Goal: Answer question/provide support: Share knowledge or assist other users

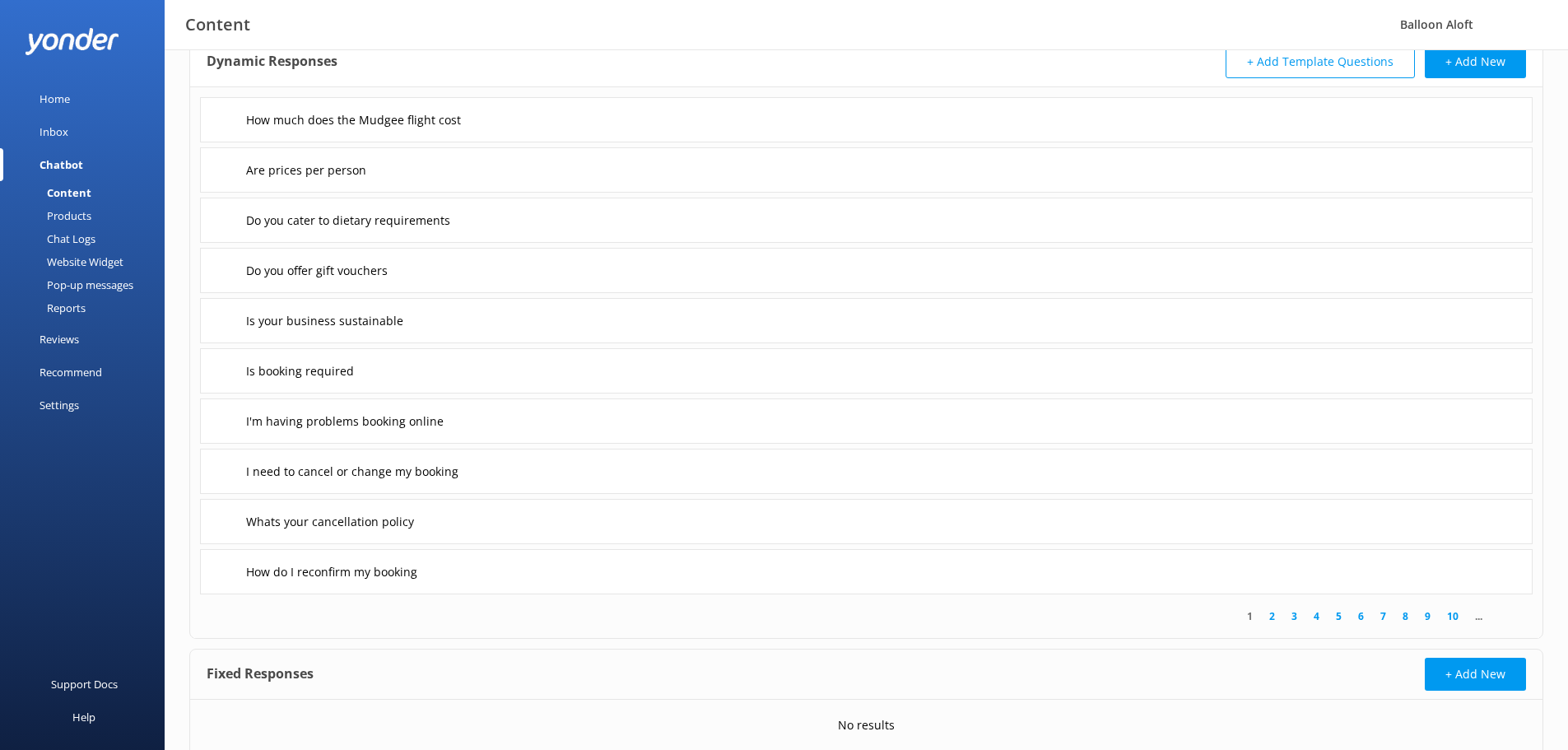
scroll to position [161, 0]
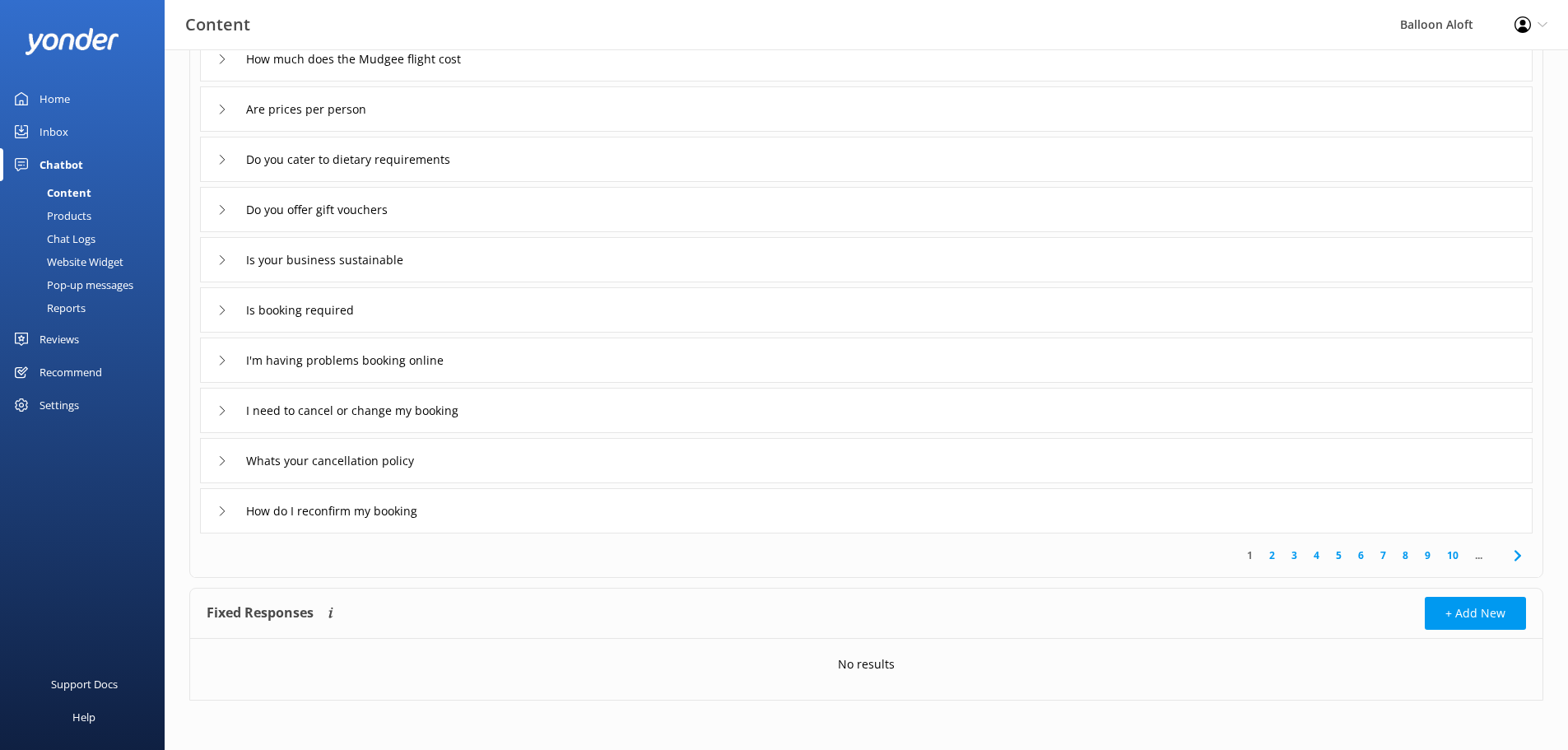
click at [1449, 556] on link "10" at bounding box center [1453, 555] width 28 height 16
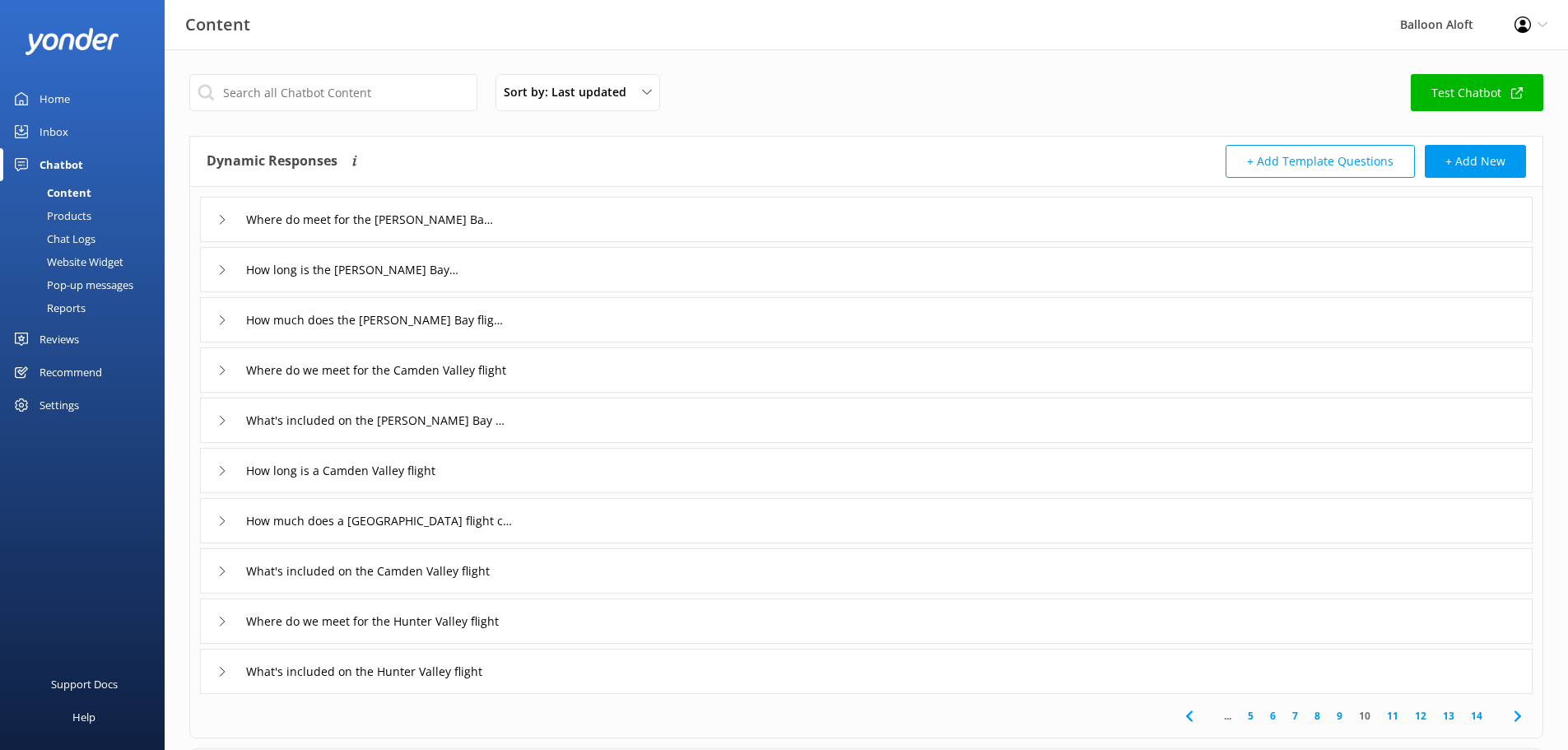
click at [213, 420] on div "What's included on the [PERSON_NAME] Bay flight" at bounding box center [866, 420] width 1333 height 45
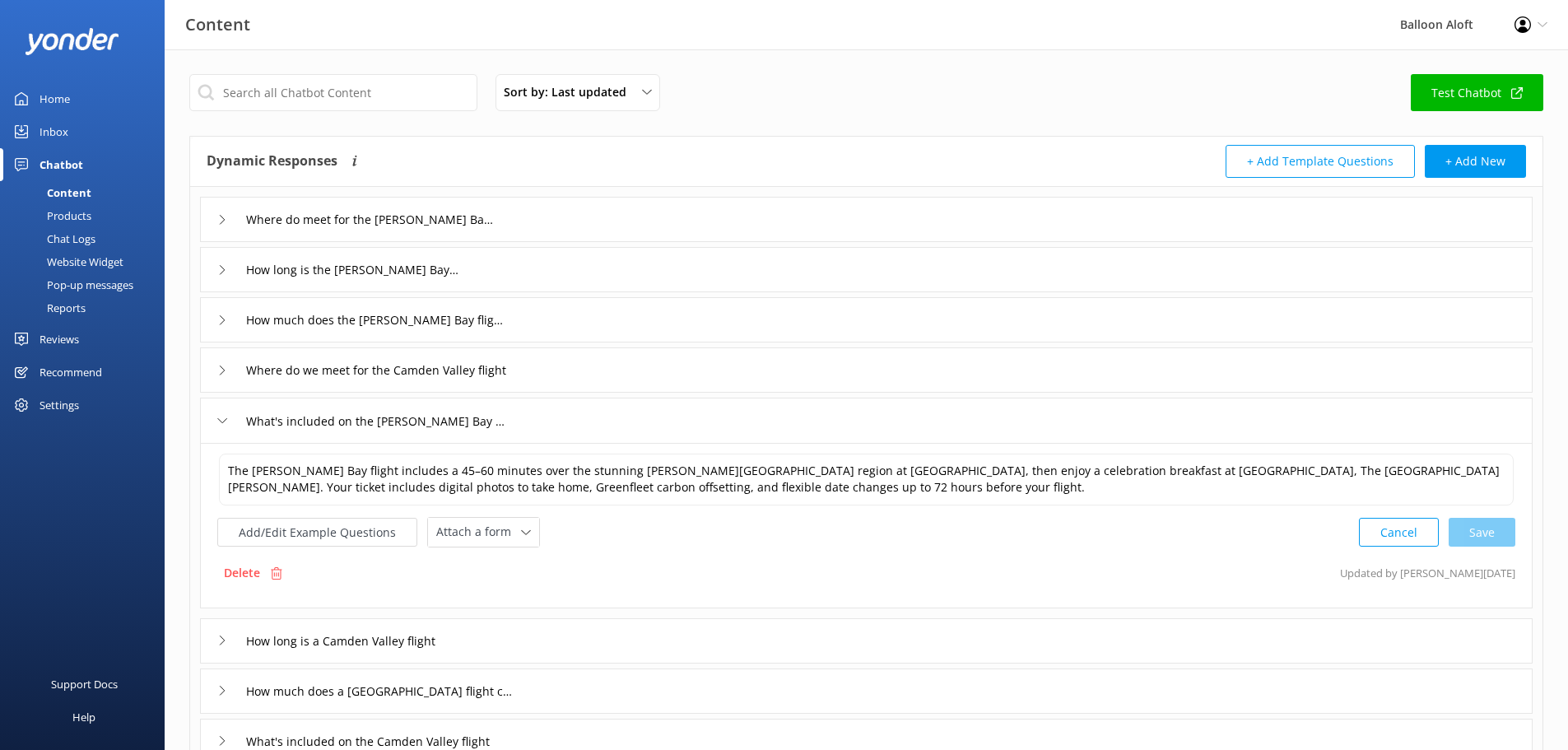
click at [219, 374] on icon at bounding box center [222, 370] width 10 height 10
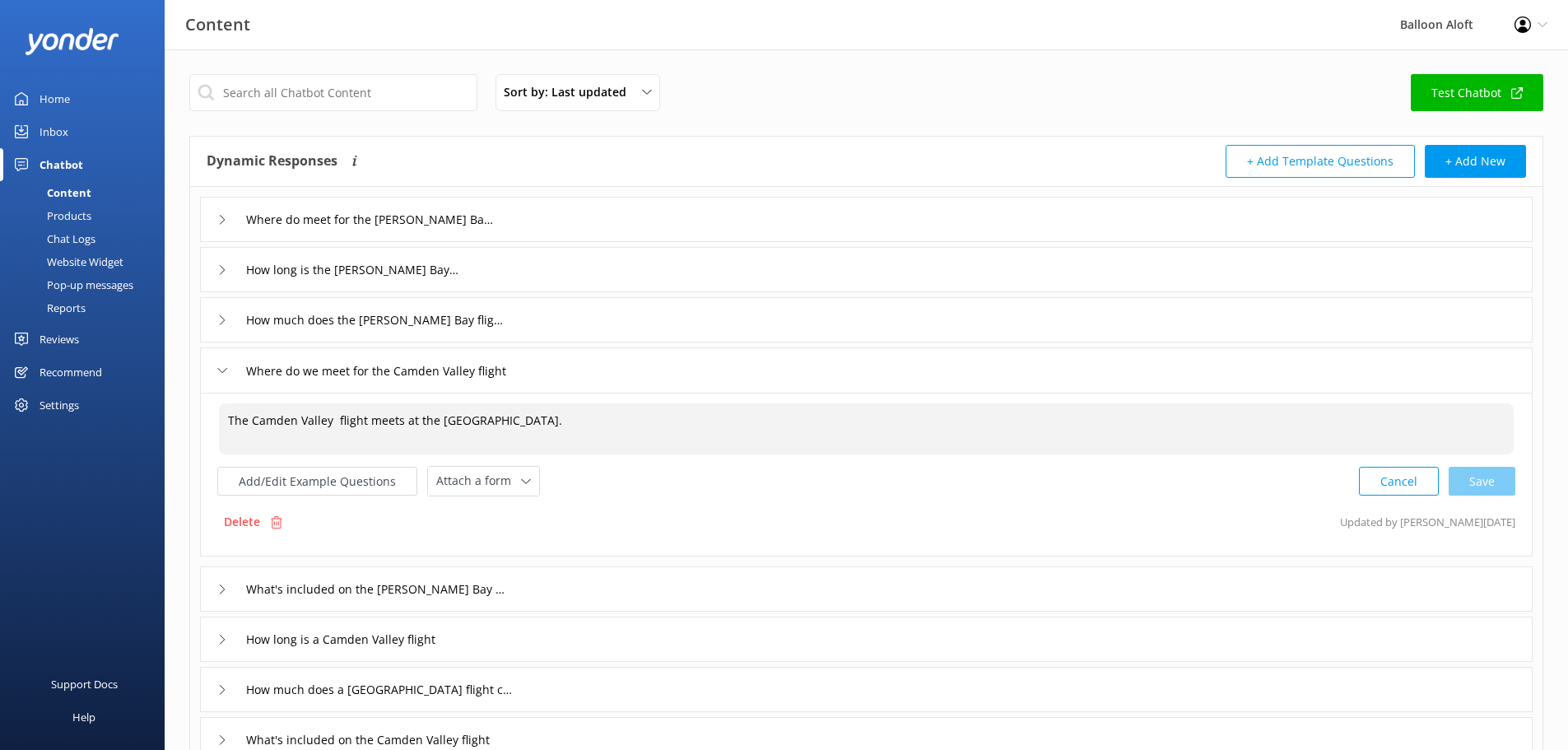
click at [335, 417] on textarea "The Camden Valley flight meets at the [GEOGRAPHIC_DATA]." at bounding box center [867, 429] width 1295 height 51
click at [1477, 473] on div "Cancel Loading.." at bounding box center [1438, 479] width 156 height 30
type textarea "The Camden Valley flight meets at the [GEOGRAPHIC_DATA]."
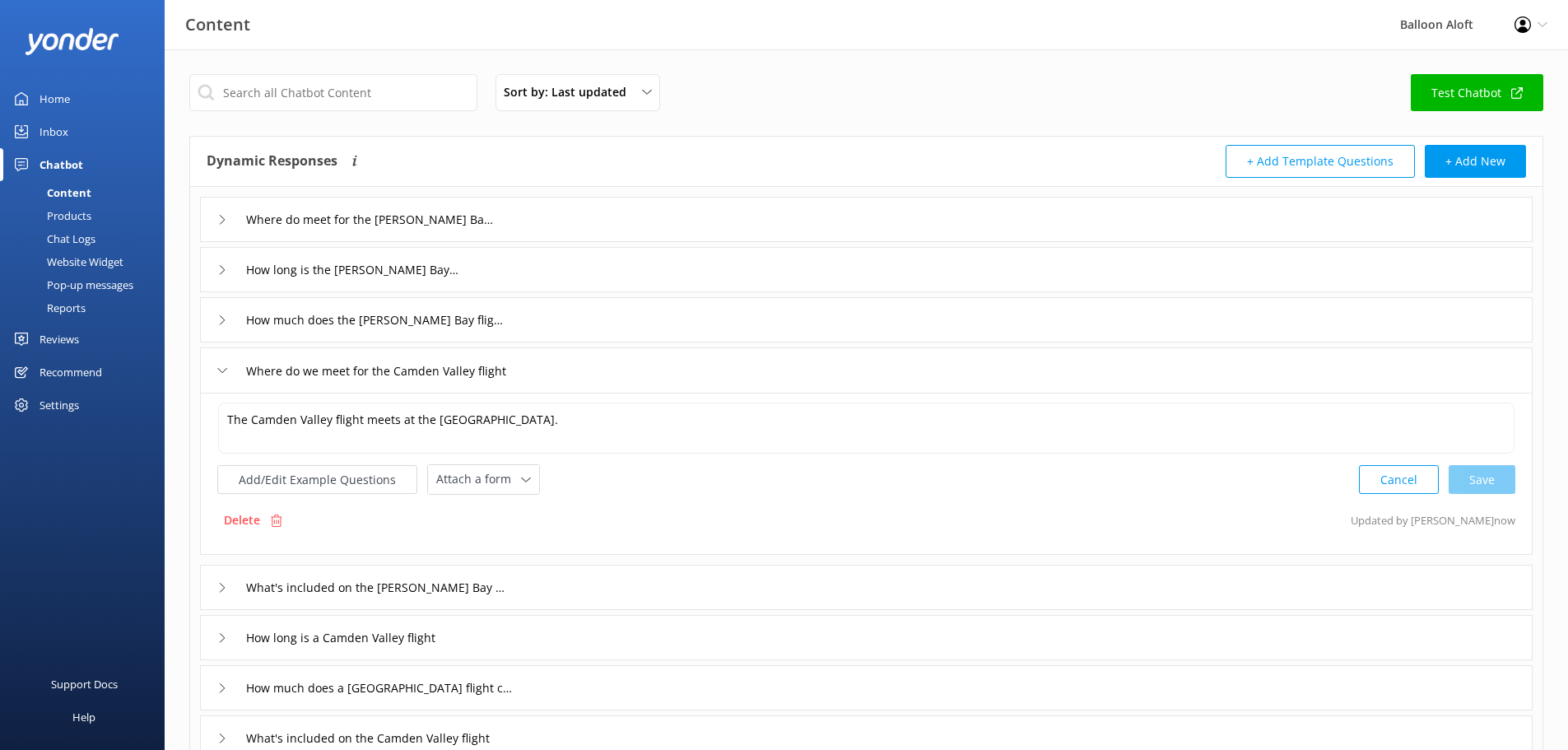
click at [219, 371] on icon at bounding box center [222, 370] width 10 height 10
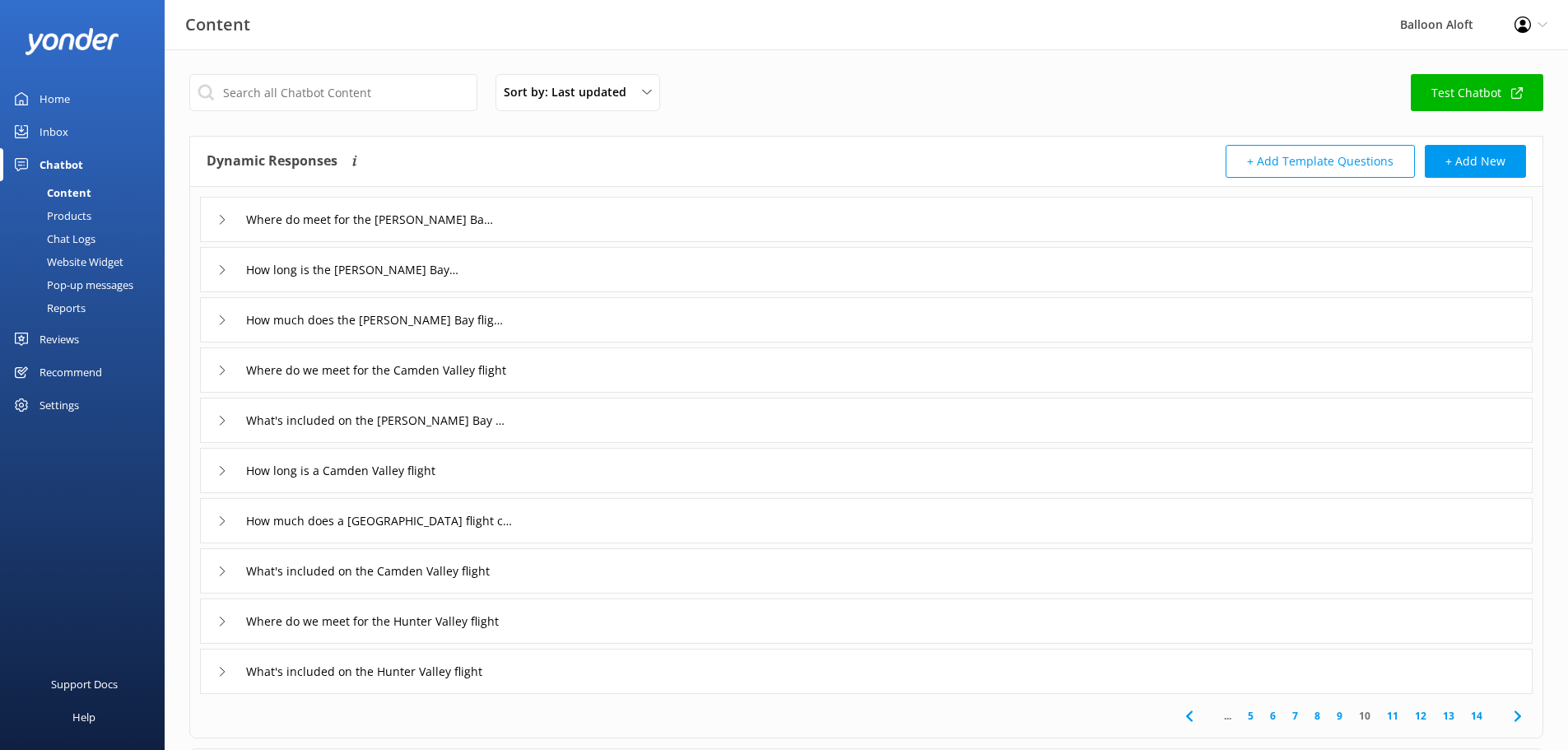
click at [221, 367] on use at bounding box center [223, 370] width 5 height 9
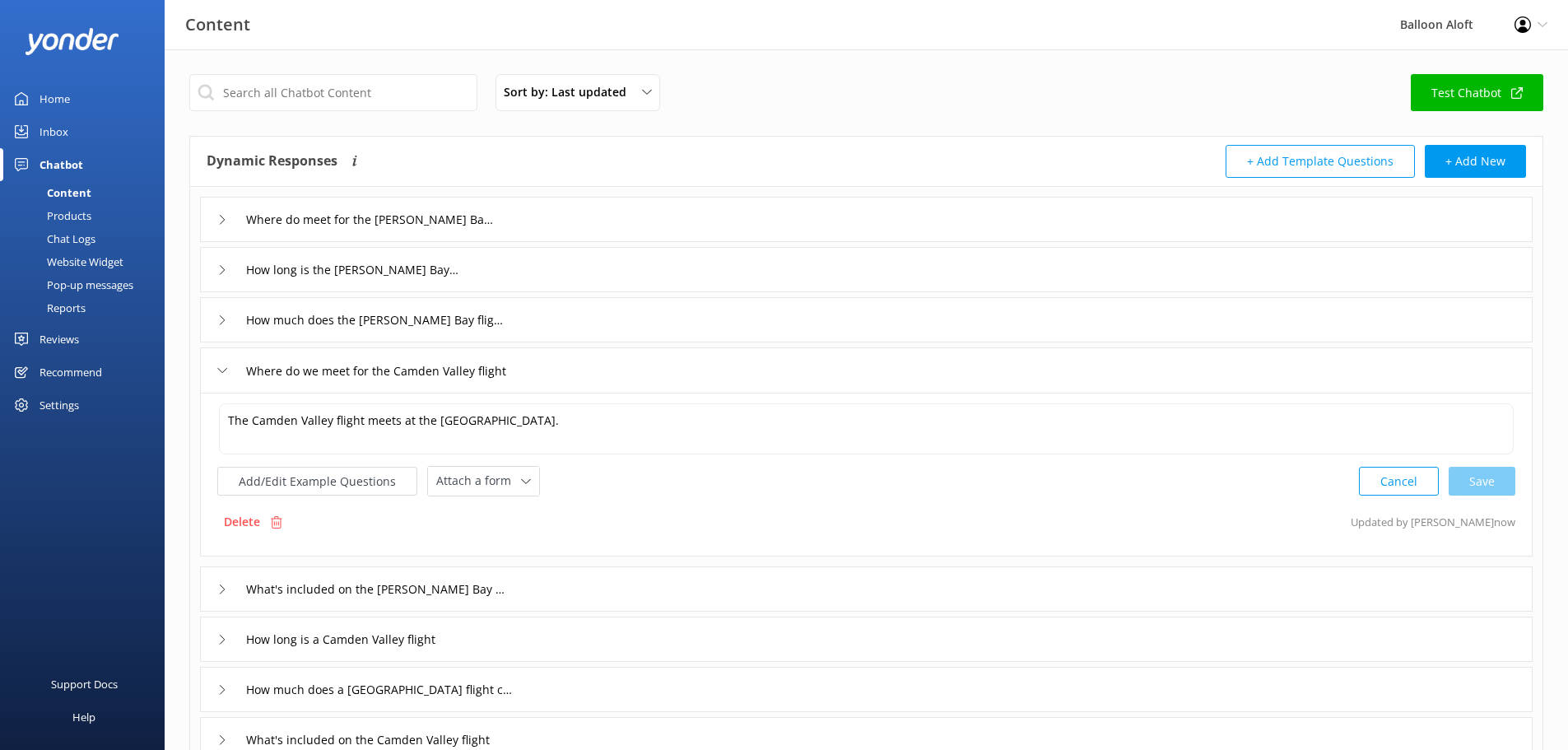
click at [218, 315] on div "How much does the [PERSON_NAME] Bay flight cost" at bounding box center [356, 319] width 277 height 27
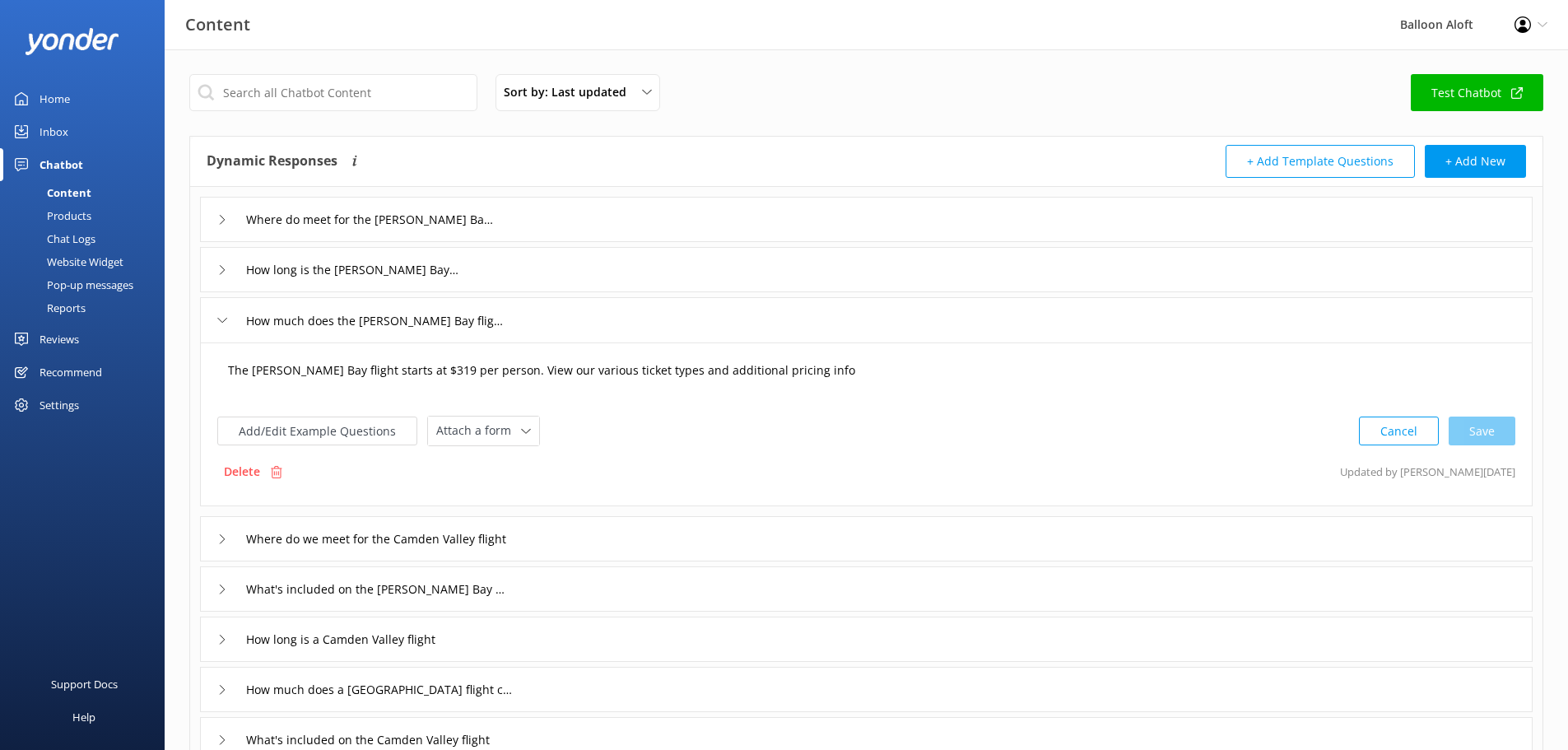
click at [532, 379] on textarea "The [PERSON_NAME] Bay flight starts at $319 per person. View our various ticket…" at bounding box center [867, 379] width 1295 height 51
click at [802, 368] on textarea "The [PERSON_NAME] Bay flight starts at $319 per person. View our various ticket…" at bounding box center [867, 379] width 1295 height 51
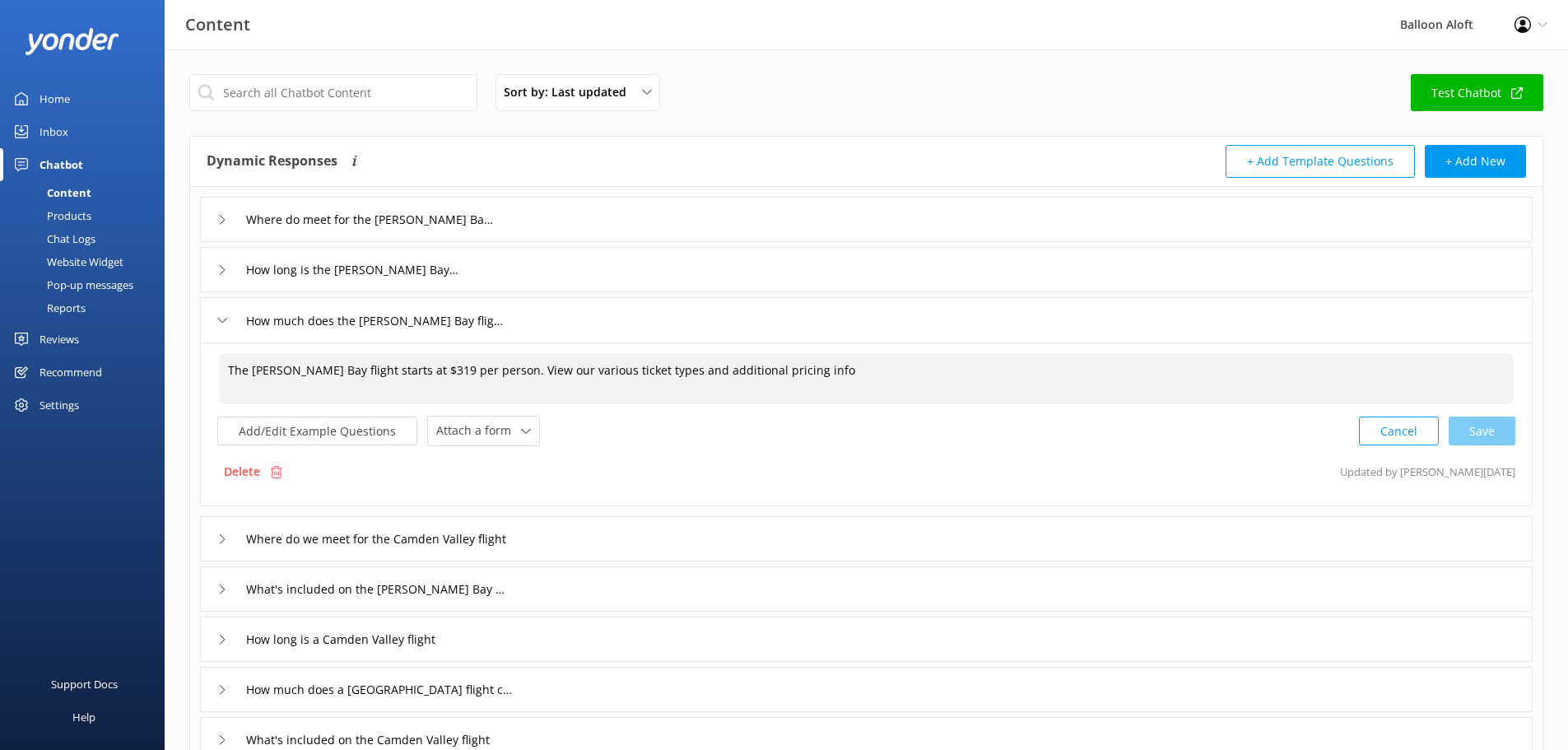
paste textarea "[URL][DOMAIN_NAME][PERSON_NAME]"
click at [1484, 429] on div "Cancel Loading.." at bounding box center [1438, 429] width 156 height 30
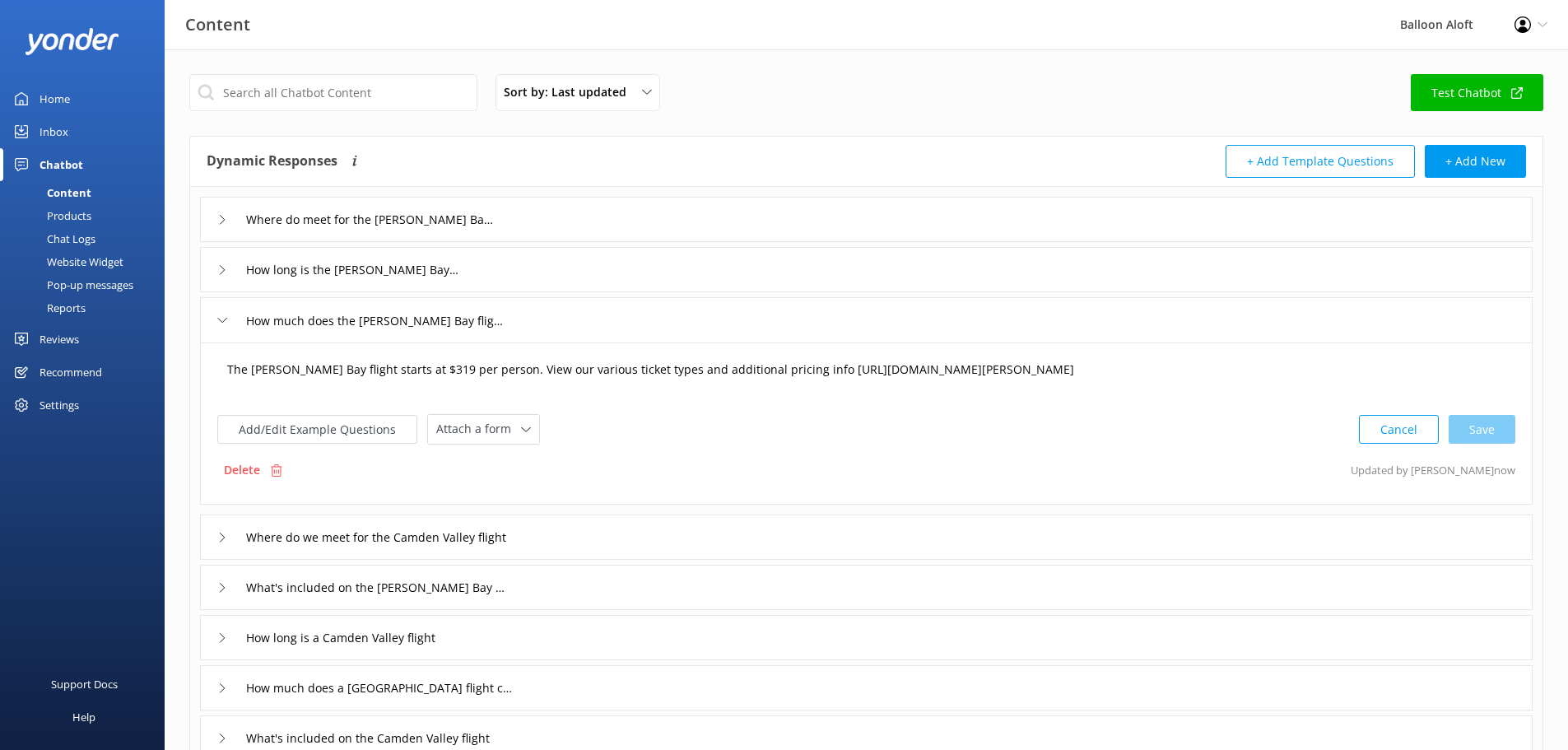
click at [776, 371] on textarea "The [PERSON_NAME] Bay flight starts at $319 per person. View our various ticket…" at bounding box center [867, 378] width 1296 height 51
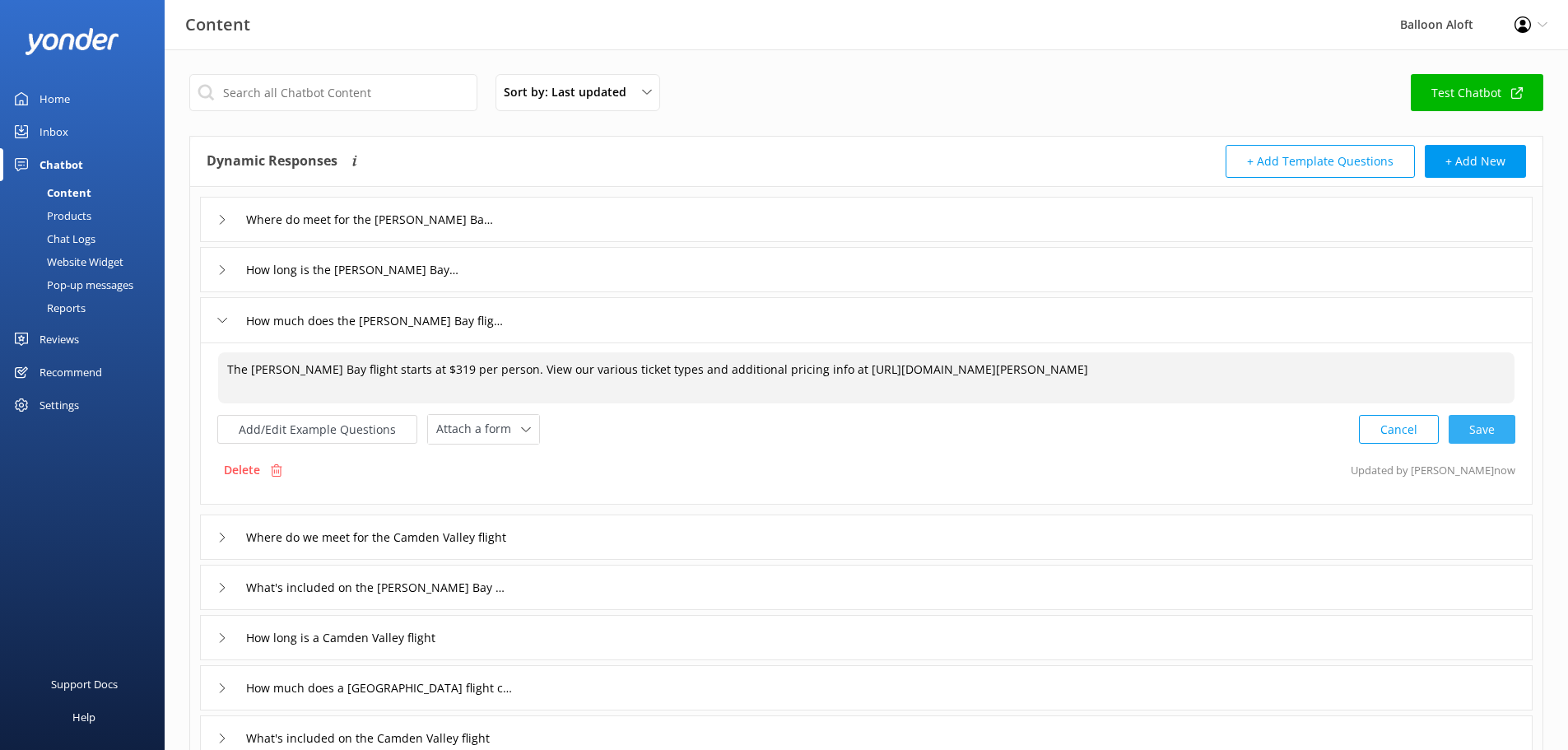
click at [1488, 430] on div "Cancel Save" at bounding box center [1437, 429] width 157 height 30
type textarea "The [PERSON_NAME] Bay flight starts at $319 per person. View our various ticket…"
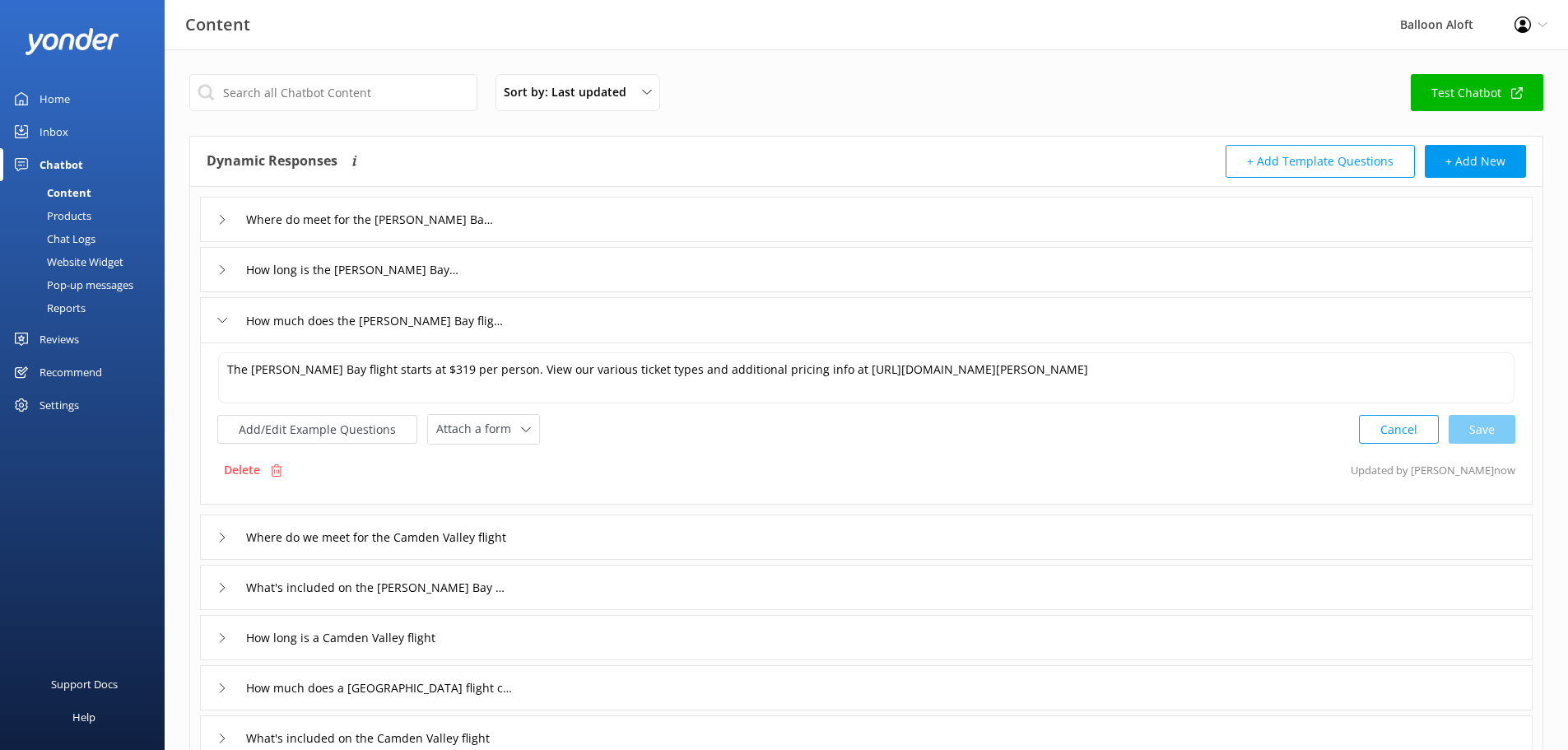
click at [214, 269] on div "How long is the [PERSON_NAME] Bay flight" at bounding box center [866, 269] width 1333 height 45
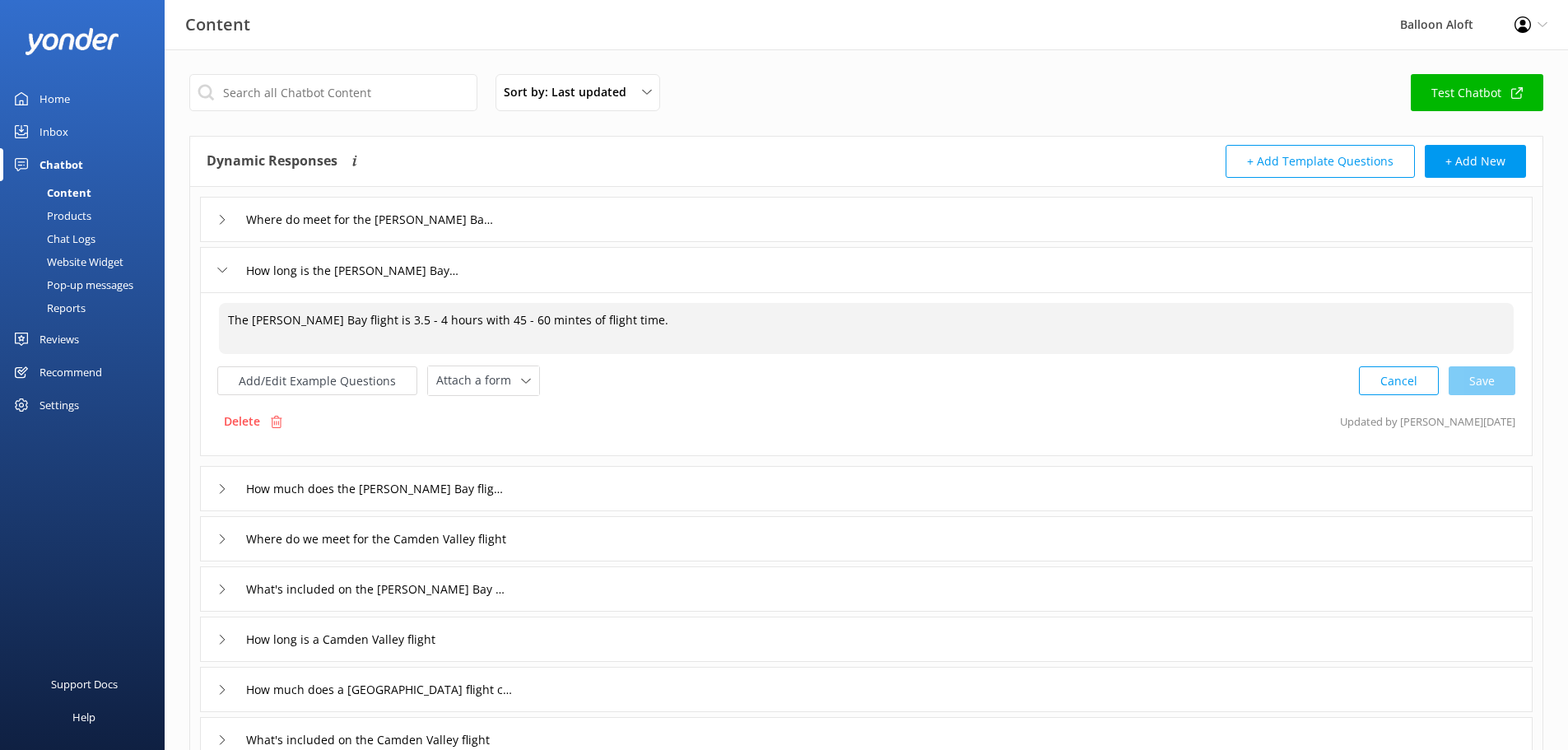
drag, startPoint x: 340, startPoint y: 320, endPoint x: 310, endPoint y: 318, distance: 30.1
click at [310, 318] on textarea "The [PERSON_NAME] Bay flight is 3.5 - 4 hours with 45 - 60 mintes of flight tim…" at bounding box center [867, 329] width 1295 height 51
click at [386, 321] on textarea "The [PERSON_NAME] Bay experience is 3.5 - 4 hours with 45 - 60 mintes of flight…" at bounding box center [867, 329] width 1295 height 51
click at [537, 324] on textarea "The [PERSON_NAME] Bay experience is approximately 3.5 - 4 hours with 45 - 60 mi…" at bounding box center [867, 329] width 1295 height 51
click at [758, 312] on textarea "The [PERSON_NAME] Bay experience is approximately 3.5 - 4 hours with 45 - 60 mi…" at bounding box center [867, 329] width 1295 height 51
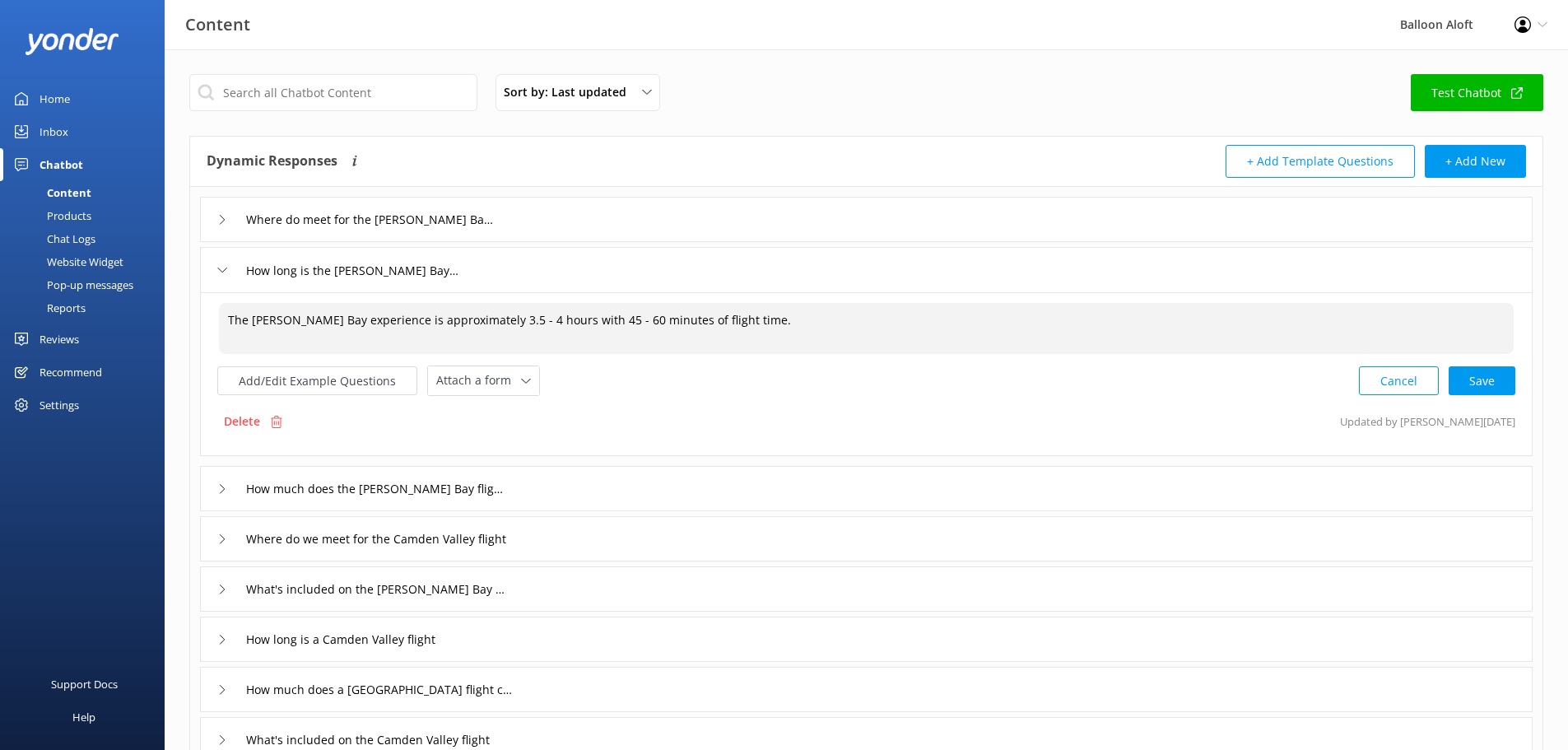
click at [286, 318] on textarea "The [PERSON_NAME] Bay experience is approximately 3.5 - 4 hours with 45 - 60 mi…" at bounding box center [867, 329] width 1295 height 51
click at [542, 318] on textarea "The [PERSON_NAME] Bay experience is approximately 3.5 - 4 hours with 45 - 60 mi…" at bounding box center [867, 329] width 1295 height 51
click at [532, 319] on textarea "The [PERSON_NAME] Bay experience is approximately 3.5 - 4 hours with 45 - 60 mi…" at bounding box center [867, 329] width 1295 height 51
click at [595, 321] on textarea "The [PERSON_NAME] Bay experience is approximately 3.5 - 4 hours in total with 4…" at bounding box center [867, 329] width 1295 height 51
drag, startPoint x: 887, startPoint y: 314, endPoint x: 807, endPoint y: 321, distance: 80.3
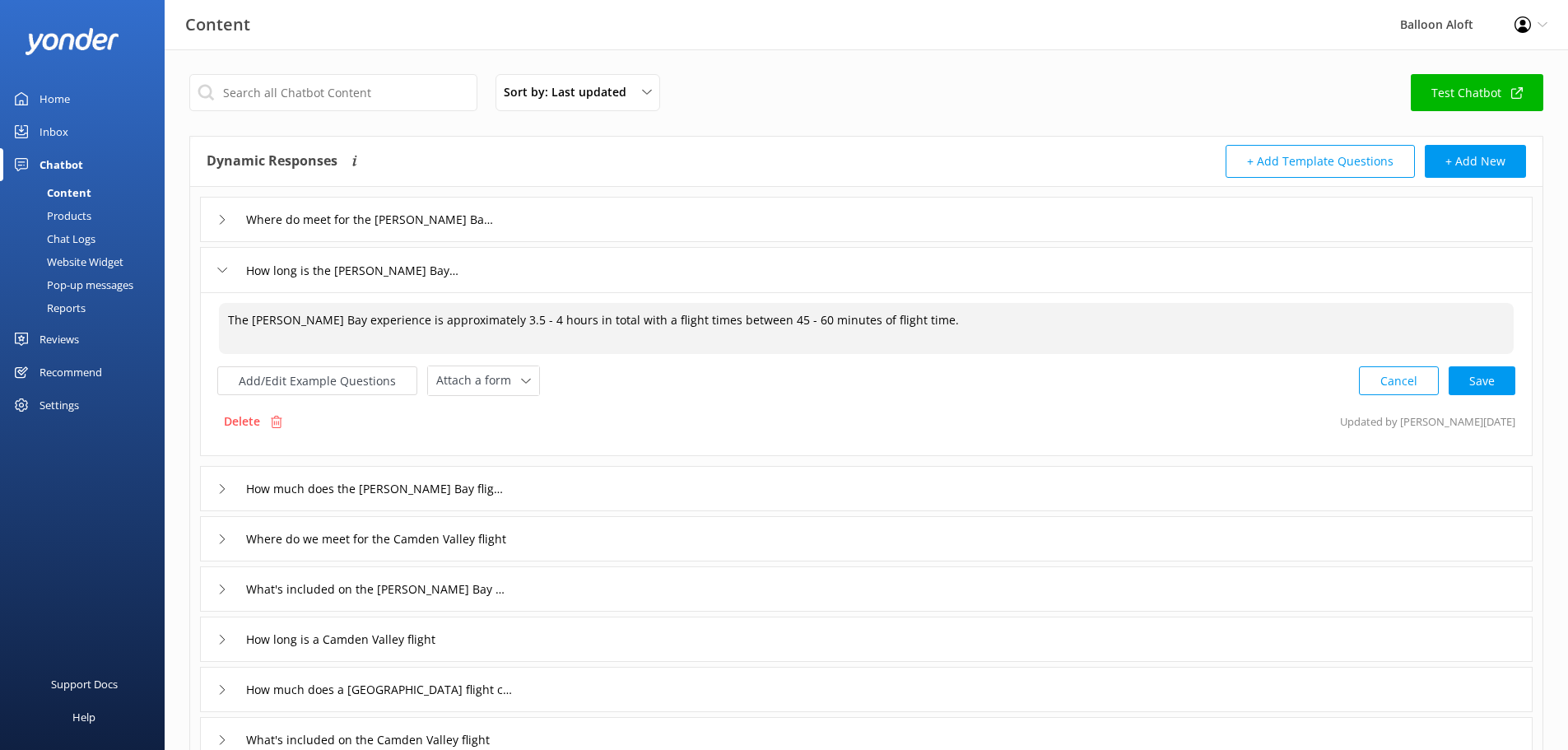
click at [807, 321] on textarea "The [PERSON_NAME] Bay experience is approximately 3.5 - 4 hours in total with a…" at bounding box center [867, 329] width 1295 height 51
drag, startPoint x: 874, startPoint y: 324, endPoint x: 226, endPoint y: 328, distance: 648.0
click at [226, 328] on textarea "The [PERSON_NAME] Bay experience is approximately 3.5 - 4 hours in total with a…" at bounding box center [867, 329] width 1295 height 51
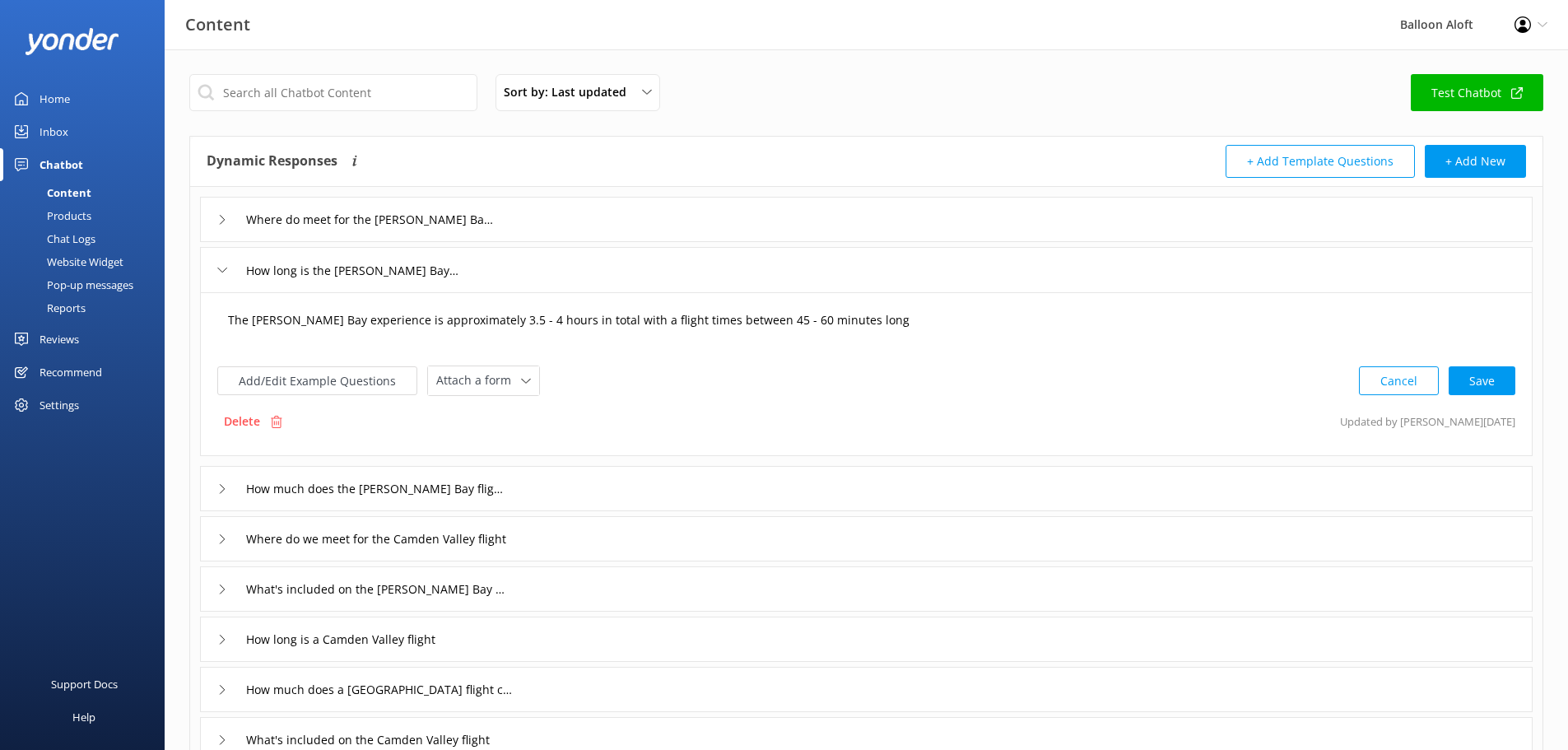
click at [866, 329] on textarea "The [PERSON_NAME] Bay experience is approximately 3.5 - 4 hours in total with a…" at bounding box center [867, 329] width 1295 height 51
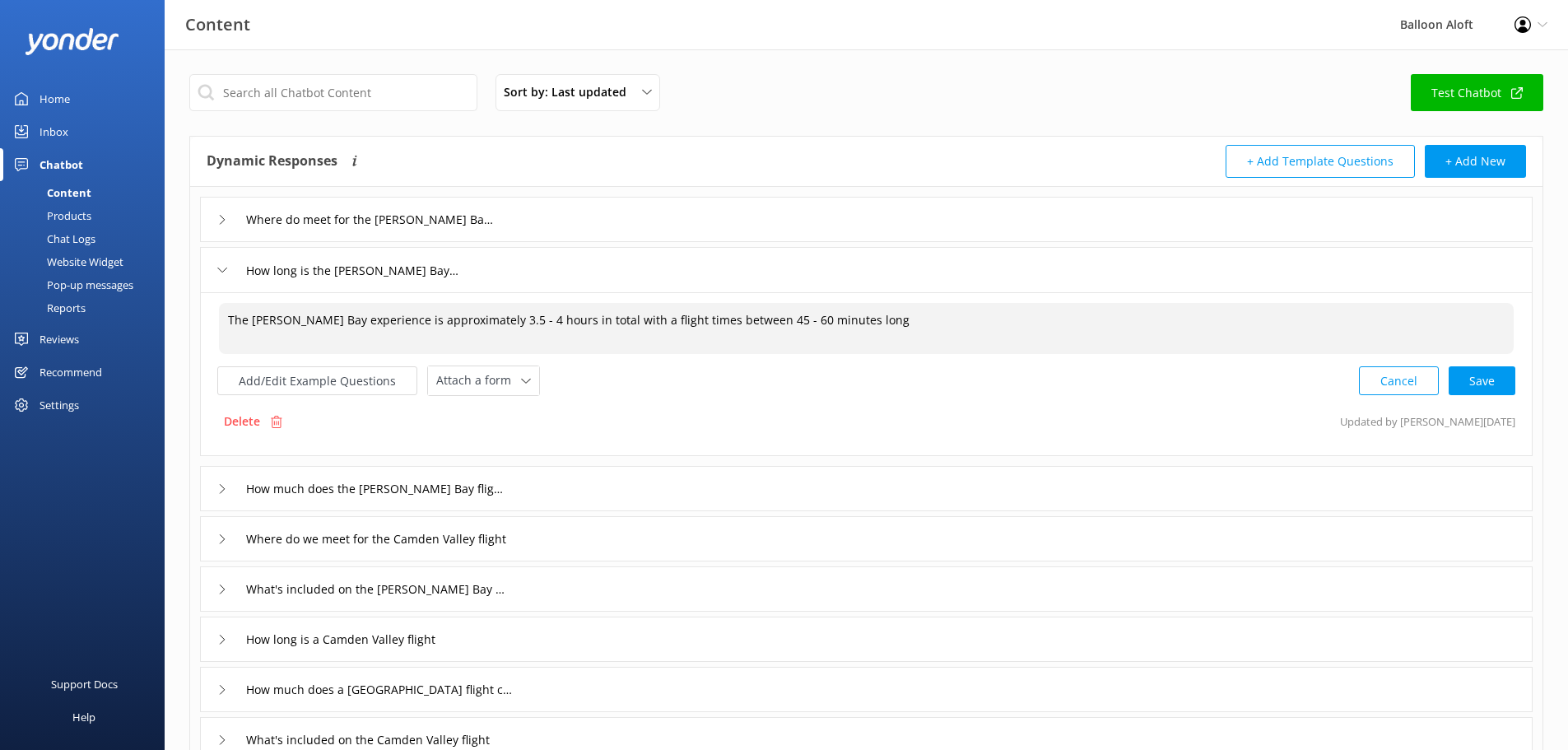
drag, startPoint x: 860, startPoint y: 326, endPoint x: 146, endPoint y: 231, distance: 720.3
click at [146, 231] on div "Content Balloon Aloft Profile Settings Logout Home Inbox Chatbot Content Produc…" at bounding box center [784, 565] width 1568 height 1031
paste textarea "hot air balloon experience is approximately 3.5 - 4 hours in total, with a flig…"
click at [670, 328] on textarea "The [PERSON_NAME] Bay hot air balloon experience is approximately 3.5 - 4 hours…" at bounding box center [867, 329] width 1295 height 51
click at [1487, 375] on div "Cancel Save" at bounding box center [1437, 380] width 157 height 30
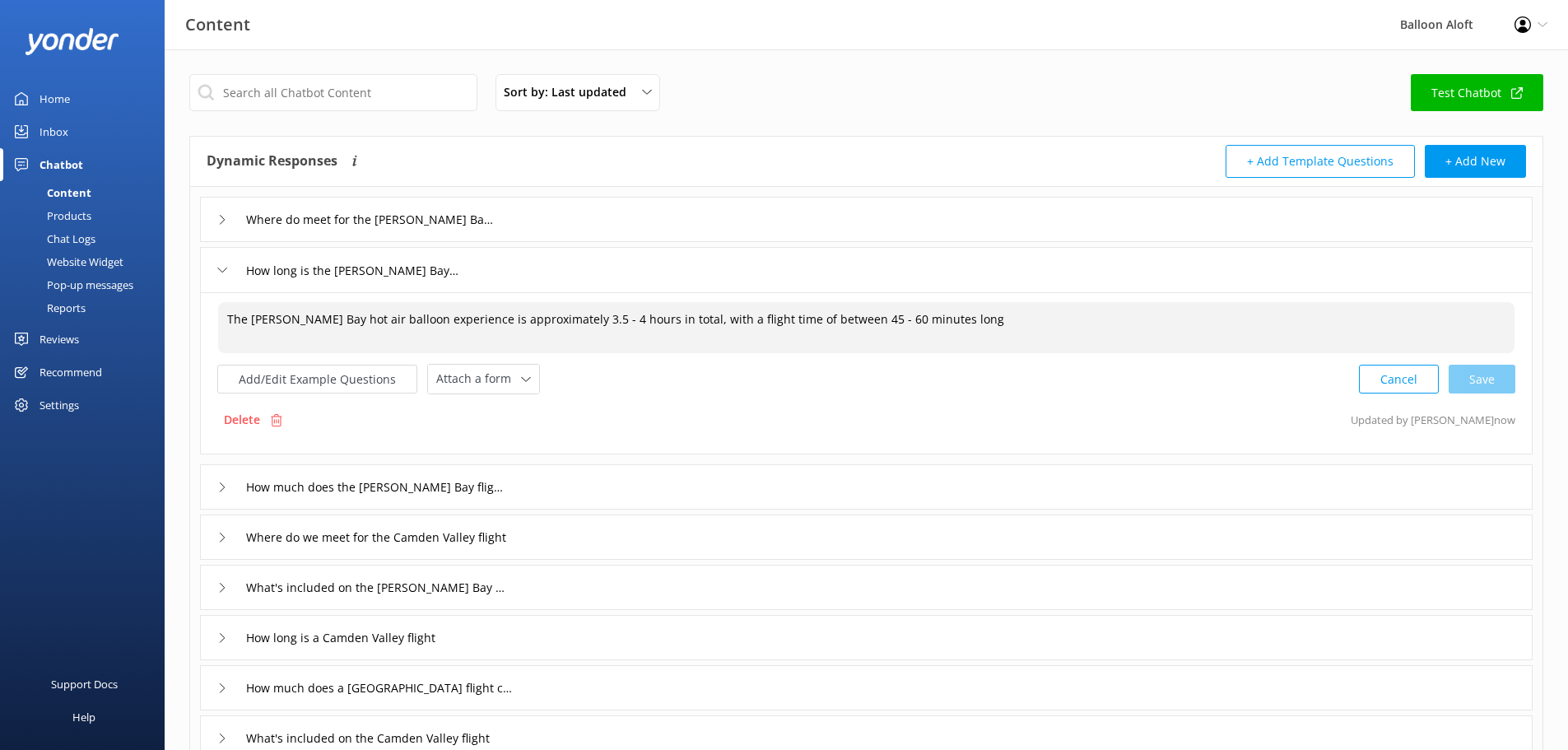
type textarea "The [PERSON_NAME] Bay hot air balloon experience is approximately 3.5 - 4 hours…"
click at [218, 214] on div "Where do meet for the [PERSON_NAME] Bay flight" at bounding box center [352, 219] width 270 height 27
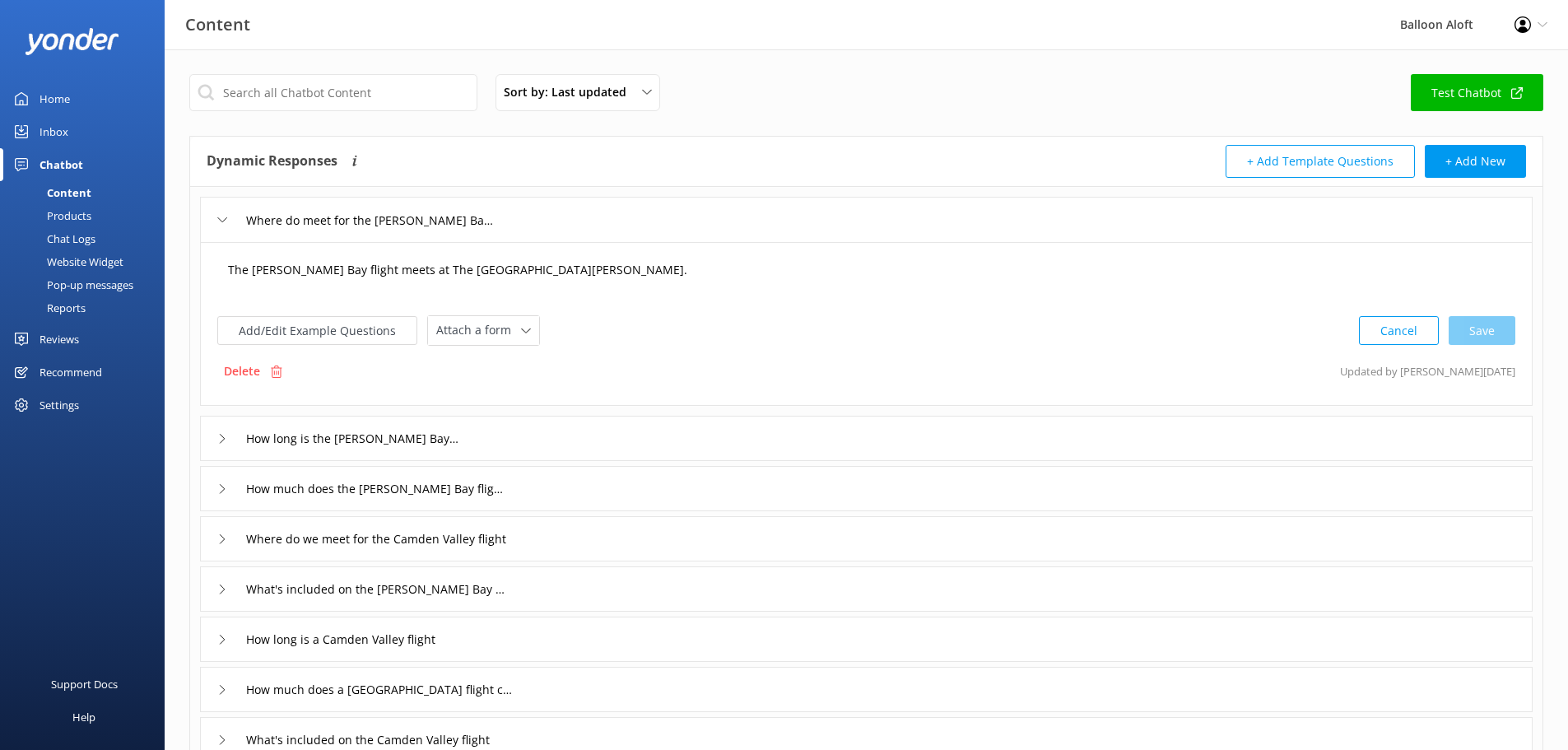
click at [499, 274] on textarea "The [PERSON_NAME] Bay flight meets at The [GEOGRAPHIC_DATA][PERSON_NAME]." at bounding box center [867, 279] width 1295 height 51
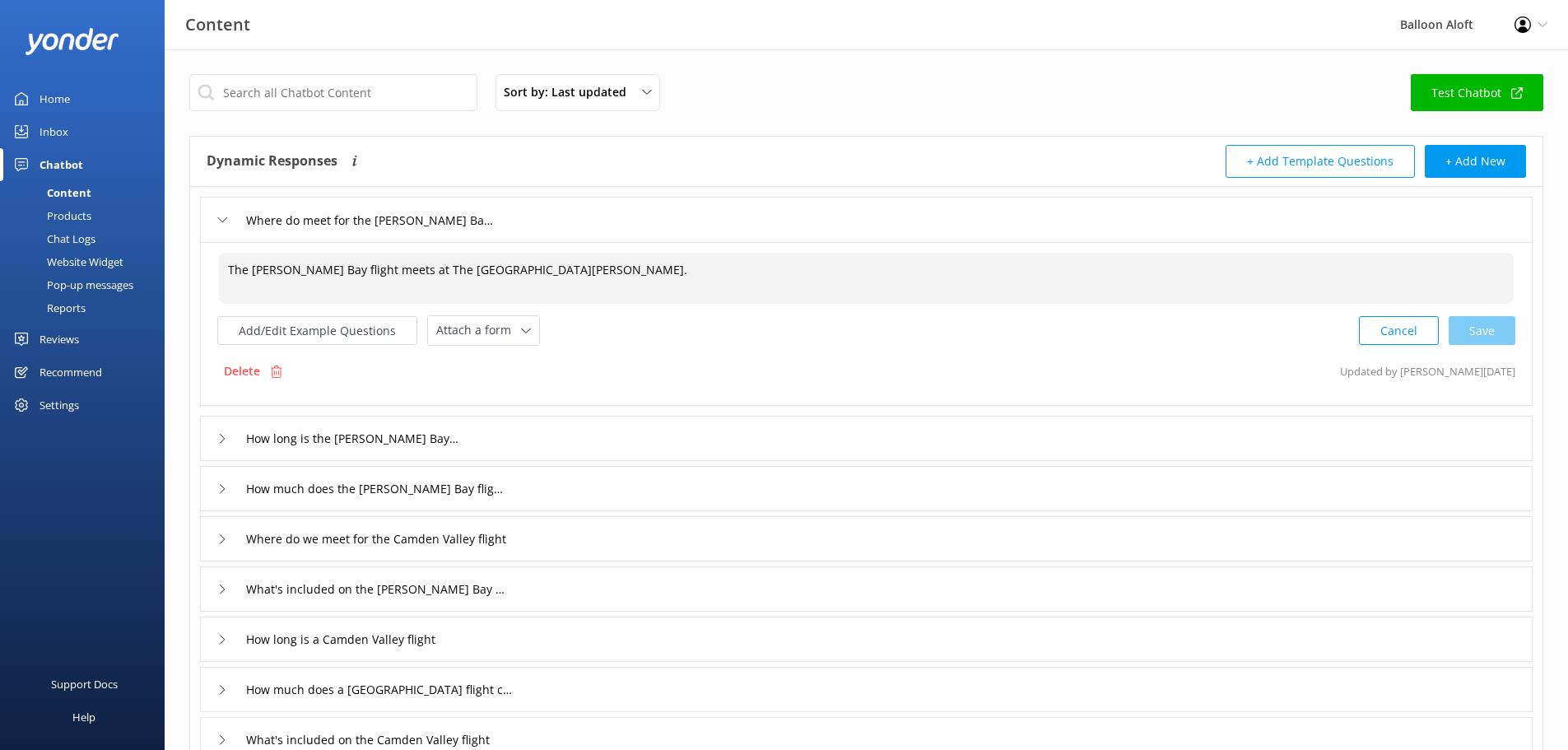
click at [495, 275] on textarea "The [PERSON_NAME] Bay flight meets at The [GEOGRAPHIC_DATA][PERSON_NAME]." at bounding box center [867, 279] width 1295 height 51
paste textarea "in [GEOGRAPHIC_DATA]"
drag, startPoint x: 524, startPoint y: 271, endPoint x: 513, endPoint y: 267, distance: 11.7
click at [513, 267] on textarea "The [PERSON_NAME] Bay flight meets at The [GEOGRAPHIC_DATA][PERSON_NAME] in in …" at bounding box center [867, 279] width 1295 height 51
click at [516, 272] on textarea "The [PERSON_NAME] Bay flight meets at The [GEOGRAPHIC_DATA][PERSON_NAME] in [GE…" at bounding box center [867, 279] width 1295 height 51
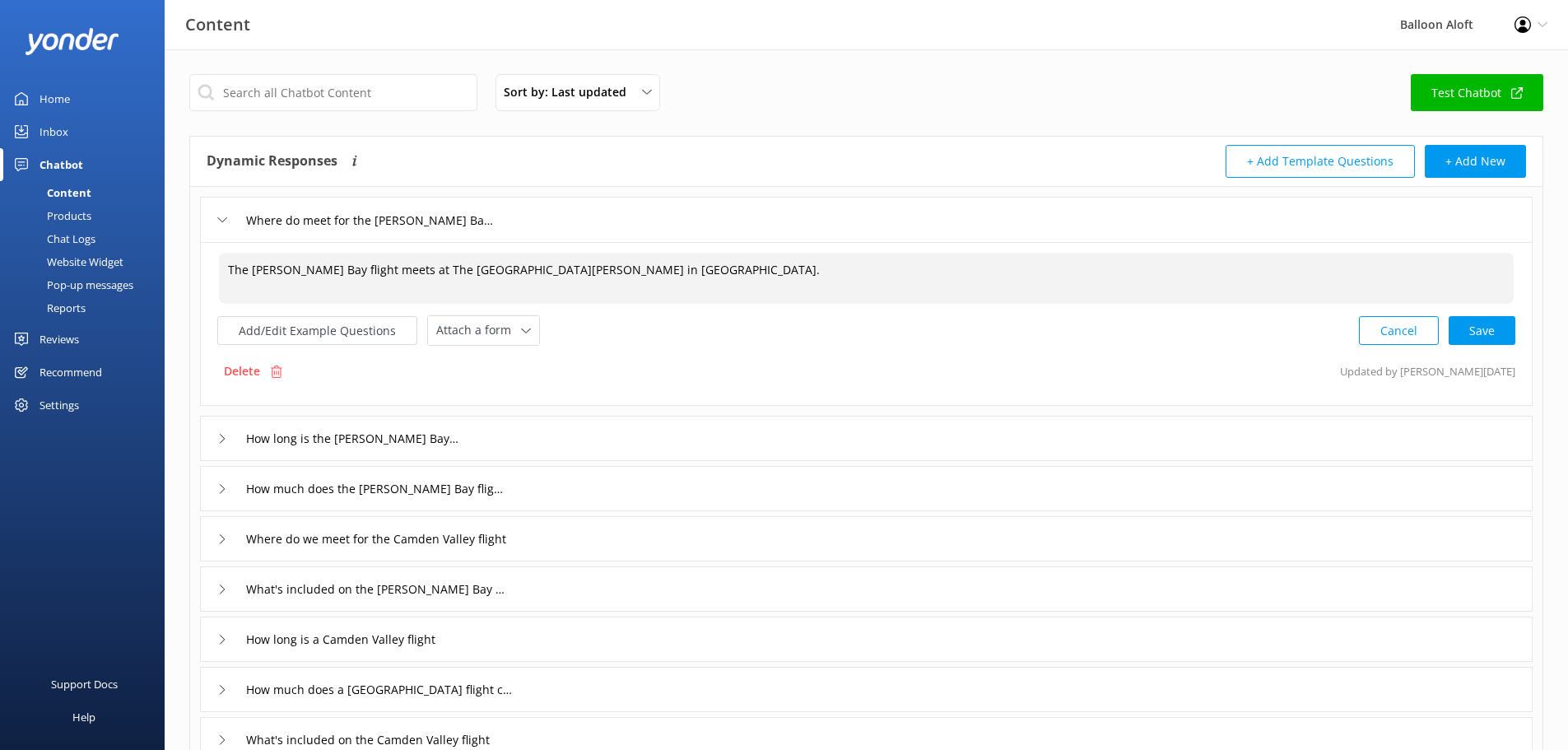
click at [965, 302] on textarea "The [PERSON_NAME] Bay flight meets at The [GEOGRAPHIC_DATA][PERSON_NAME] in [GE…" at bounding box center [867, 279] width 1295 height 51
click at [1483, 333] on div "Cancel Loading.." at bounding box center [1438, 329] width 156 height 30
type textarea "The [PERSON_NAME] Bay flight meets at The [GEOGRAPHIC_DATA][PERSON_NAME] in [GE…"
click at [222, 214] on div "Where do meet for the [PERSON_NAME] Bay flight" at bounding box center [352, 220] width 270 height 27
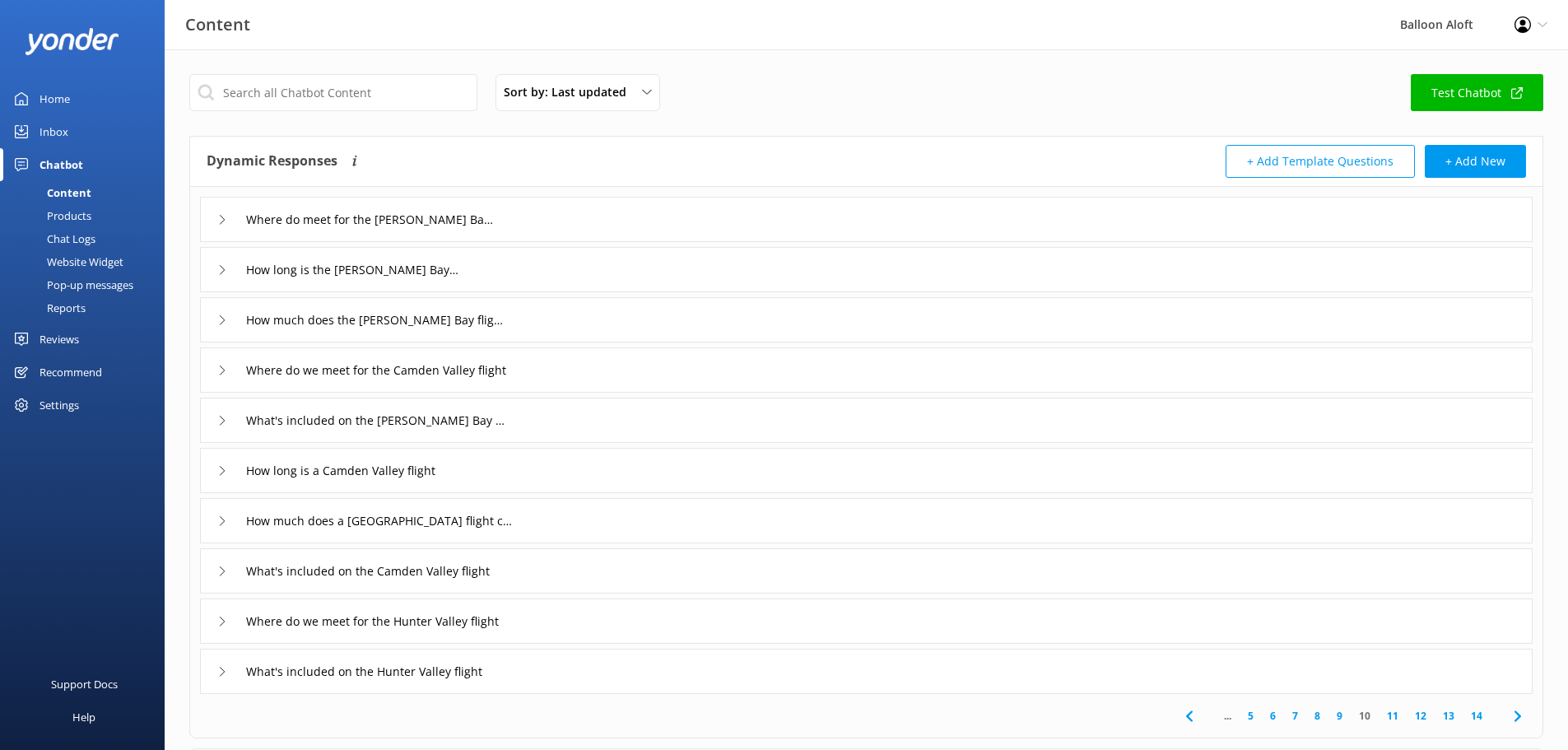
click at [220, 669] on icon at bounding box center [222, 671] width 10 height 10
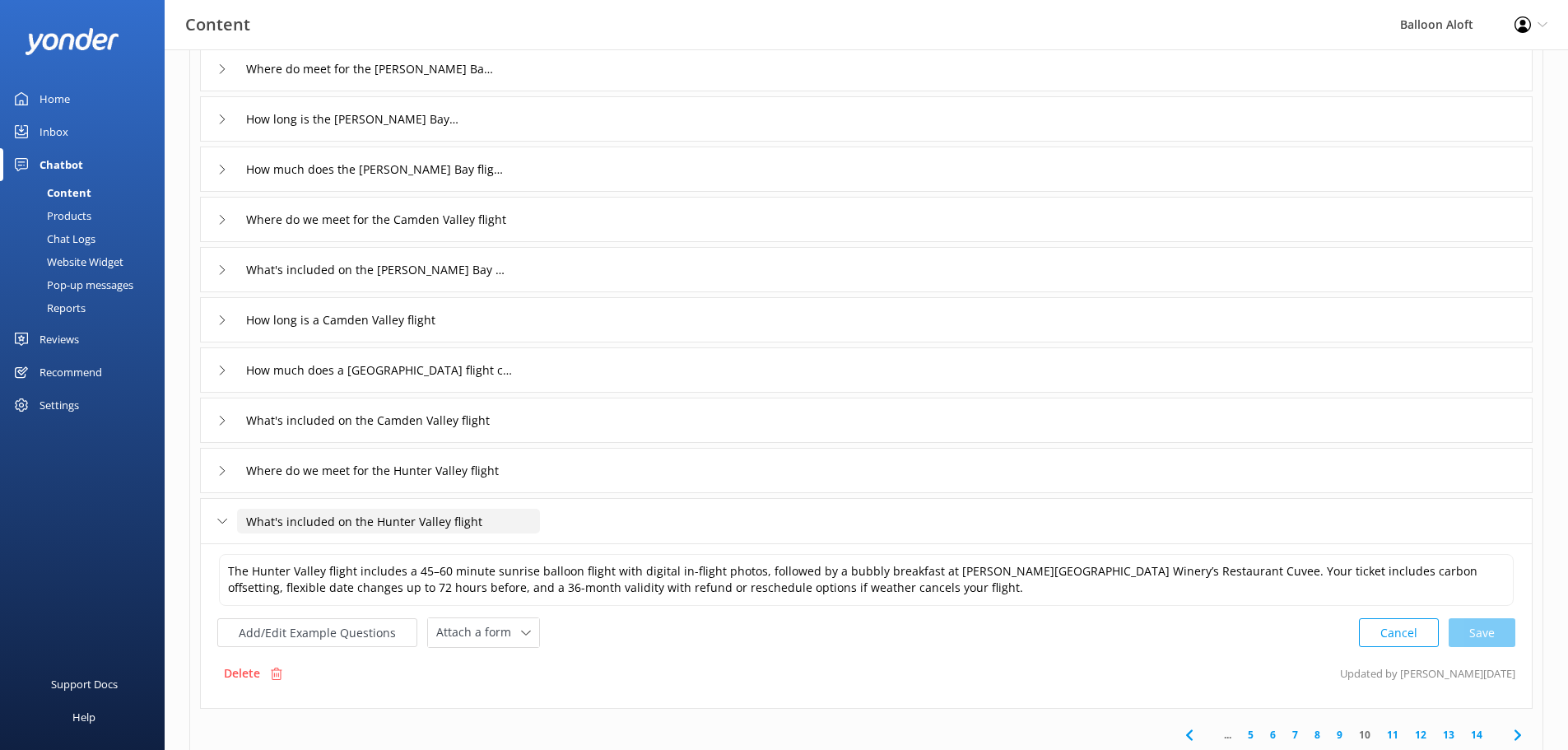
scroll to position [165, 0]
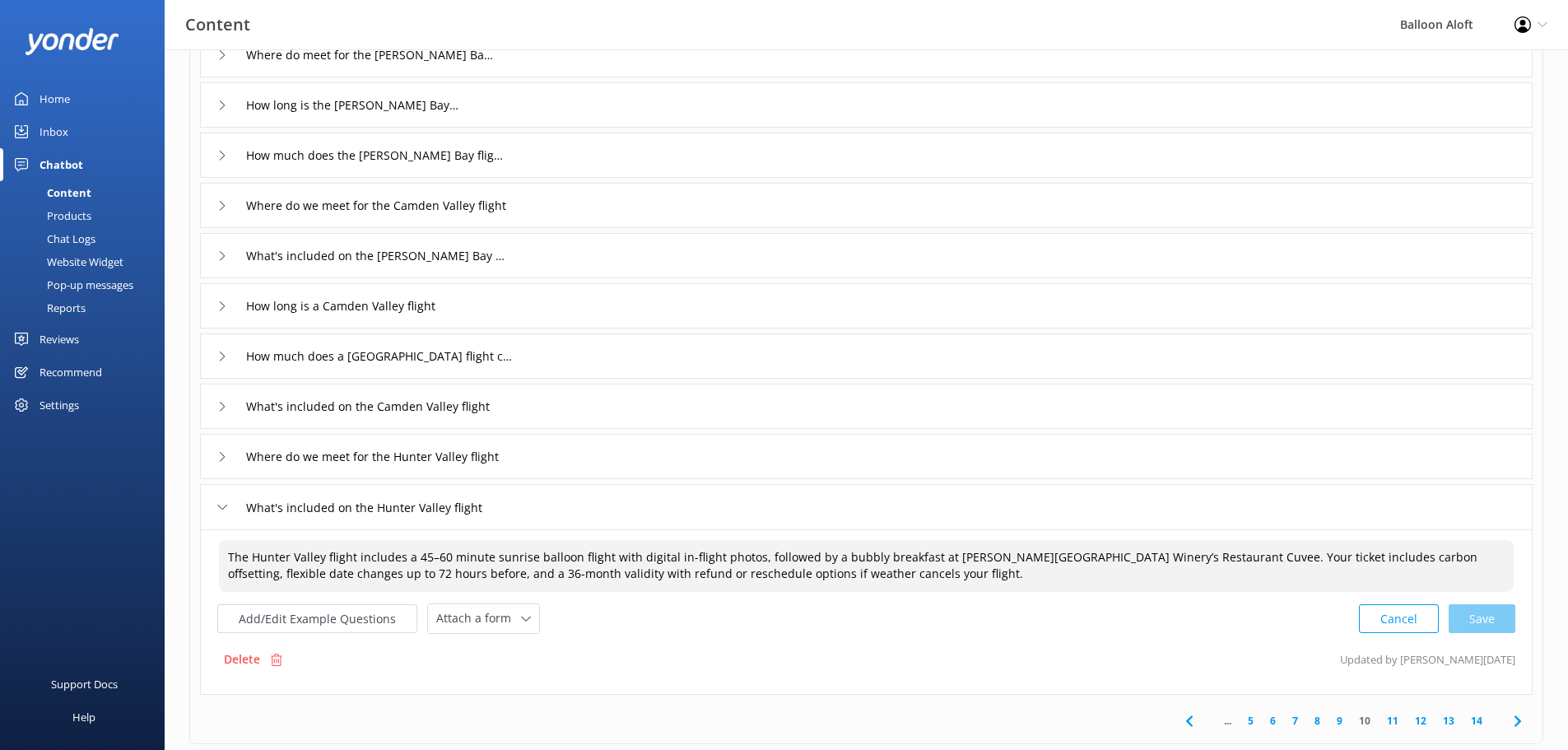
click at [382, 573] on textarea "The Hunter Valley flight includes a 45–60 minute sunrise balloon flight with di…" at bounding box center [867, 566] width 1295 height 52
click at [583, 570] on textarea "The Hunter Valley flight includes a 45–60 minute sunrise balloon flight with di…" at bounding box center [867, 566] width 1295 height 52
drag, startPoint x: 746, startPoint y: 554, endPoint x: 608, endPoint y: 558, distance: 138.1
click at [608, 558] on textarea "The Hunter Valley flight includes a 45–60 minute sunrise balloon flight with di…" at bounding box center [867, 566] width 1295 height 52
click at [1373, 555] on textarea "The Hunter Valley flight includes a 45–60 minute sunrise balloon flight with di…" at bounding box center [867, 566] width 1295 height 52
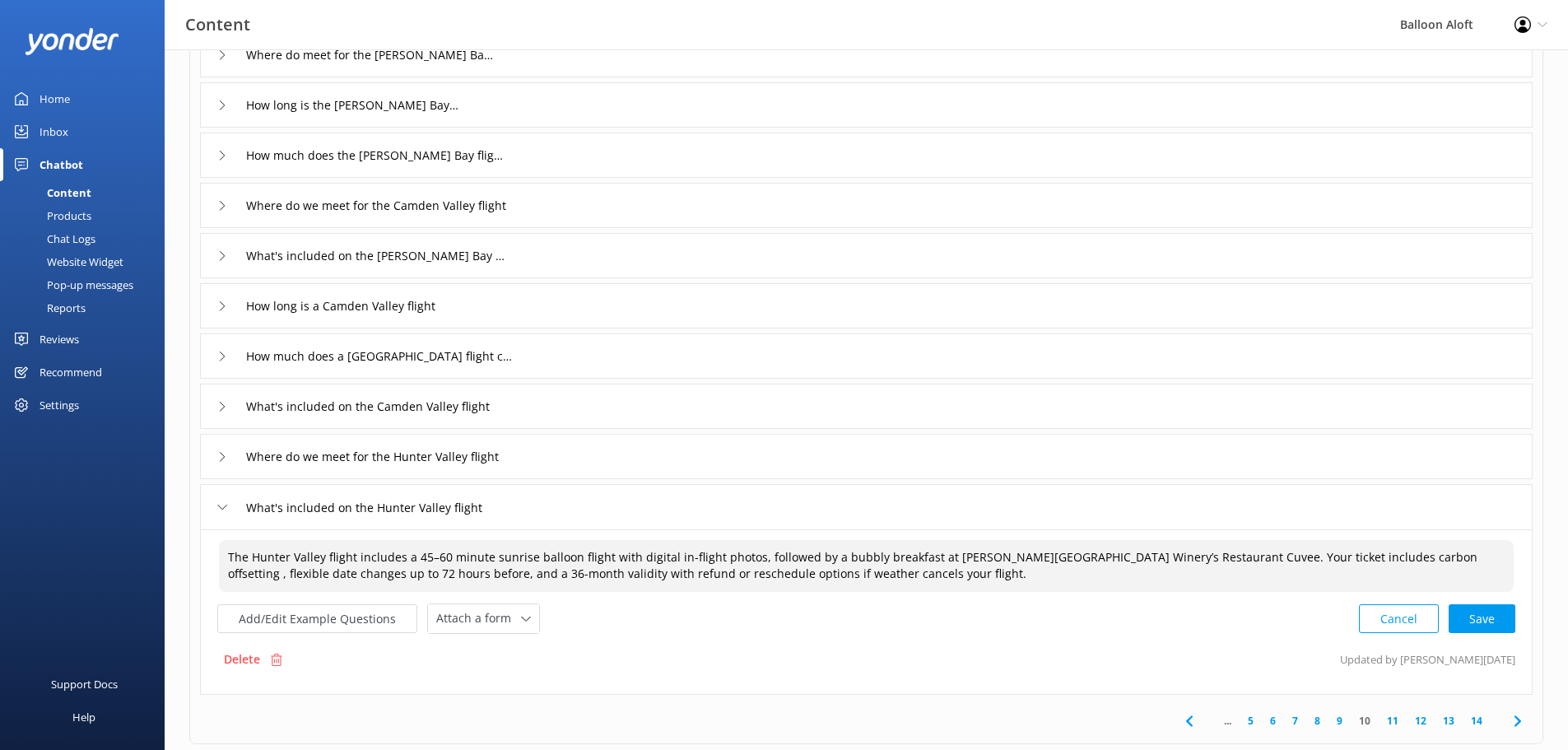
paste textarea "with digital in-flight photos"
click at [668, 575] on textarea "The Hunter Valley flight includes a 45–60 minute sunrise balloon flight with di…" at bounding box center [867, 566] width 1295 height 52
click at [755, 575] on textarea "The Hunter Valley flight includes a 45–60 minute sunrise balloon flight with di…" at bounding box center [867, 566] width 1295 height 52
click at [509, 575] on textarea "The Hunter Valley flight includes a 45–60 minute sunrise balloon flight with di…" at bounding box center [867, 566] width 1295 height 52
drag, startPoint x: 1047, startPoint y: 574, endPoint x: 570, endPoint y: 574, distance: 477.0
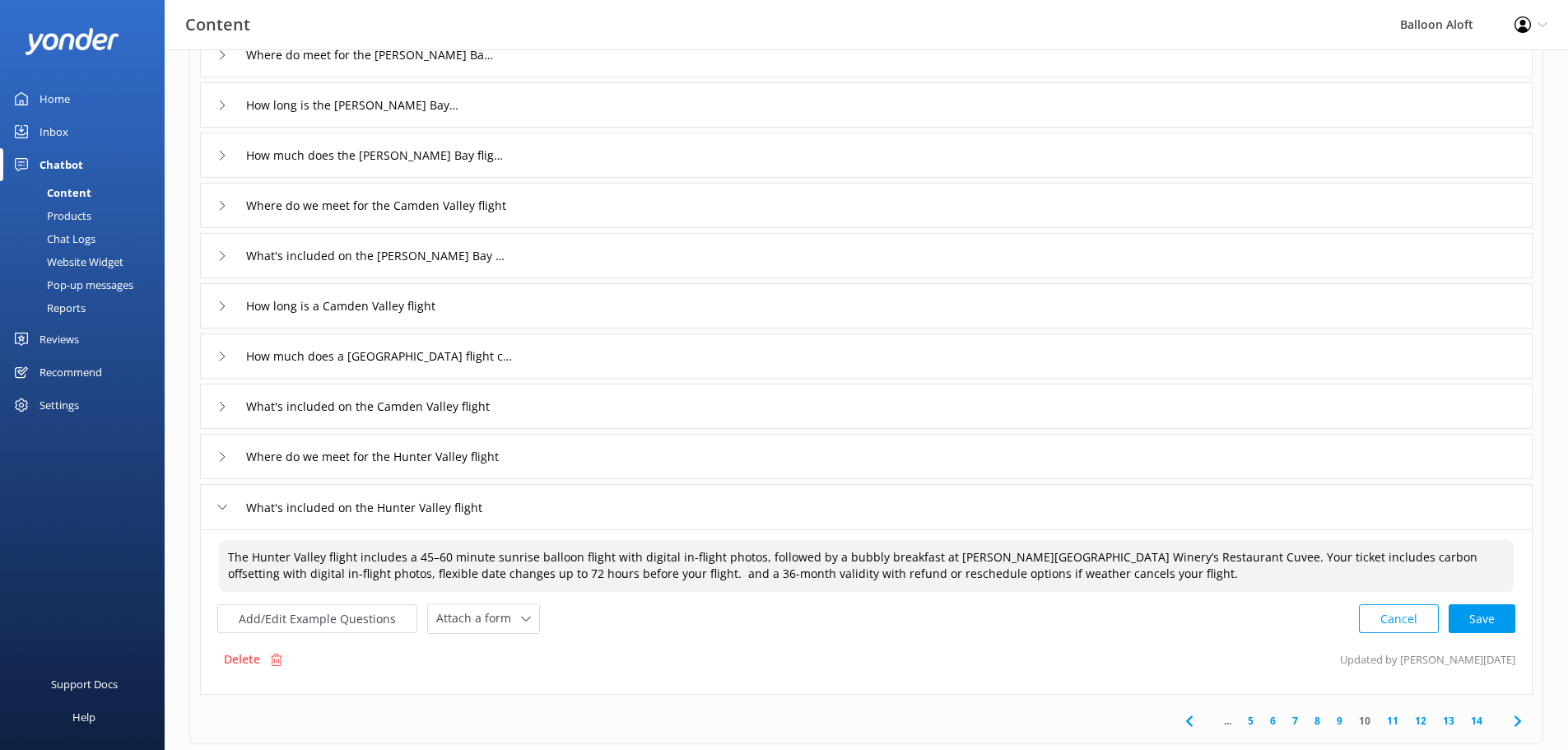
click at [570, 574] on textarea "The Hunter Valley flight includes a 45–60 minute sunrise balloon flight with di…" at bounding box center [867, 566] width 1295 height 52
click at [1487, 617] on div "Cancel Save" at bounding box center [1437, 618] width 157 height 30
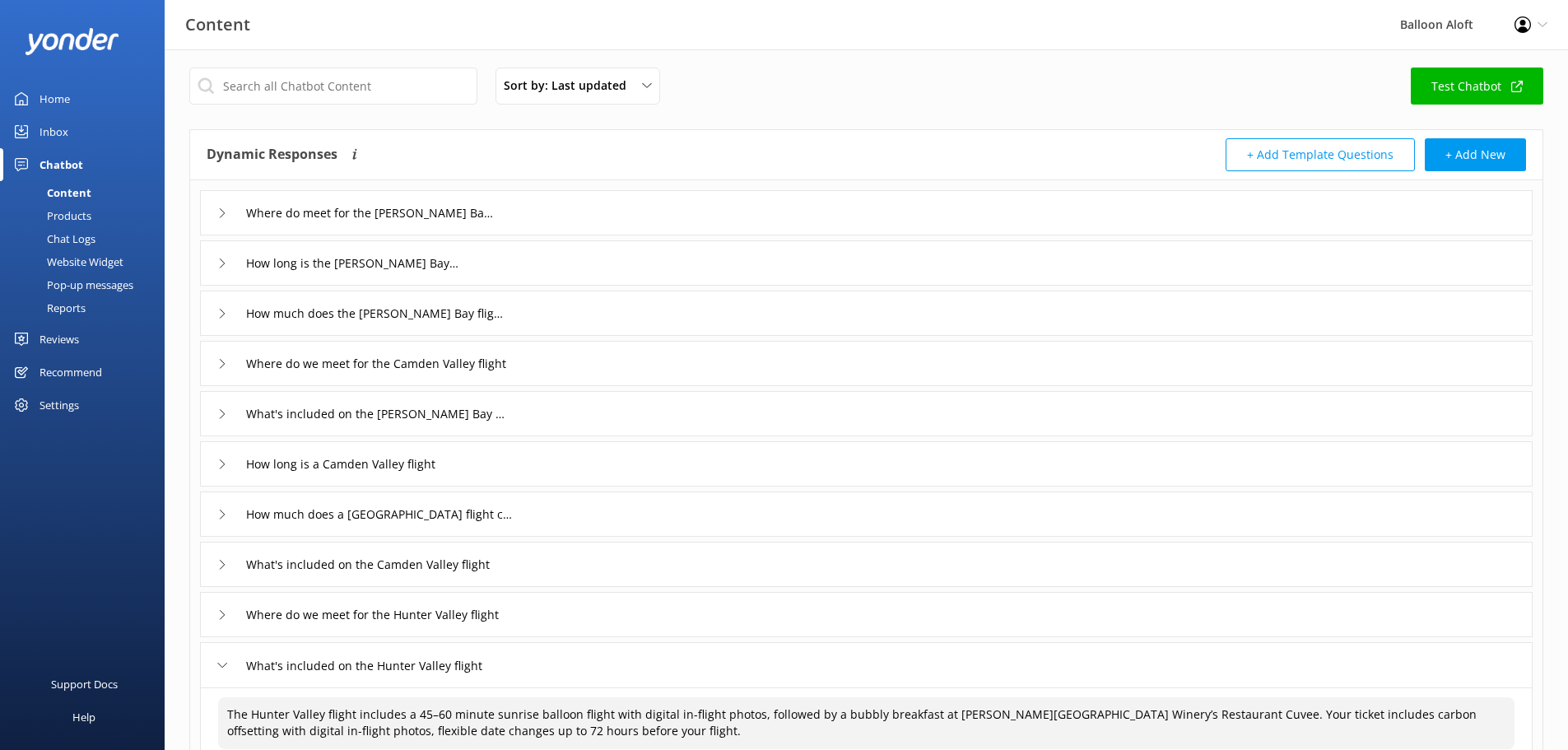
scroll to position [0, 0]
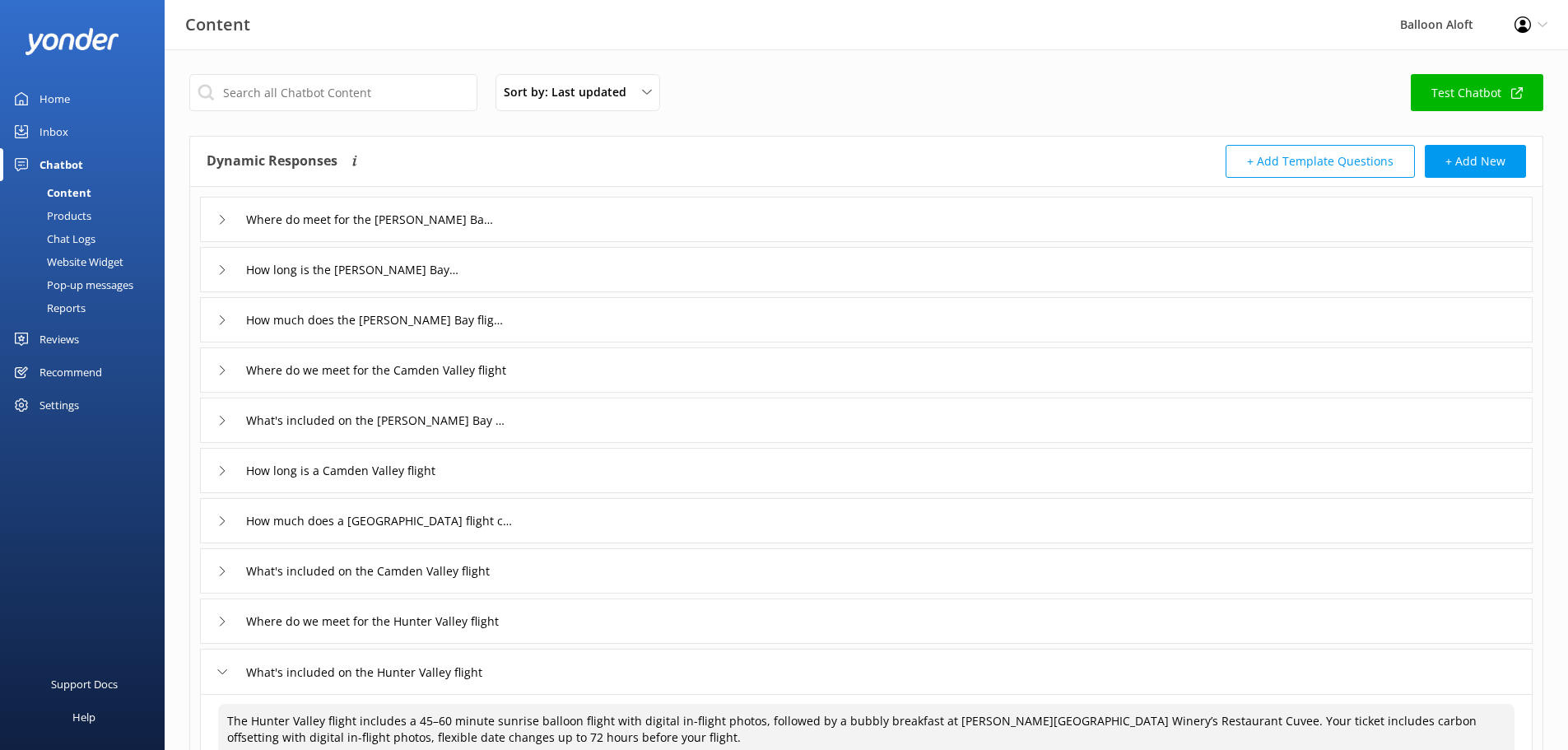
type textarea "The Hunter Valley flight includes a 45–60 minute sunrise balloon flight with di…"
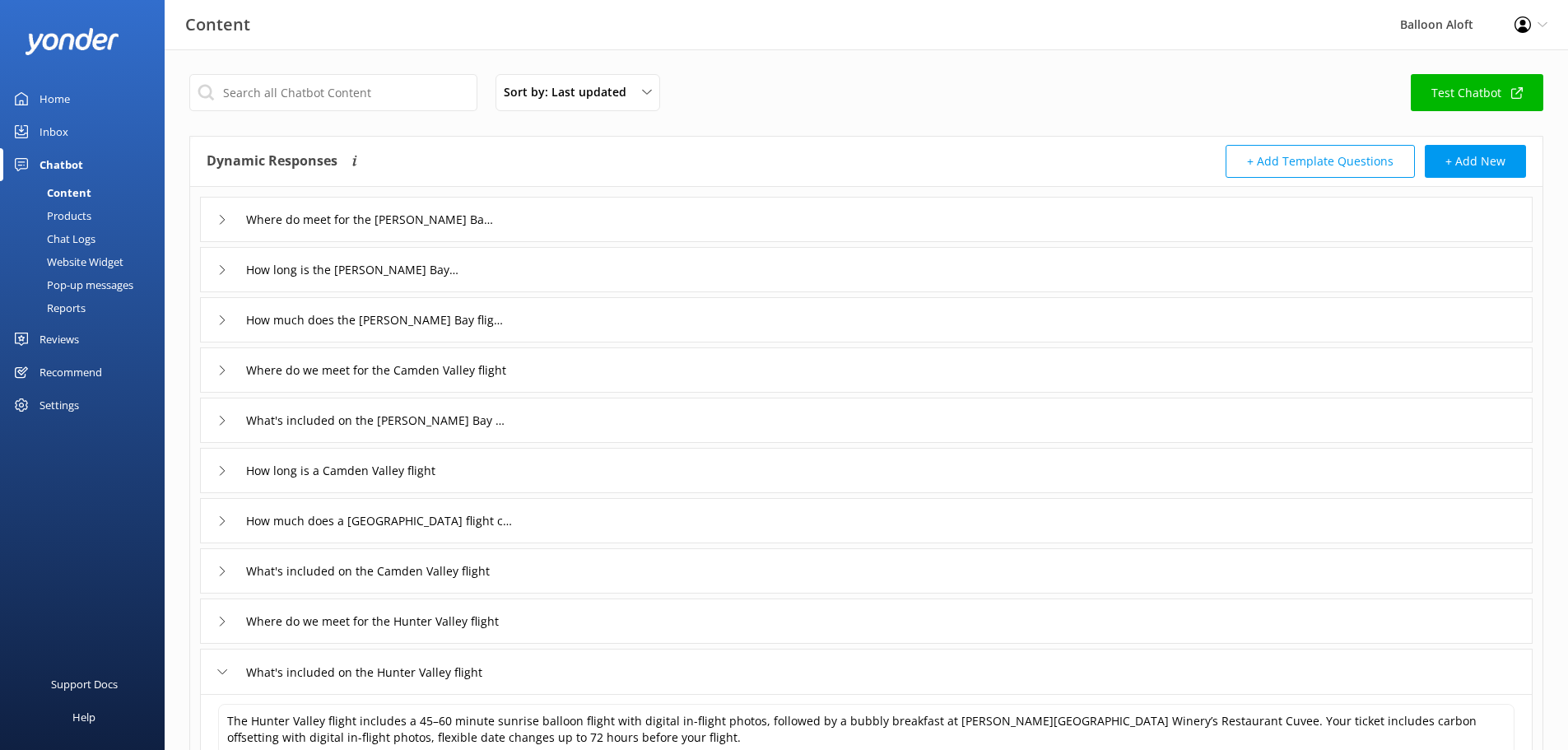
click at [219, 328] on div "How much does the [PERSON_NAME] Bay flight cost" at bounding box center [356, 319] width 277 height 27
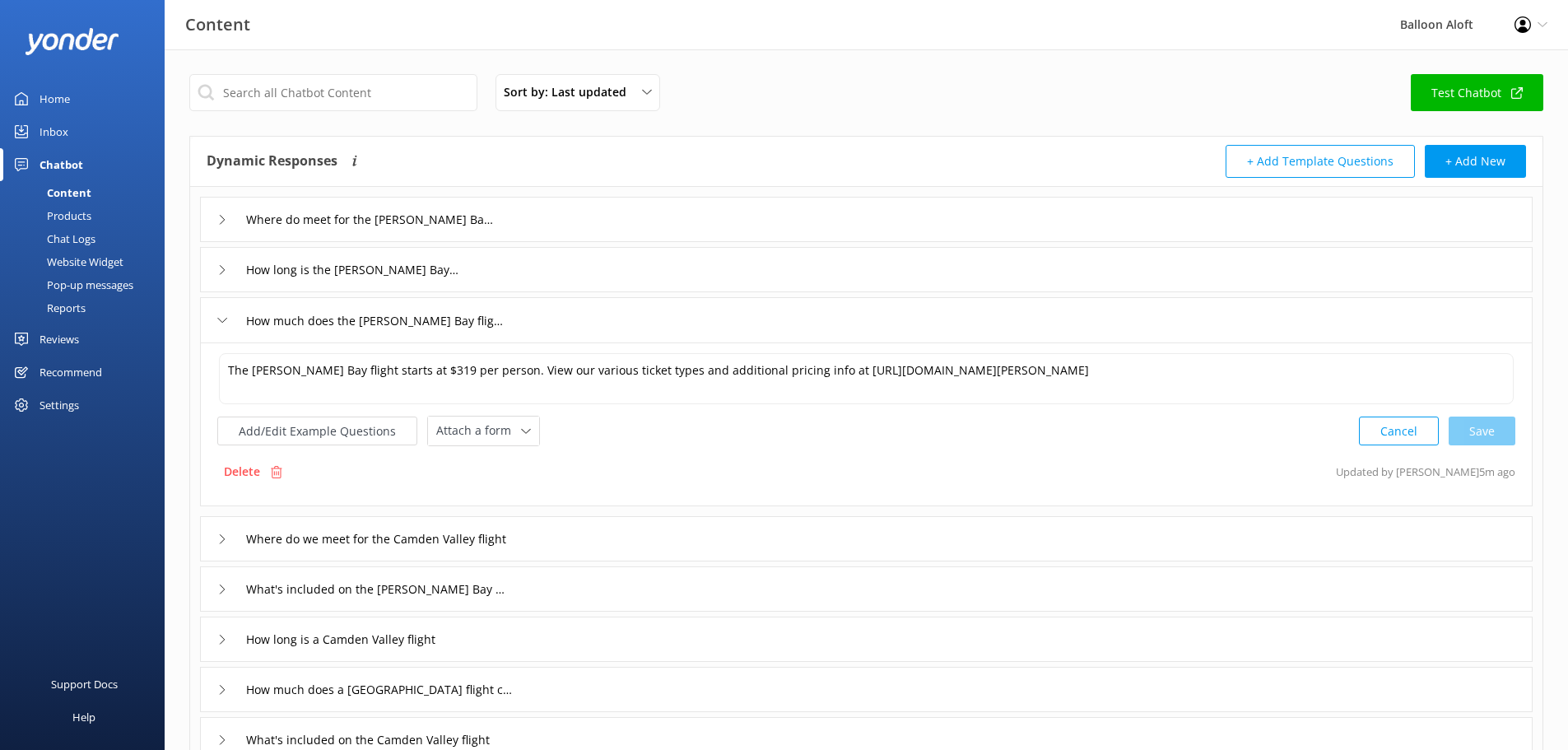
click at [222, 580] on div "What's included on the [PERSON_NAME] Bay flight" at bounding box center [356, 589] width 277 height 27
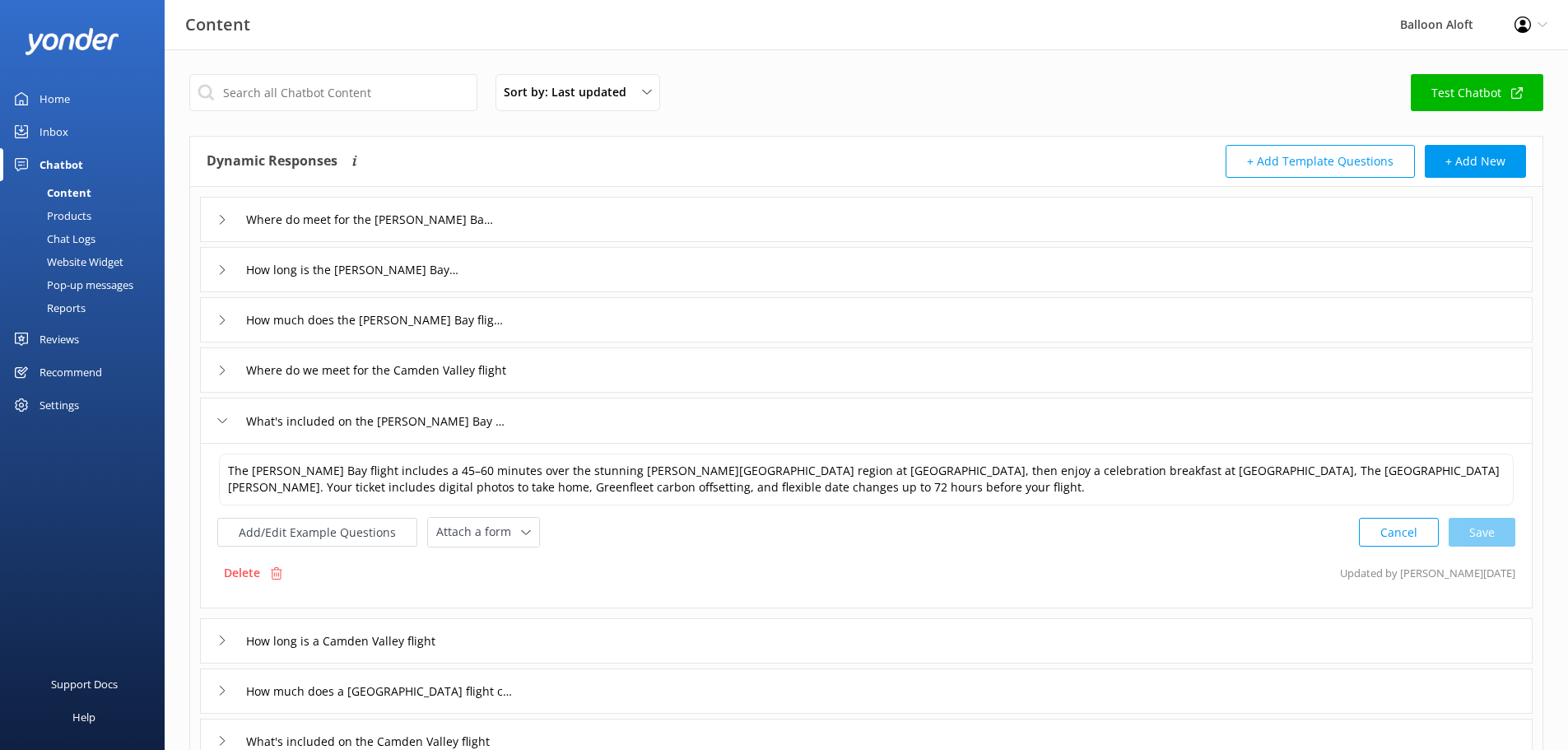
click at [221, 316] on icon at bounding box center [222, 320] width 10 height 10
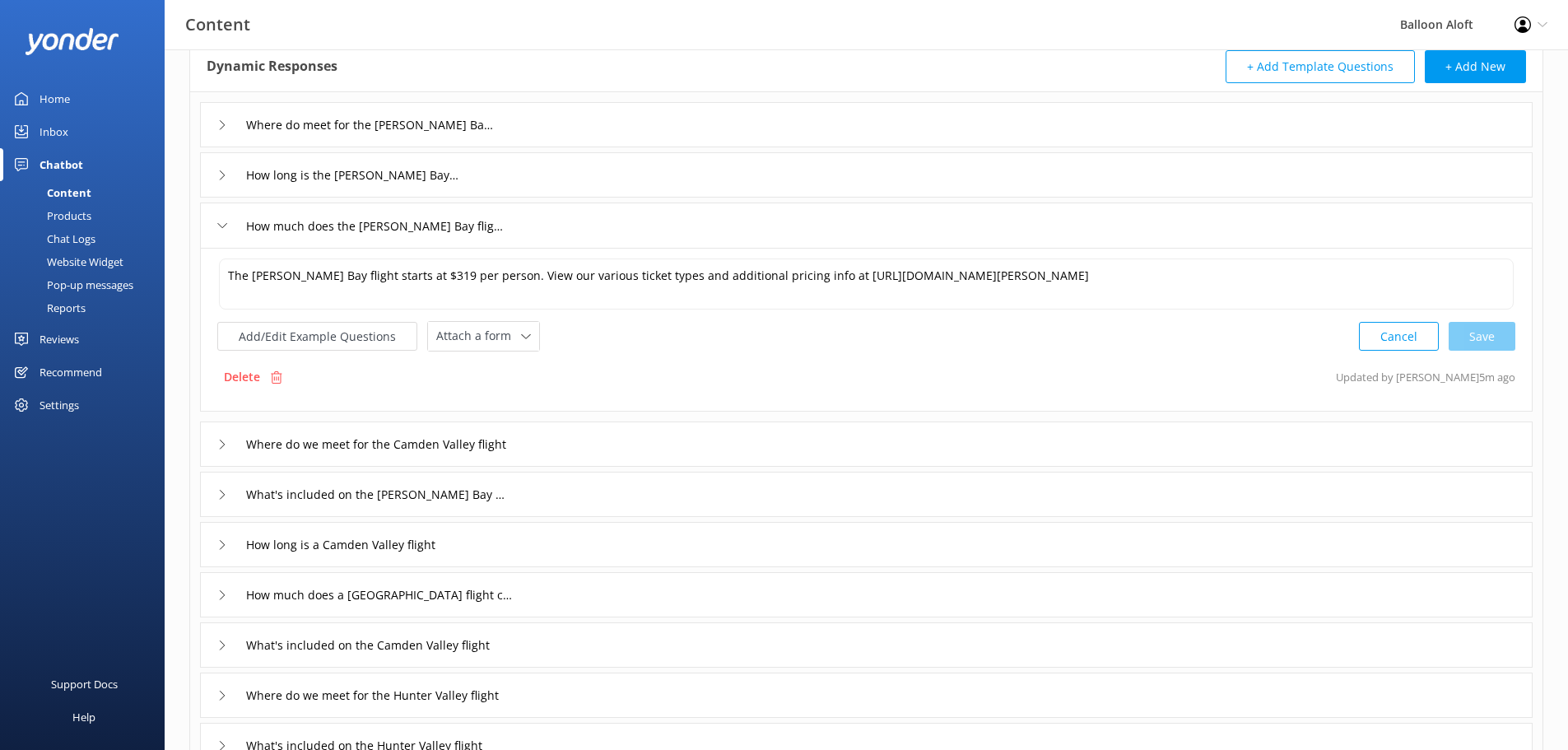
scroll to position [329, 0]
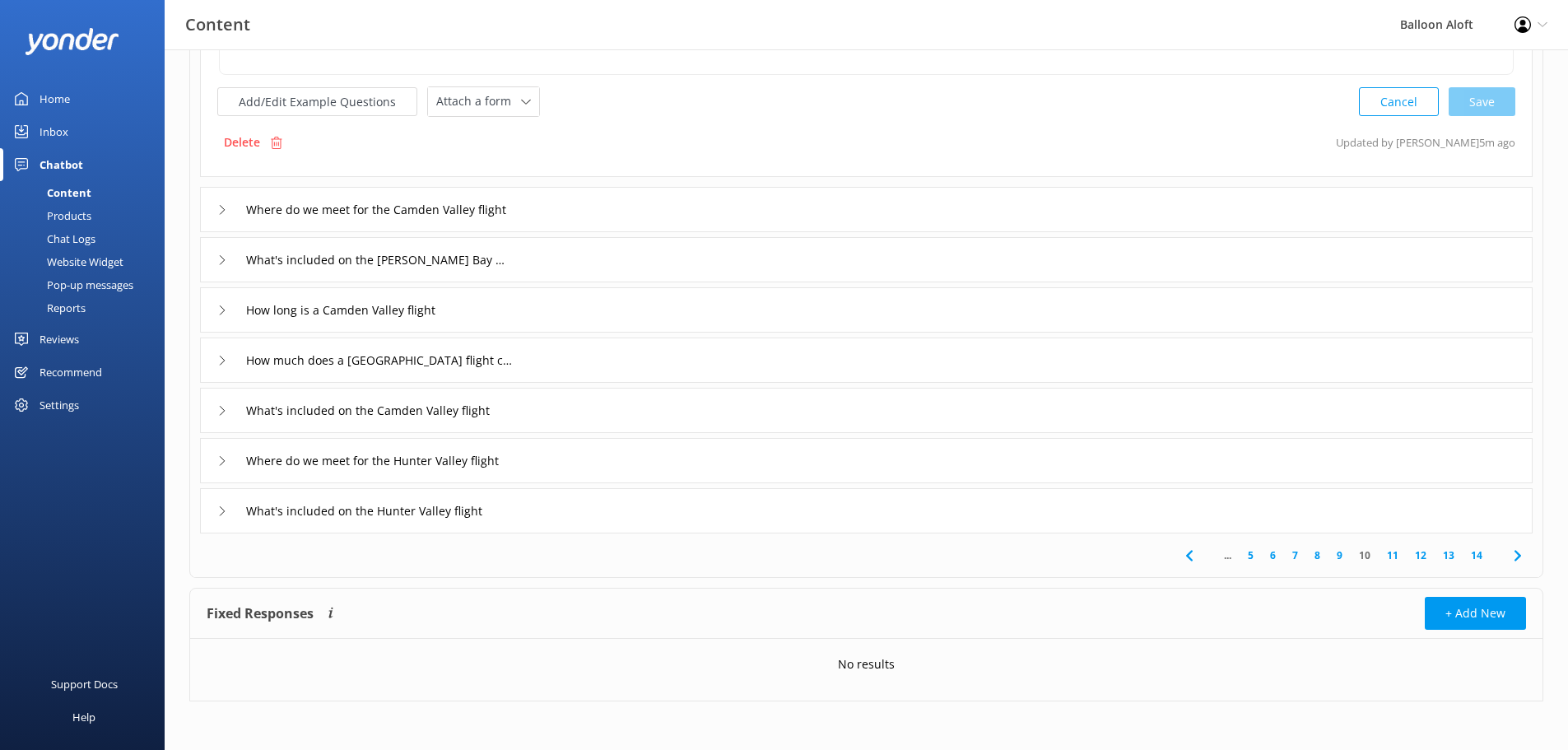
click at [223, 459] on use at bounding box center [223, 461] width 5 height 9
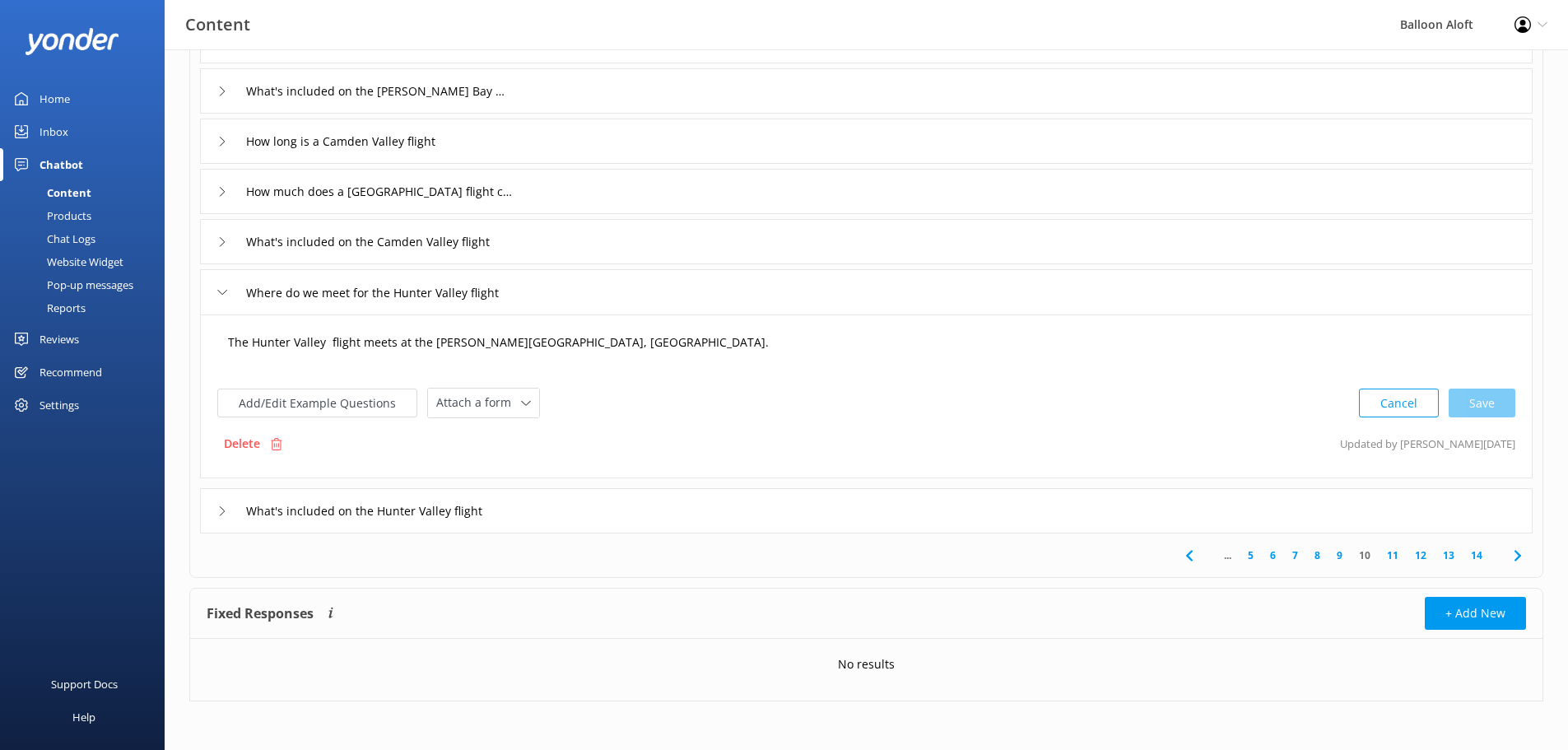
click at [630, 340] on textarea "The Hunter Valley flight meets at the [PERSON_NAME][GEOGRAPHIC_DATA], [GEOGRAPH…" at bounding box center [867, 351] width 1295 height 51
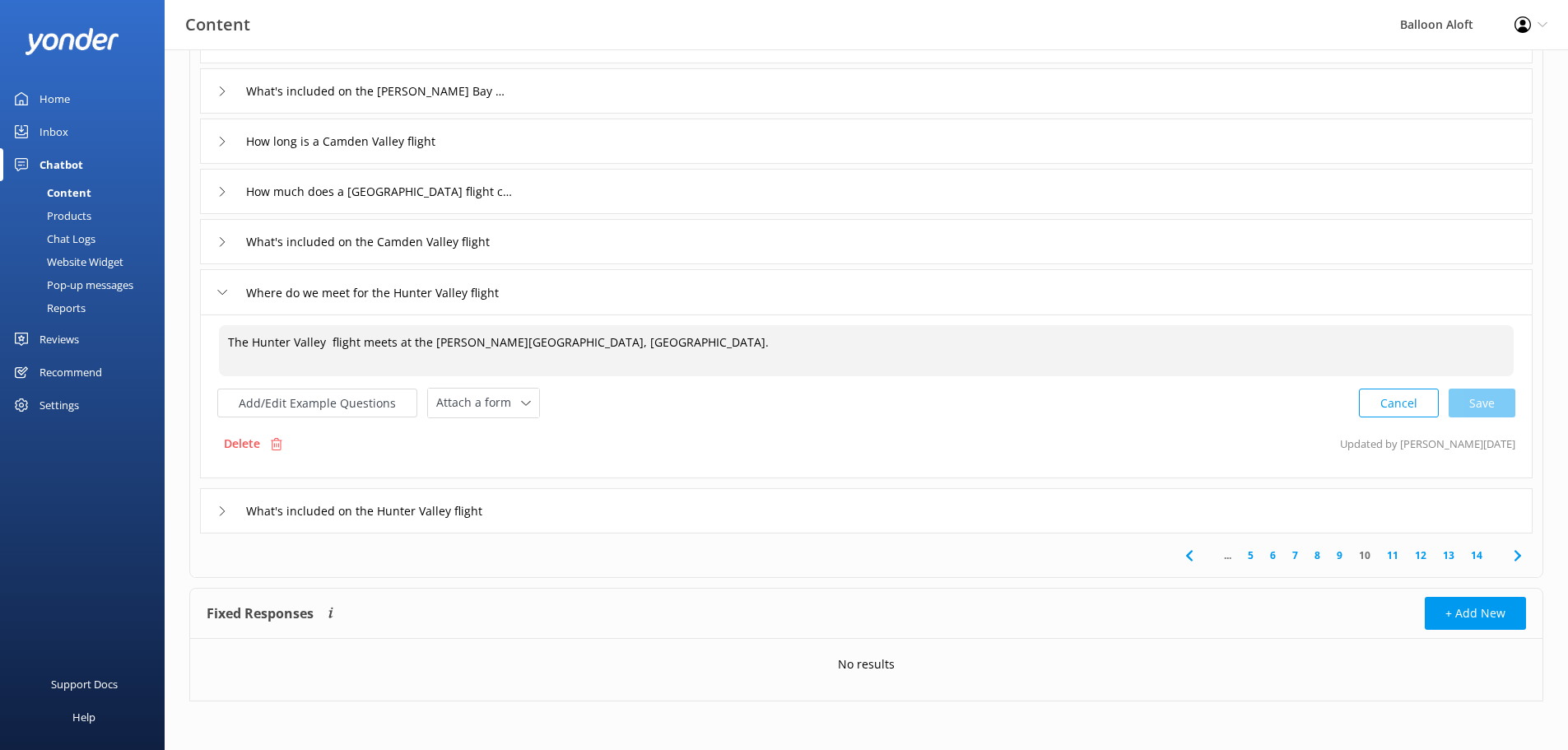
click at [600, 341] on textarea "The Hunter Valley flight meets at the [PERSON_NAME][GEOGRAPHIC_DATA], [GEOGRAPH…" at bounding box center [867, 351] width 1295 height 51
click at [328, 337] on textarea "The Hunter Valley flight meets at the [PERSON_NAME][GEOGRAPHIC_DATA], [GEOGRAPH…" at bounding box center [867, 351] width 1295 height 51
click at [355, 344] on textarea "The Hunter Valley flight meets at the [PERSON_NAME][GEOGRAPHIC_DATA], [GEOGRAPH…" at bounding box center [867, 351] width 1295 height 51
drag, startPoint x: 427, startPoint y: 343, endPoint x: 402, endPoint y: 342, distance: 25.0
click at [402, 342] on textarea "The Hunter Valley flight meets at the [PERSON_NAME][GEOGRAPHIC_DATA], [GEOGRAPH…" at bounding box center [867, 351] width 1295 height 51
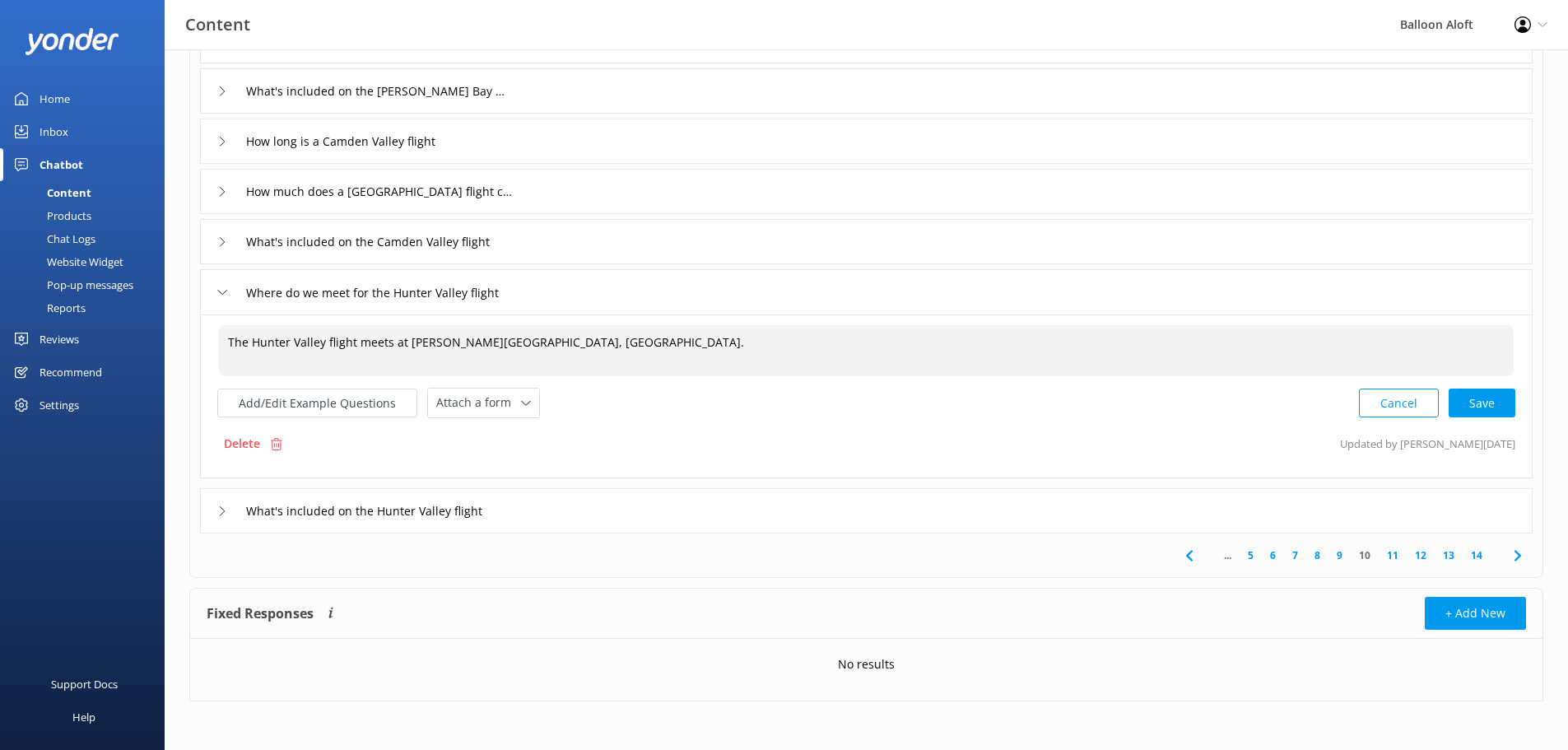
click at [581, 350] on textarea "The Hunter Valley flight meets at [PERSON_NAME][GEOGRAPHIC_DATA], [GEOGRAPHIC_D…" at bounding box center [867, 351] width 1295 height 51
click at [497, 345] on textarea "The Hunter Valley flight meets at [PERSON_NAME][GEOGRAPHIC_DATA], [GEOGRAPHIC_D…" at bounding box center [867, 351] width 1295 height 51
click at [1472, 401] on div "Cancel Save" at bounding box center [1437, 402] width 157 height 30
type textarea "The Hunter Valley flight meets at [PERSON_NAME][GEOGRAPHIC_DATA], [GEOGRAPHIC_D…"
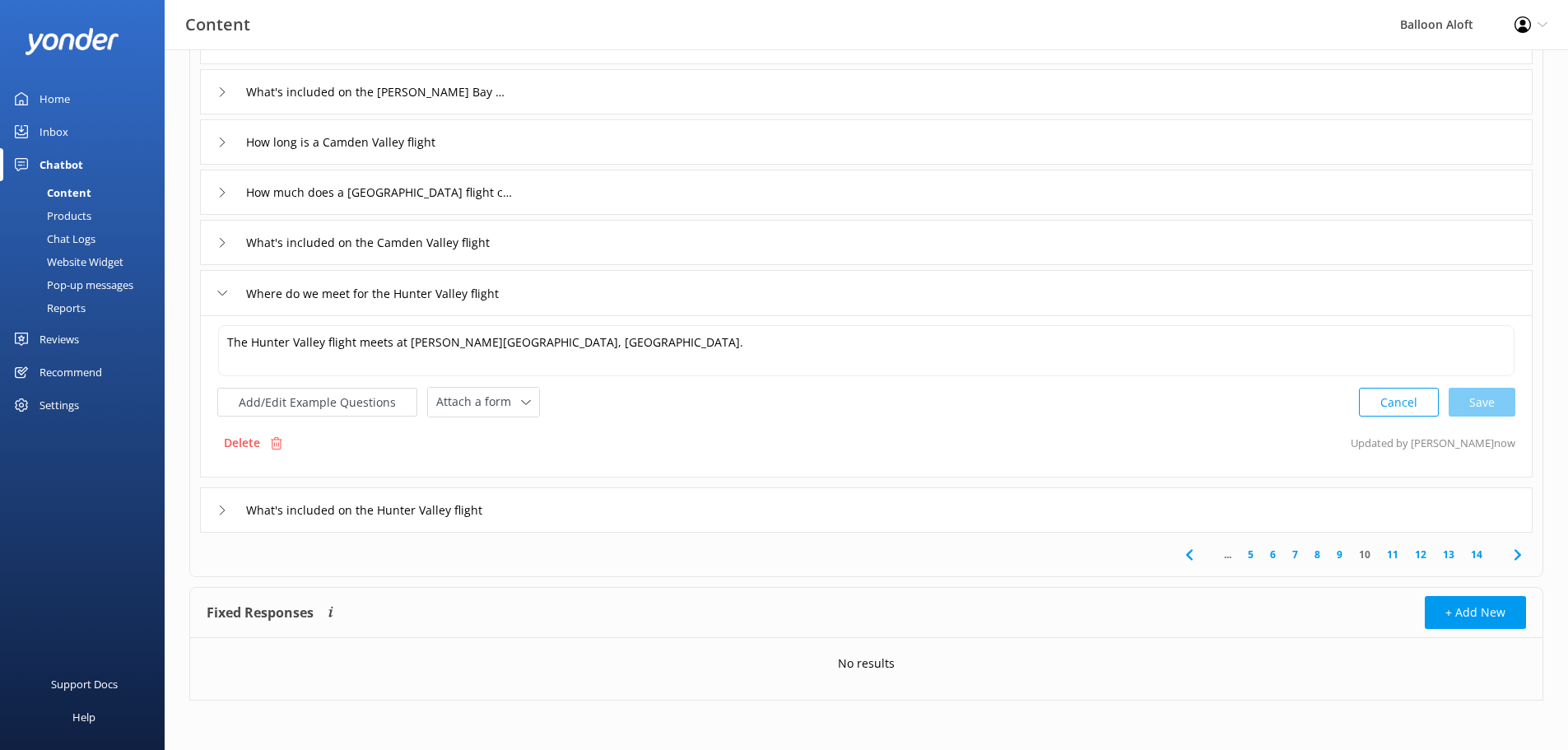
click at [230, 236] on div "What's included on the Camden Valley flight" at bounding box center [369, 242] width 303 height 27
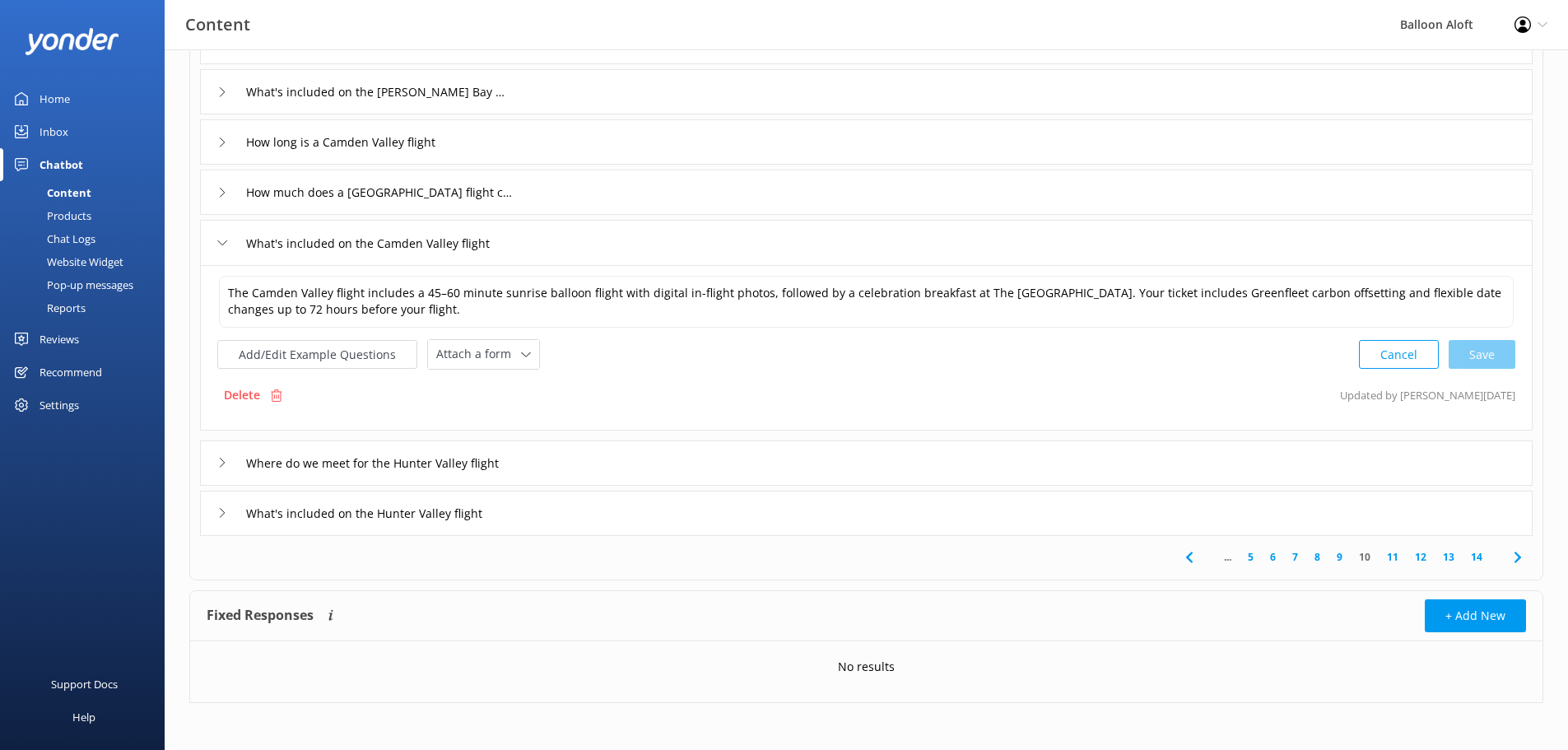
click at [1476, 350] on div "Cancel Save" at bounding box center [1437, 355] width 157 height 30
click at [446, 302] on textarea "The Camden Valley flight includes a 45–60 minute sunrise balloon flight with di…" at bounding box center [867, 302] width 1295 height 52
click at [220, 193] on icon at bounding box center [222, 192] width 10 height 10
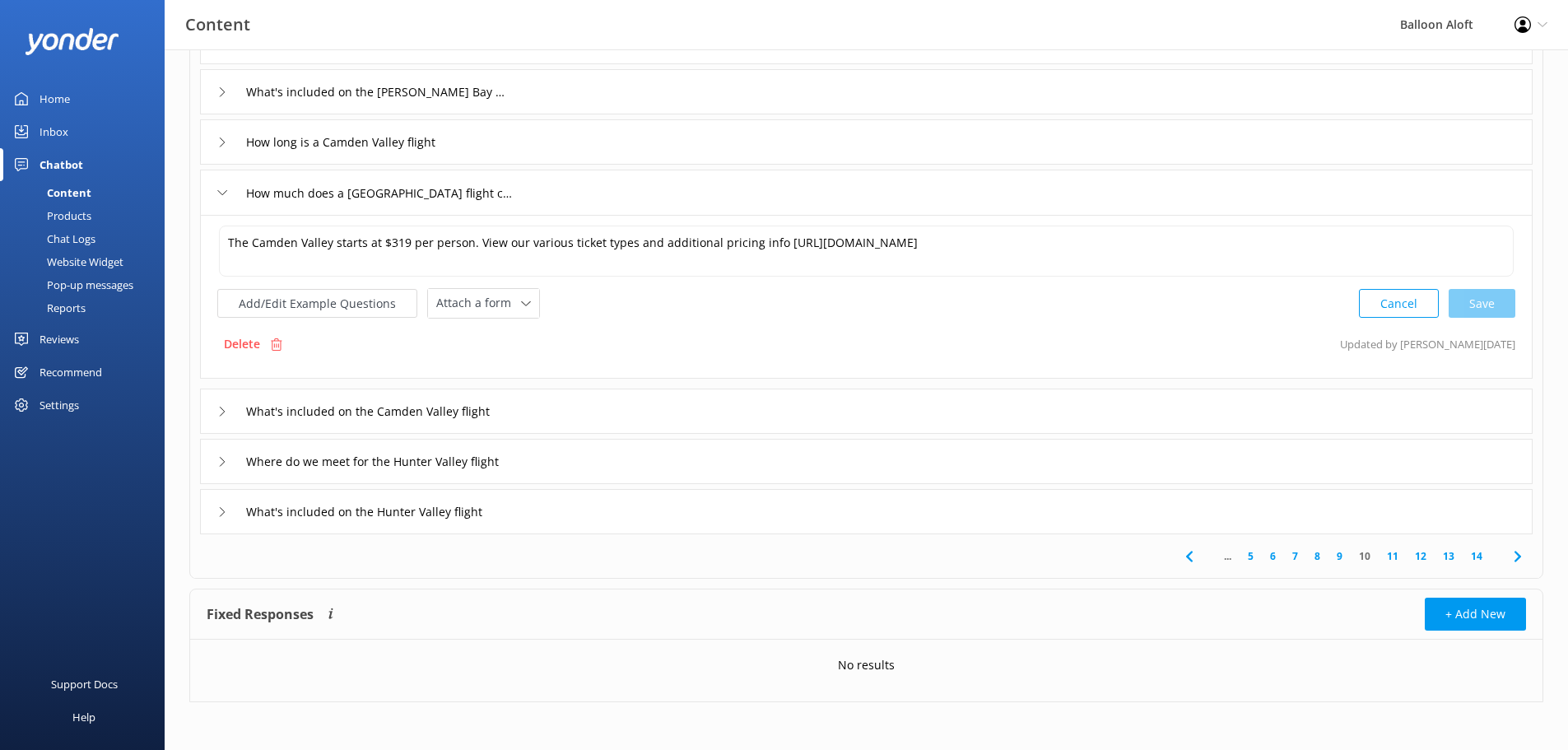
click at [224, 134] on div "How long is a Camden Valley flight" at bounding box center [340, 142] width 244 height 27
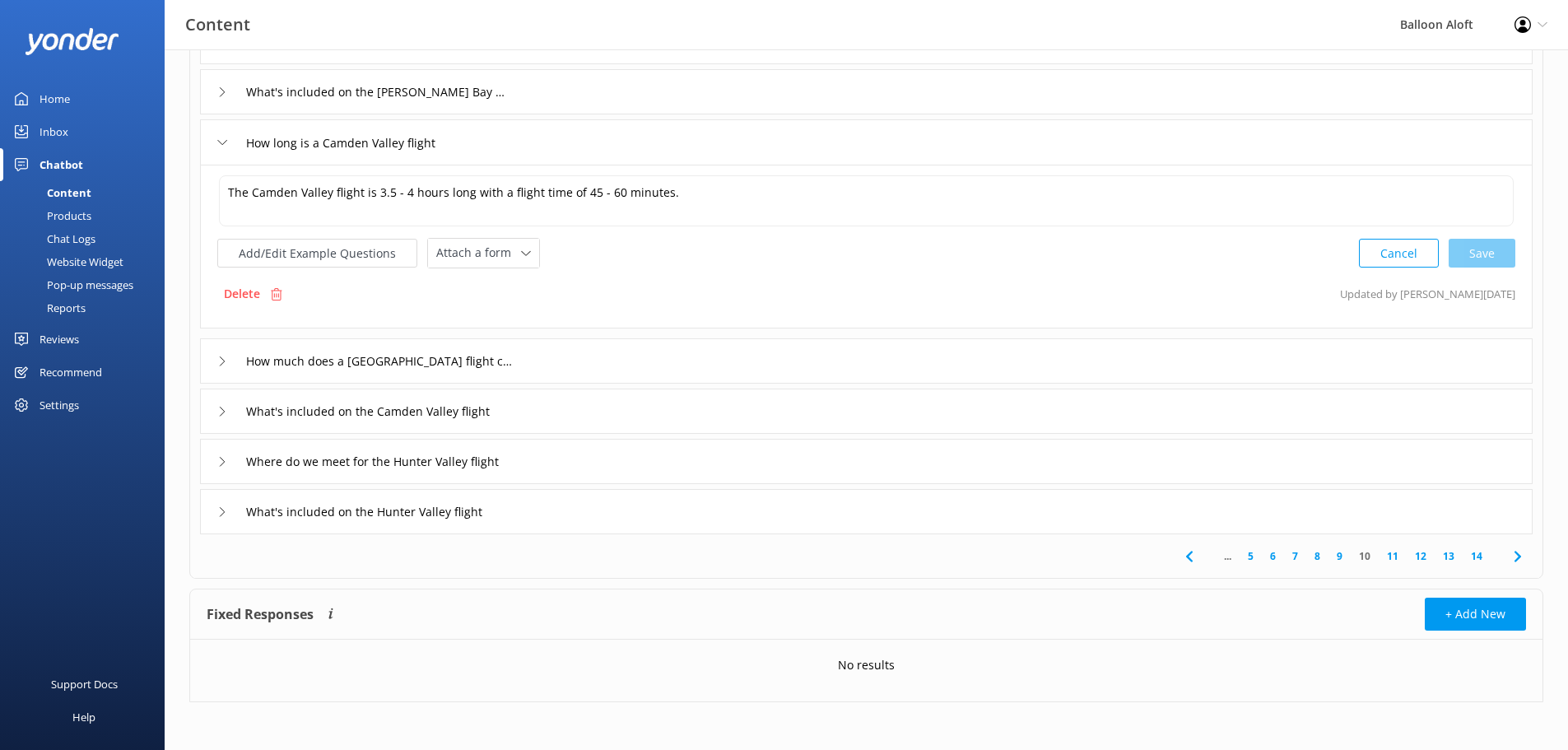
click at [234, 94] on div "What's included on the [PERSON_NAME] Bay flight" at bounding box center [356, 91] width 277 height 27
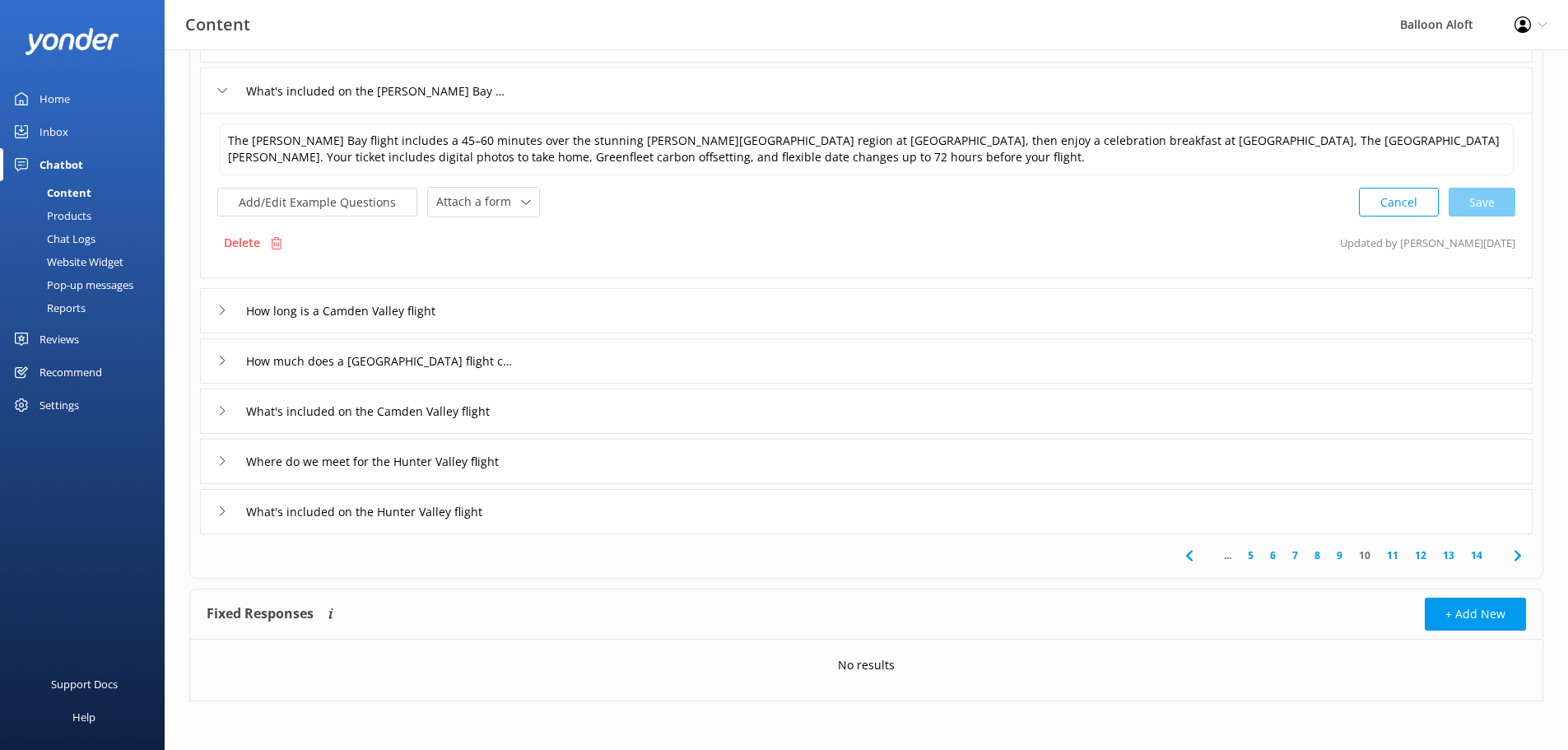
scroll to position [331, 0]
click at [1401, 558] on link "11" at bounding box center [1393, 555] width 28 height 16
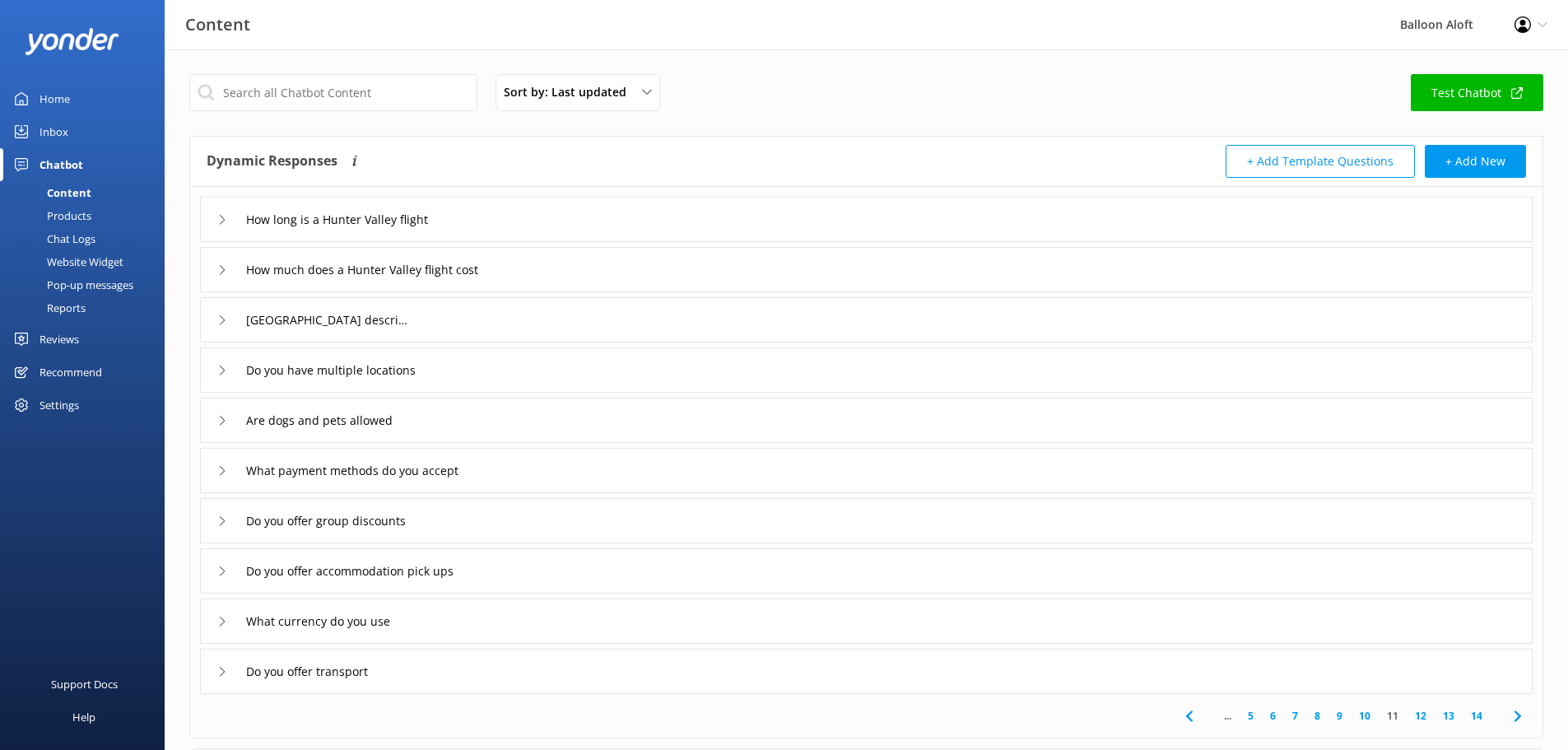
click at [216, 225] on div "How long is a Hunter Valley flight" at bounding box center [866, 218] width 1333 height 45
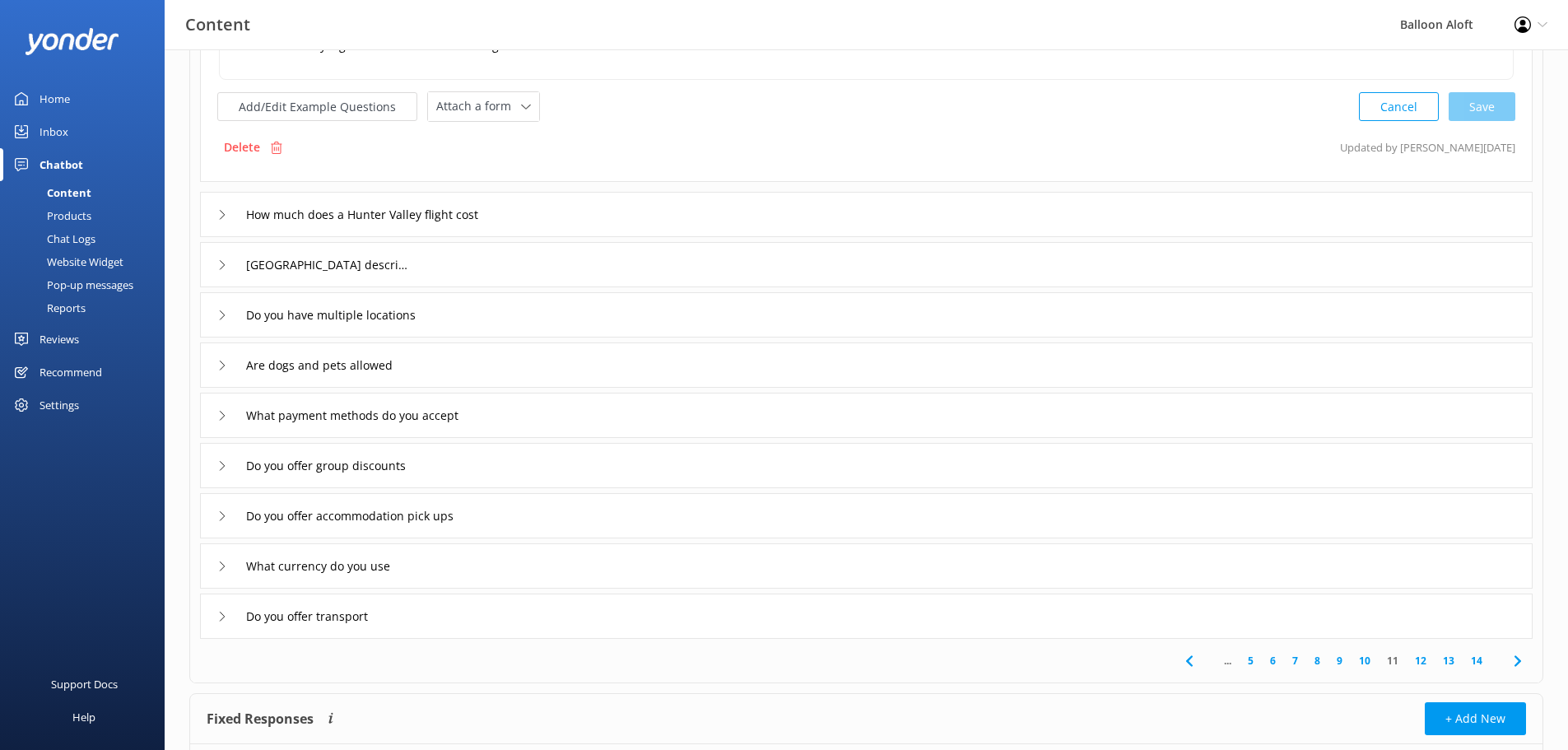
scroll to position [330, 0]
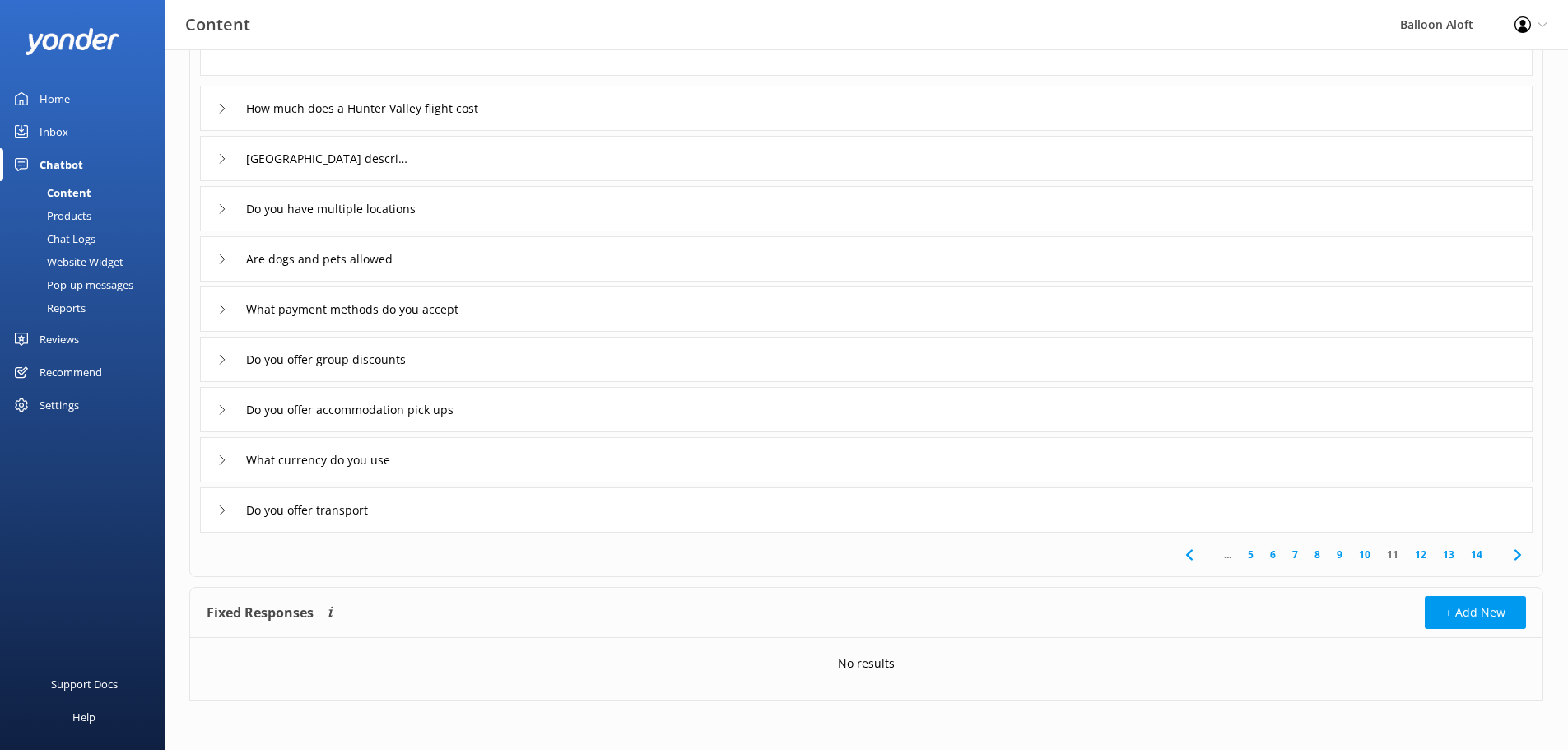
click at [1371, 547] on link "10" at bounding box center [1365, 555] width 28 height 16
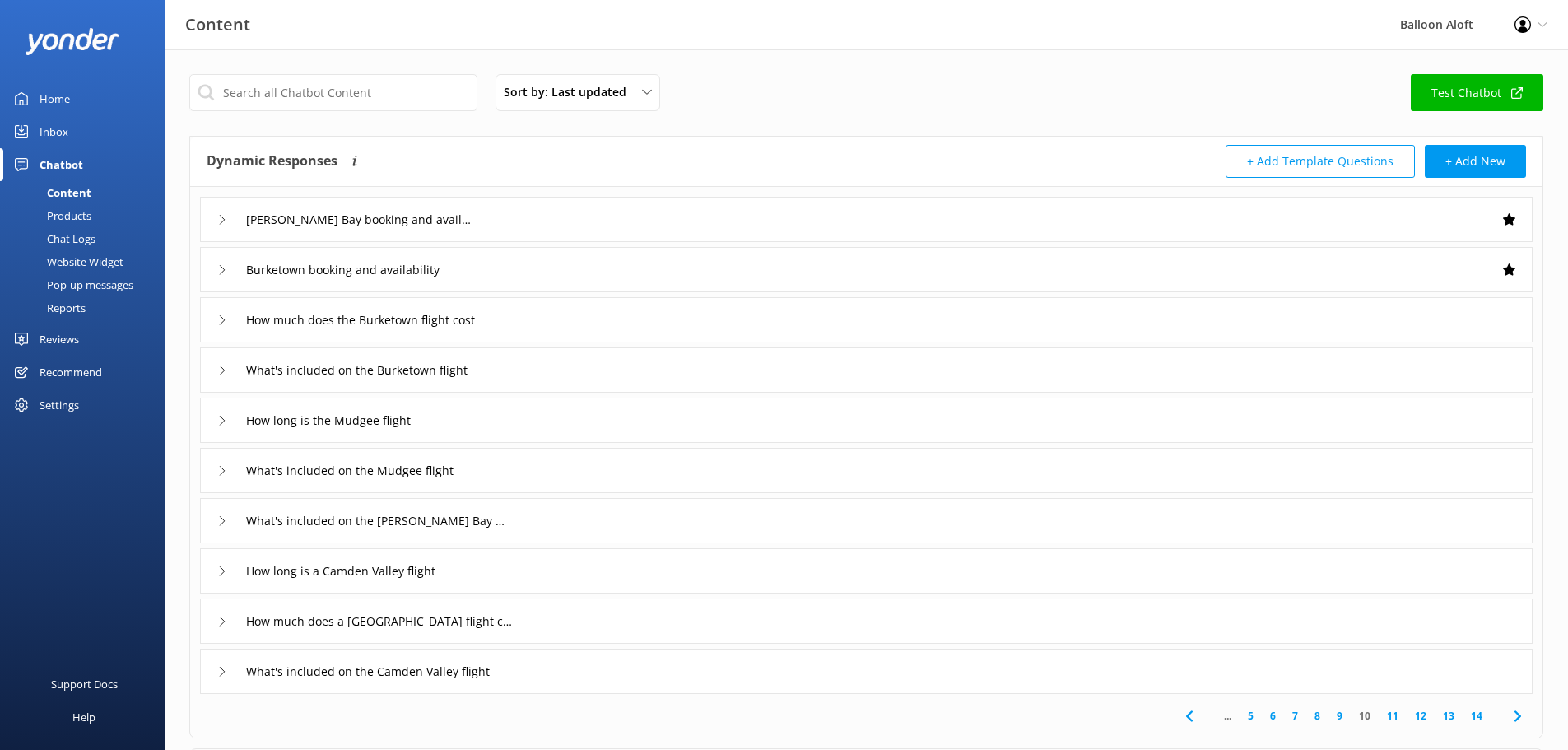
click at [220, 423] on icon at bounding box center [222, 420] width 10 height 10
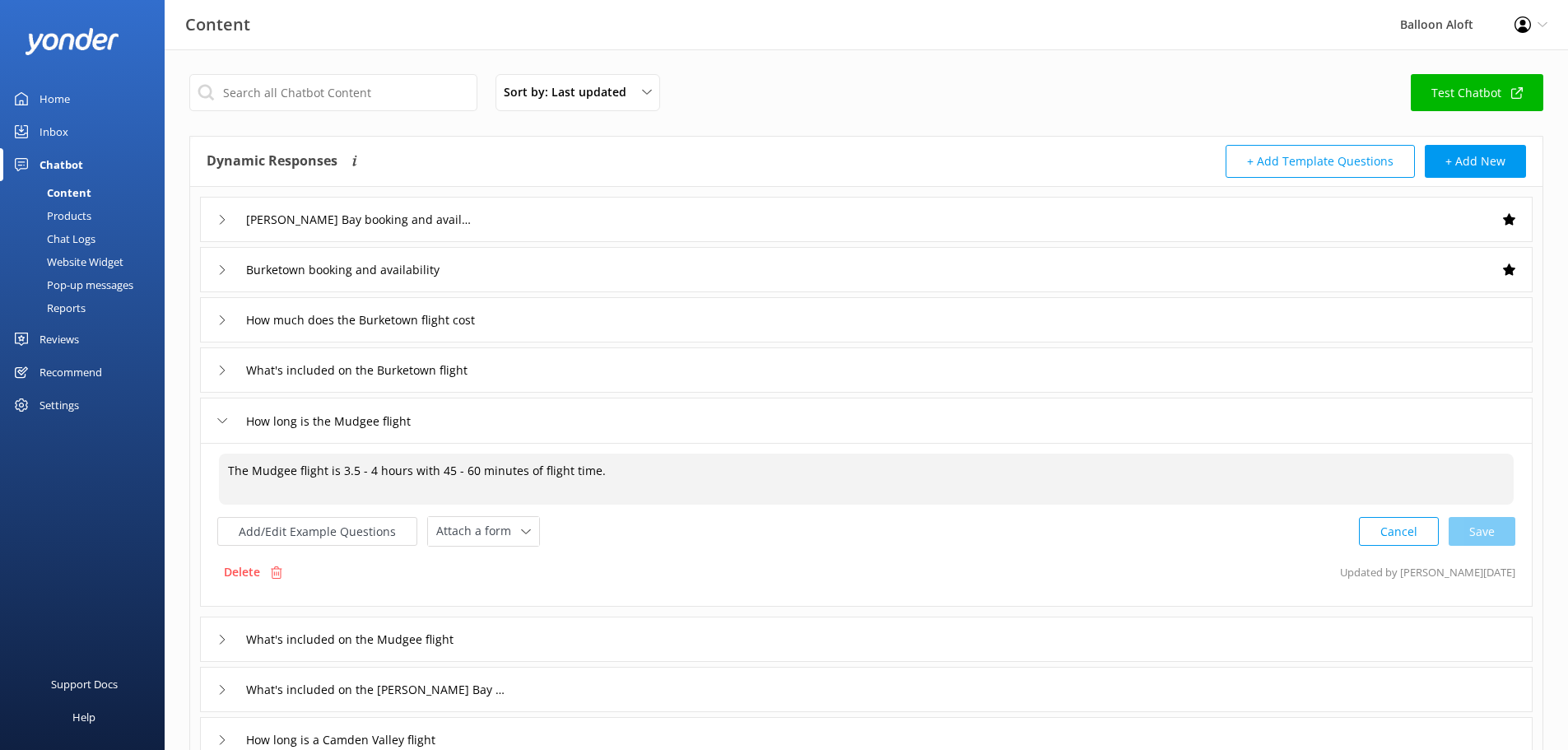
drag, startPoint x: 334, startPoint y: 471, endPoint x: 297, endPoint y: 473, distance: 37.1
click at [297, 473] on textarea "The Mudgee flight is 3.5 - 4 hours with 45 - 60 minutes of flight time." at bounding box center [867, 479] width 1295 height 51
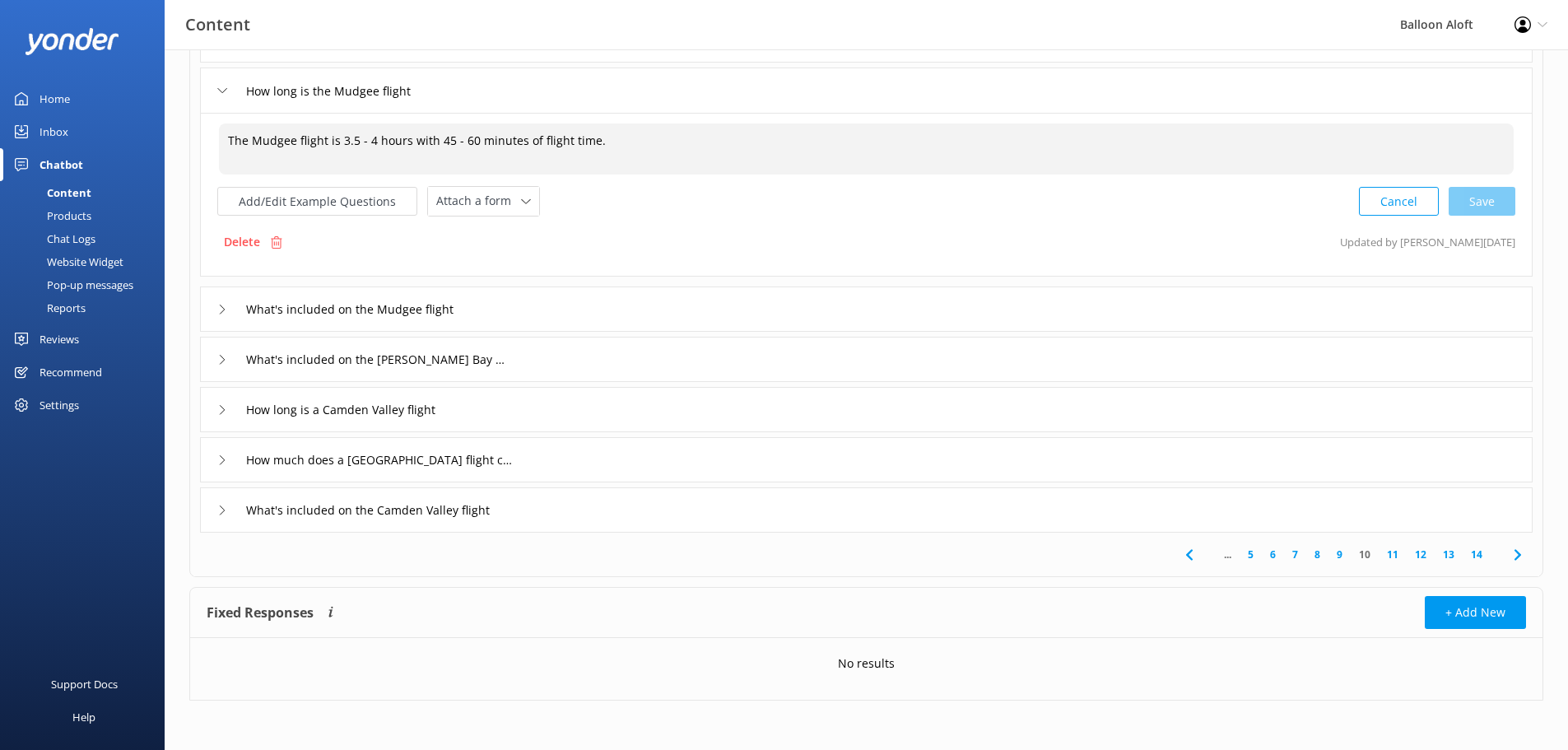
click at [217, 406] on div "How long is a Camden Valley flight" at bounding box center [866, 409] width 1333 height 45
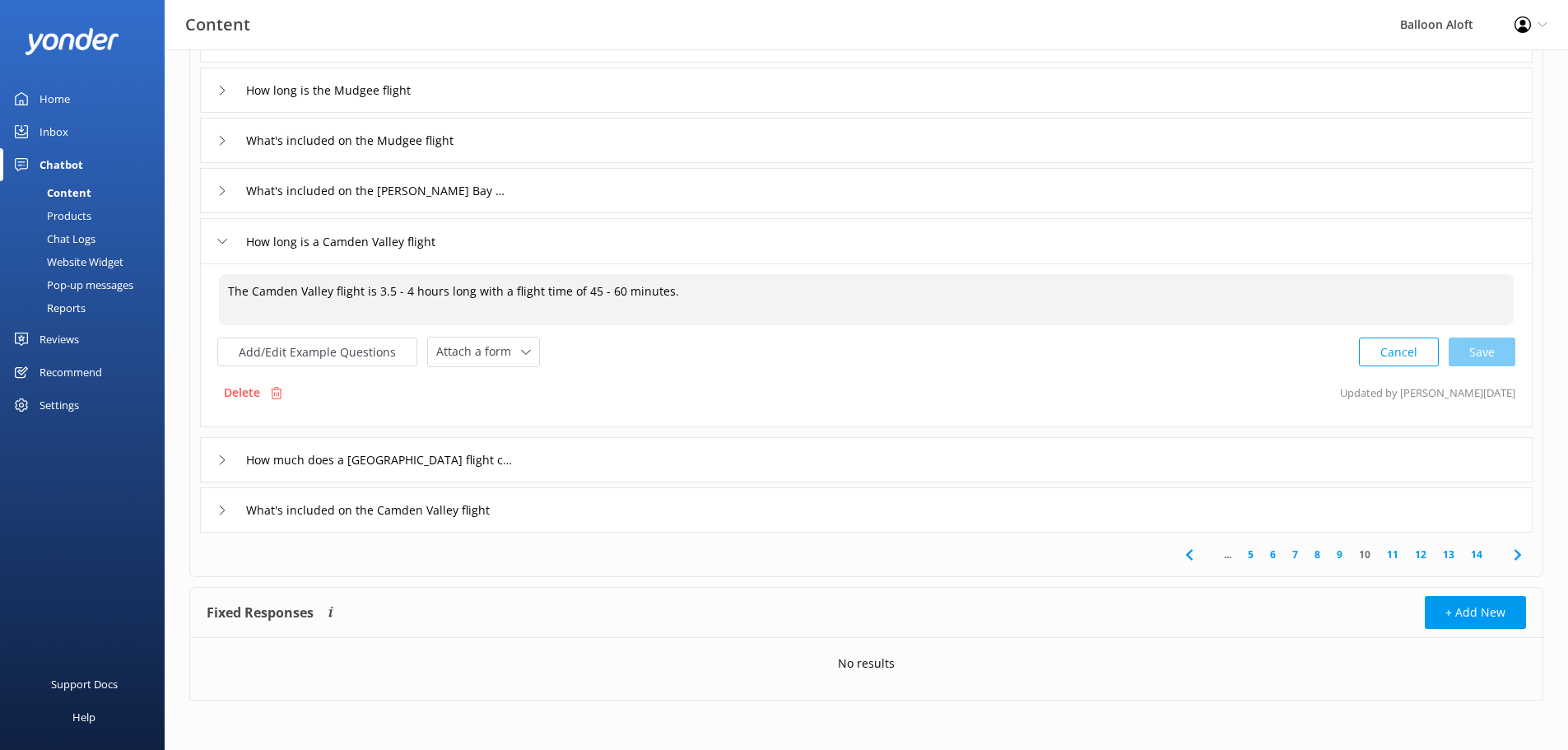
click at [364, 294] on textarea "The Camden Valley flight is 3.5 - 4 hours long with a flight time of 45 - 60 mi…" at bounding box center [867, 300] width 1295 height 51
click at [352, 287] on textarea "The Camden Valley flight is 3.5 - 4 hours long with a flight time of 45 - 60 mi…" at bounding box center [867, 300] width 1295 height 51
drag, startPoint x: 362, startPoint y: 294, endPoint x: 334, endPoint y: 294, distance: 28.0
click at [334, 294] on textarea "The Camden Valley flight is 3.5 - 4 hours long with a flight time of 45 - 60 mi…" at bounding box center [867, 300] width 1295 height 51
drag, startPoint x: 648, startPoint y: 289, endPoint x: 210, endPoint y: 291, distance: 438.0
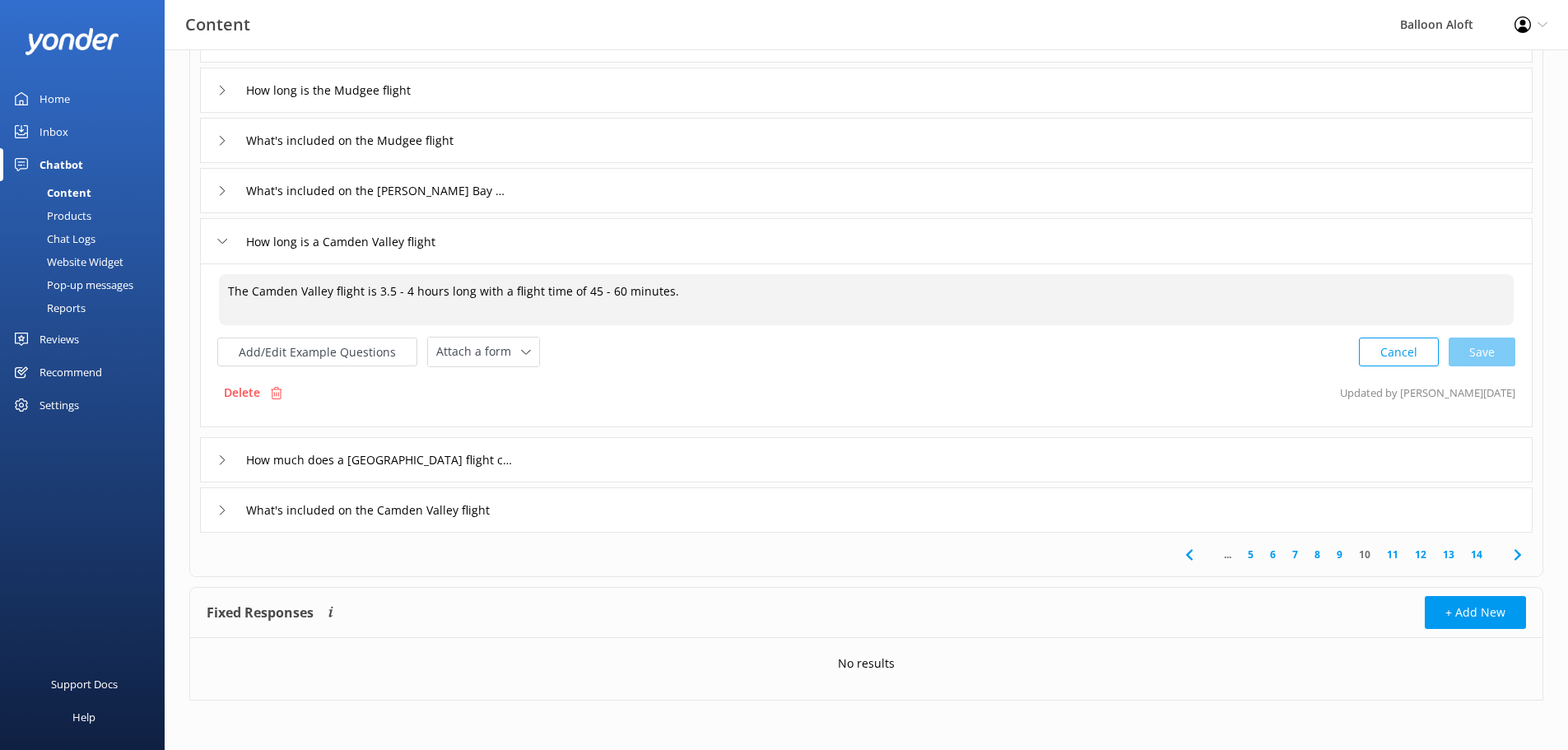
click at [210, 291] on div "The Camden Valley flight is 3.5 - 4 hours long with a flight time of 45 - 60 mi…" at bounding box center [866, 345] width 1333 height 164
click at [723, 295] on textarea "The Camden Valley flight is 3.5 - 4 hours long with a flight time of 45 - 60 mi…" at bounding box center [867, 300] width 1295 height 51
drag, startPoint x: 700, startPoint y: 293, endPoint x: 44, endPoint y: 310, distance: 656.2
click at [44, 310] on div "Content Balloon Aloft Profile Settings Logout Home Inbox Chatbot Content Produc…" at bounding box center [784, 235] width 1568 height 1031
paste textarea "hot air balloon experience is approximately 3.5−4 hours long in total, with a f…"
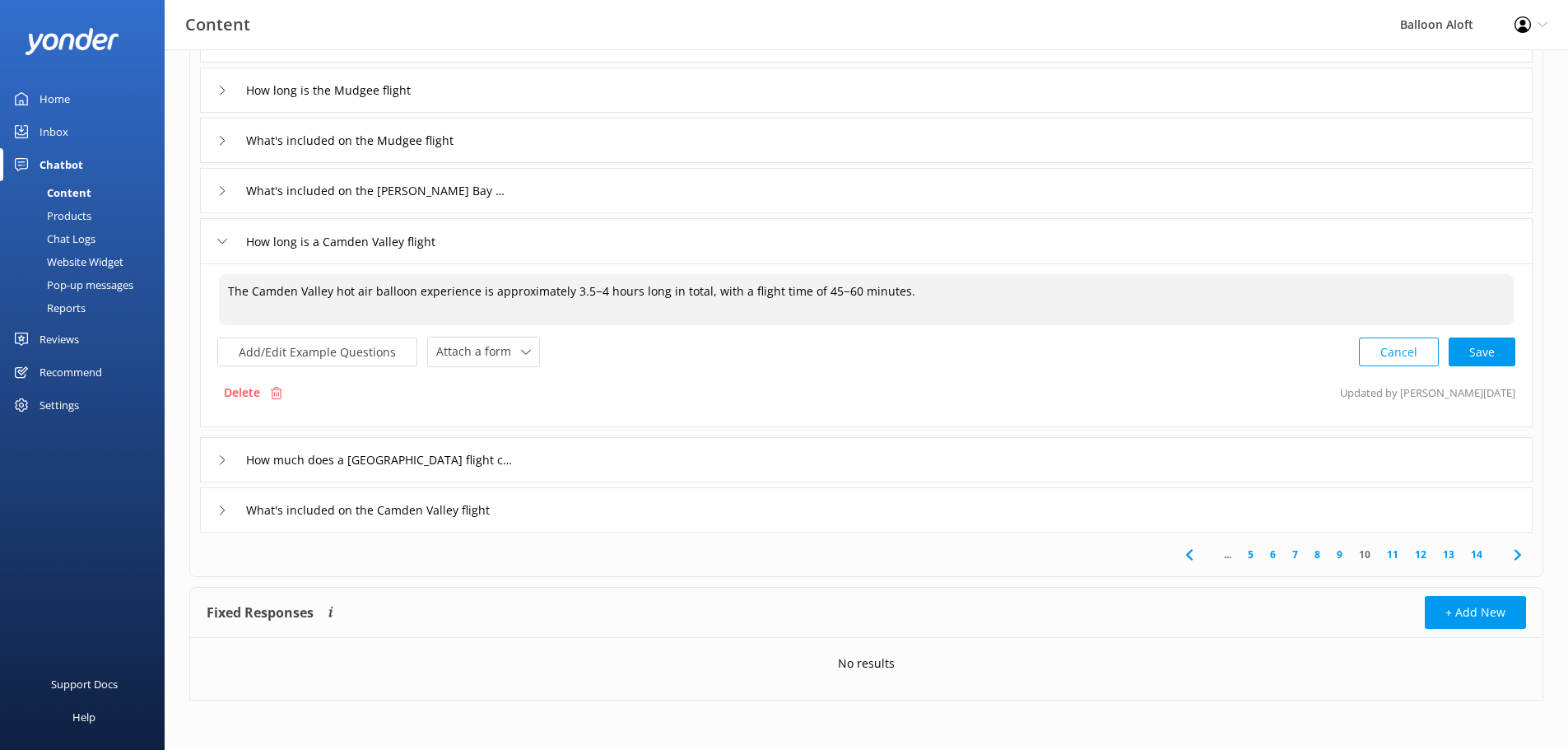
drag, startPoint x: 413, startPoint y: 288, endPoint x: 335, endPoint y: 288, distance: 78.0
click at [335, 288] on textarea "The Camden Valley hot air balloon experience is approximately 3.5−4 hours long …" at bounding box center [867, 300] width 1295 height 51
click at [1472, 355] on div "Cancel Loading.." at bounding box center [1438, 352] width 156 height 30
type textarea "The Camden Valley experience is approximately 3.5−4 hours long in total, with a…"
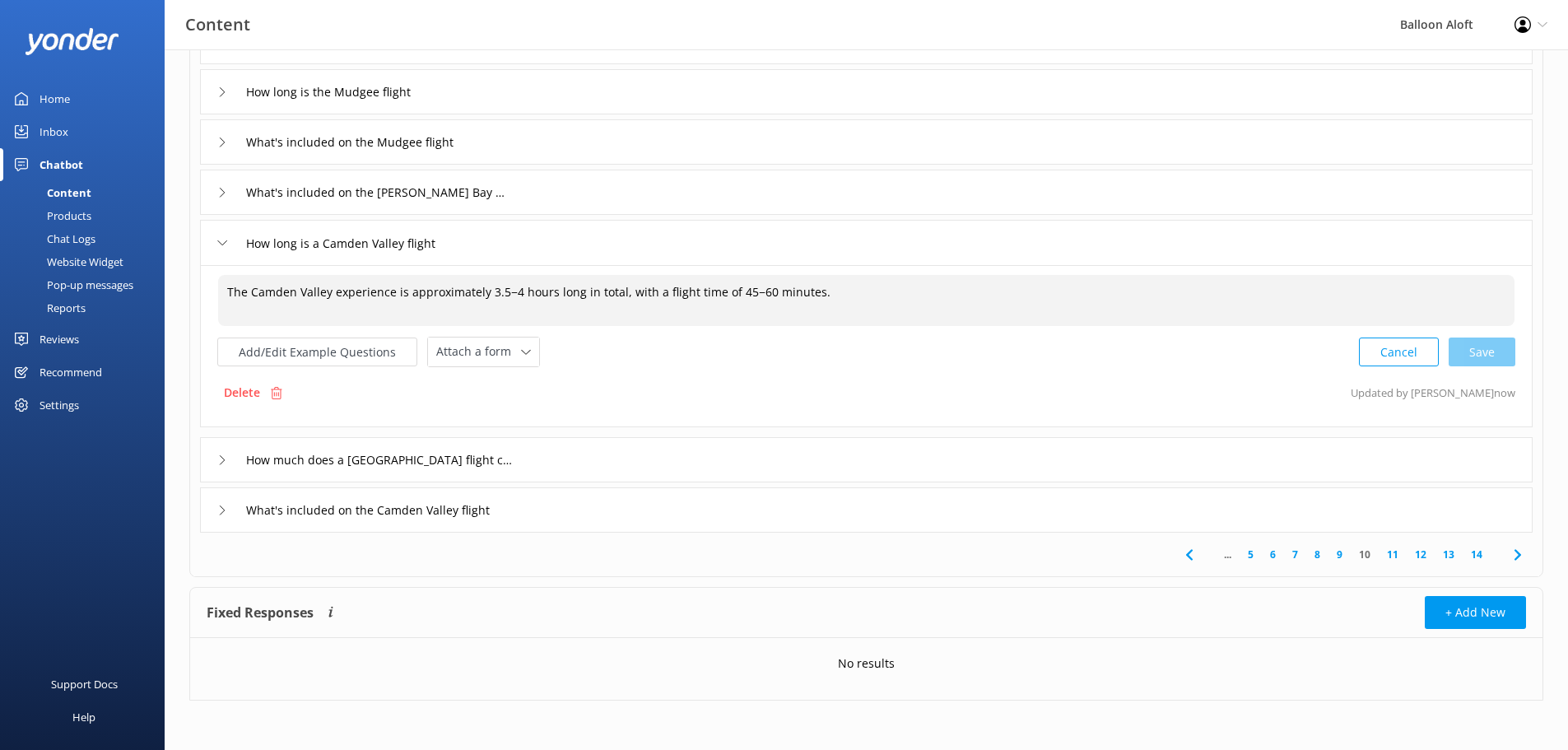
click at [219, 463] on icon at bounding box center [222, 460] width 10 height 10
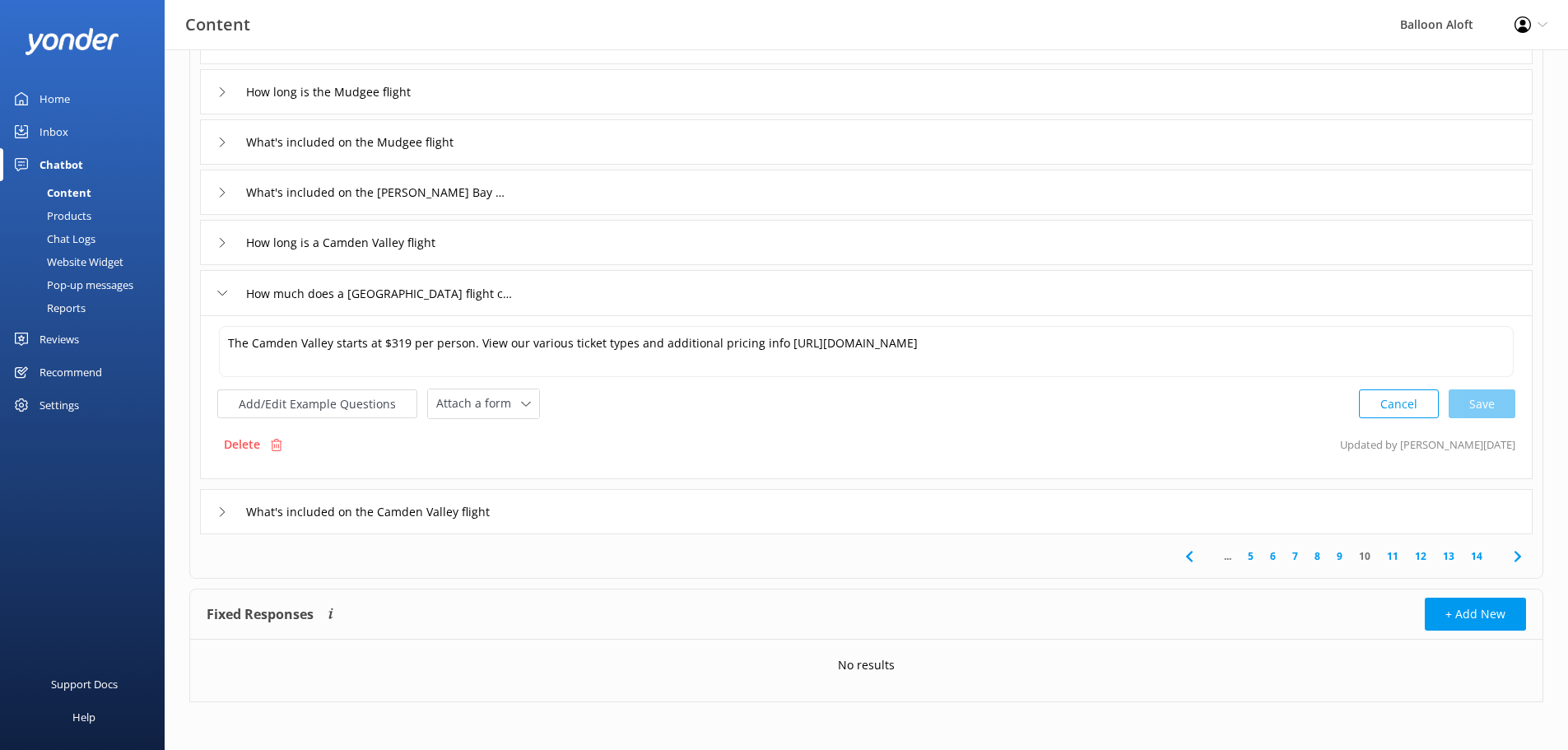
click at [224, 509] on icon at bounding box center [222, 511] width 10 height 10
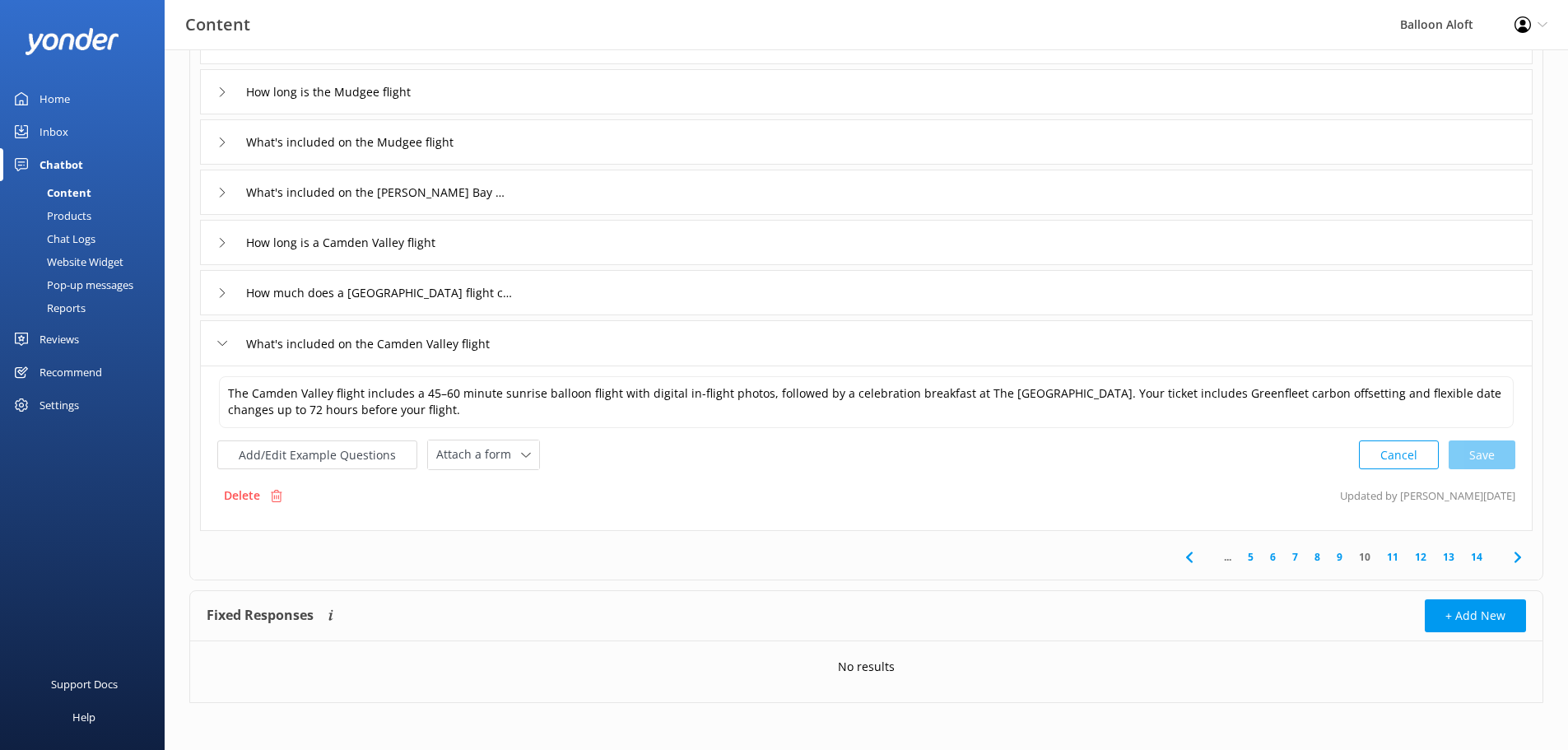
click at [219, 139] on icon at bounding box center [222, 142] width 10 height 10
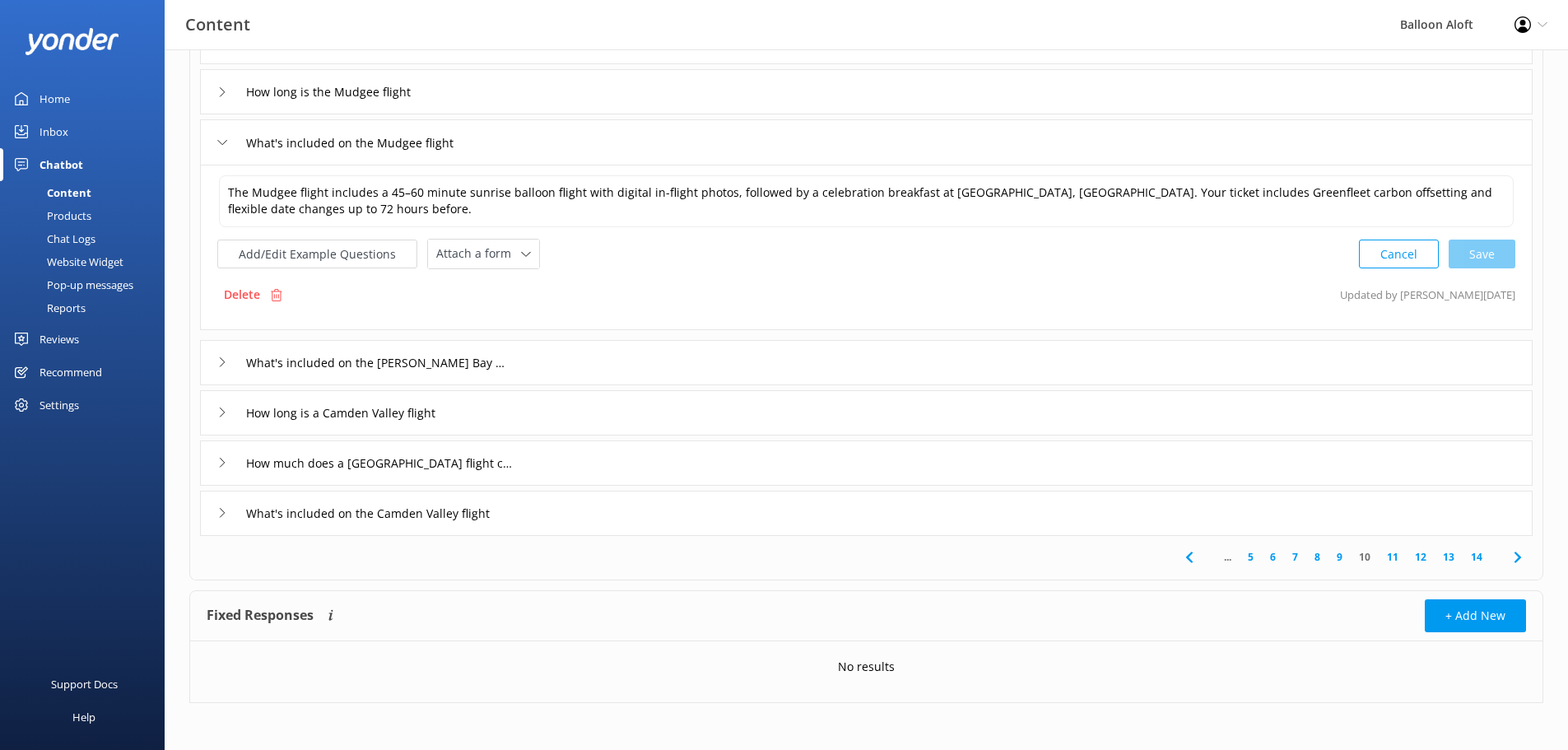
click at [214, 88] on div "How long is the Mudgee flight" at bounding box center [866, 91] width 1333 height 45
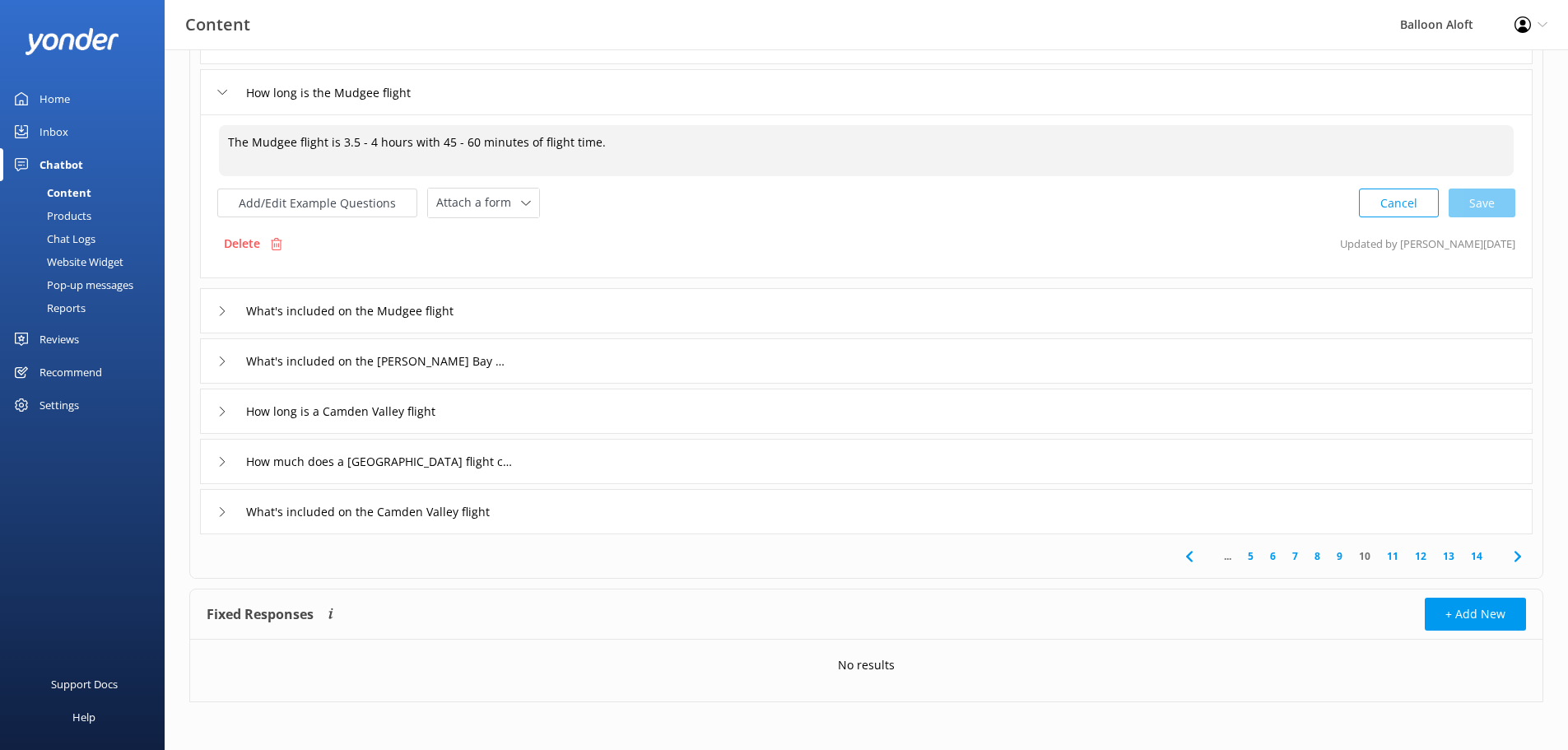
drag, startPoint x: 646, startPoint y: 140, endPoint x: 165, endPoint y: 138, distance: 481.0
click at [165, 138] on div "Sort by: Last updated Title (A-Z) Last updated Test Chatbot Dynamic Responses T…" at bounding box center [866, 236] width 1404 height 1031
click at [629, 147] on textarea "The Mudgee flight is 3.5 - 4 hours with 45 - 60 minutes of flight time." at bounding box center [867, 151] width 1295 height 51
drag, startPoint x: 602, startPoint y: 143, endPoint x: 294, endPoint y: 143, distance: 308.0
click at [294, 143] on textarea "The Mudgee flight is 3.5 - 4 hours with 45 - 60 minutes of flight time." at bounding box center [867, 151] width 1295 height 51
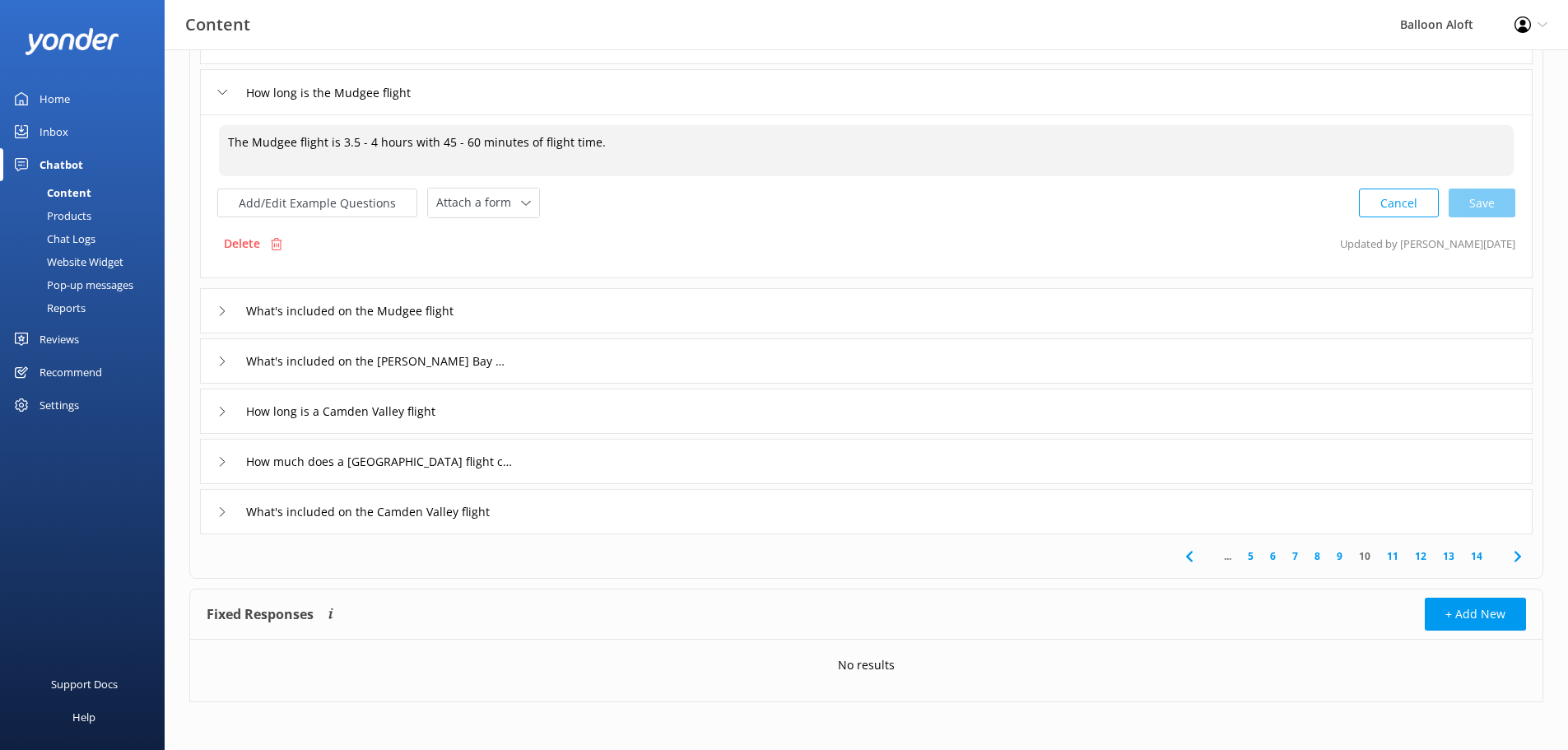
paste textarea "The Camden Valley hot air balloon experience is approximately 3.5−4 hours long …"
drag, startPoint x: 400, startPoint y: 144, endPoint x: 293, endPoint y: 149, distance: 107.1
click at [293, 149] on textarea "The MudgeeThe [GEOGRAPHIC_DATA] hot air balloon experience is approximately 3.5…" at bounding box center [867, 151] width 1295 height 51
click at [1479, 203] on div "Cancel Loading.." at bounding box center [1438, 201] width 156 height 30
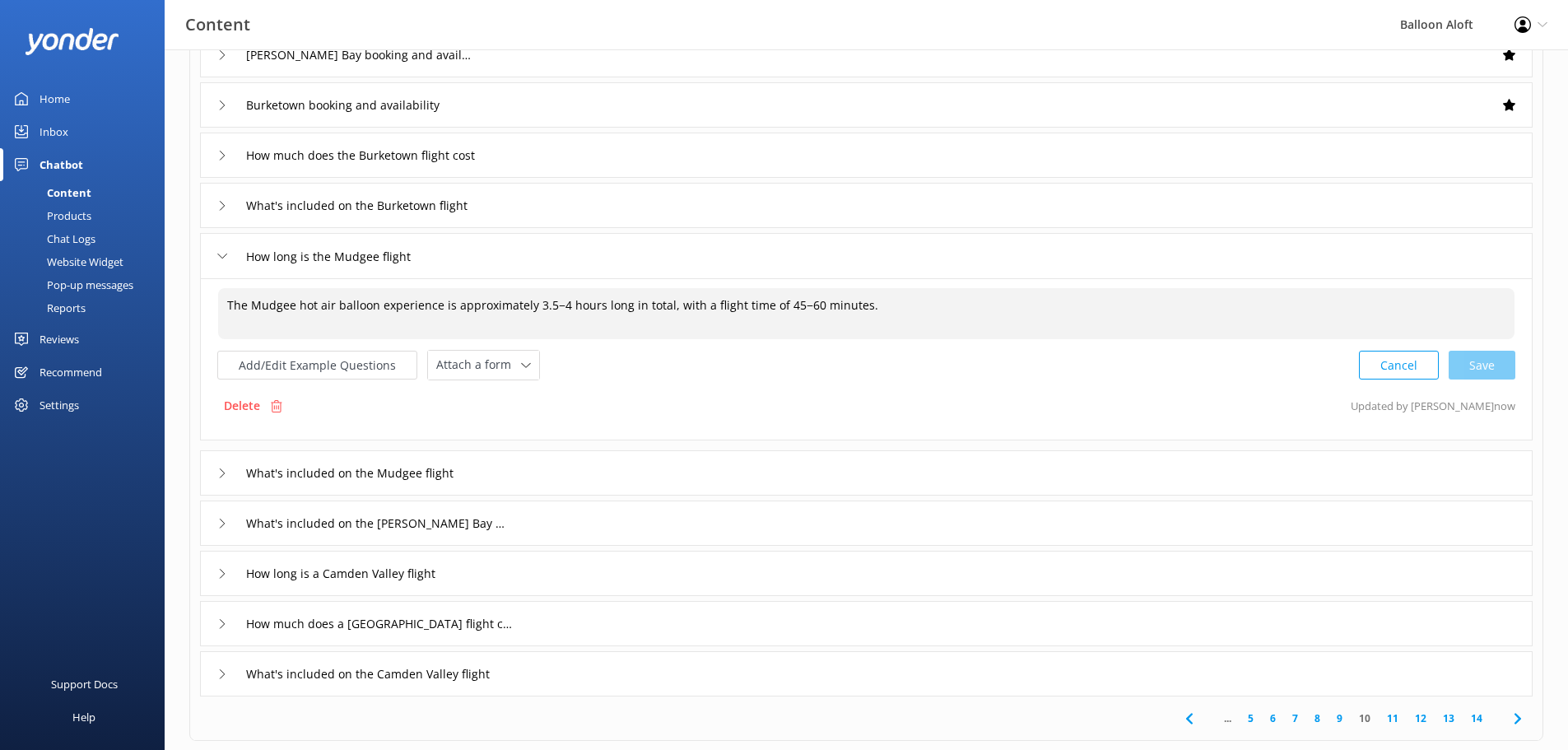
scroll to position [164, 0]
type textarea "The Mudgee hot air balloon experience is approximately 3.5−4 hours long in tota…"
click at [226, 202] on icon at bounding box center [222, 206] width 10 height 10
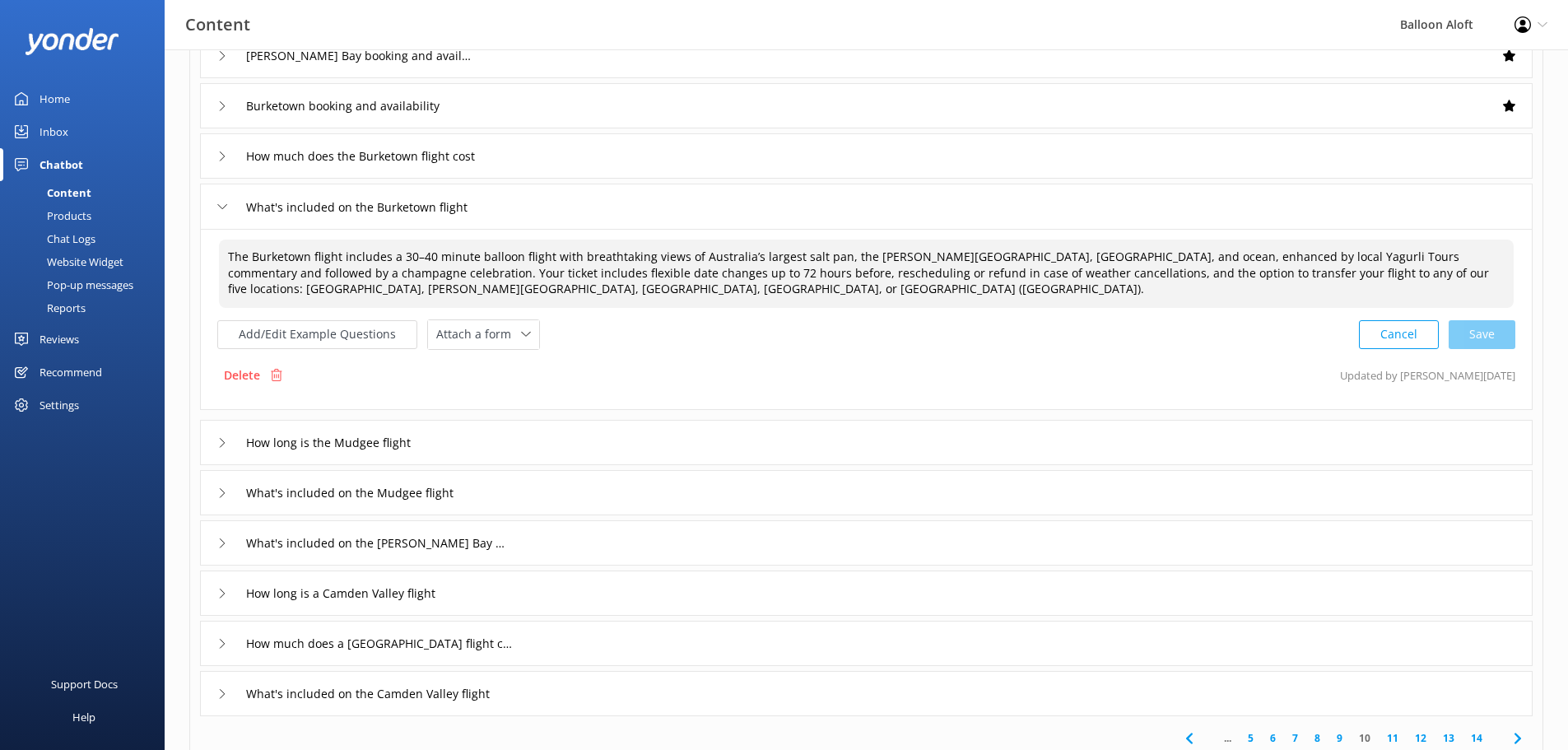
click at [523, 286] on textarea "The Burketown flight includes a 30–40 minute balloon flight with breathtaking v…" at bounding box center [867, 273] width 1295 height 68
click at [482, 286] on textarea "The Burketown flight includes a 30–40 minute balloon flight with breathtaking v…" at bounding box center [867, 273] width 1295 height 68
drag, startPoint x: 434, startPoint y: 294, endPoint x: 936, endPoint y: 277, distance: 502.3
click at [936, 277] on textarea "The Burketown flight includes a 30–40 minute balloon flight with breathtaking v…" at bounding box center [867, 273] width 1295 height 68
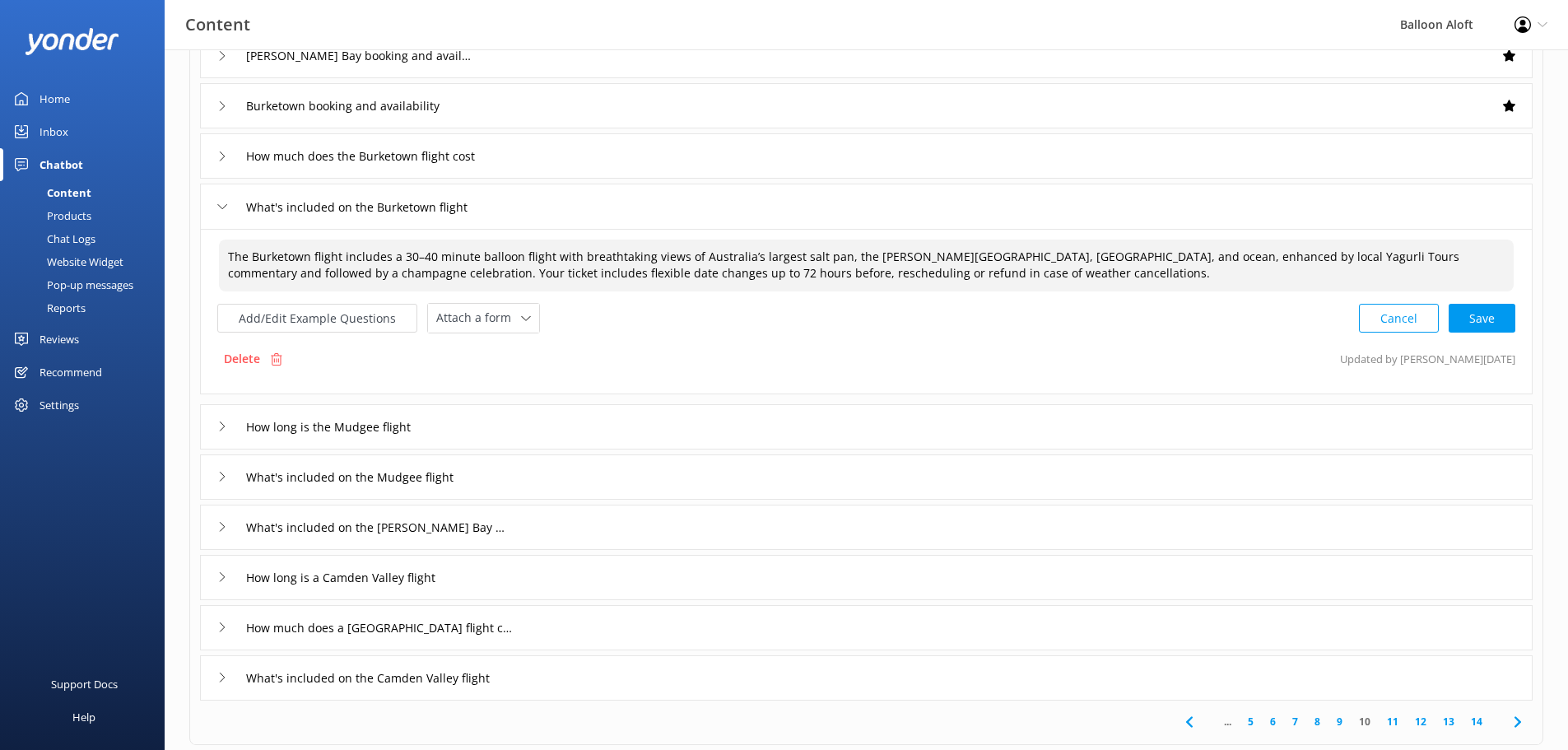
click at [972, 264] on textarea "The Burketown flight includes a 30–40 minute balloon flight with breathtaking v…" at bounding box center [867, 265] width 1295 height 52
drag, startPoint x: 952, startPoint y: 275, endPoint x: 180, endPoint y: 212, distance: 774.6
click at [180, 212] on div "Sort by: Last updated Title (A-Z) Last updated Test Chatbot Dynamic Responses T…" at bounding box center [866, 402] width 1404 height 1031
type textarea "The Burketown flight includes a 30–40 minute balloon flight with breathtaking v…"
drag, startPoint x: 961, startPoint y: 304, endPoint x: 972, endPoint y: 305, distance: 11.0
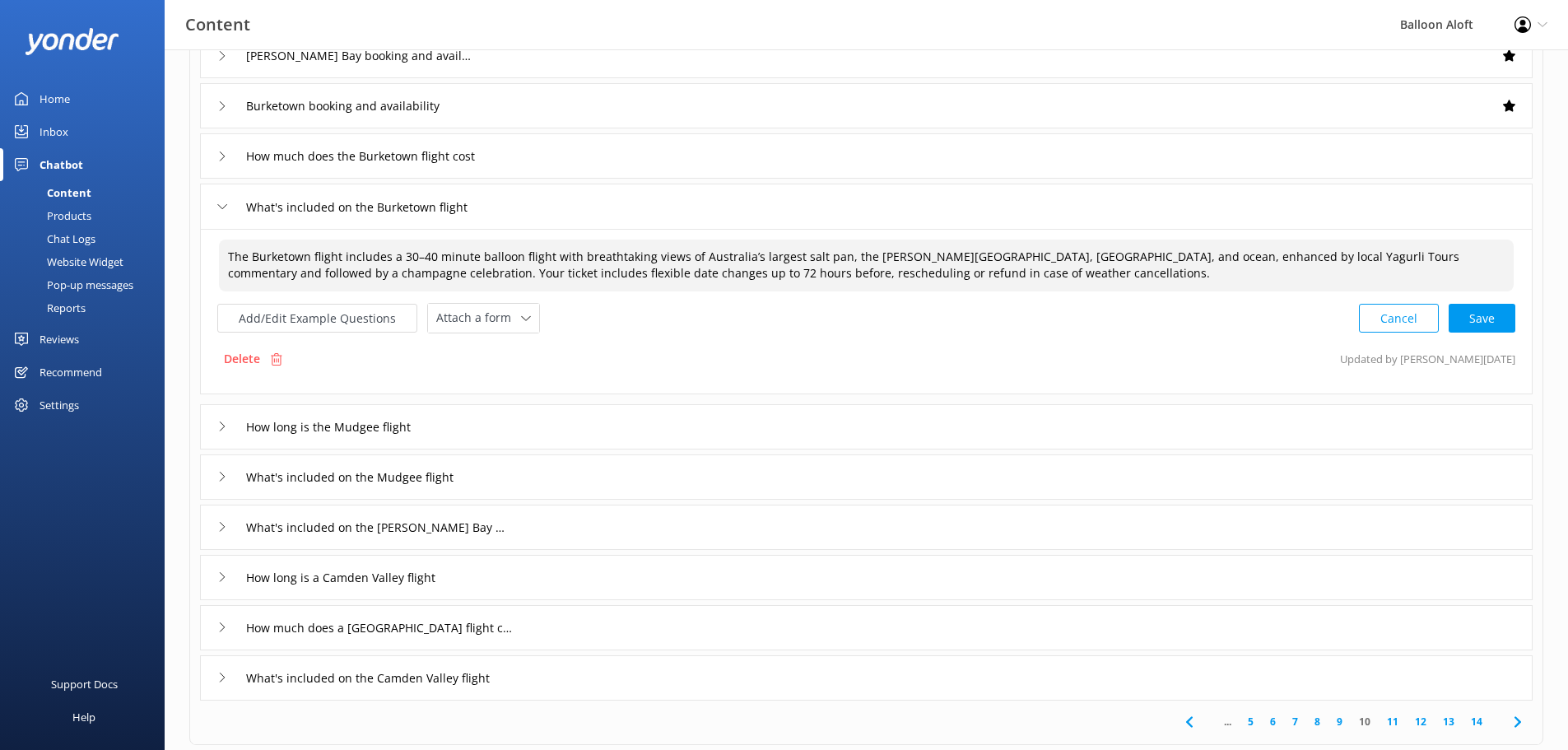
click at [961, 305] on div "Add/Edit Example Questions Attach a form Leave contact details Check availabili…" at bounding box center [867, 318] width 1298 height 30
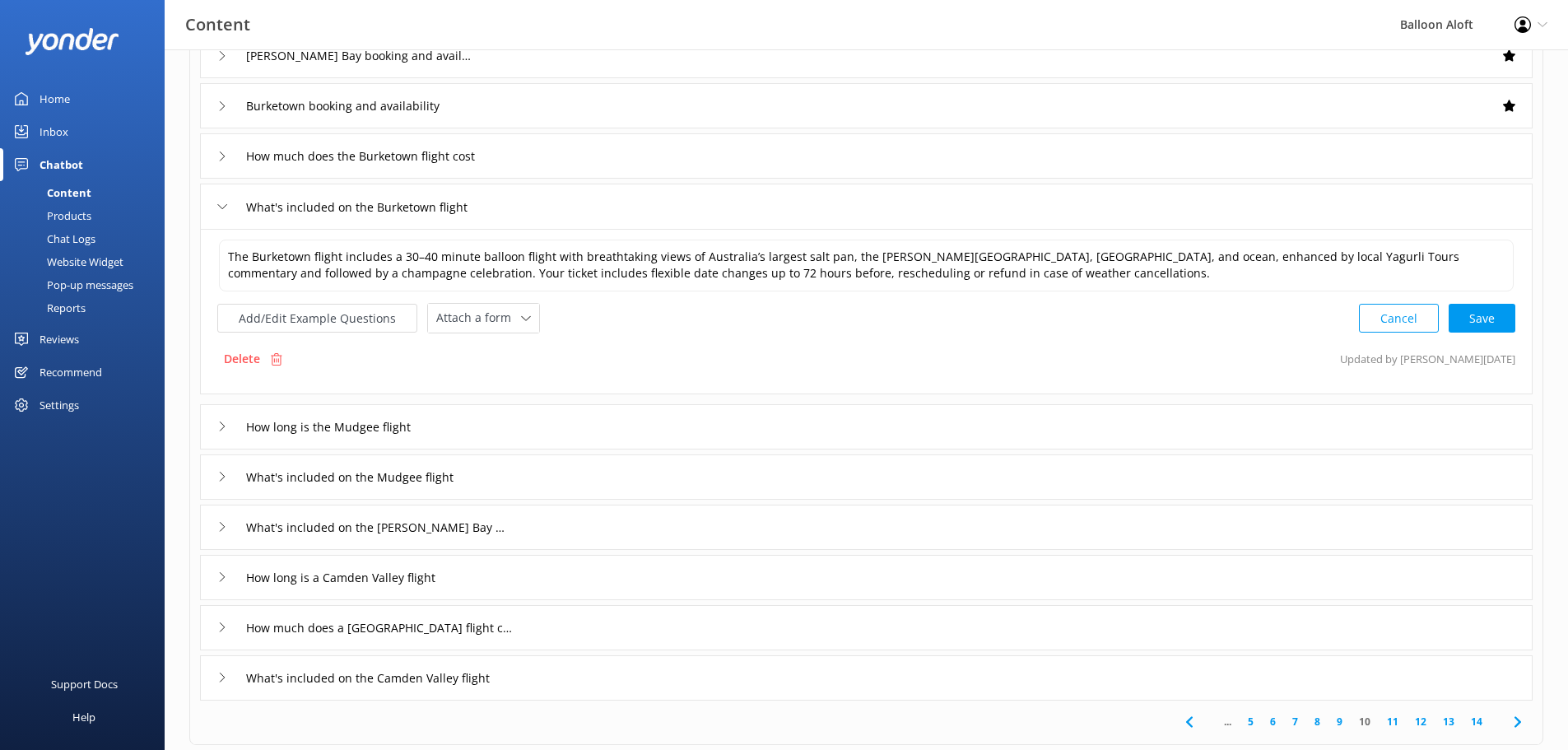
click at [944, 341] on div "The Burketown flight includes a 30–40 minute balloon flight with breathtaking v…" at bounding box center [866, 311] width 1333 height 165
click at [215, 155] on div "How much does the Burketown flight cost" at bounding box center [866, 156] width 1333 height 45
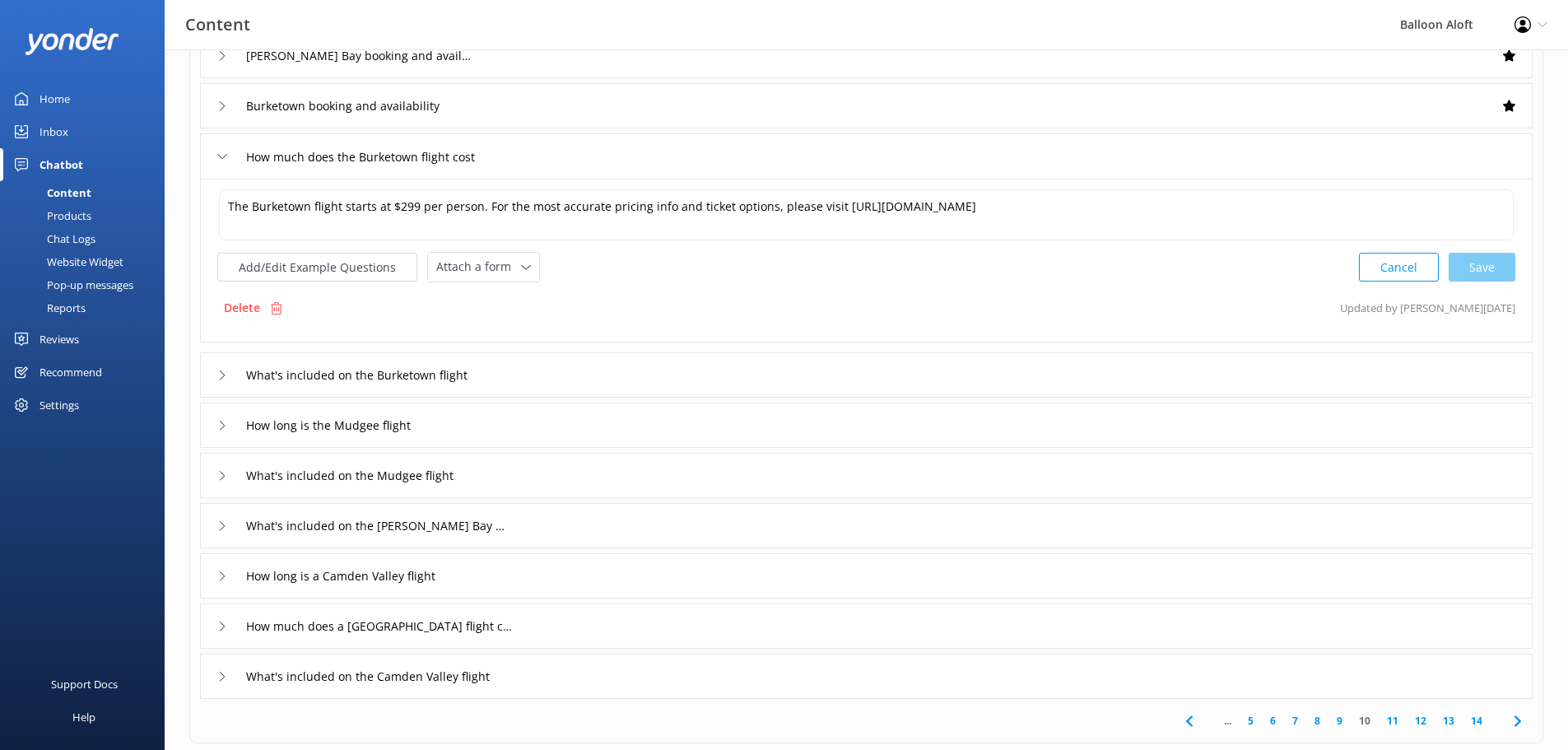
click at [782, 265] on div "Add/Edit Example Questions Attach a form Leave contact details Check availabili…" at bounding box center [867, 267] width 1298 height 30
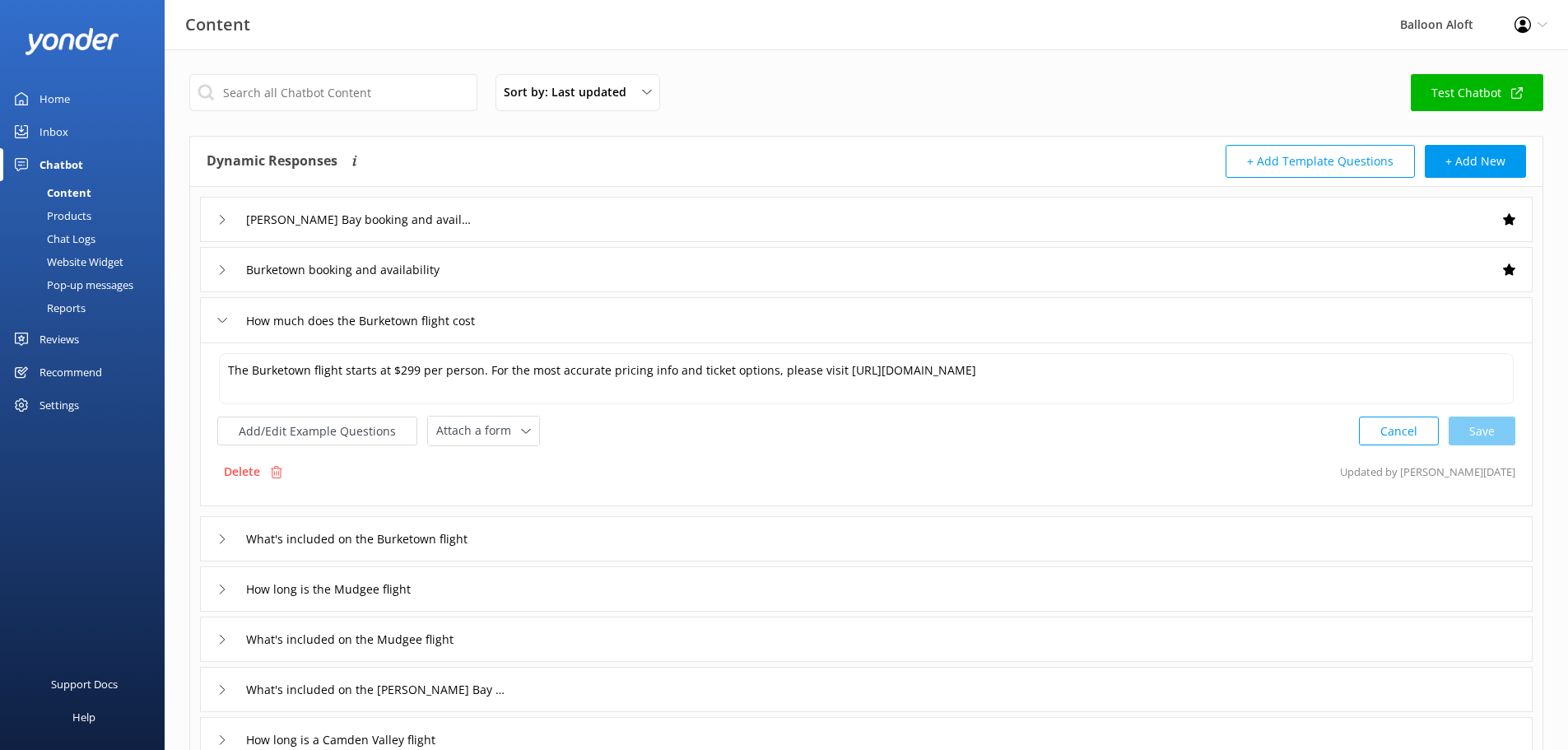
click at [221, 323] on icon at bounding box center [222, 320] width 10 height 10
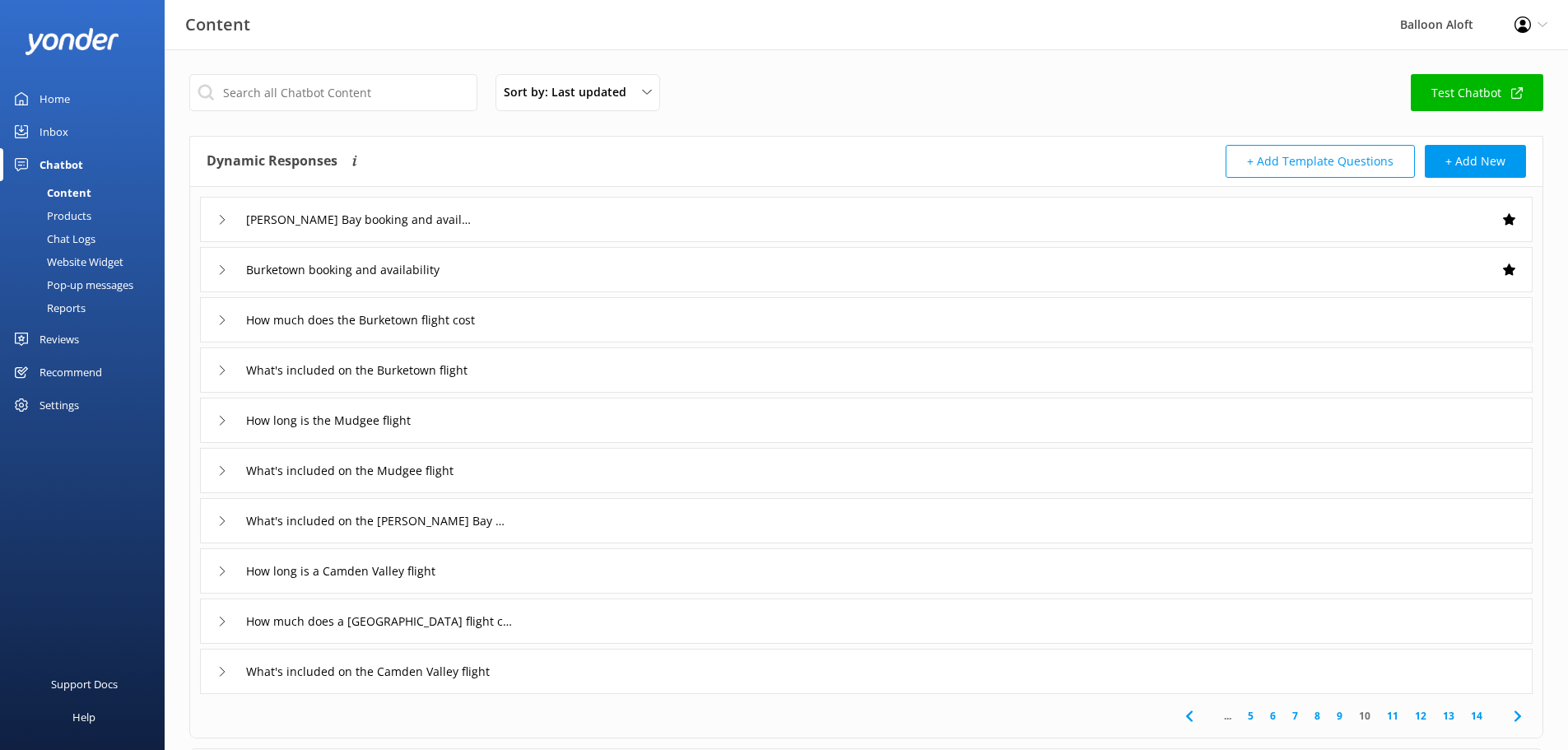
click at [217, 275] on div "Burketown booking and availability" at bounding box center [866, 269] width 1333 height 45
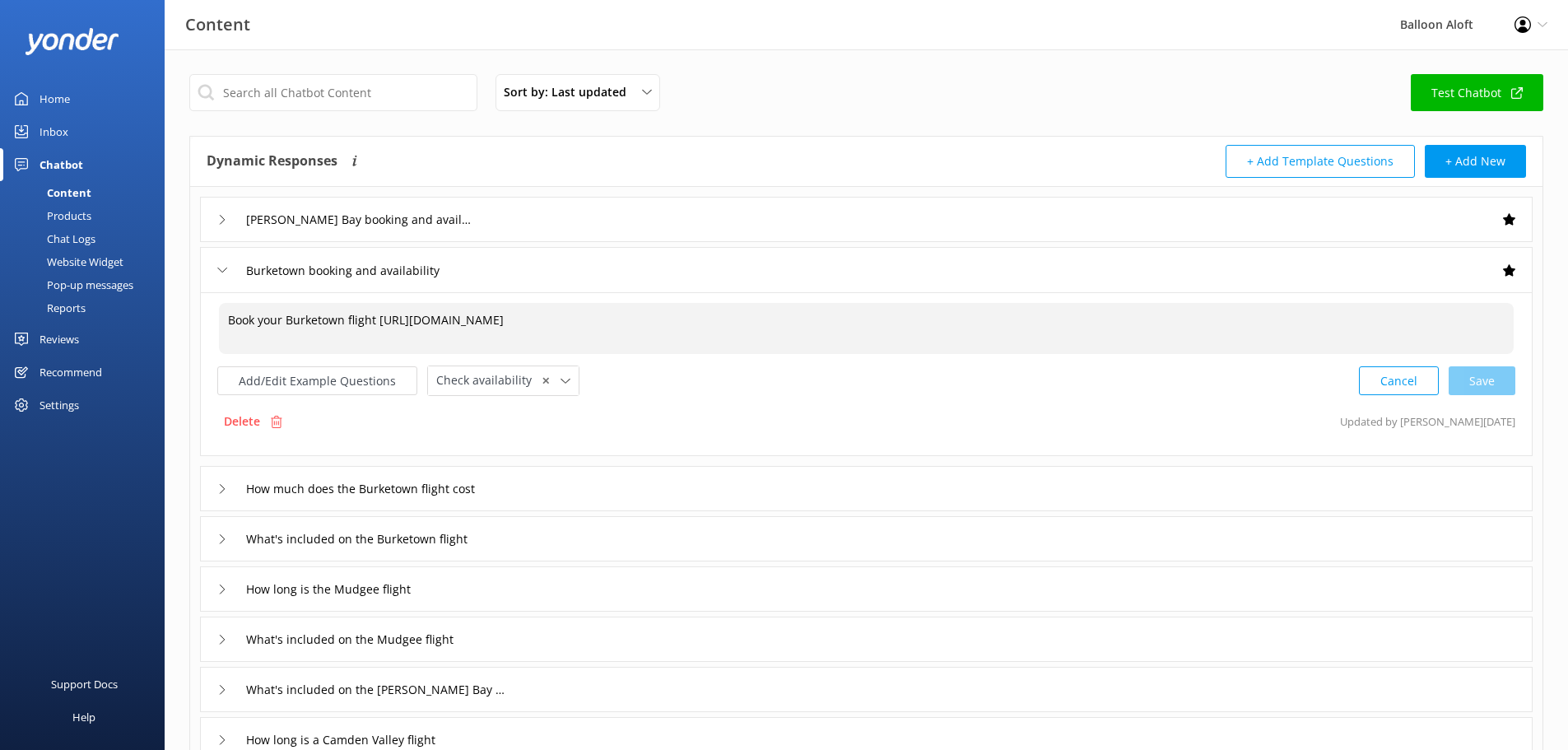
drag, startPoint x: 335, startPoint y: 361, endPoint x: 381, endPoint y: 326, distance: 57.8
click at [381, 326] on textarea "Book your Burketown flight [URL][DOMAIN_NAME]" at bounding box center [867, 329] width 1295 height 51
click at [402, 321] on textarea "Book your Burketown flight" at bounding box center [867, 329] width 1295 height 51
paste textarea "[URL][DOMAIN_NAME]"
drag, startPoint x: 1435, startPoint y: 340, endPoint x: 606, endPoint y: 322, distance: 829.2
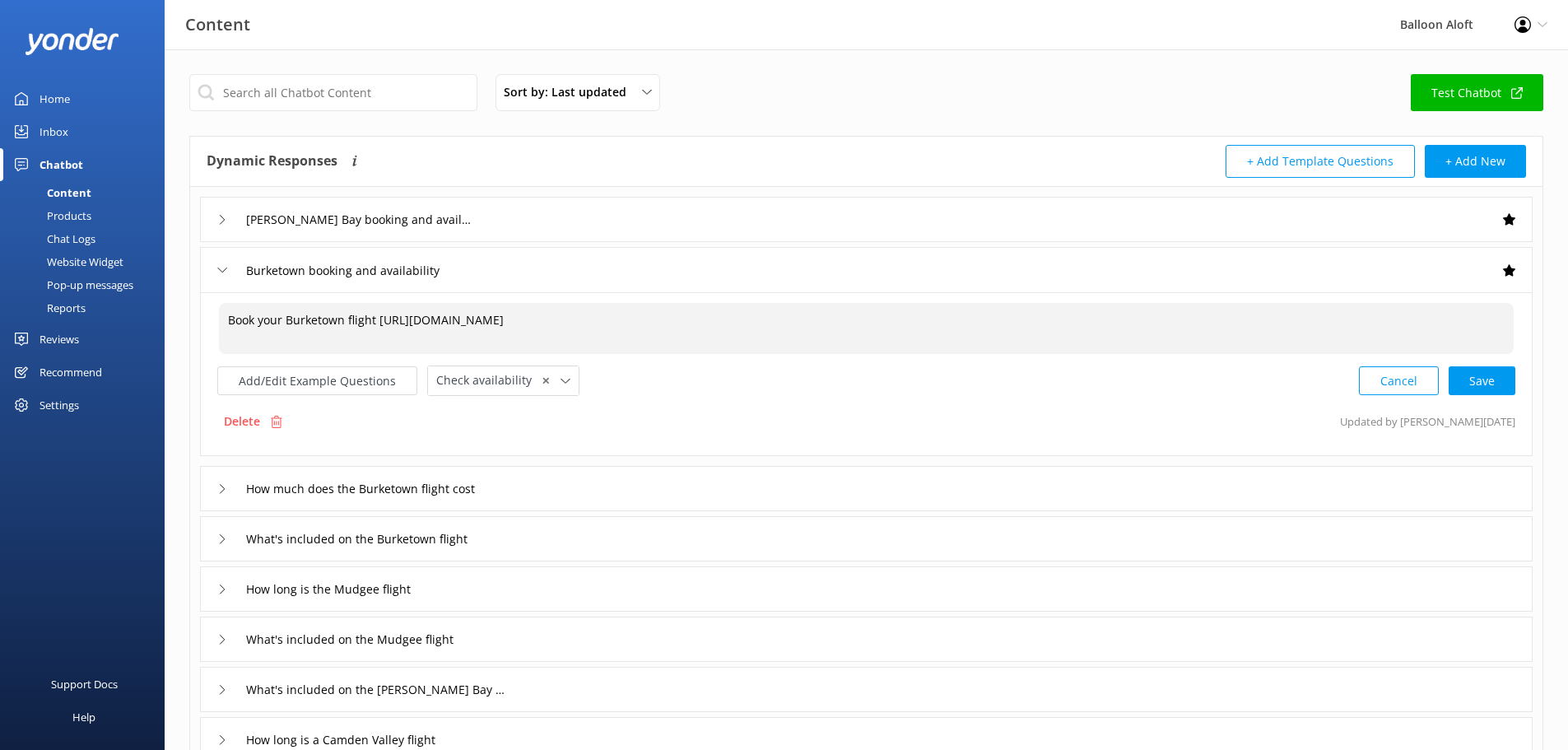
click at [606, 322] on textarea "Book your Burketown flight [URL][DOMAIN_NAME]" at bounding box center [867, 329] width 1295 height 51
drag, startPoint x: 611, startPoint y: 320, endPoint x: 381, endPoint y: 331, distance: 230.3
click at [381, 331] on textarea "Book your Burketown flight [URL][DOMAIN_NAME]" at bounding box center [867, 329] width 1295 height 51
type textarea "Book your Burketown flight [URL][DOMAIN_NAME]"
click at [991, 364] on div "Book your Burketown flight [URL][DOMAIN_NAME] Book your Burketown flight [URL][…" at bounding box center [867, 348] width 1298 height 95
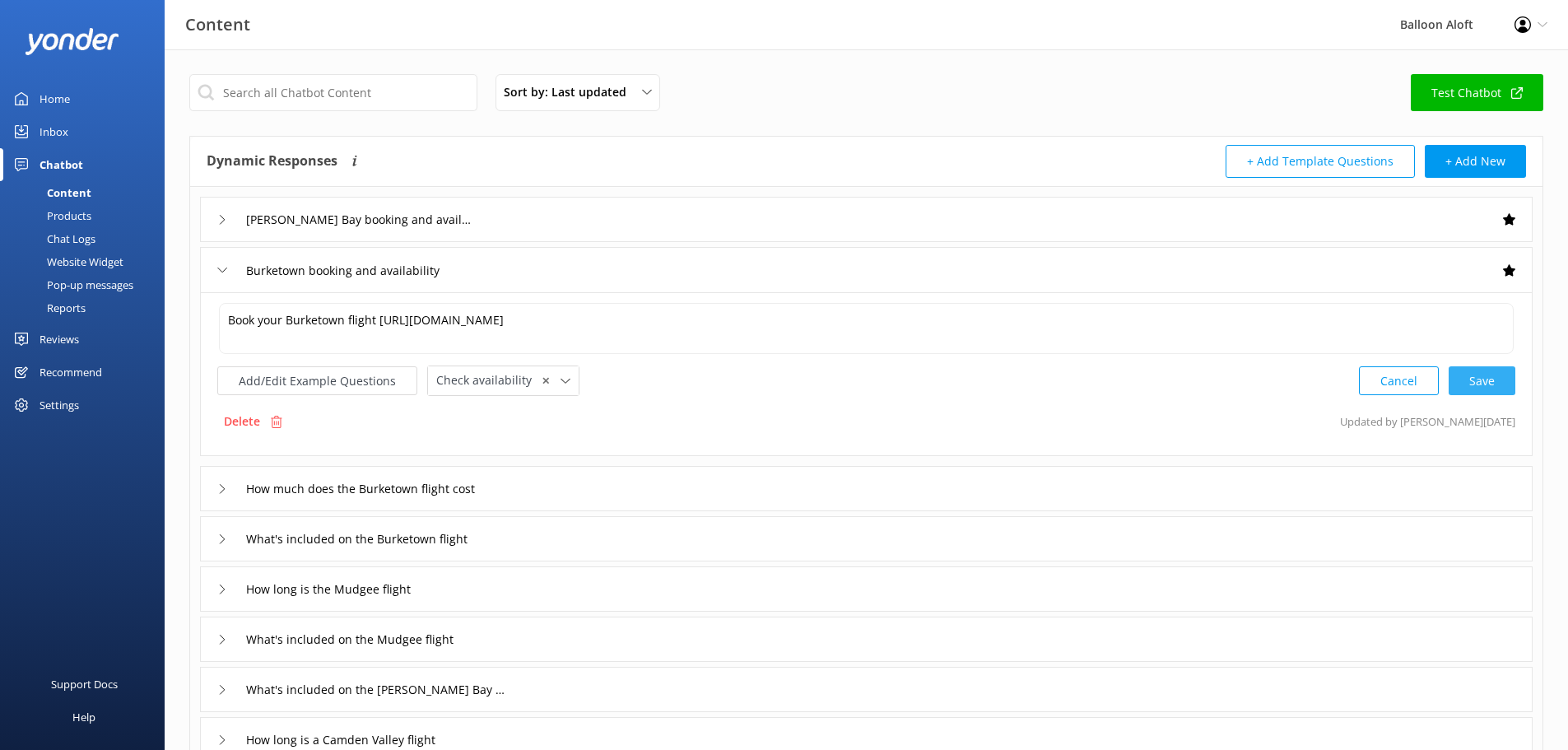
click at [1472, 382] on div "Cancel Save" at bounding box center [1437, 380] width 157 height 30
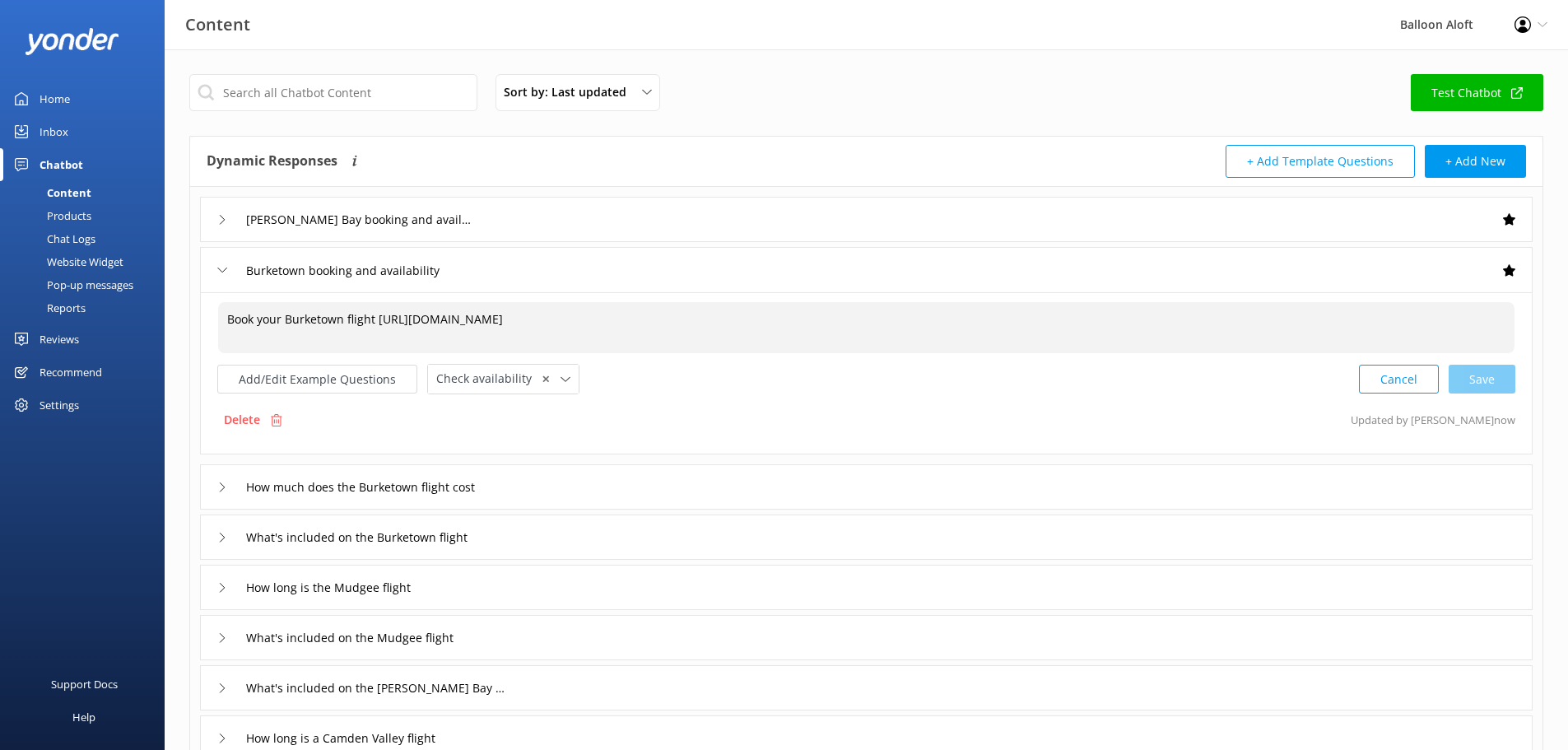
click at [286, 318] on textarea "Book your Burketown flight [URL][DOMAIN_NAME]" at bounding box center [867, 328] width 1296 height 51
click at [218, 219] on icon at bounding box center [222, 219] width 10 height 10
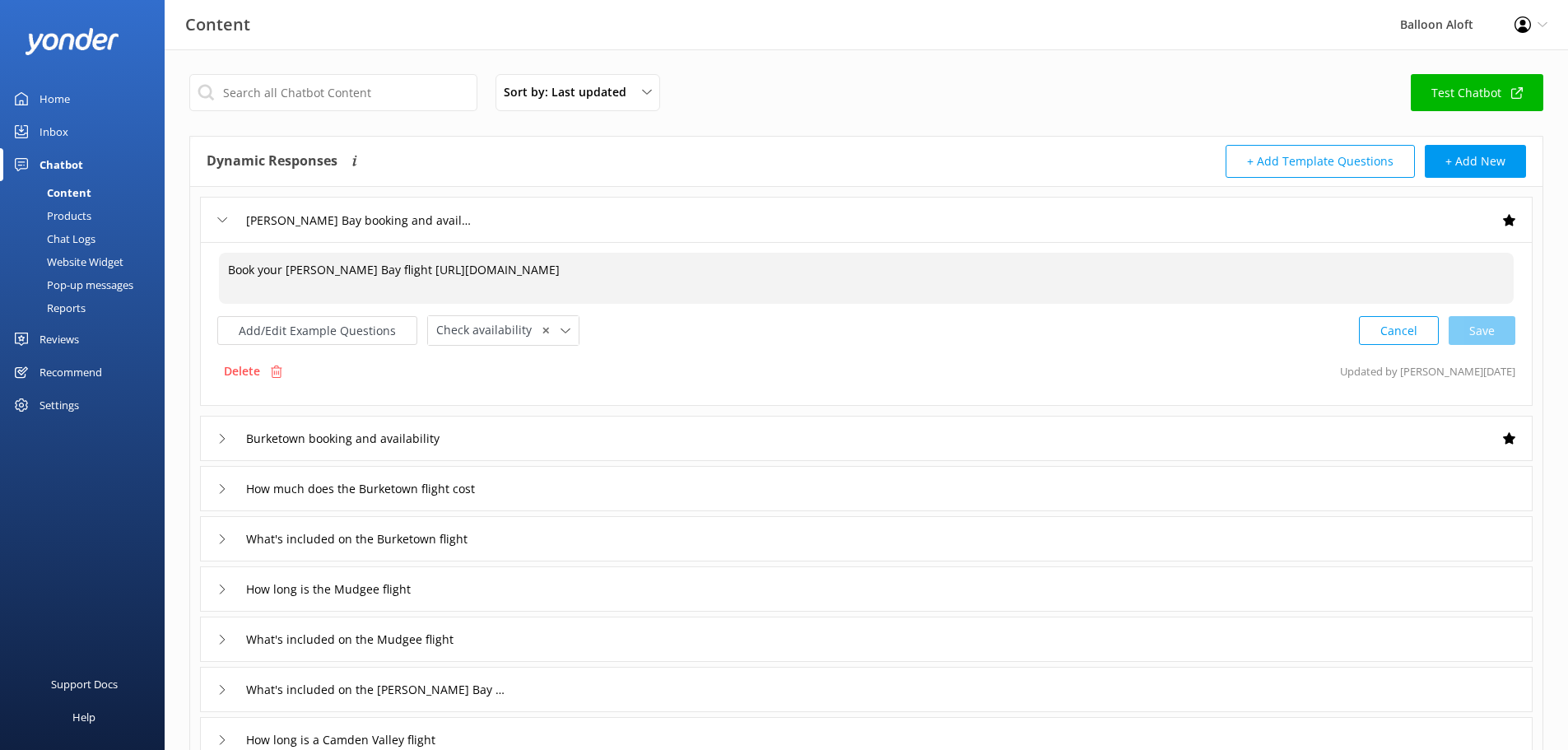
drag, startPoint x: 400, startPoint y: 304, endPoint x: 594, endPoint y: 266, distance: 197.7
click at [594, 266] on textarea "Book your [PERSON_NAME] Bay flight [URL][DOMAIN_NAME]" at bounding box center [867, 279] width 1295 height 51
paste textarea "[URL][DOMAIN_NAME]"
drag, startPoint x: 837, startPoint y: 272, endPoint x: 599, endPoint y: 268, distance: 238.0
click at [599, 268] on textarea "Book your [PERSON_NAME] Bay flight [URL][DOMAIN_NAME][DOMAIN_NAME]" at bounding box center [867, 279] width 1295 height 51
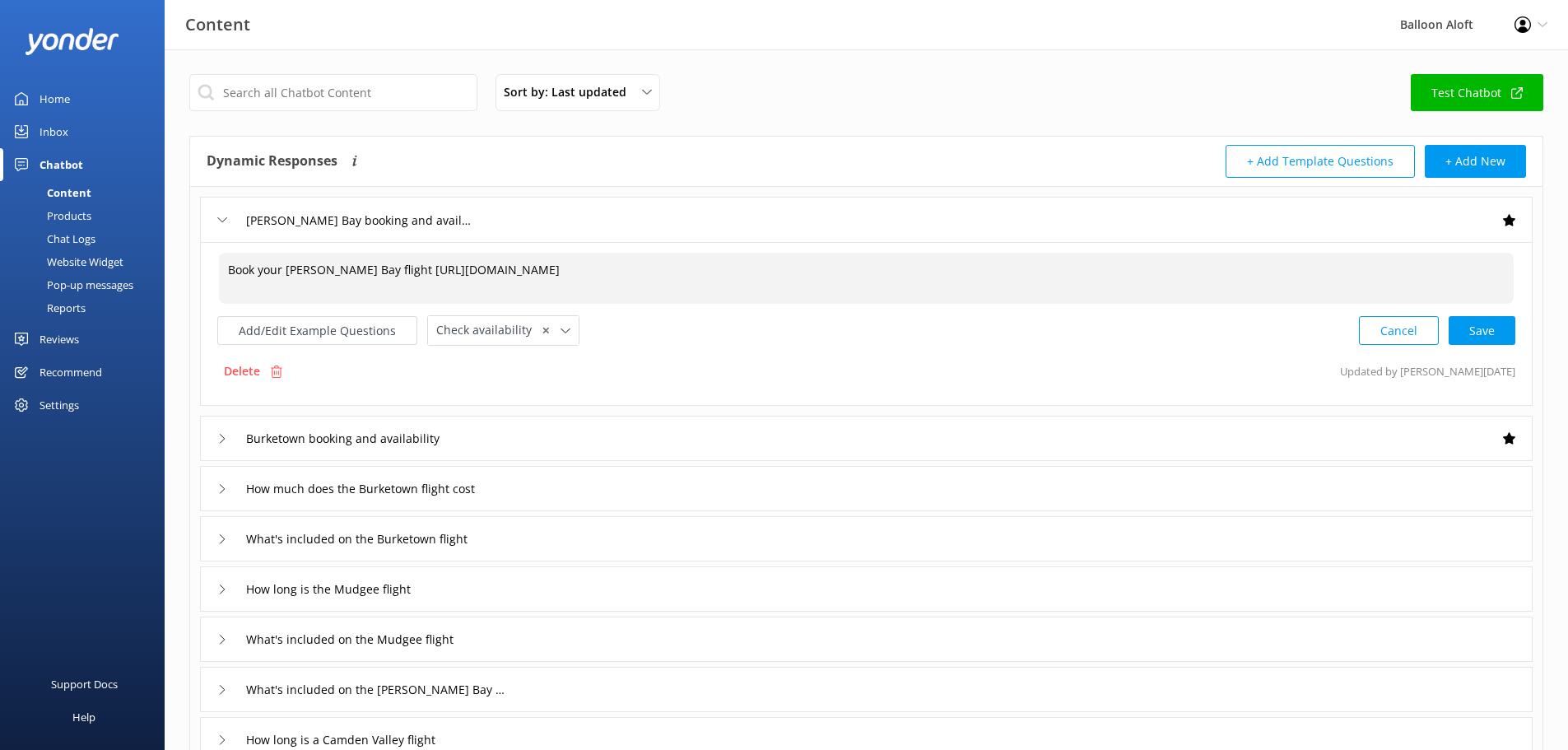
click at [612, 272] on textarea "Book your [PERSON_NAME] Bay flight [URL][DOMAIN_NAME]" at bounding box center [867, 279] width 1295 height 51
type textarea "Book your [PERSON_NAME] Bay flight [URL][DOMAIN_NAME]"
click at [221, 434] on icon at bounding box center [222, 439] width 10 height 10
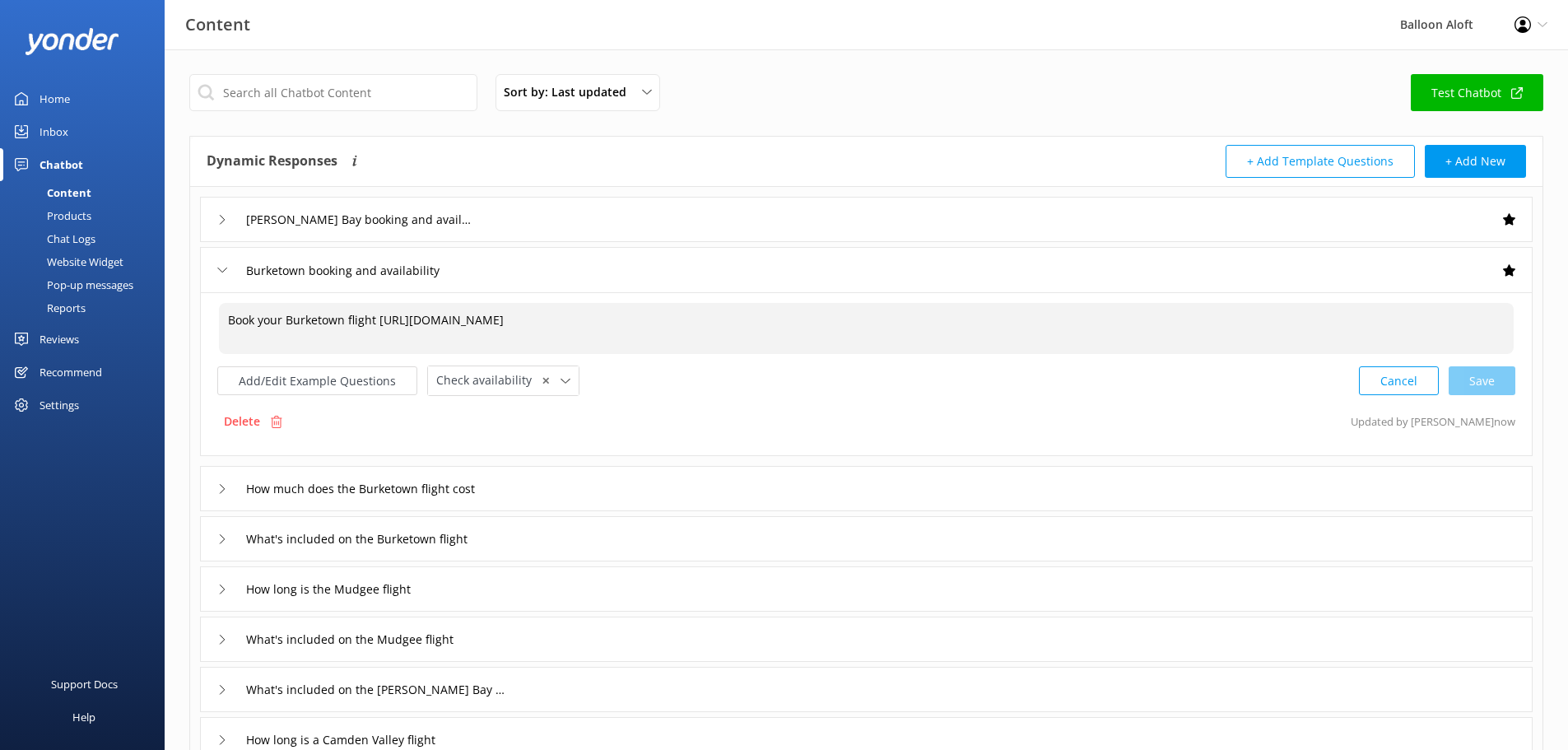
click at [231, 318] on textarea "Book your Burketown flight [URL][DOMAIN_NAME]" at bounding box center [867, 329] width 1295 height 51
click at [483, 318] on textarea "Check availability or book your Burketown flight [URL][DOMAIN_NAME]" at bounding box center [867, 329] width 1295 height 51
click at [834, 329] on textarea "Check availability or book your Burketown flight here [URL][DOMAIN_NAME]" at bounding box center [867, 329] width 1295 height 51
drag, startPoint x: 774, startPoint y: 314, endPoint x: 224, endPoint y: 333, distance: 550.3
click at [224, 333] on textarea "Check availability or book your Burketown flight here [URL][DOMAIN_NAME]" at bounding box center [867, 329] width 1295 height 51
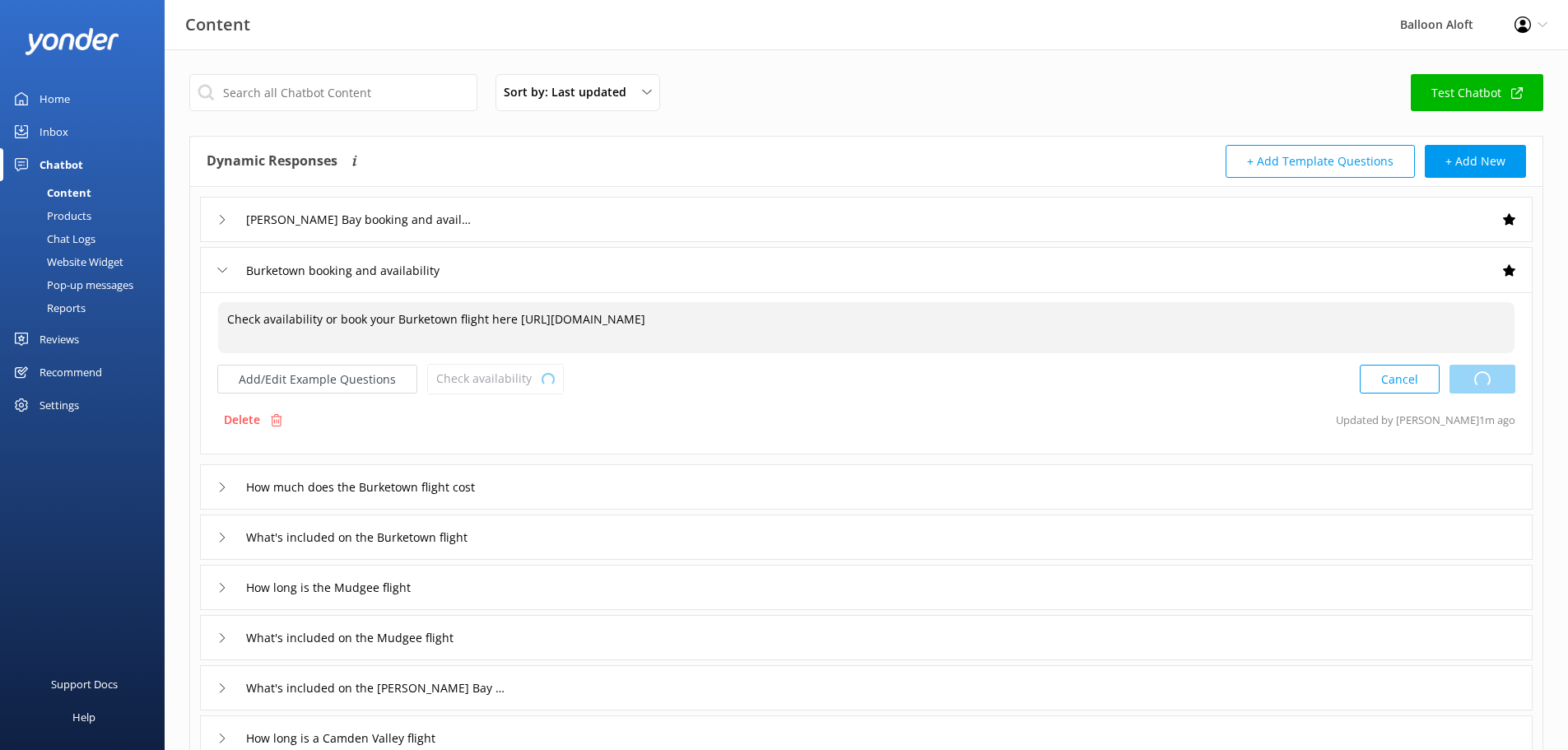
click at [1483, 368] on div "Cancel Loading.." at bounding box center [1438, 379] width 156 height 30
type textarea "Check availability or book your Burketown flight here [URL][DOMAIN_NAME]"
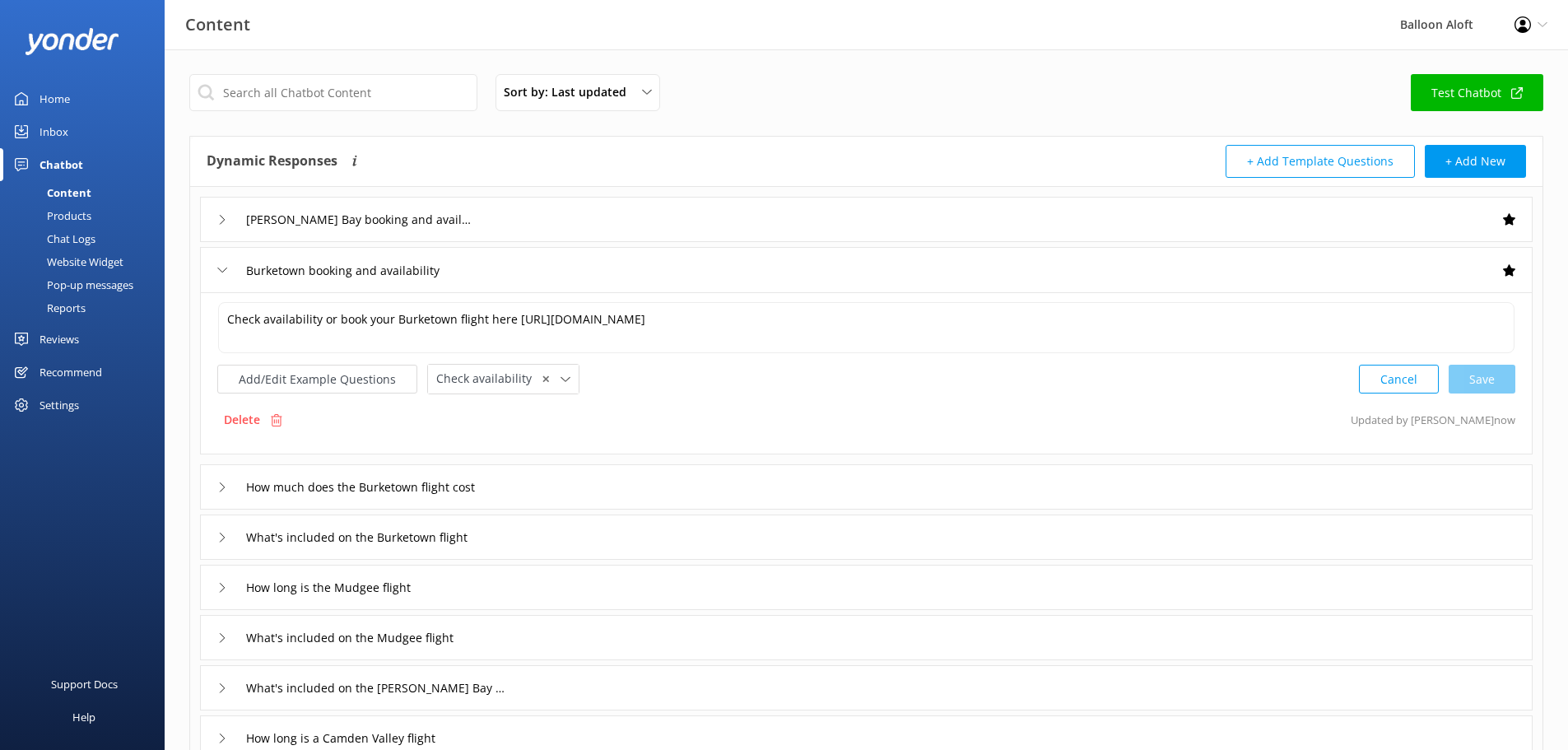
click at [225, 219] on icon at bounding box center [222, 219] width 10 height 10
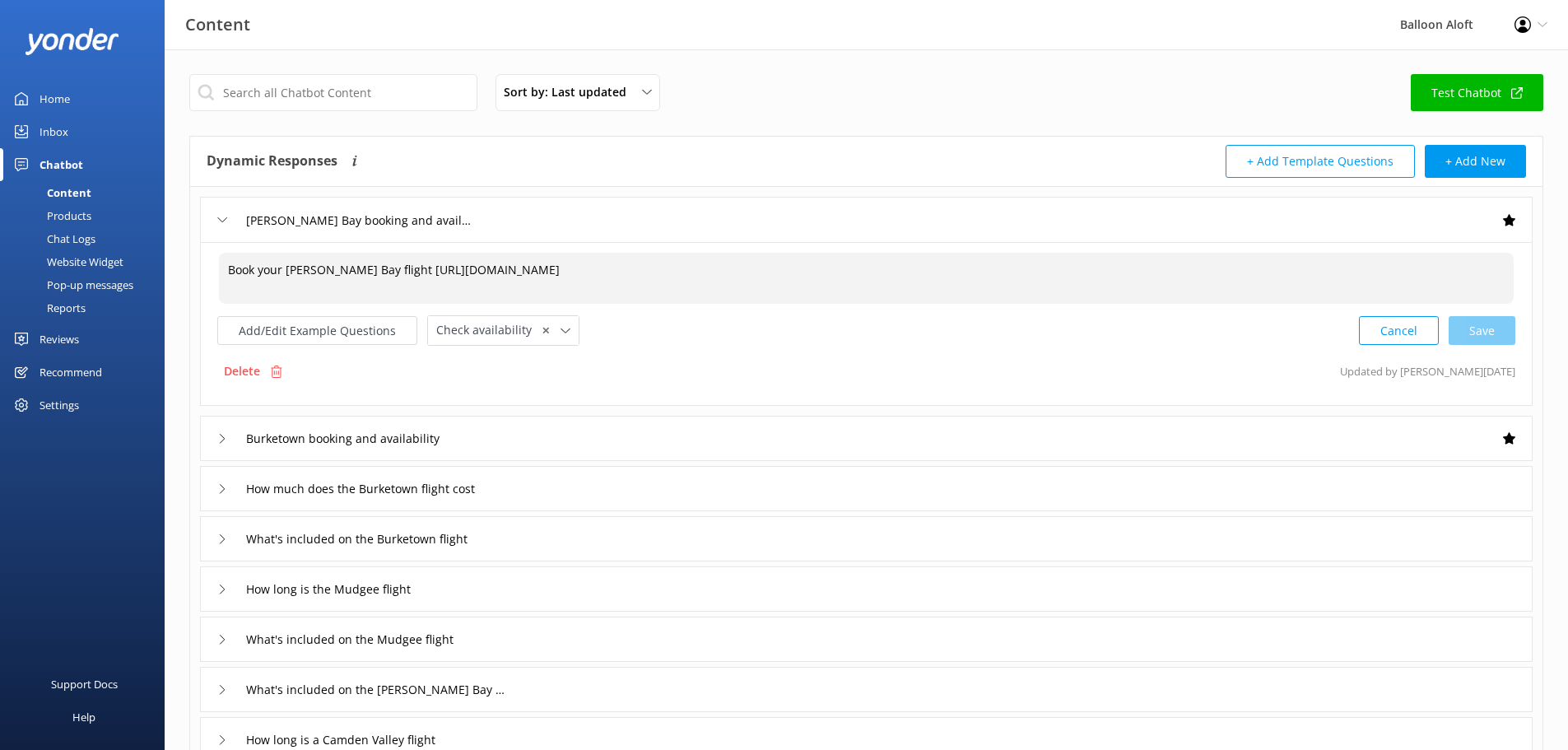
drag, startPoint x: 402, startPoint y: 299, endPoint x: 216, endPoint y: 262, distance: 189.6
click at [217, 262] on div "Book your [PERSON_NAME] Bay flight [URL][DOMAIN_NAME] Book your [PERSON_NAME] B…" at bounding box center [866, 324] width 1333 height 164
paste textarea "Check availability or book your Burketown flight here [URL][DOMAIN_NAME]"
drag, startPoint x: 442, startPoint y: 270, endPoint x: 396, endPoint y: 265, distance: 46.3
click at [396, 265] on textarea "Check availability or book your Burketown flight here [URL][DOMAIN_NAME]" at bounding box center [867, 279] width 1295 height 51
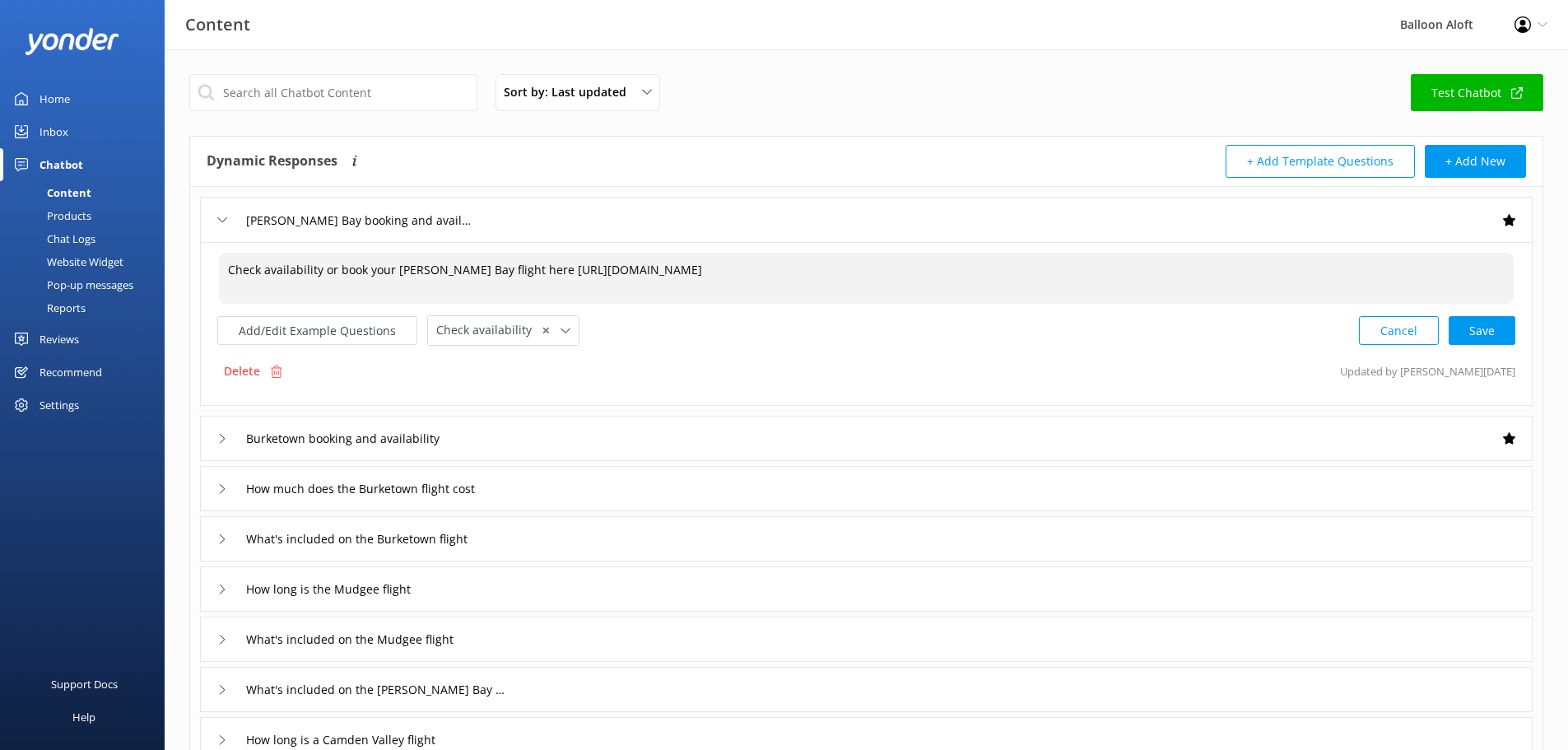
click at [377, 281] on textarea "Check availability or book your [PERSON_NAME] Bay flight here [URL][DOMAIN_NAME]" at bounding box center [867, 279] width 1295 height 51
click at [403, 272] on textarea "Check availability or book your [PERSON_NAME] Bay flight here [URL][DOMAIN_NAME]" at bounding box center [867, 279] width 1295 height 51
click at [486, 272] on textarea "Check availability or book your [PERSON_NAME] Bay flight here [URL][DOMAIN_NAME]" at bounding box center [867, 279] width 1295 height 51
click at [1489, 339] on div "Cancel Loading.." at bounding box center [1438, 329] width 156 height 30
type textarea "Check availability or book your [PERSON_NAME] Bay flight here [URL][DOMAIN_NAME]"
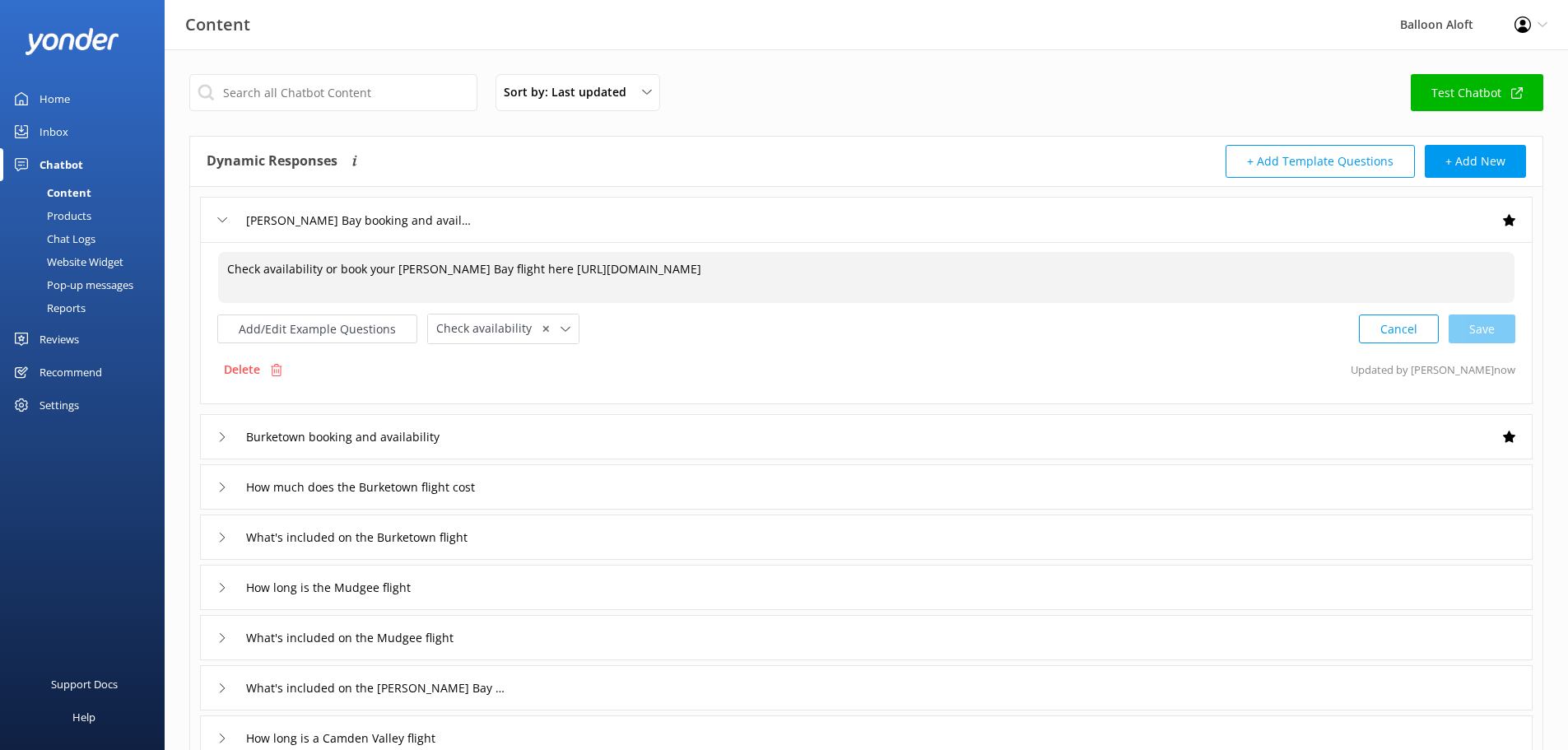
click at [209, 221] on div "[PERSON_NAME] Bay booking and availability" at bounding box center [866, 218] width 1333 height 45
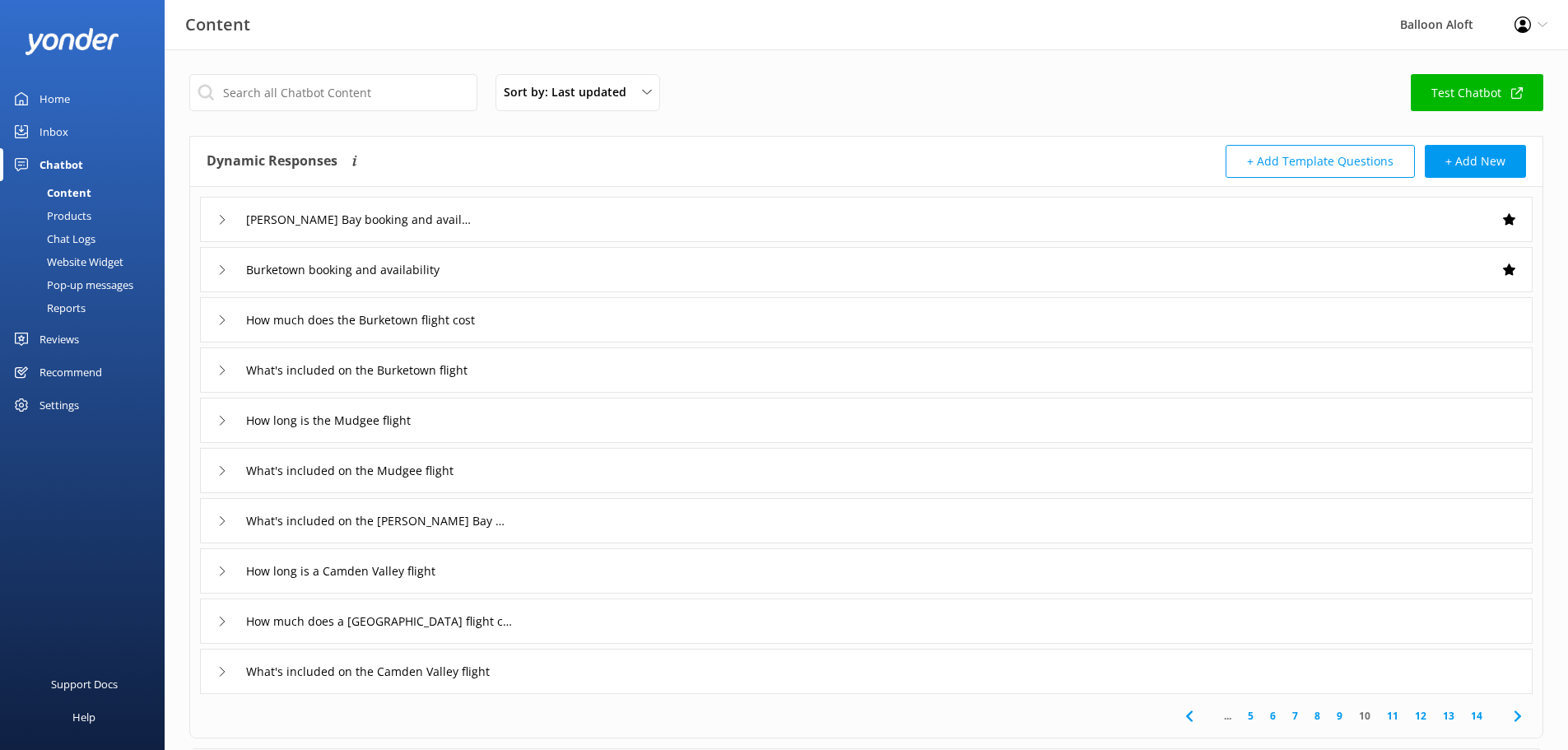
click at [225, 617] on icon at bounding box center [222, 621] width 10 height 10
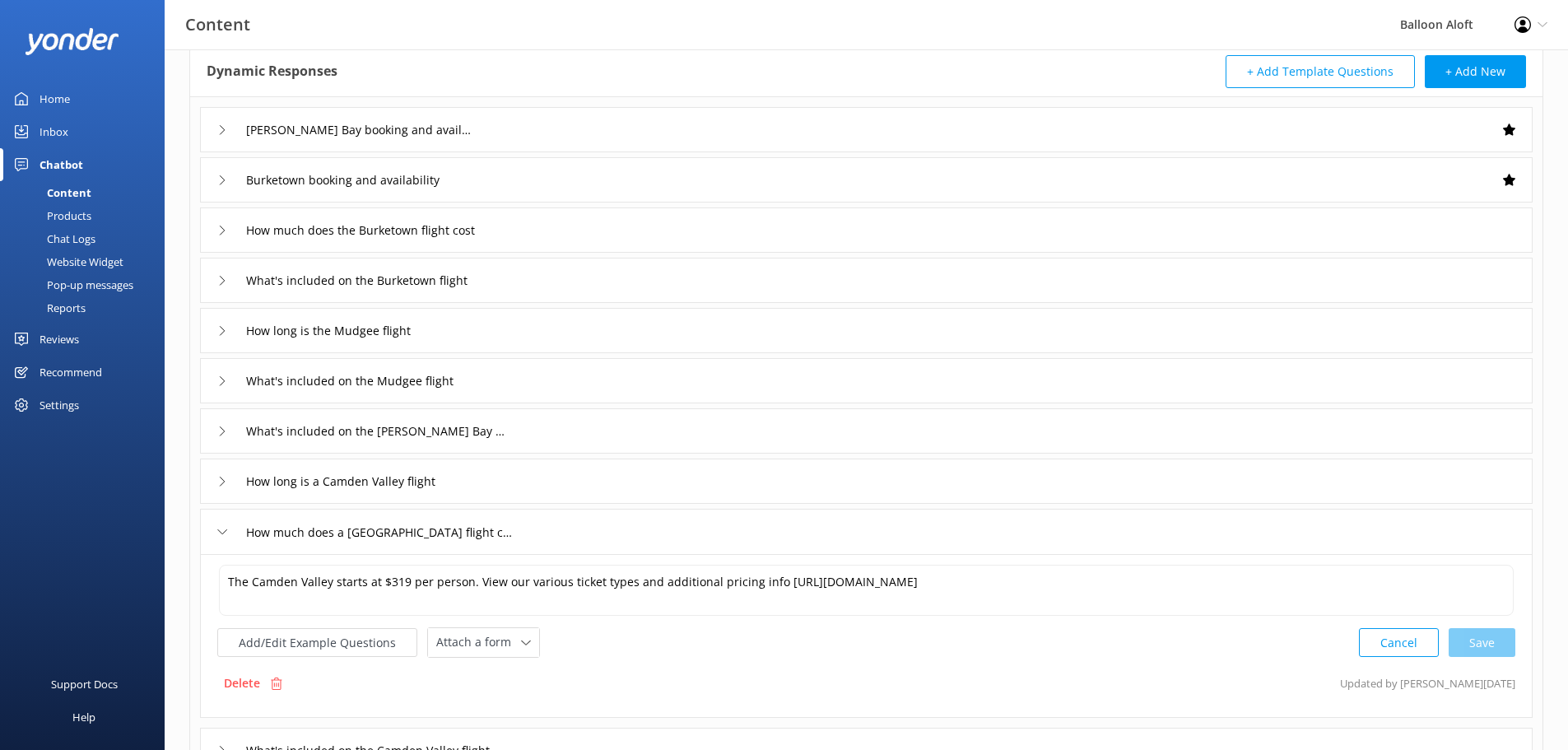
scroll to position [247, 0]
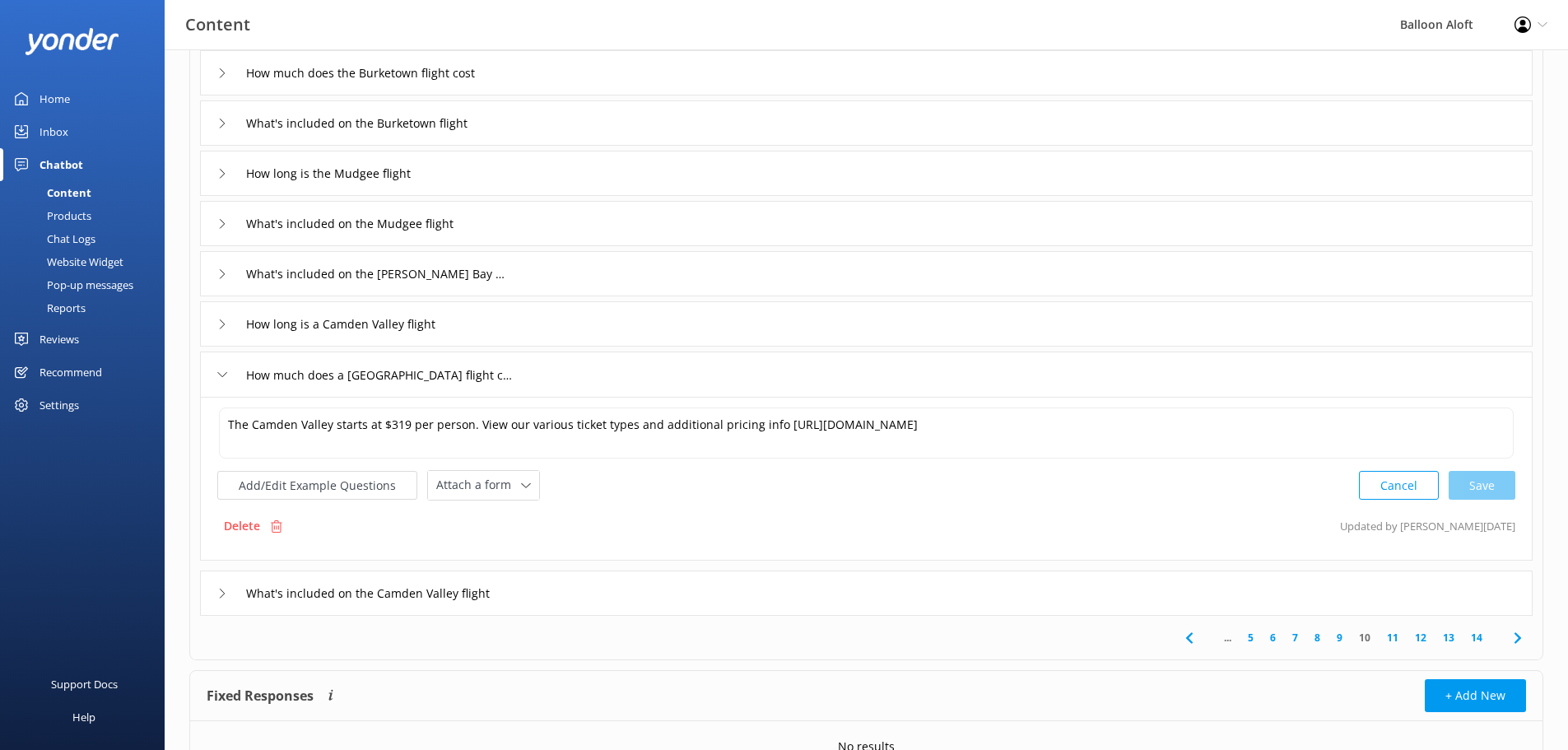
click at [219, 372] on icon at bounding box center [222, 374] width 10 height 10
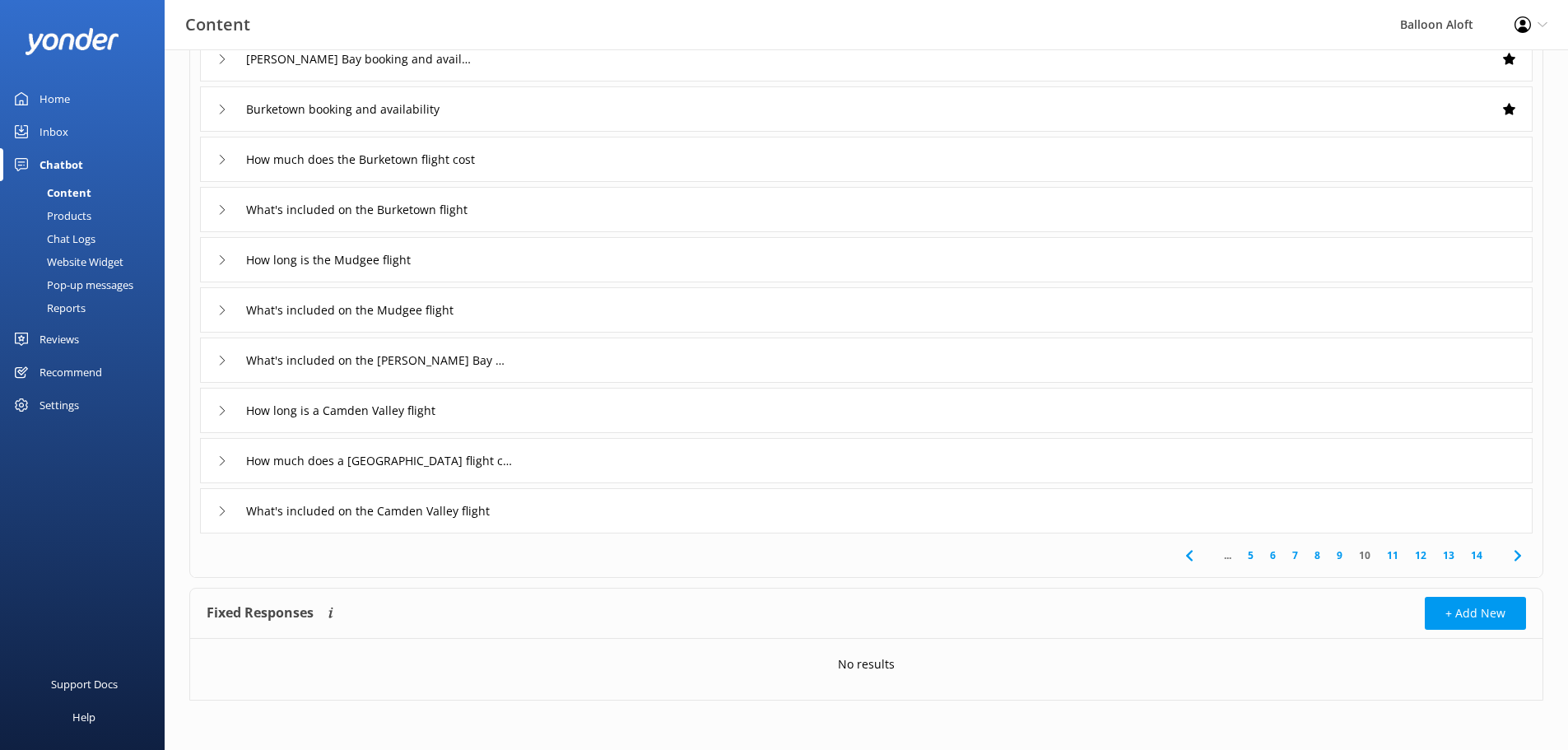
click at [1452, 552] on link "13" at bounding box center [1449, 555] width 28 height 16
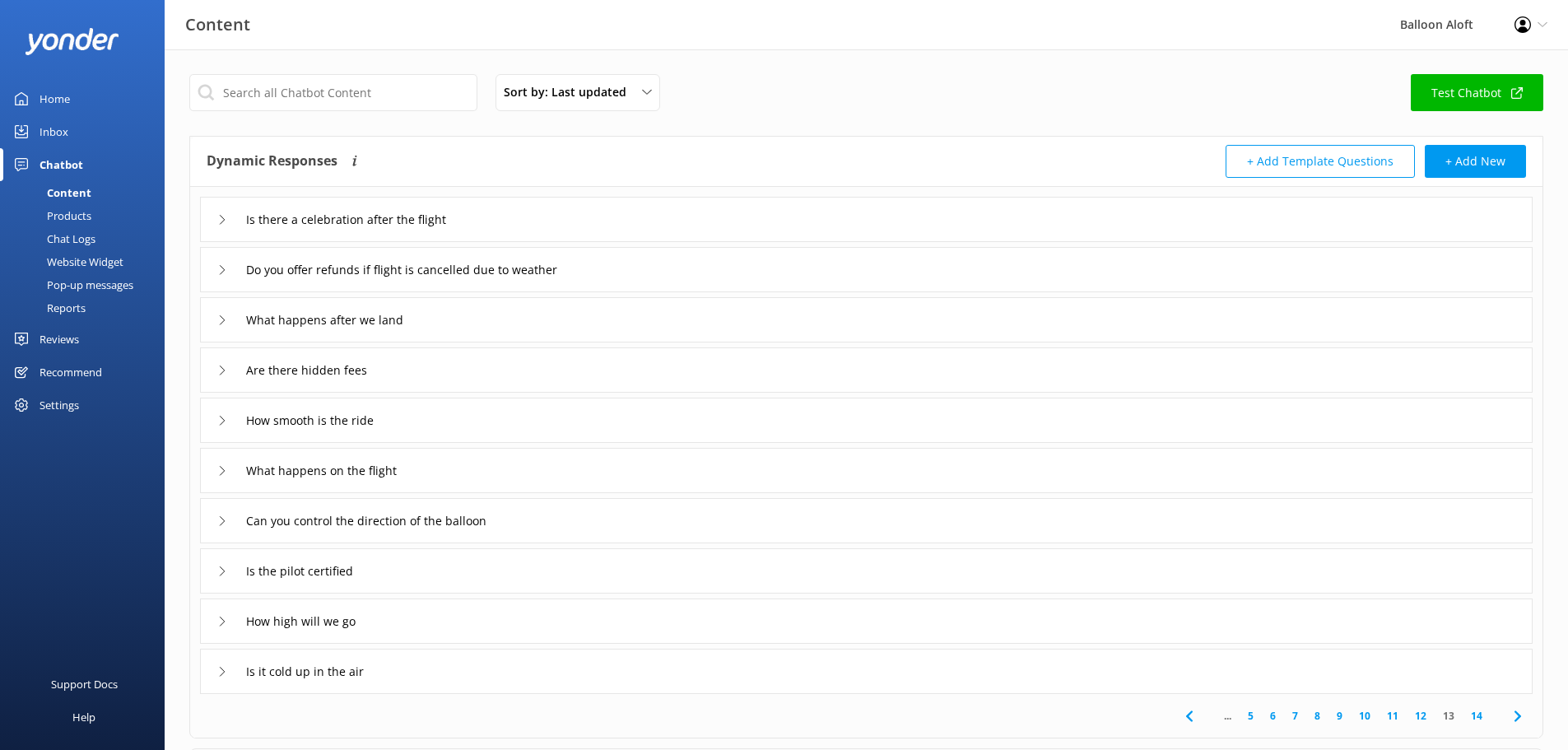
click at [223, 372] on use at bounding box center [223, 370] width 5 height 9
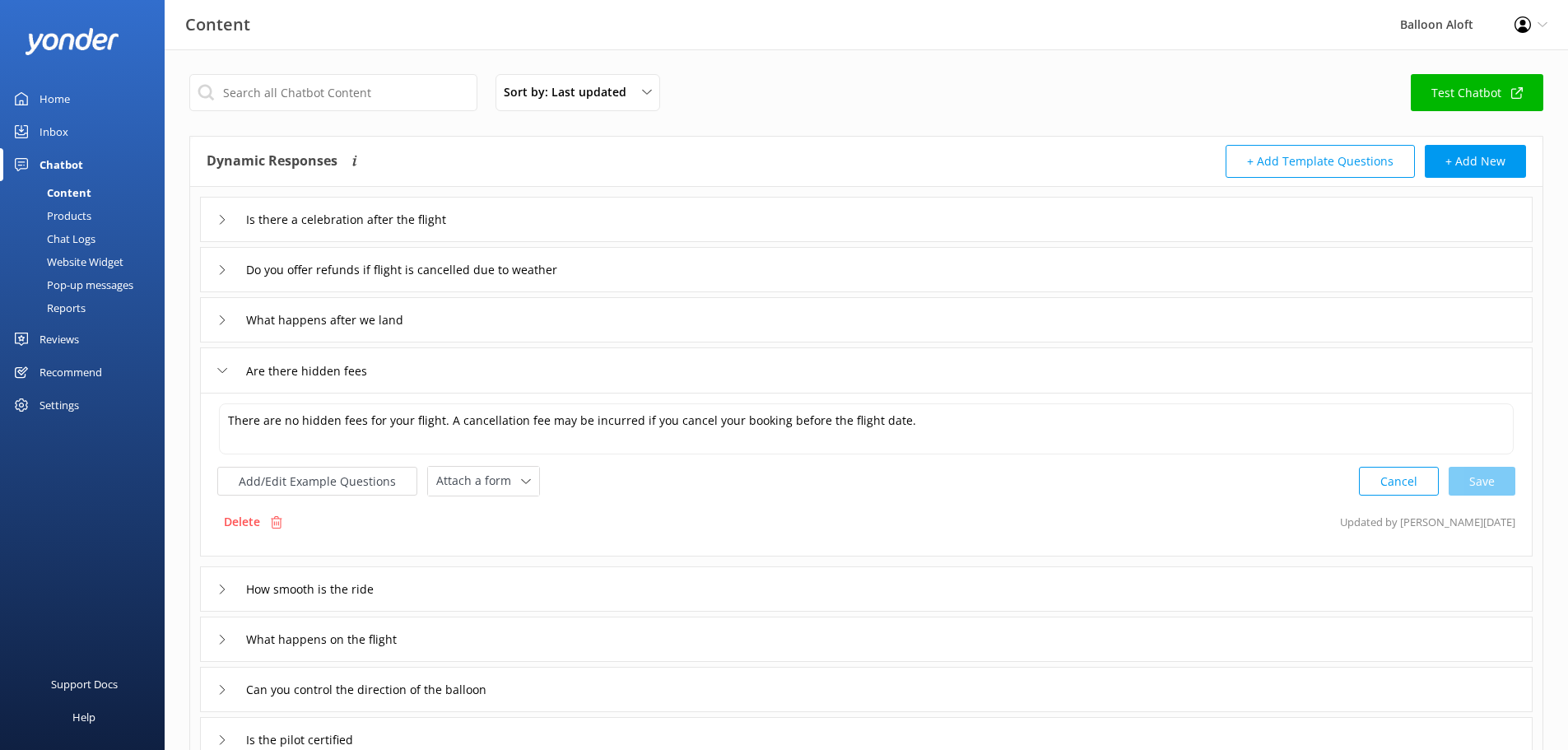
click at [218, 578] on div "How smooth is the ride" at bounding box center [300, 589] width 164 height 27
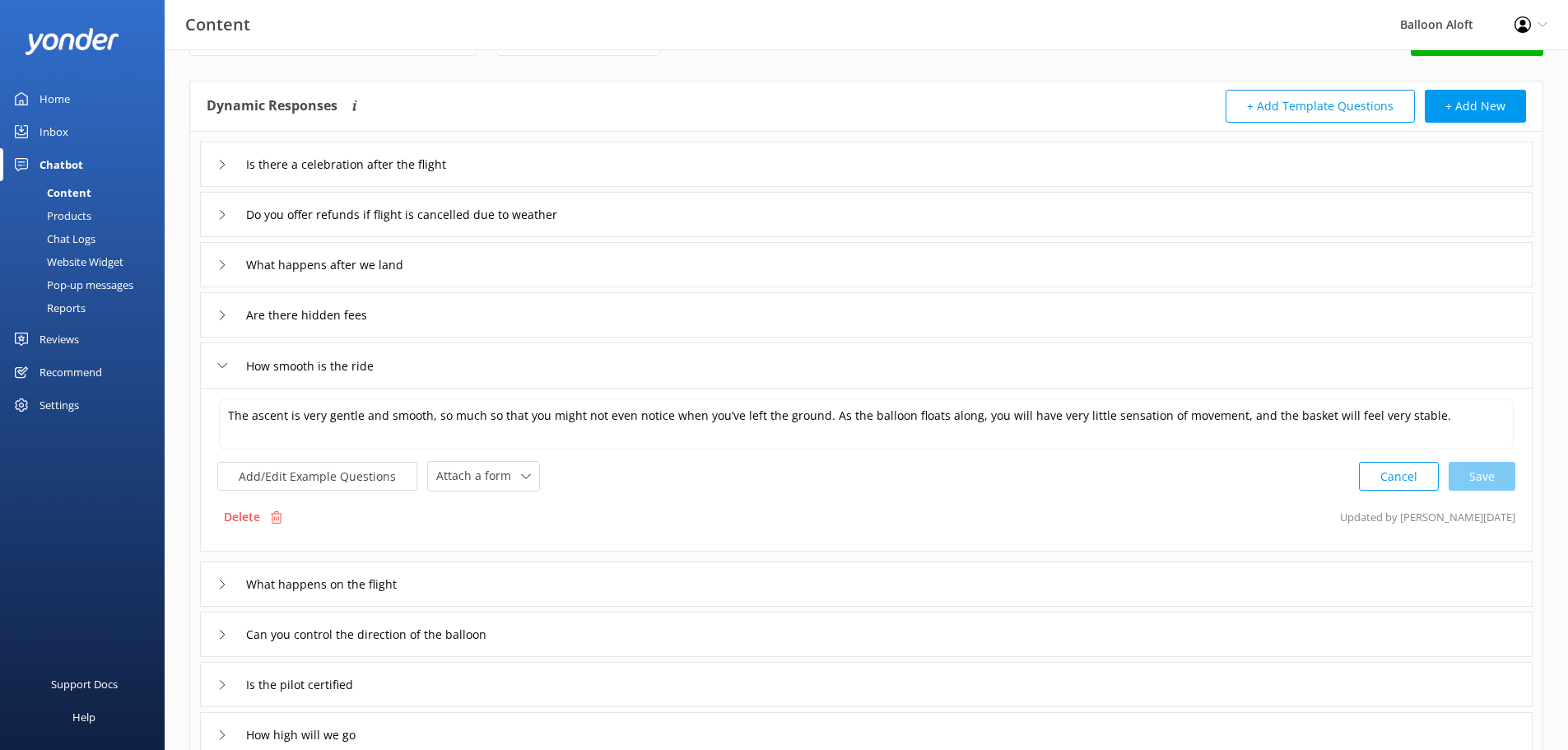
scroll to position [82, 0]
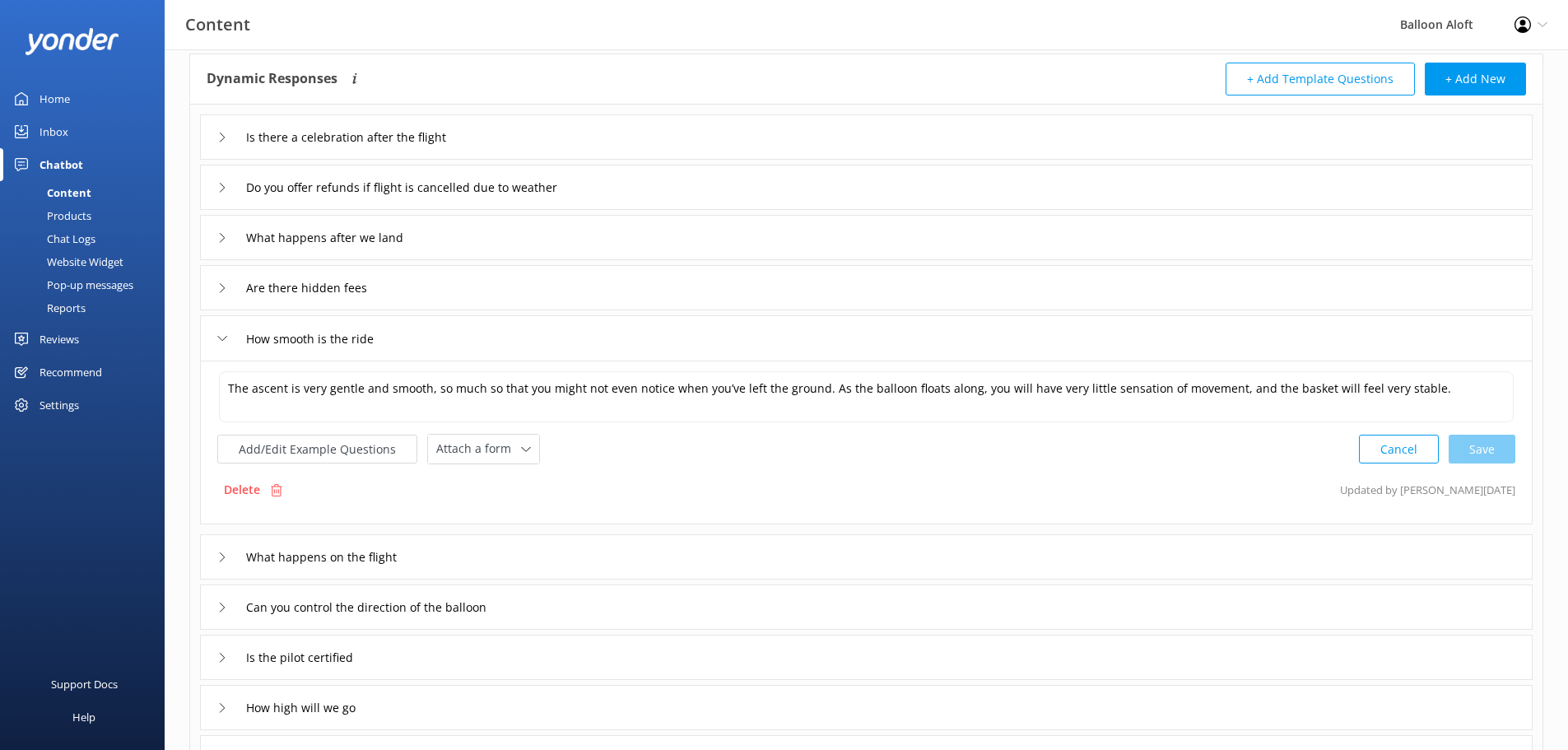
click at [218, 558] on icon at bounding box center [222, 557] width 10 height 10
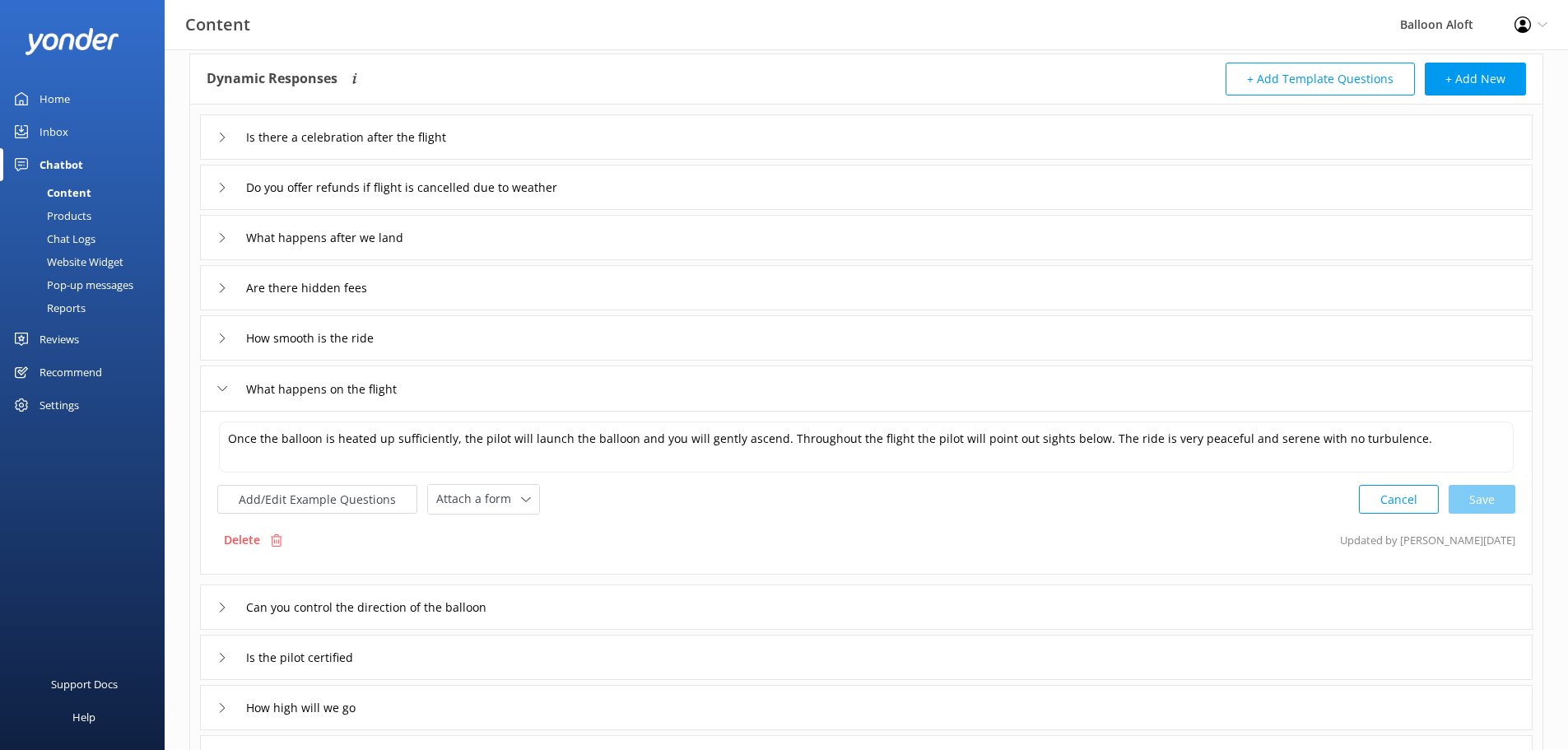
click at [226, 654] on icon at bounding box center [222, 657] width 10 height 10
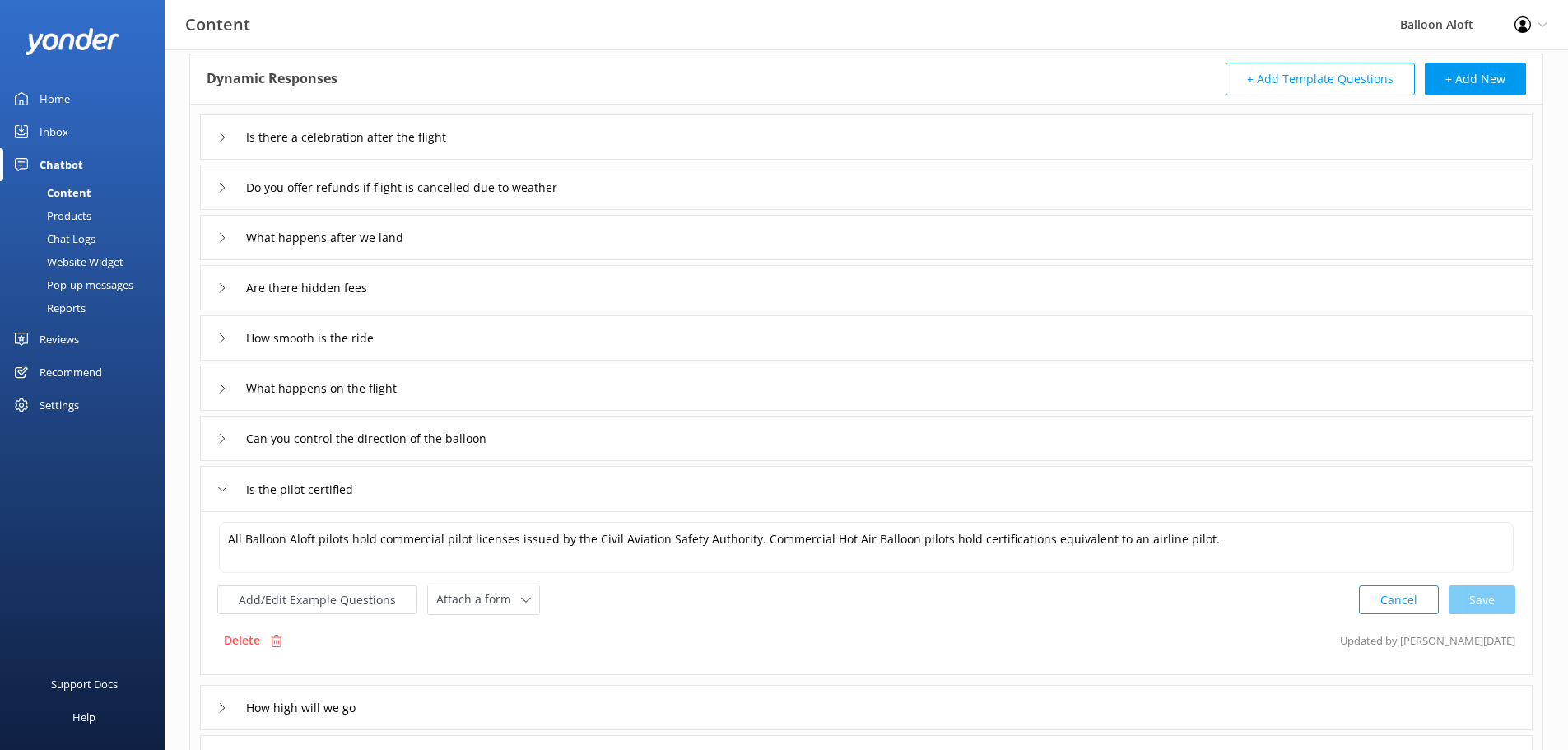
scroll to position [165, 0]
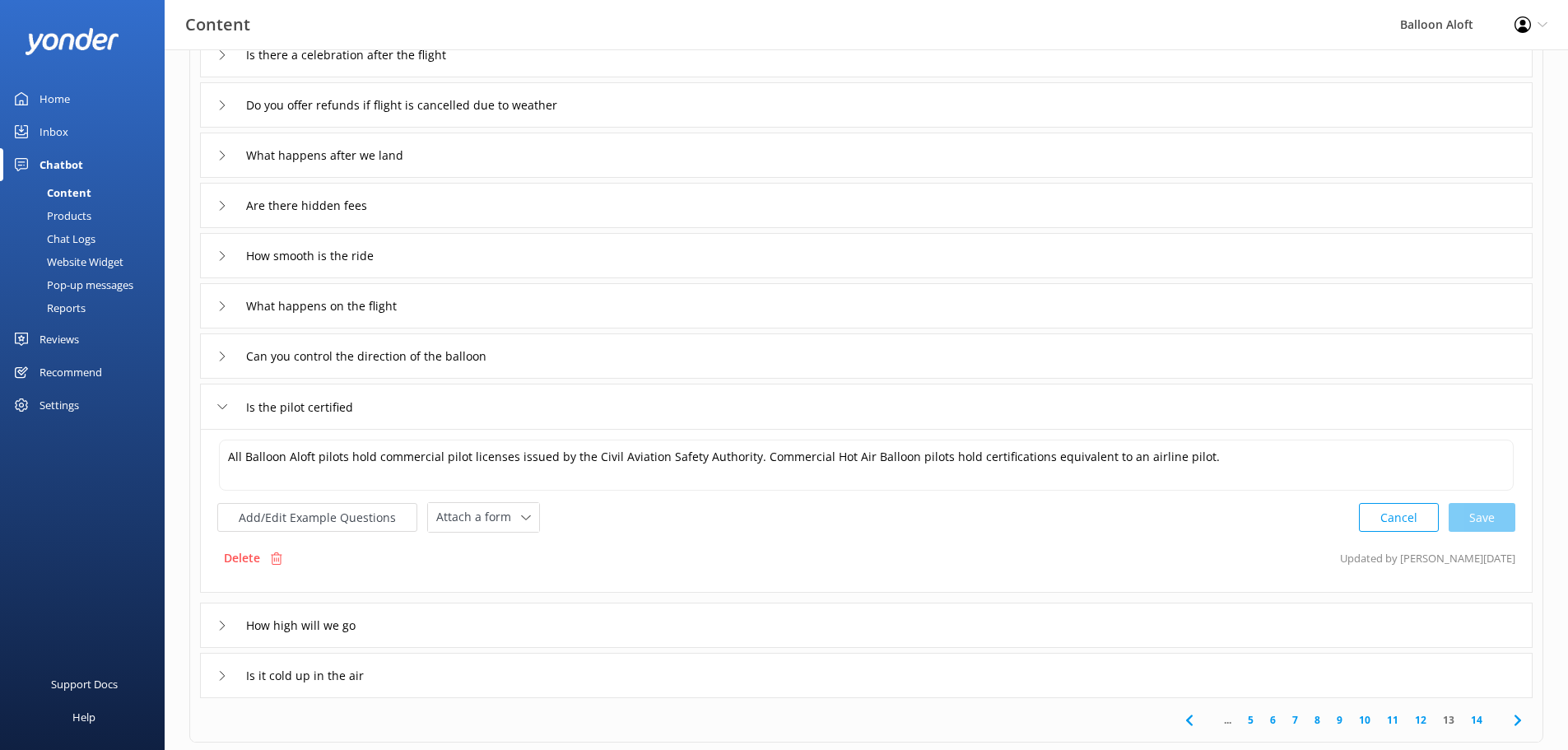
click at [220, 674] on icon at bounding box center [222, 676] width 10 height 10
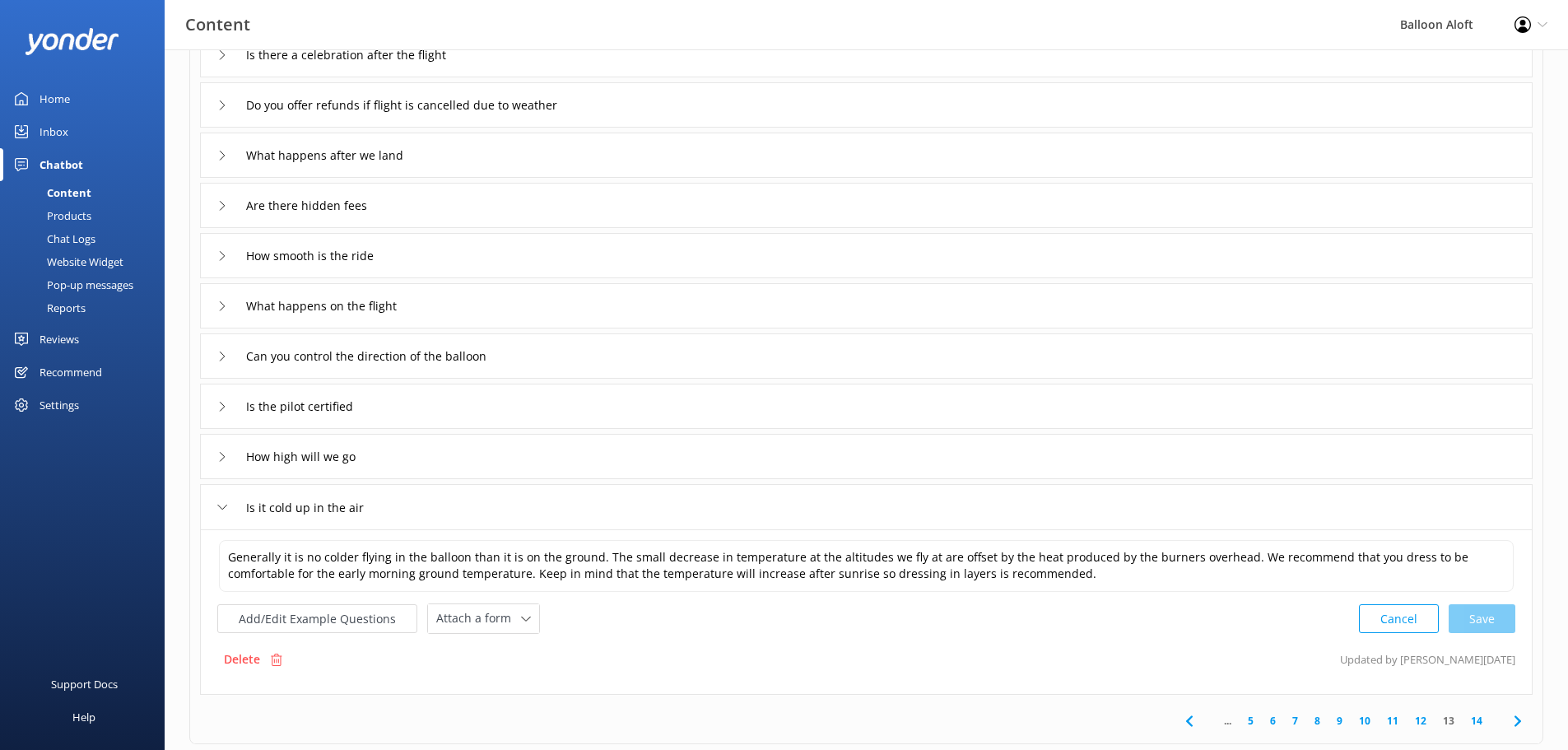
click at [231, 152] on div "What happens after we land" at bounding box center [313, 155] width 191 height 27
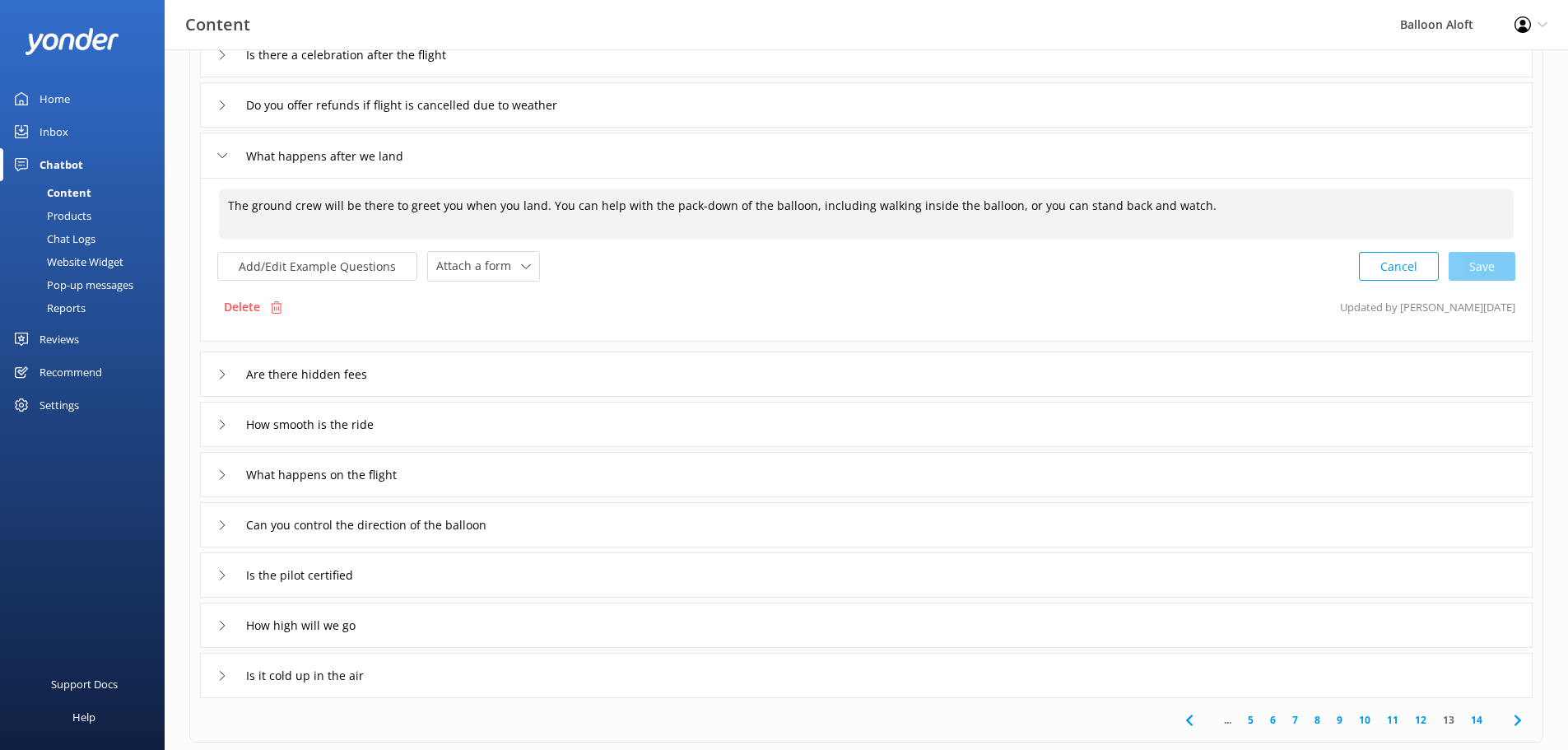
drag, startPoint x: 1198, startPoint y: 203, endPoint x: 803, endPoint y: 210, distance: 395.1
click at [803, 210] on textarea "The ground crew will be there to greet you when you land. You can help with the…" at bounding box center [867, 214] width 1295 height 51
drag, startPoint x: 1174, startPoint y: 202, endPoint x: 125, endPoint y: 172, distance: 1049.4
click at [125, 172] on div "Content Balloon Aloft Profile Settings Logout Home Inbox Chatbot Content Produc…" at bounding box center [784, 401] width 1568 height 1031
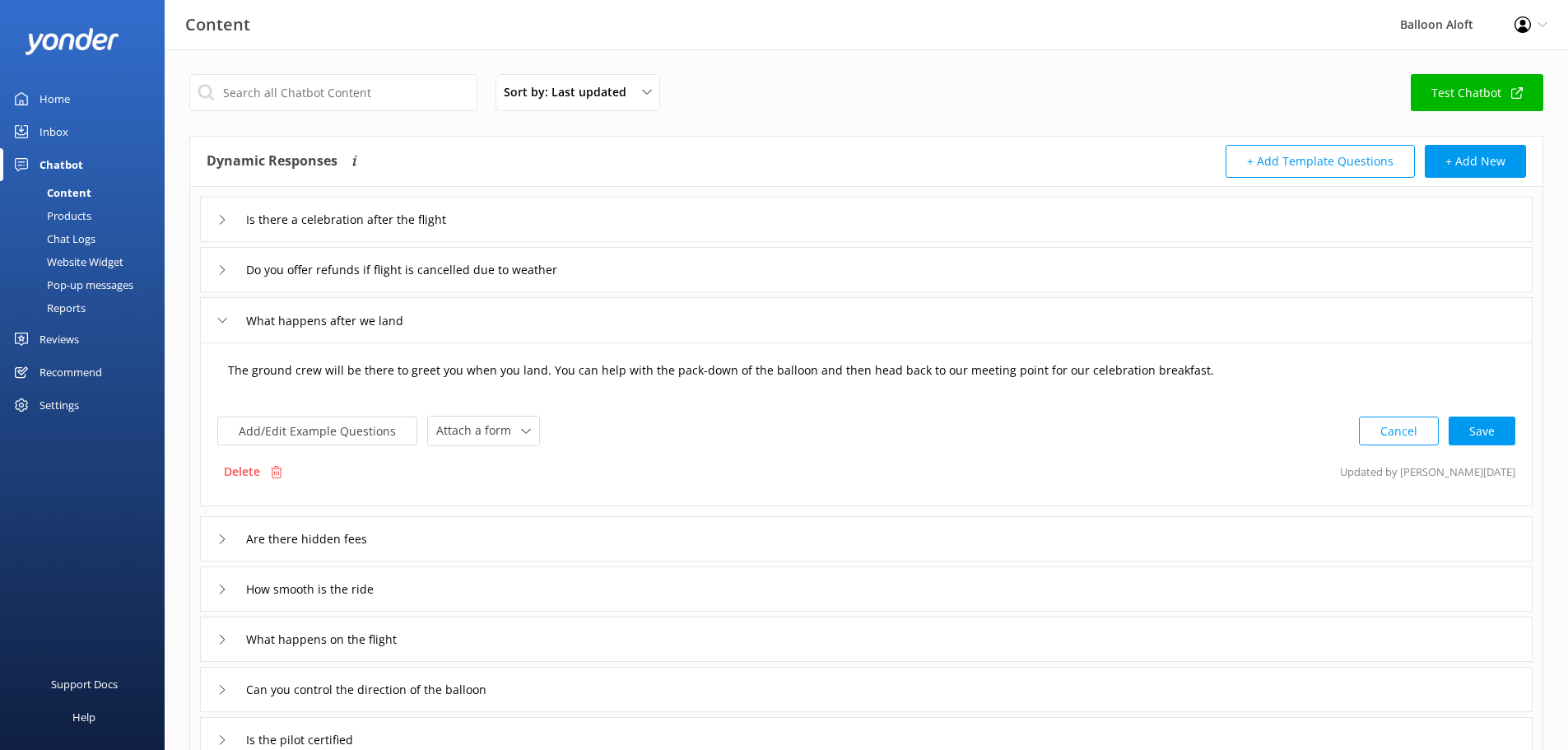
click at [229, 384] on textarea "The ground crew will be there to greet you when you land. You can help with the…" at bounding box center [867, 379] width 1295 height 51
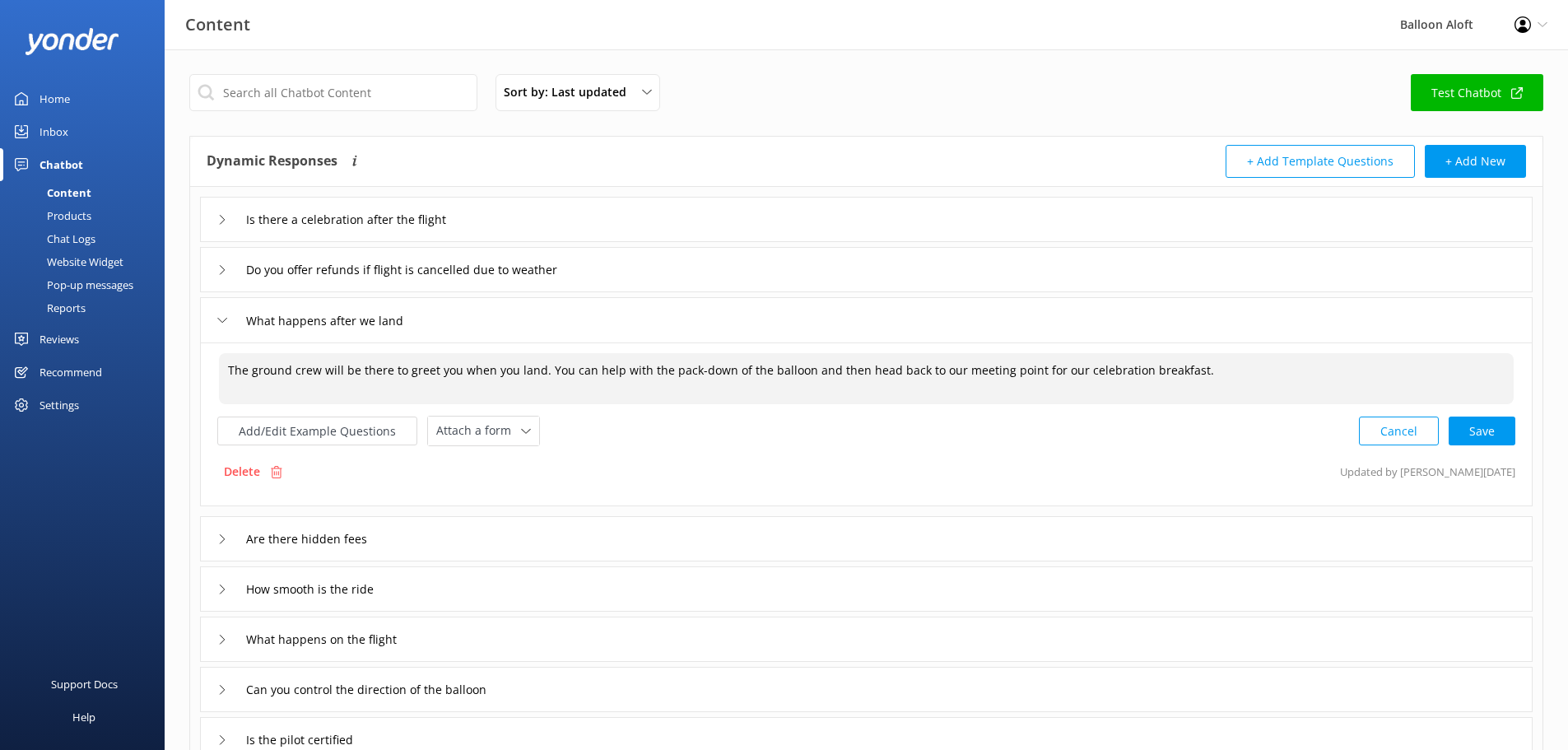
drag, startPoint x: 1243, startPoint y: 367, endPoint x: 134, endPoint y: 364, distance: 1109.0
click at [134, 364] on div "Content Balloon Aloft Profile Settings Logout Home Inbox Chatbot Content Produc…" at bounding box center [784, 565] width 1568 height 1031
click at [566, 383] on textarea "The ground crew will be there to greet you when you land. You can help with the…" at bounding box center [867, 379] width 1295 height 51
click at [988, 352] on div "The ground crew will be there to greet you when you land. You can help with the…" at bounding box center [867, 379] width 1298 height 54
click at [1206, 376] on textarea "The ground crew will be there to greet you when you land. You can help with the…" at bounding box center [867, 379] width 1295 height 51
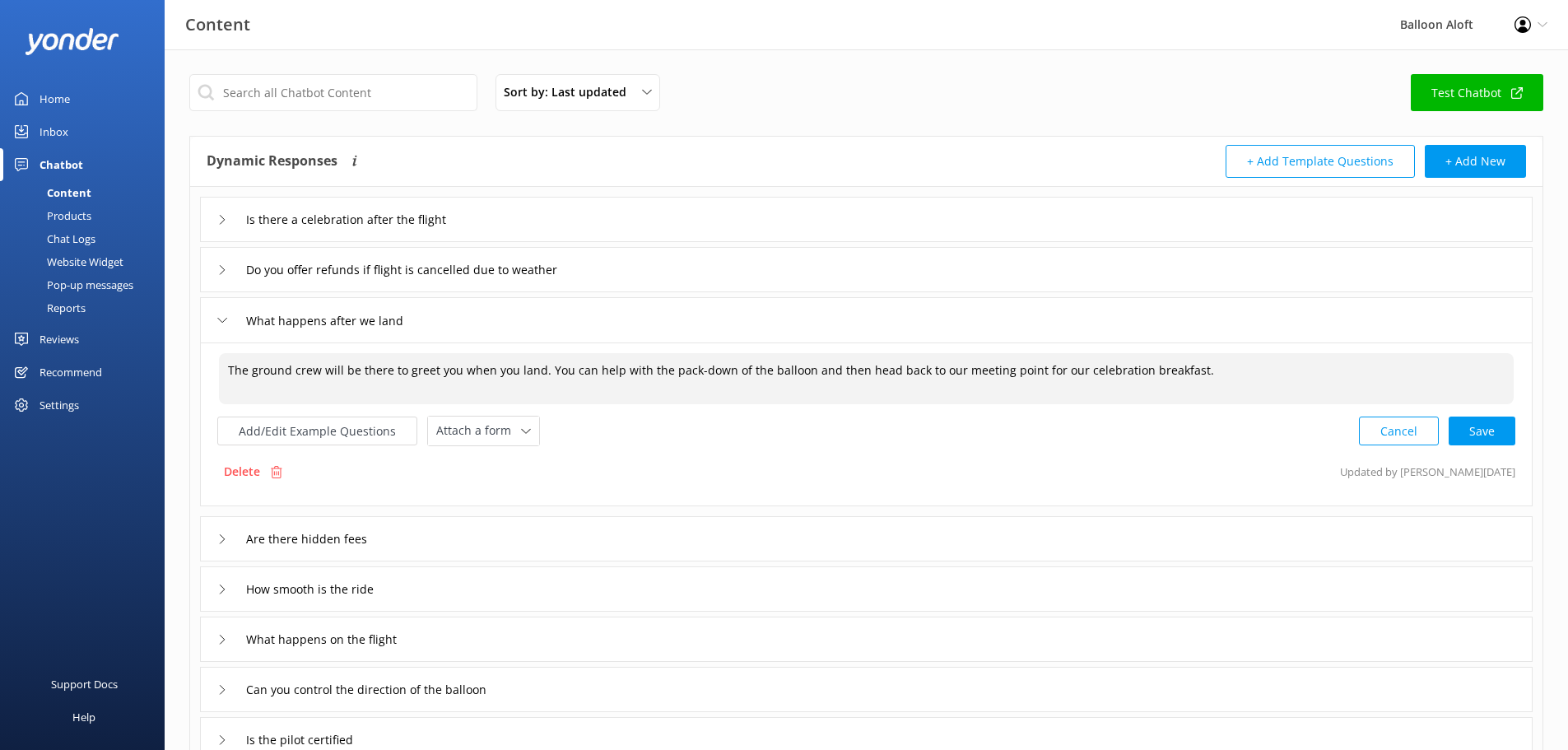
click at [1205, 378] on textarea "The ground crew will be there to greet you when you land. You can help with the…" at bounding box center [867, 379] width 1295 height 51
click at [1210, 370] on textarea "The ground crew will be there to greet you when you land. You can help with the…" at bounding box center [867, 379] width 1295 height 51
click at [1173, 378] on textarea "The ground crew will be there to greet you when you land. You can help with the…" at bounding box center [867, 379] width 1295 height 51
click at [691, 374] on textarea "The ground crew will be there to greet you when you land. You can help with the…" at bounding box center [867, 379] width 1295 height 51
drag, startPoint x: 1212, startPoint y: 367, endPoint x: 0, endPoint y: 367, distance: 1212.0
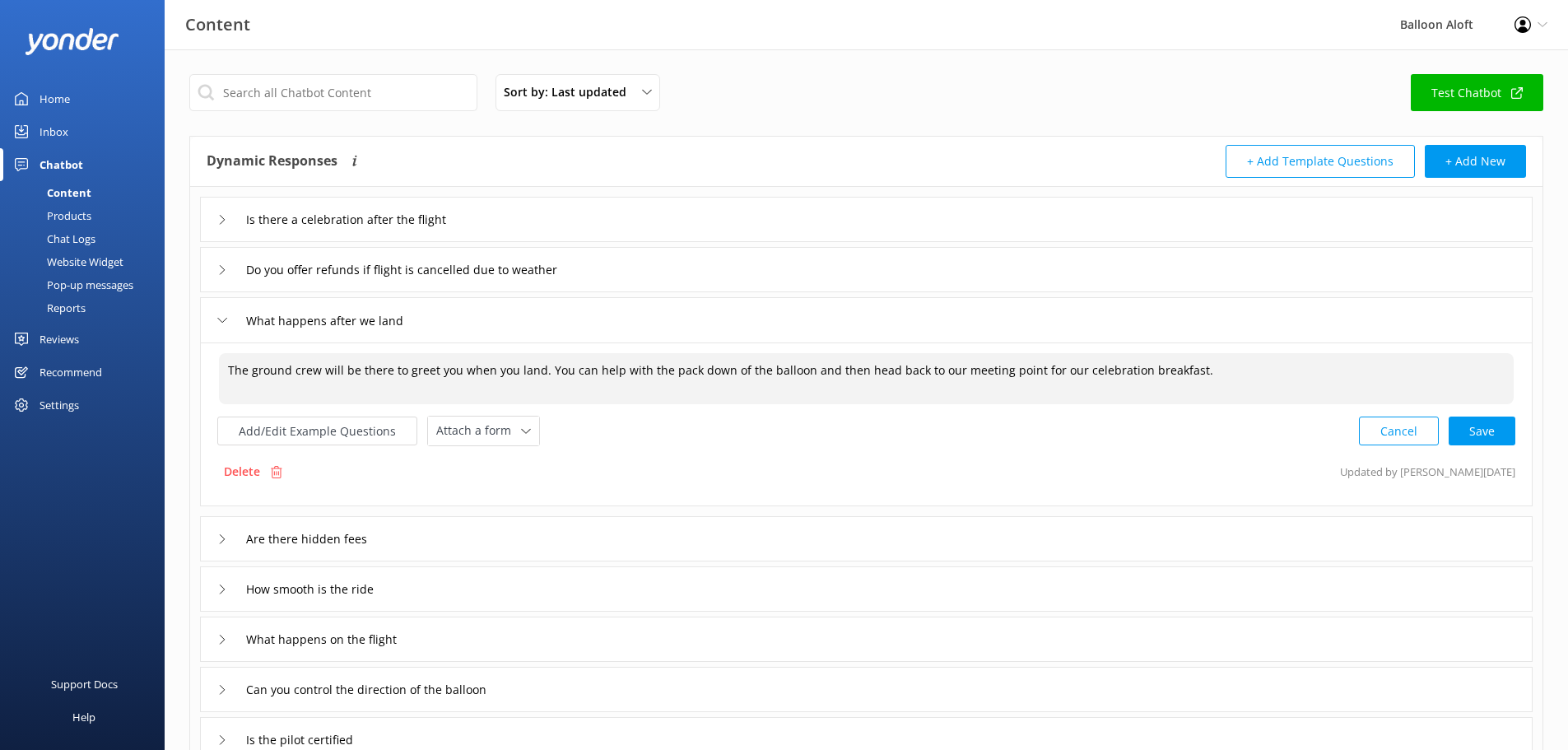
click at [0, 367] on div "Content Balloon Aloft Profile Settings Logout Home Inbox Chatbot Content Produc…" at bounding box center [784, 565] width 1568 height 1031
paste textarea "greets you on landing; you can then assist with the pack-down before heading ba…"
click at [478, 378] on textarea "The ground crew greets you on landing; you can then assist with the pack-down b…" at bounding box center [867, 379] width 1295 height 51
click at [440, 371] on textarea "The ground crew greets you on landing; you can then assist with the pack-down b…" at bounding box center [867, 379] width 1295 height 51
click at [513, 371] on textarea "The ground crew greets you on landing, you can then assist with the pack-down b…" at bounding box center [867, 379] width 1295 height 51
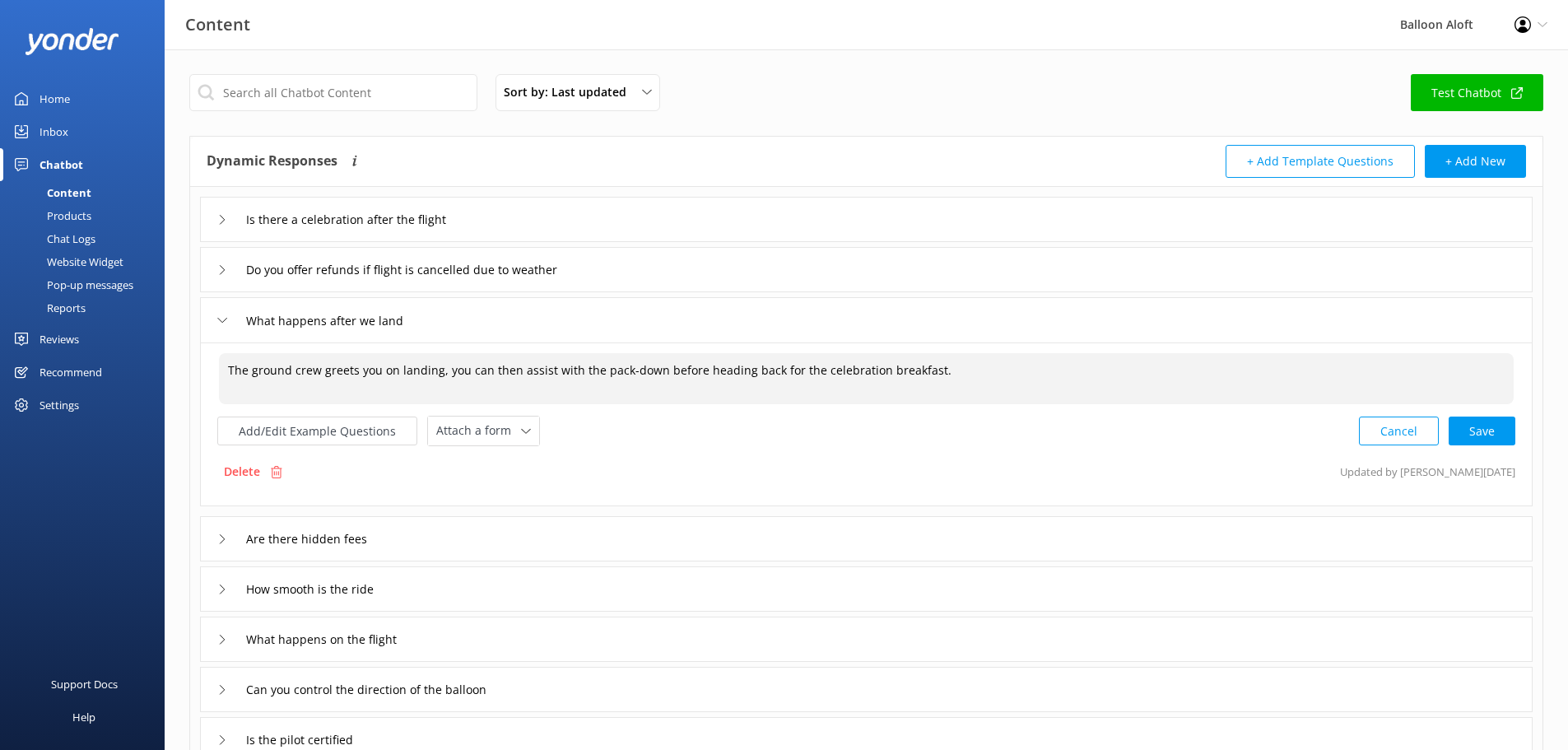
click at [568, 369] on textarea "The ground crew greets you on landing, you can then assist with the pack-down b…" at bounding box center [867, 379] width 1295 height 51
click at [628, 372] on textarea "The ground crew greets you on landing, you can then assist with the pack-down b…" at bounding box center [867, 379] width 1295 height 51
click at [625, 372] on textarea "The ground crew greets you on landing, you can then assist with the pack-down b…" at bounding box center [867, 379] width 1295 height 51
drag, startPoint x: 973, startPoint y: 371, endPoint x: 95, endPoint y: 364, distance: 878.0
click at [95, 364] on div "Content Balloon Aloft Profile Settings Logout Home Inbox Chatbot Content Produc…" at bounding box center [784, 565] width 1568 height 1031
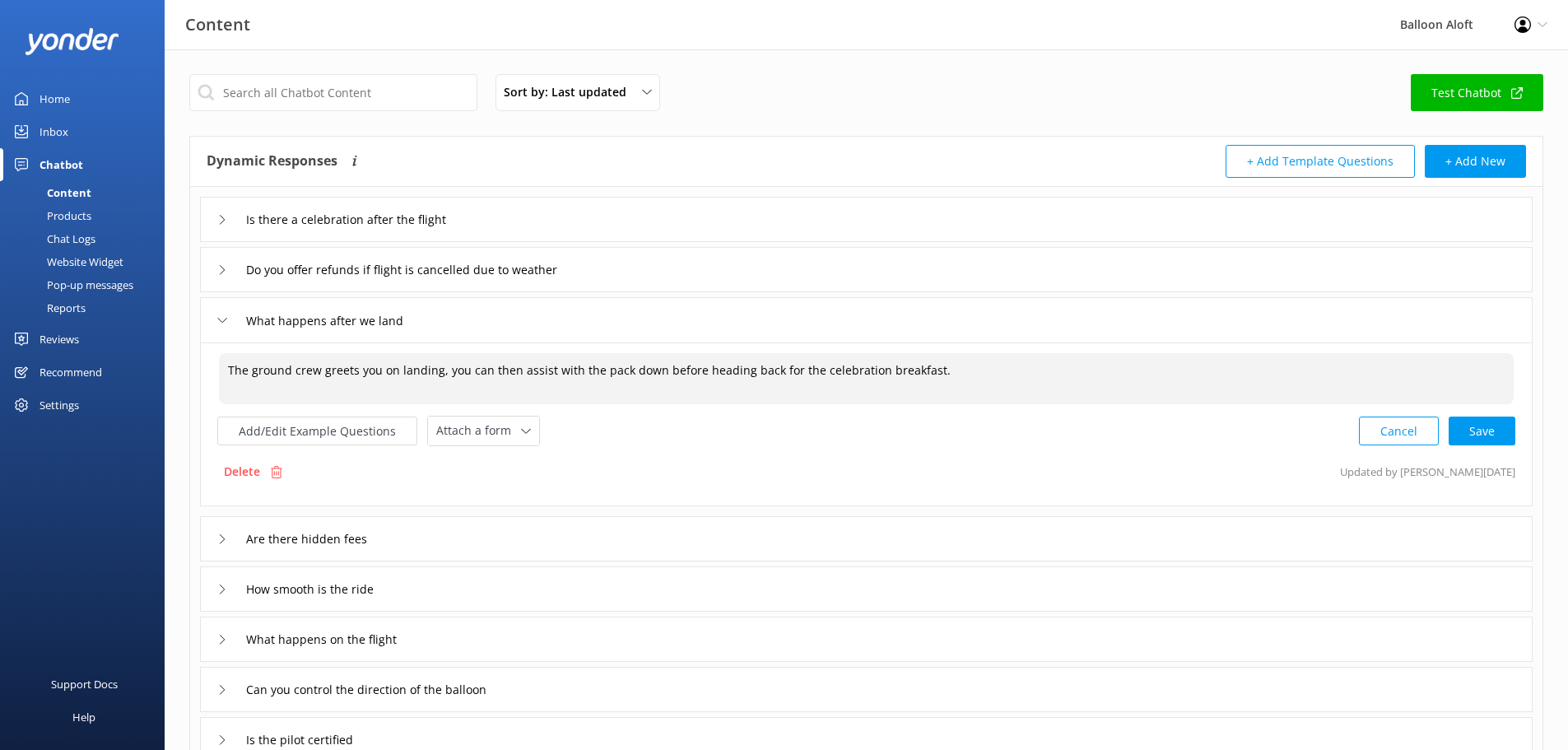
paste textarea "Upon landing, the ground crew will greet you, after which you can help with the…"
click at [730, 364] on textarea "Upon landing, the ground crew will greet you, after which you can help with the…" at bounding box center [867, 379] width 1295 height 51
click at [754, 364] on textarea "Upon landing, the ground crew will greet you, after which you can help with the…" at bounding box center [867, 379] width 1295 height 51
click at [1390, 378] on textarea "Upon landing, the ground crew will greet you, after which you can help with the…" at bounding box center [867, 379] width 1295 height 51
drag, startPoint x: 1365, startPoint y: 379, endPoint x: 203, endPoint y: 379, distance: 1162.0
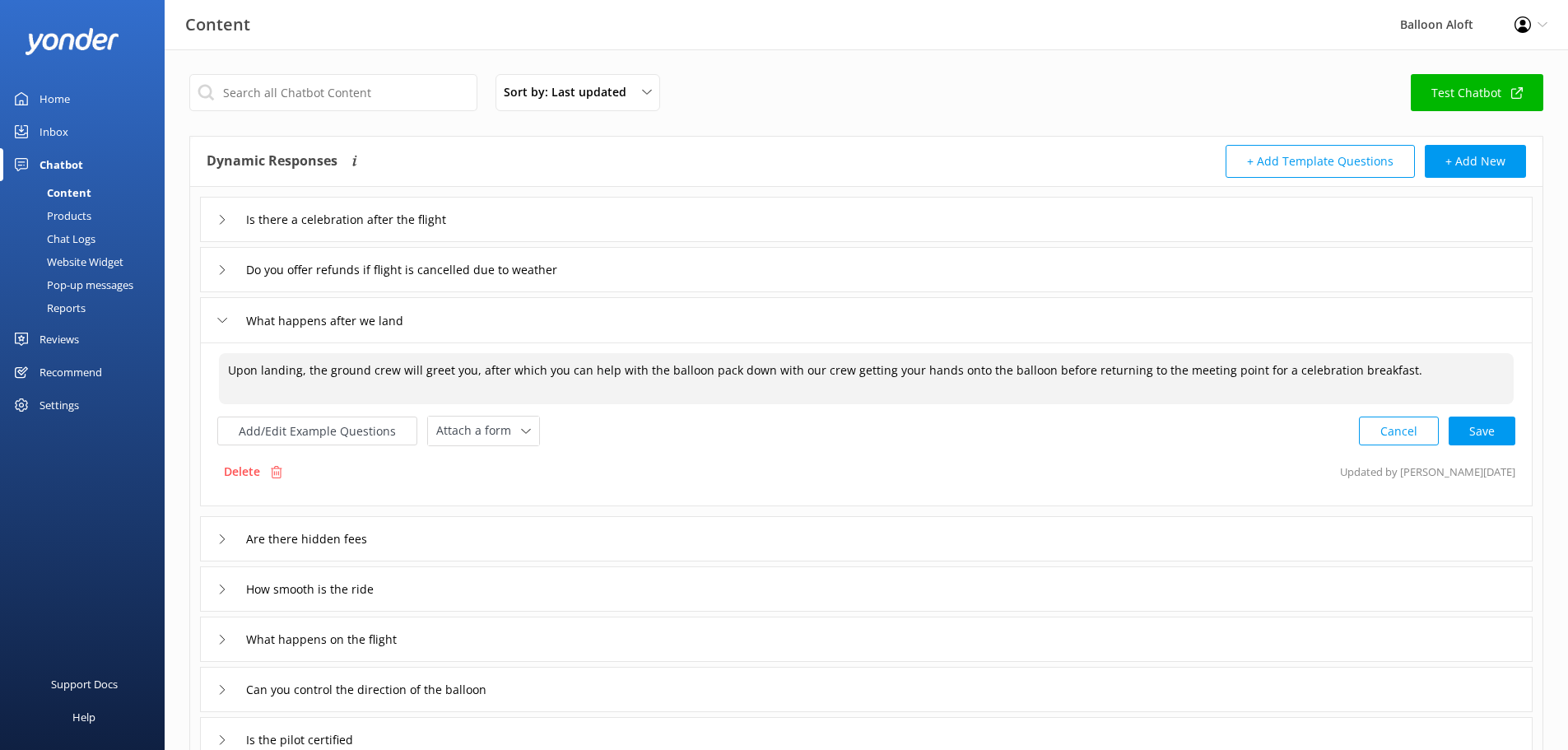
click at [203, 379] on div "Upon landing, the ground crew will greet you, after which you can help with the…" at bounding box center [866, 424] width 1333 height 164
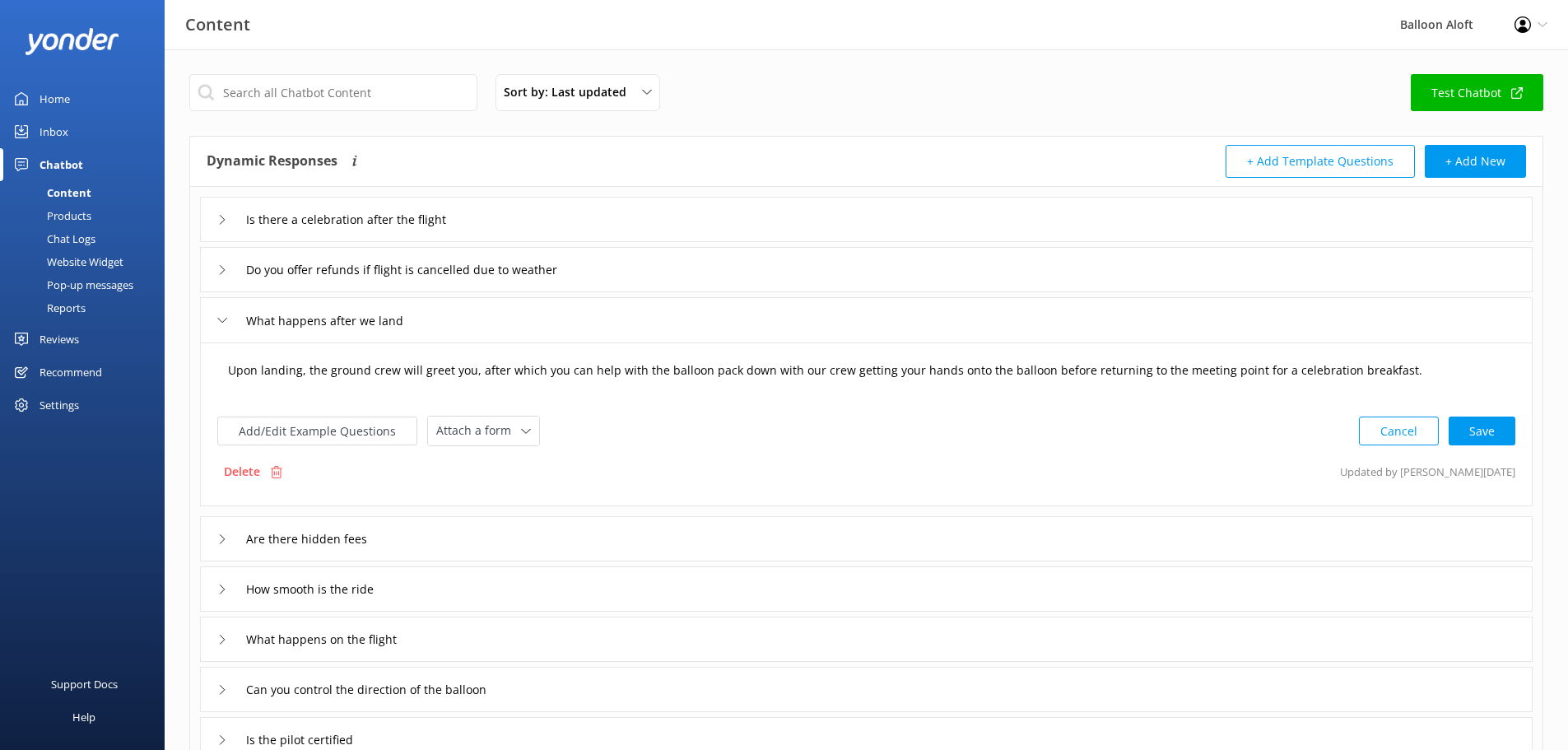
click at [1019, 380] on textarea "Upon landing, the ground crew will greet you, after which you can help with the…" at bounding box center [867, 379] width 1295 height 51
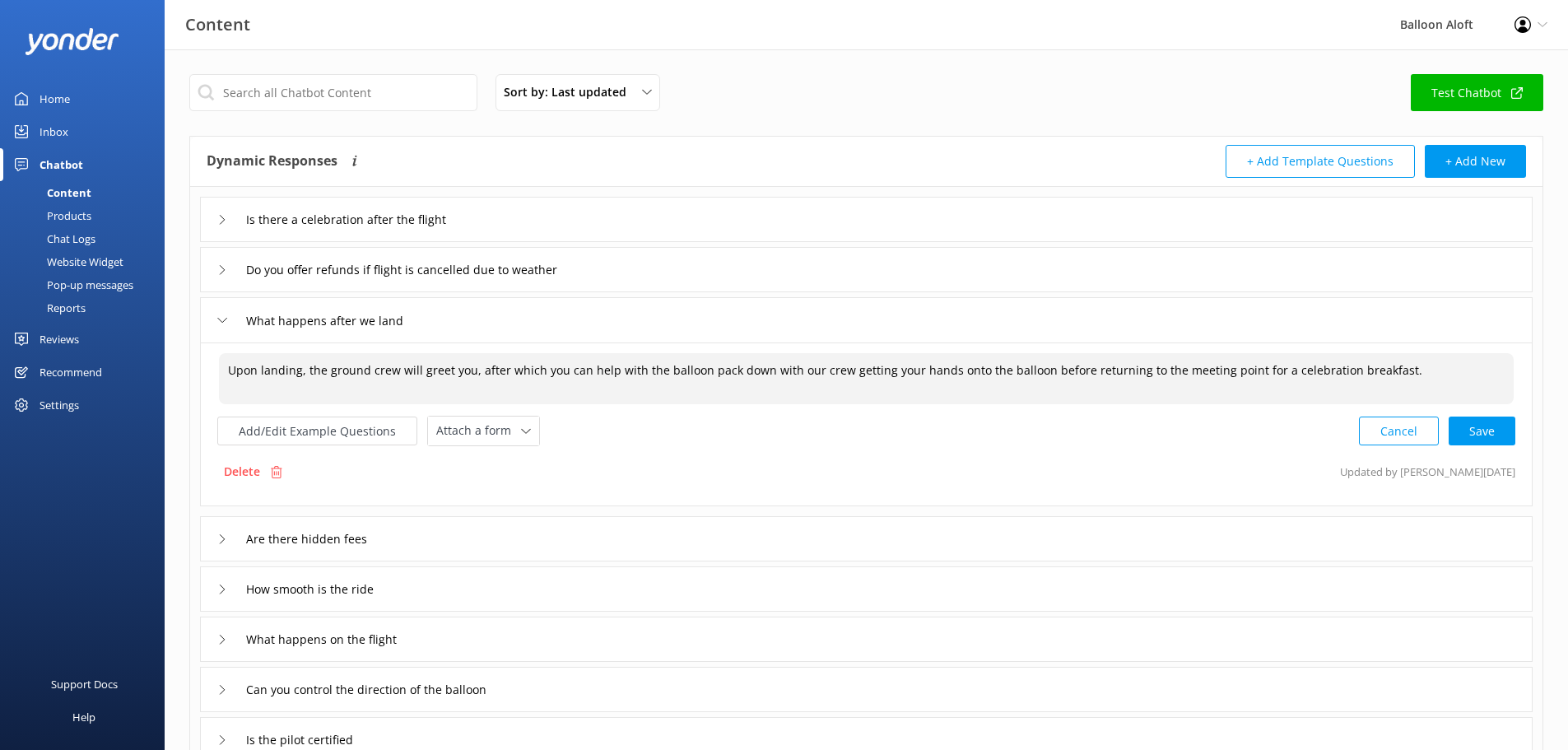
drag, startPoint x: 1266, startPoint y: 377, endPoint x: 185, endPoint y: 294, distance: 1084.2
click at [185, 294] on div "Sort by: Last updated Title (A-Z) Last updated Test Chatbot Dynamic Responses T…" at bounding box center [866, 565] width 1404 height 1031
paste textarea "The ground crew will greet you upon landing, and you'll have the chance to get …"
click at [512, 372] on textarea "The ground crew will greet you upon landing, and you'll have the chance to get …" at bounding box center [867, 379] width 1295 height 51
click at [690, 371] on textarea "The ground crew will greet you upon landing, and you'll have the chance to get …" at bounding box center [867, 379] width 1295 height 51
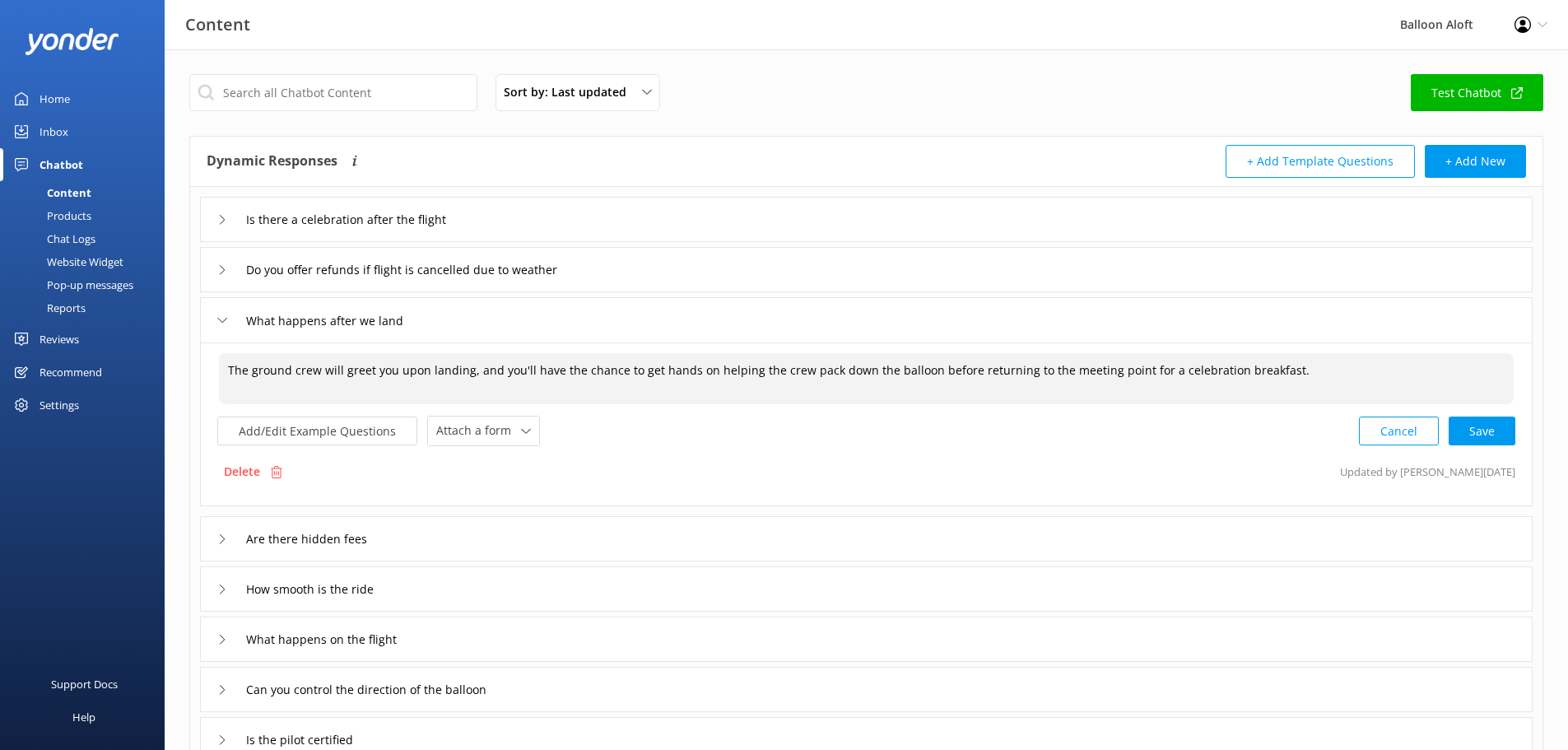
click at [929, 378] on textarea "The ground crew will greet you upon landing, and you'll have the chance to get …" at bounding box center [867, 379] width 1295 height 51
click at [1489, 429] on div "Cancel Save" at bounding box center [1437, 431] width 157 height 30
type textarea "The ground crew will greet you upon landing, and you'll have the chance to get …"
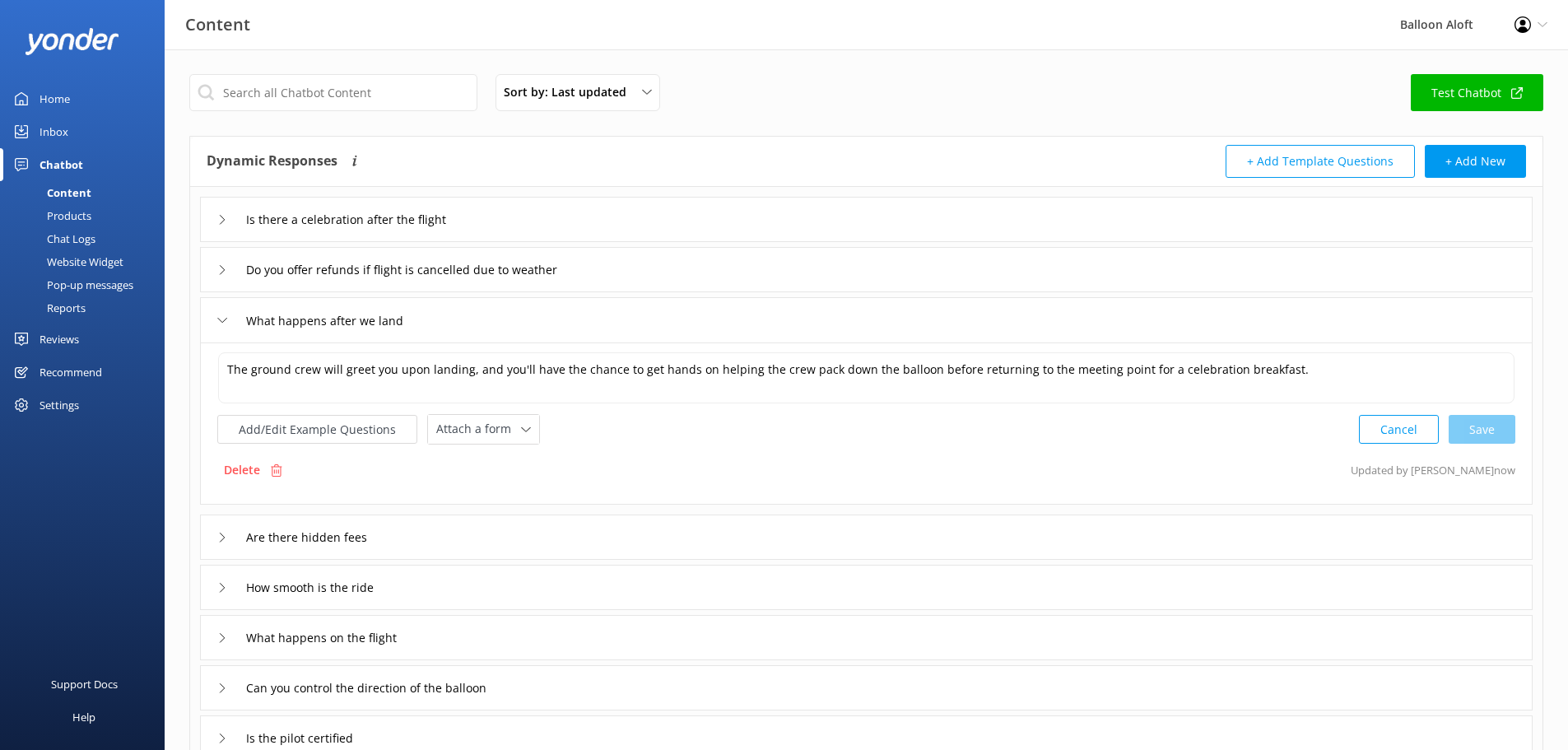
click at [226, 263] on div "Do you offer refunds if flight is cancelled due to weather" at bounding box center [418, 270] width 402 height 27
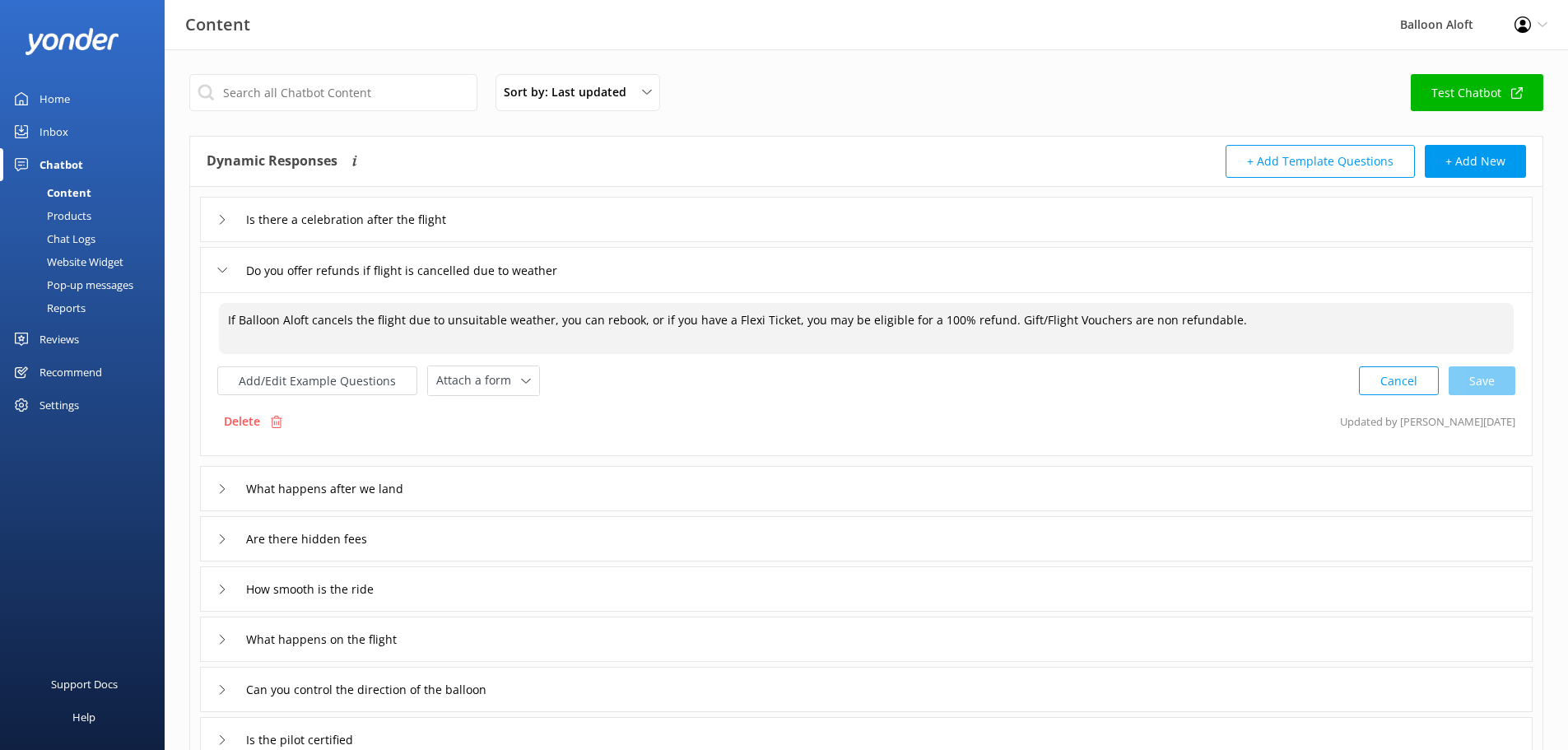
click at [577, 323] on textarea "If Balloon Aloft cancels the flight due to unsuitable weather, you can rebook, …" at bounding box center [867, 329] width 1295 height 51
click at [651, 330] on textarea "If Balloon Aloft cancels the flight due to unsuitable weather, you can rebook, …" at bounding box center [867, 329] width 1295 height 51
click at [698, 321] on textarea "If Balloon Aloft cancels the flight due to unsuitable weather, you can rebook, …" at bounding box center [867, 329] width 1295 height 51
drag, startPoint x: 953, startPoint y: 321, endPoint x: 924, endPoint y: 321, distance: 29.0
click at [924, 321] on textarea "If Balloon Aloft cancels the flight due to unsuitable weather, you can rebook, …" at bounding box center [867, 329] width 1295 height 51
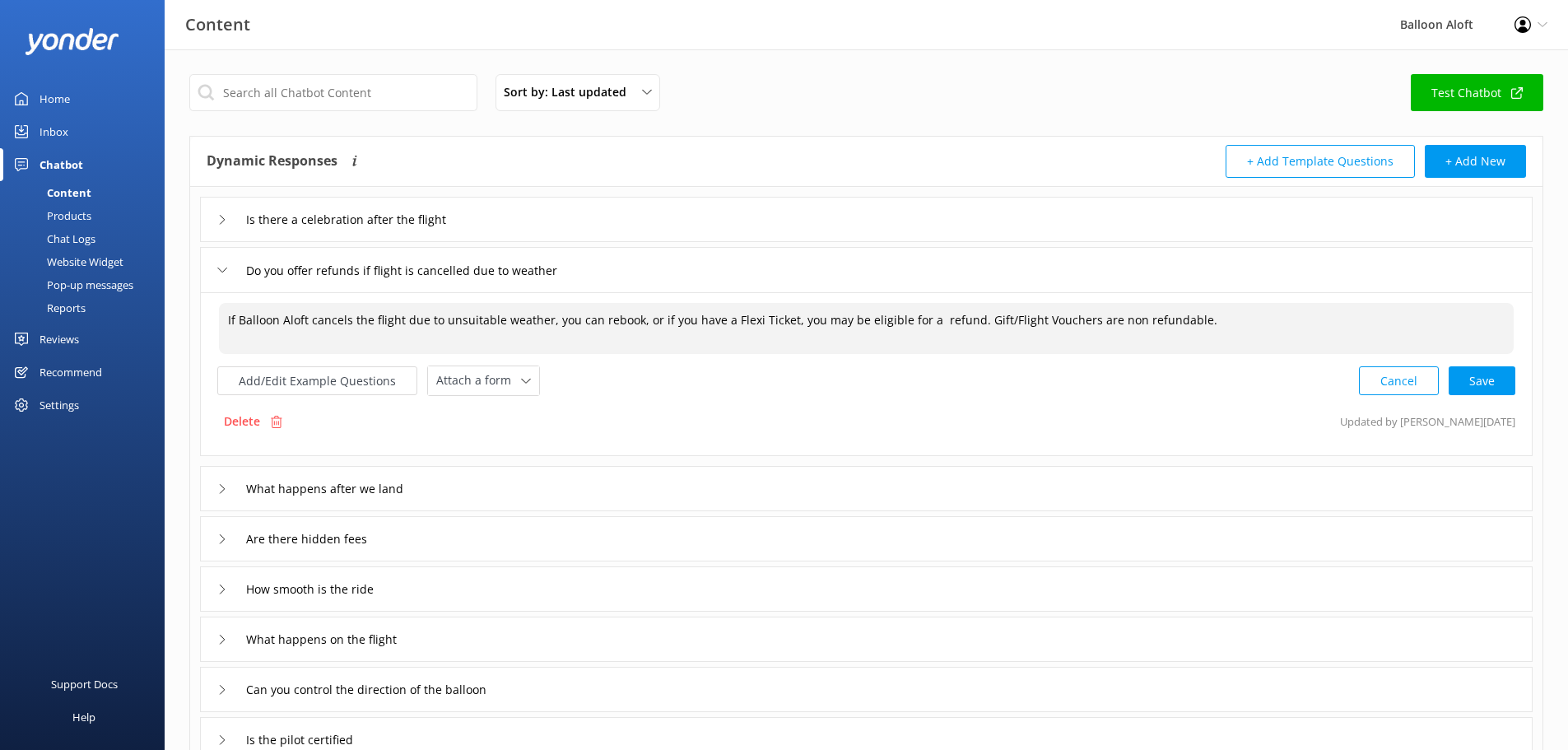
click at [926, 325] on textarea "If Balloon Aloft cancels the flight due to unsuitable weather, you can rebook, …" at bounding box center [867, 329] width 1295 height 51
click at [815, 316] on textarea "If Balloon Aloft cancels the flight due to unsuitable weather, you can rebook, …" at bounding box center [867, 329] width 1295 height 51
click at [590, 325] on textarea "If Balloon Aloft cancels the flight due to unsuitable weather, you can rebook, …" at bounding box center [867, 329] width 1295 height 51
click at [662, 325] on textarea "If Balloon Aloft cancels the flight due to unsuitable weather, you can rebook, …" at bounding box center [867, 329] width 1295 height 51
type textarea "If Balloon Aloft cancels the flight due to unsuitable weather, you can rebook, …"
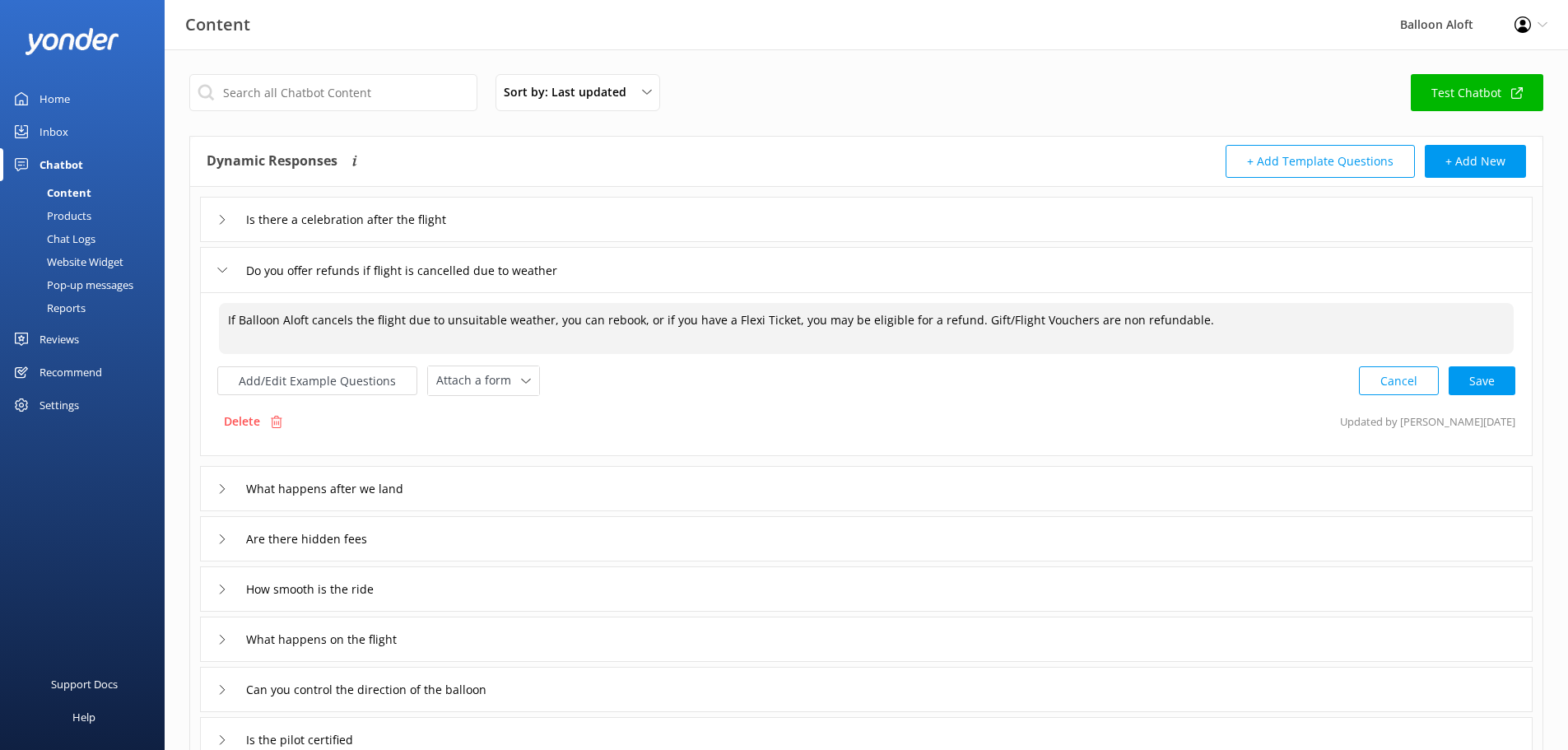
click at [222, 532] on div "Are there hidden fees" at bounding box center [296, 539] width 158 height 27
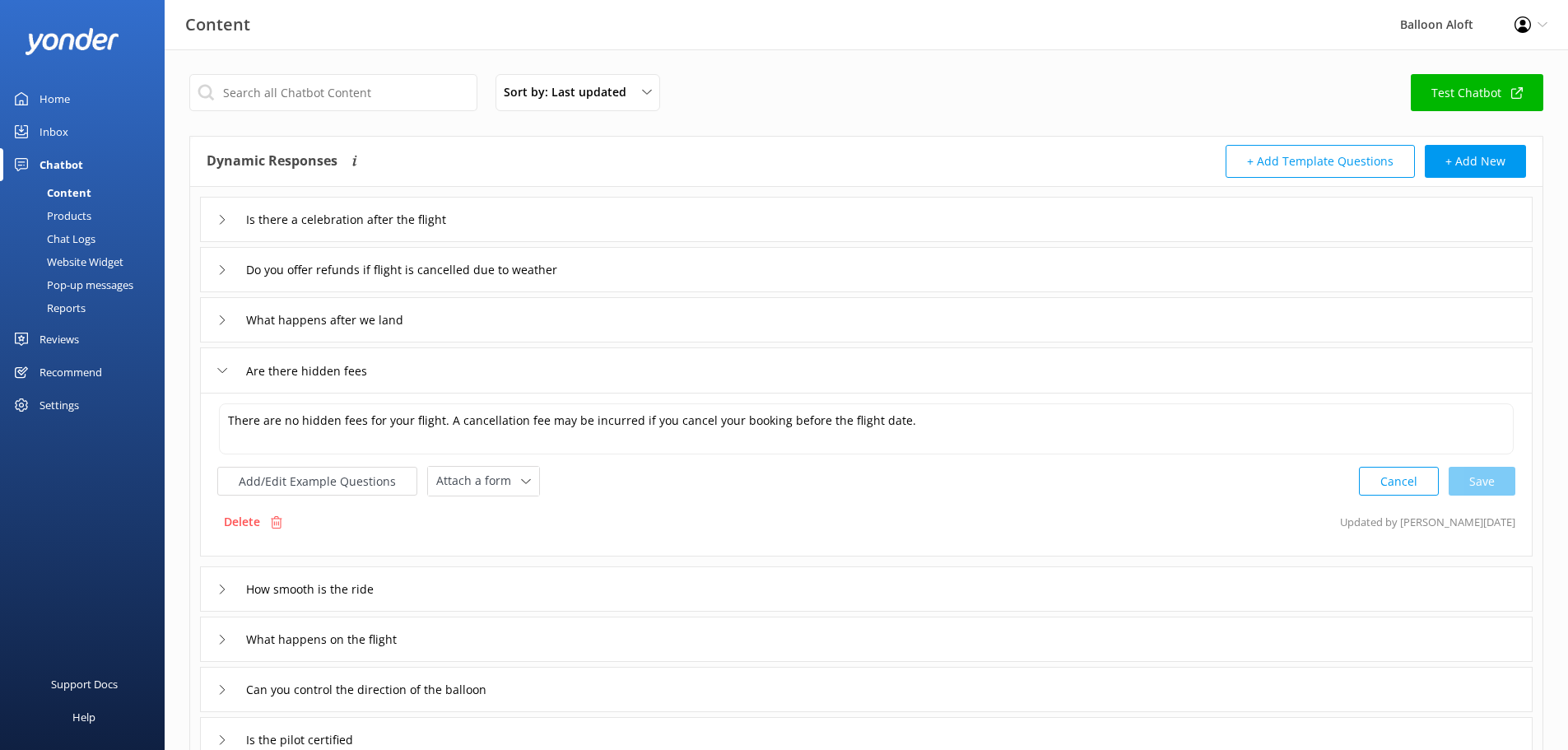
click at [214, 590] on div "How smooth is the ride" at bounding box center [866, 588] width 1333 height 45
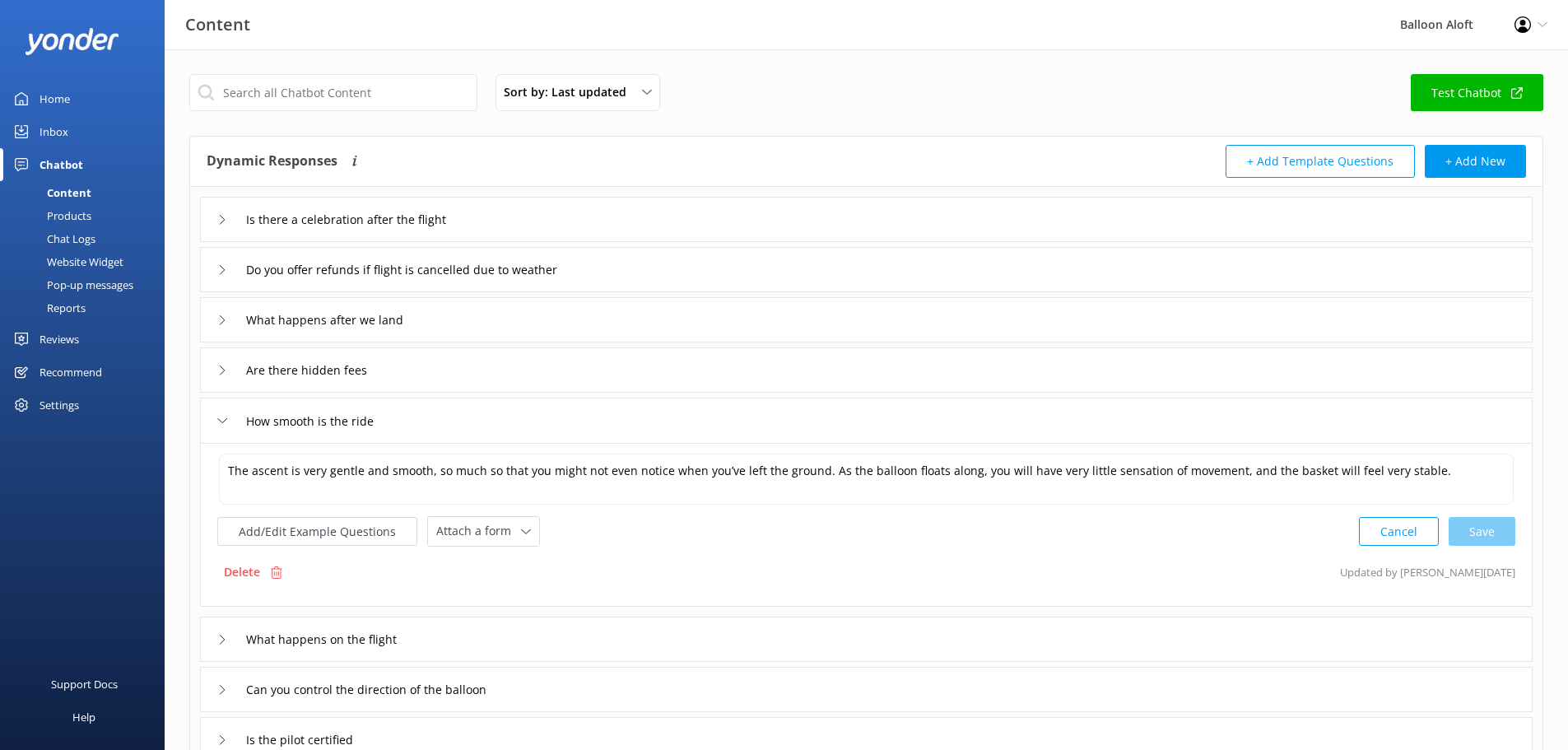
click at [214, 626] on div "What happens on the flight" at bounding box center [866, 639] width 1333 height 45
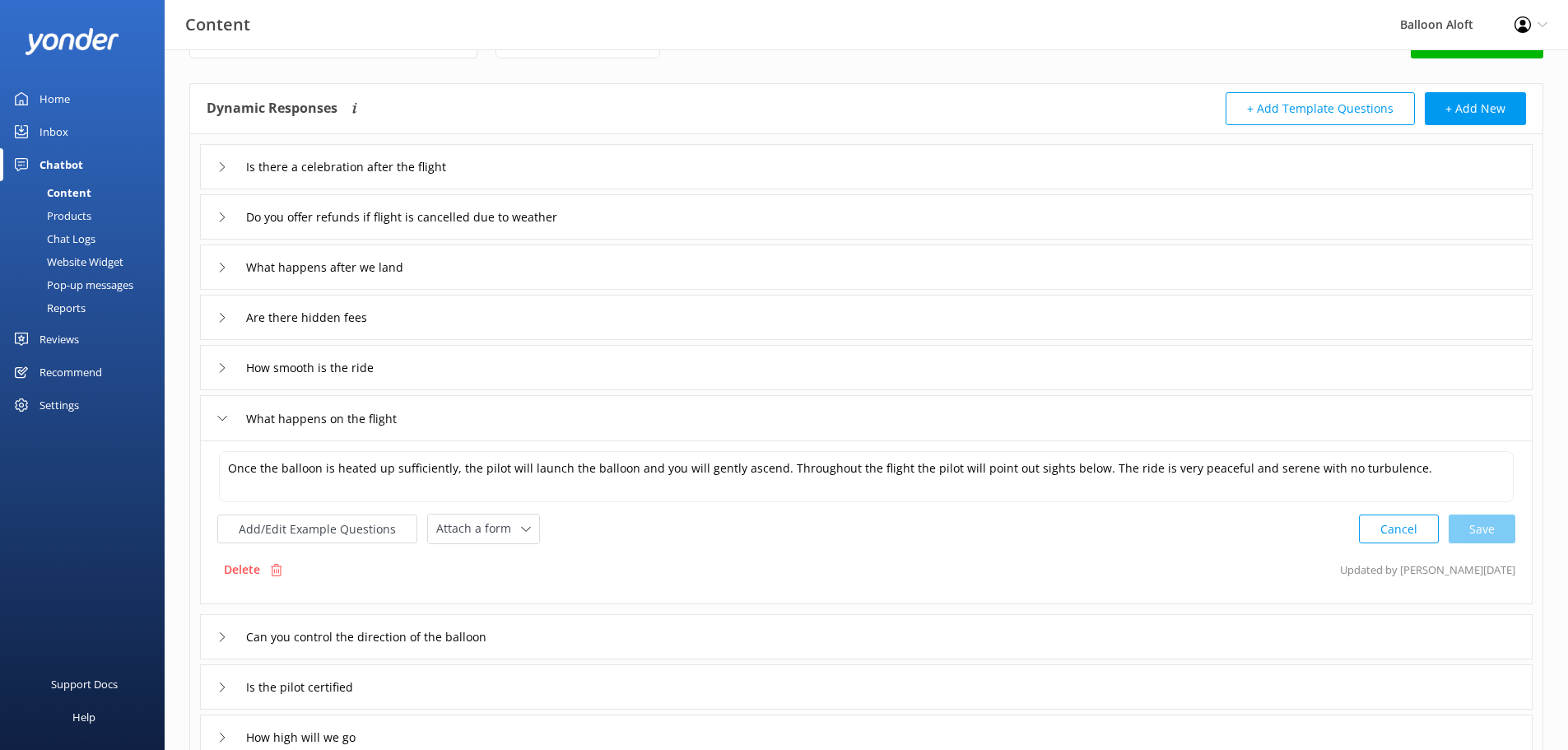
scroll to position [82, 0]
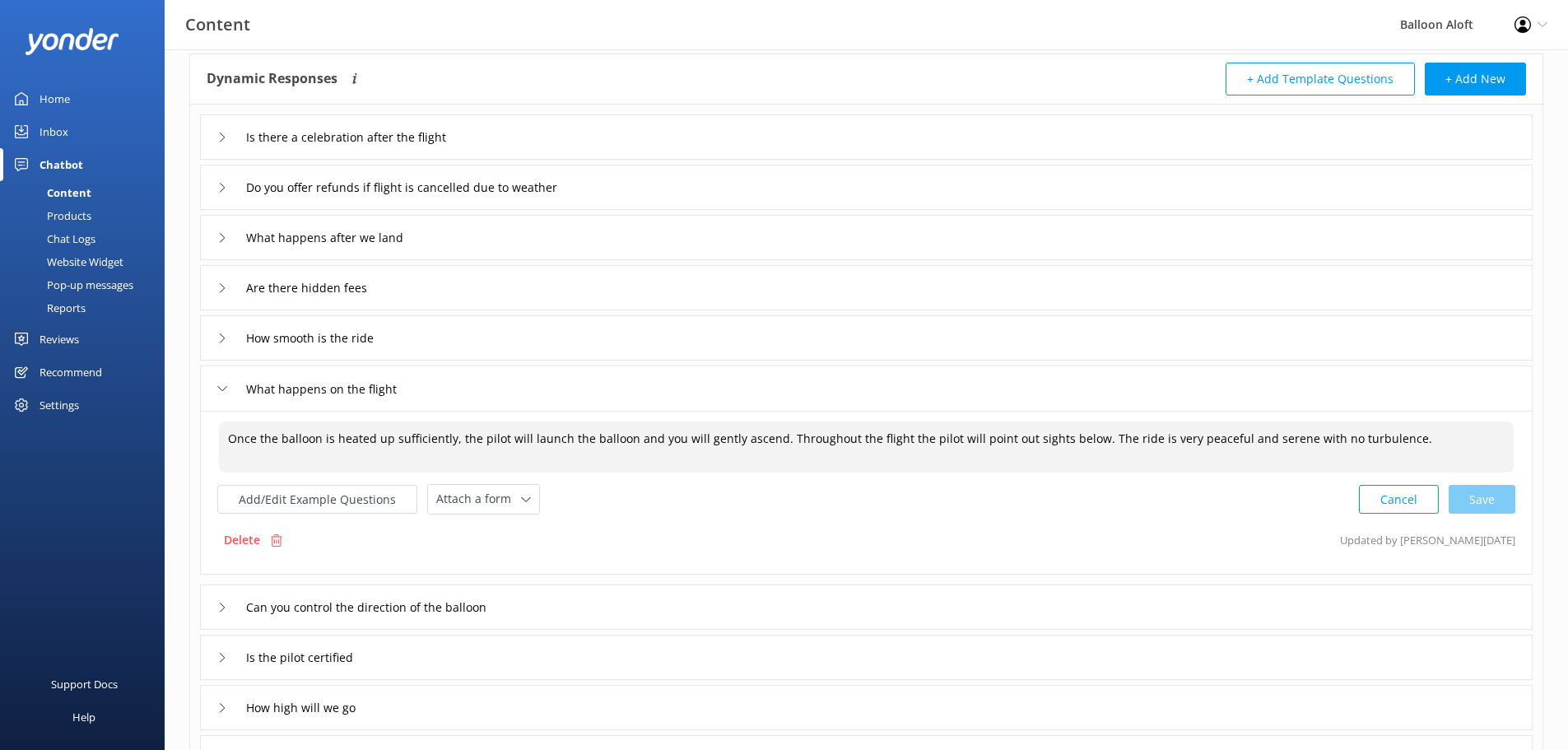
drag, startPoint x: 1415, startPoint y: 436, endPoint x: 220, endPoint y: 453, distance: 1195.1
click at [220, 453] on textarea "Once the balloon is heated up sufficiently, the pilot will launch the balloon a…" at bounding box center [867, 448] width 1295 height 51
click at [474, 440] on textarea "Once the balloon is heated up sufficiently, the pilot will launch the balloon a…" at bounding box center [867, 448] width 1295 height 51
click at [460, 446] on textarea "Once the balloon is heated up sufficiently, the pilot will launch the balloon a…" at bounding box center [867, 448] width 1295 height 51
click at [356, 446] on textarea "Once the balloon is heated up sufficiently, the pilot will launch the balloon a…" at bounding box center [867, 448] width 1295 height 51
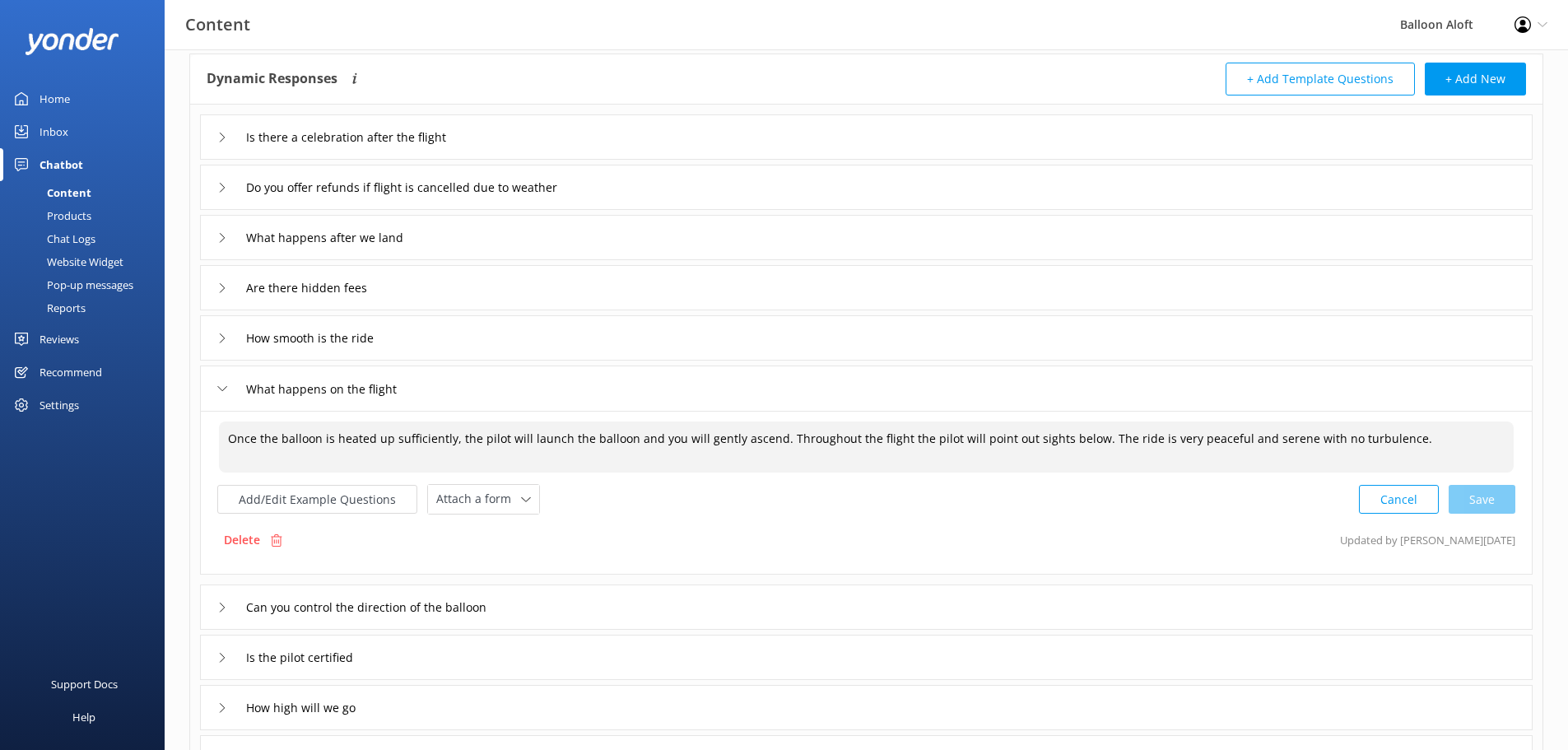
click at [470, 440] on textarea "Once the balloon is heated up sufficiently, the pilot will launch the balloon a…" at bounding box center [867, 448] width 1295 height 51
click at [574, 434] on textarea "Once the balloon is heated up sufficiently, the pilot will launch the balloon a…" at bounding box center [867, 448] width 1295 height 51
click at [737, 442] on textarea "Once the balloon is heated up sufficiently, the pilot will launch the balloon a…" at bounding box center [867, 448] width 1295 height 51
drag, startPoint x: 1390, startPoint y: 438, endPoint x: 218, endPoint y: 444, distance: 1172.0
click at [218, 444] on div "Once the balloon is heated up sufficiently, the pilot will launch the balloon a…" at bounding box center [867, 448] width 1296 height 53
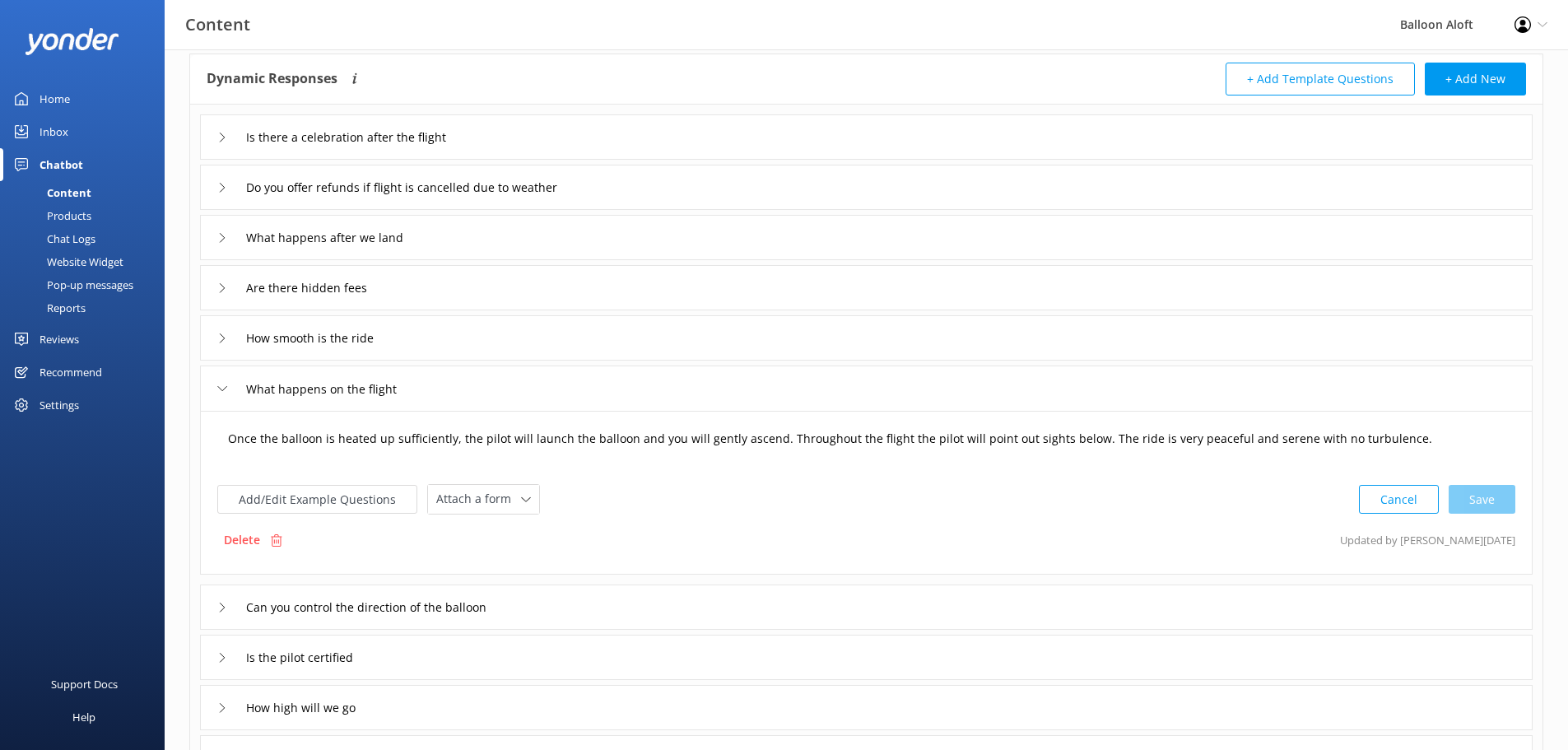
click at [358, 443] on textarea "Once the balloon is heated up sufficiently, the pilot will launch the balloon a…" at bounding box center [867, 448] width 1295 height 51
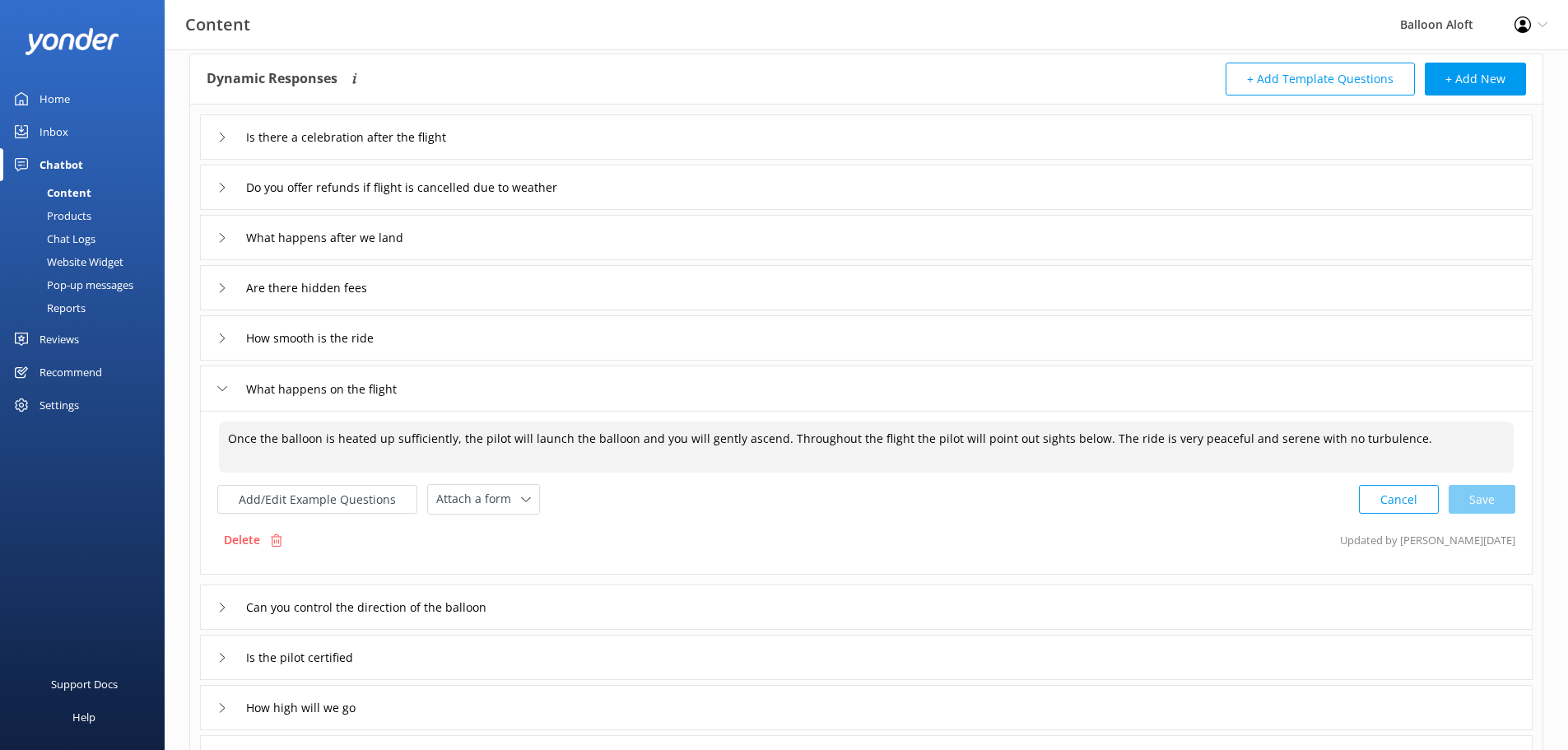
drag, startPoint x: 1427, startPoint y: 438, endPoint x: 11, endPoint y: 386, distance: 1417.0
click at [11, 386] on div "Content Balloon Aloft Profile Settings Logout Home Inbox Chatbot Content Produc…" at bounding box center [784, 483] width 1568 height 1031
paste textarea "sufficiently heated, the pilot will gently launch your ride, beginning a peacef…"
click at [484, 450] on textarea "Once the balloon is sufficiently heated, the pilot will gently launch your ride…" at bounding box center [867, 448] width 1295 height 51
click at [568, 450] on textarea "Once the balloon is sufficiently heated, the pilot will gently launch your ride…" at bounding box center [867, 448] width 1295 height 51
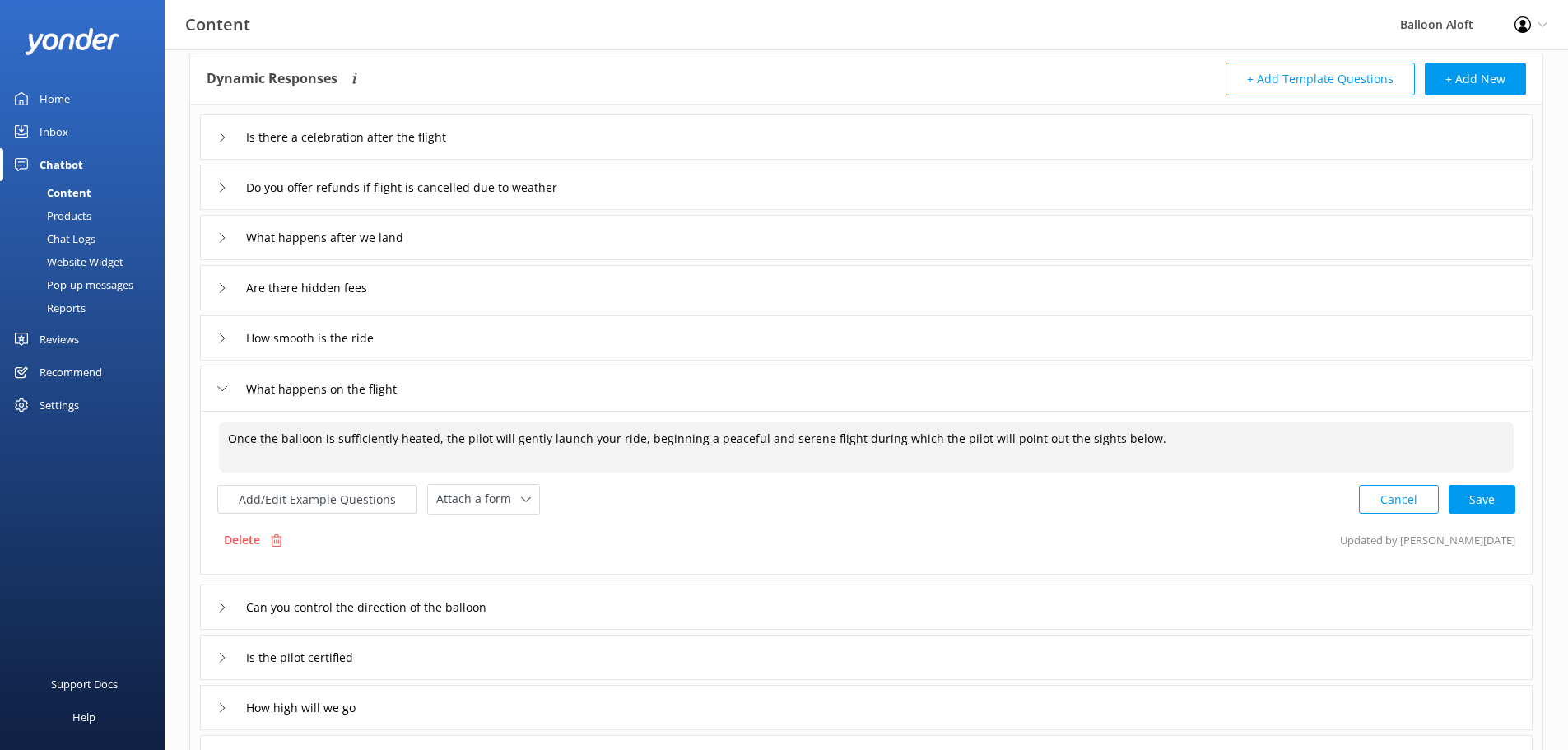
click at [593, 448] on textarea "Once the balloon is sufficiently heated, the pilot will gently launch your ride…" at bounding box center [867, 448] width 1295 height 51
drag, startPoint x: 1172, startPoint y: 437, endPoint x: 78, endPoint y: 423, distance: 1094.1
click at [78, 423] on div "Content Balloon Aloft Profile Settings Logout Home Inbox Chatbot Content Produc…" at bounding box center [784, 483] width 1568 height 1031
paste textarea "As the balloon is sufficiently heated, the pilot will gently lift you off the g…"
drag, startPoint x: 1023, startPoint y: 441, endPoint x: 872, endPoint y: 438, distance: 151.0
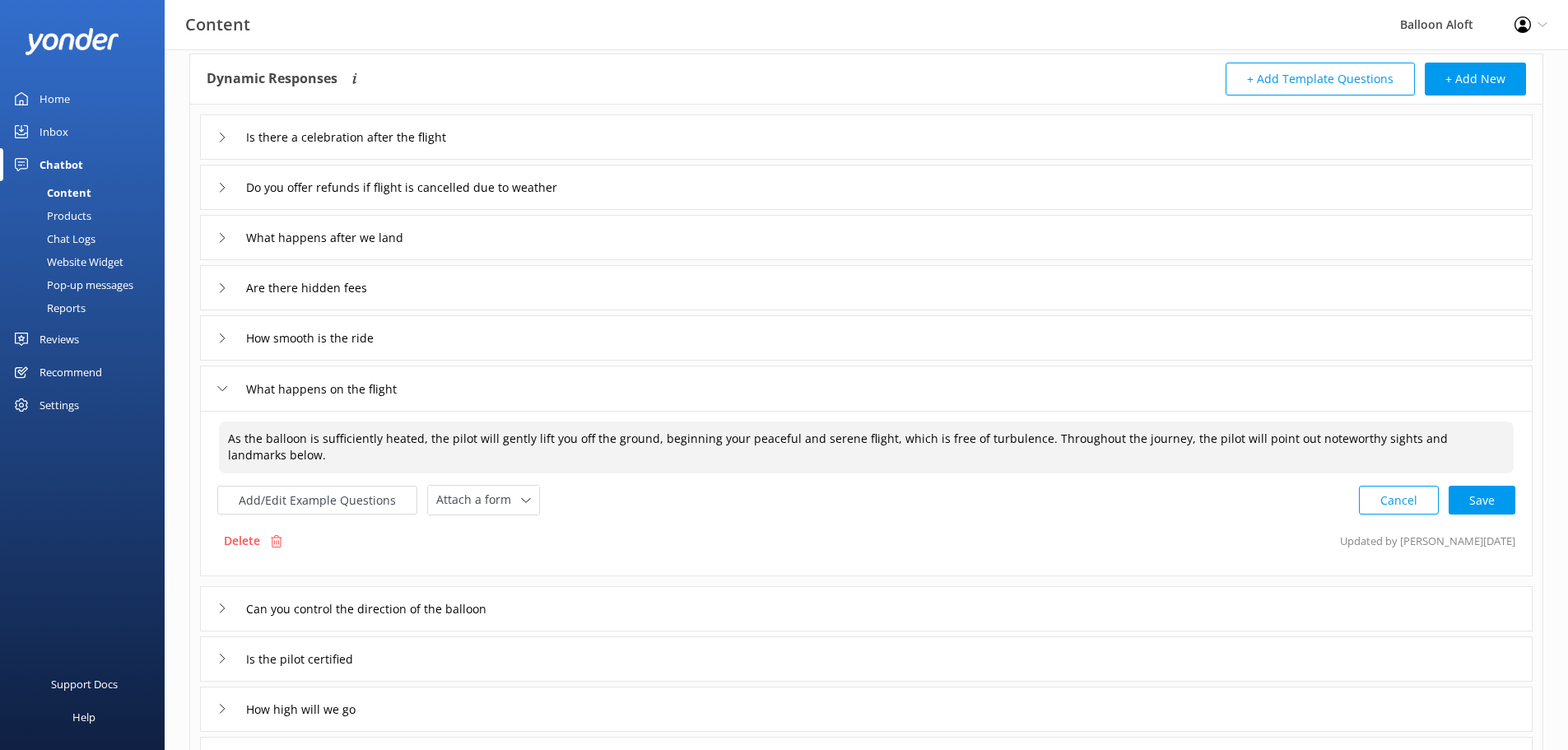
click at [872, 438] on textarea "As the balloon is sufficiently heated, the pilot will gently lift you off the g…" at bounding box center [867, 448] width 1295 height 52
click at [975, 439] on textarea "As the balloon is sufficiently heated, the pilot will gently lift you off the g…" at bounding box center [867, 448] width 1295 height 51
click at [1118, 439] on textarea "As the balloon is sufficiently heated, the pilot will gently lift you off the g…" at bounding box center [867, 448] width 1295 height 51
click at [1238, 441] on textarea "As the balloon is sufficiently heated, the pilot will gently lift you off the g…" at bounding box center [867, 448] width 1295 height 51
click at [1509, 494] on div "Cancel Loading.." at bounding box center [1438, 498] width 156 height 30
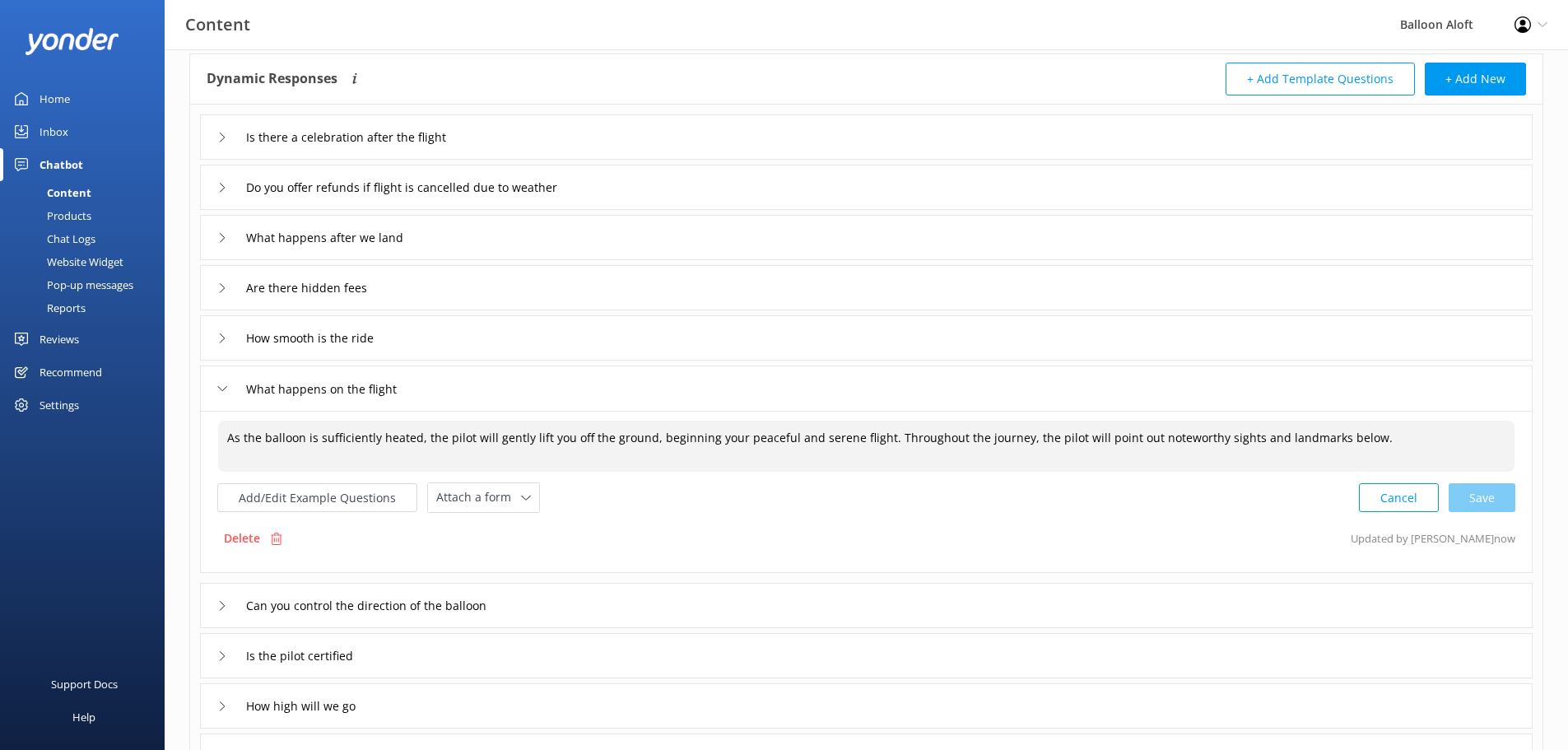
type textarea "As the balloon is sufficiently heated, the pilot will gently lift you off the g…"
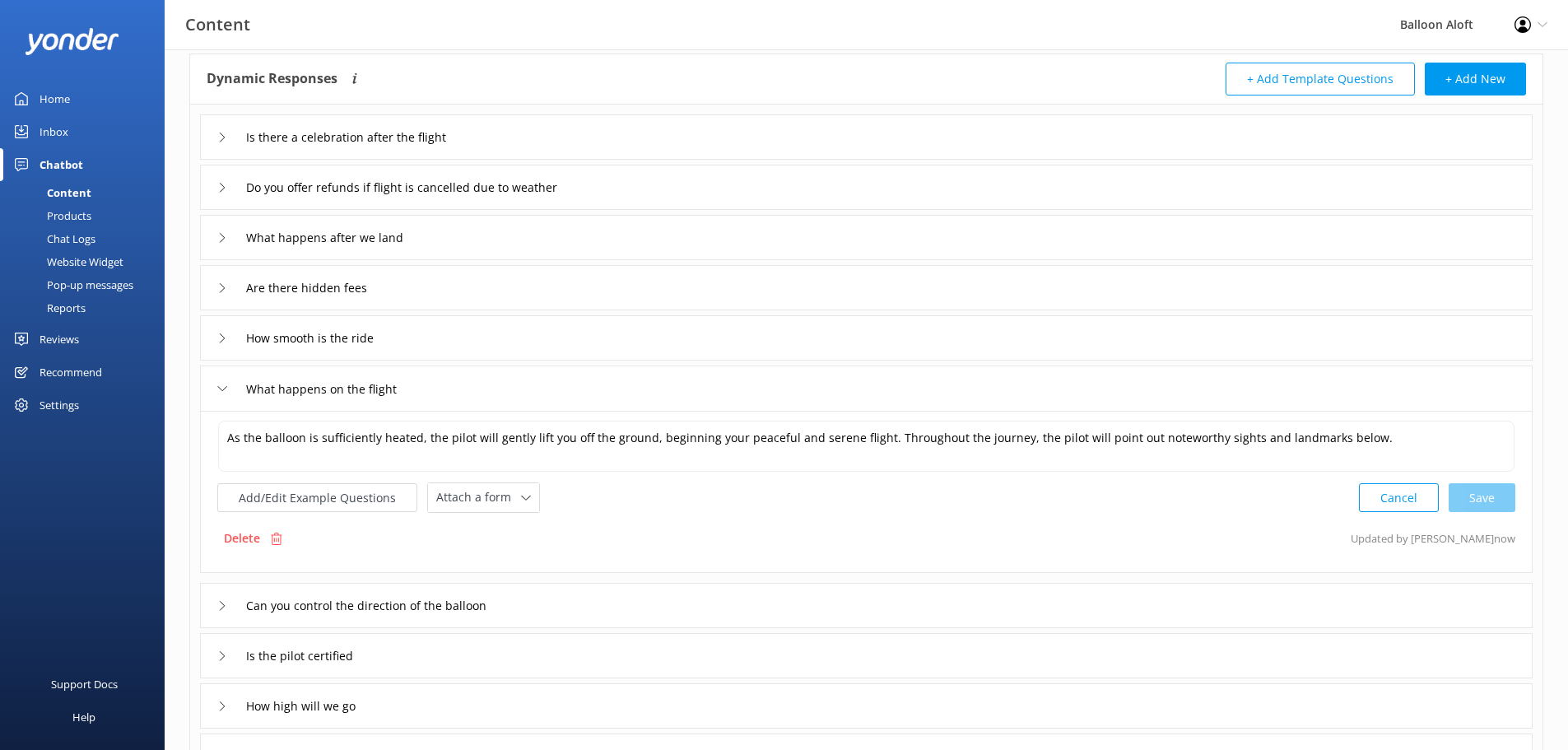
click at [220, 343] on div "How smooth is the ride" at bounding box center [300, 338] width 164 height 27
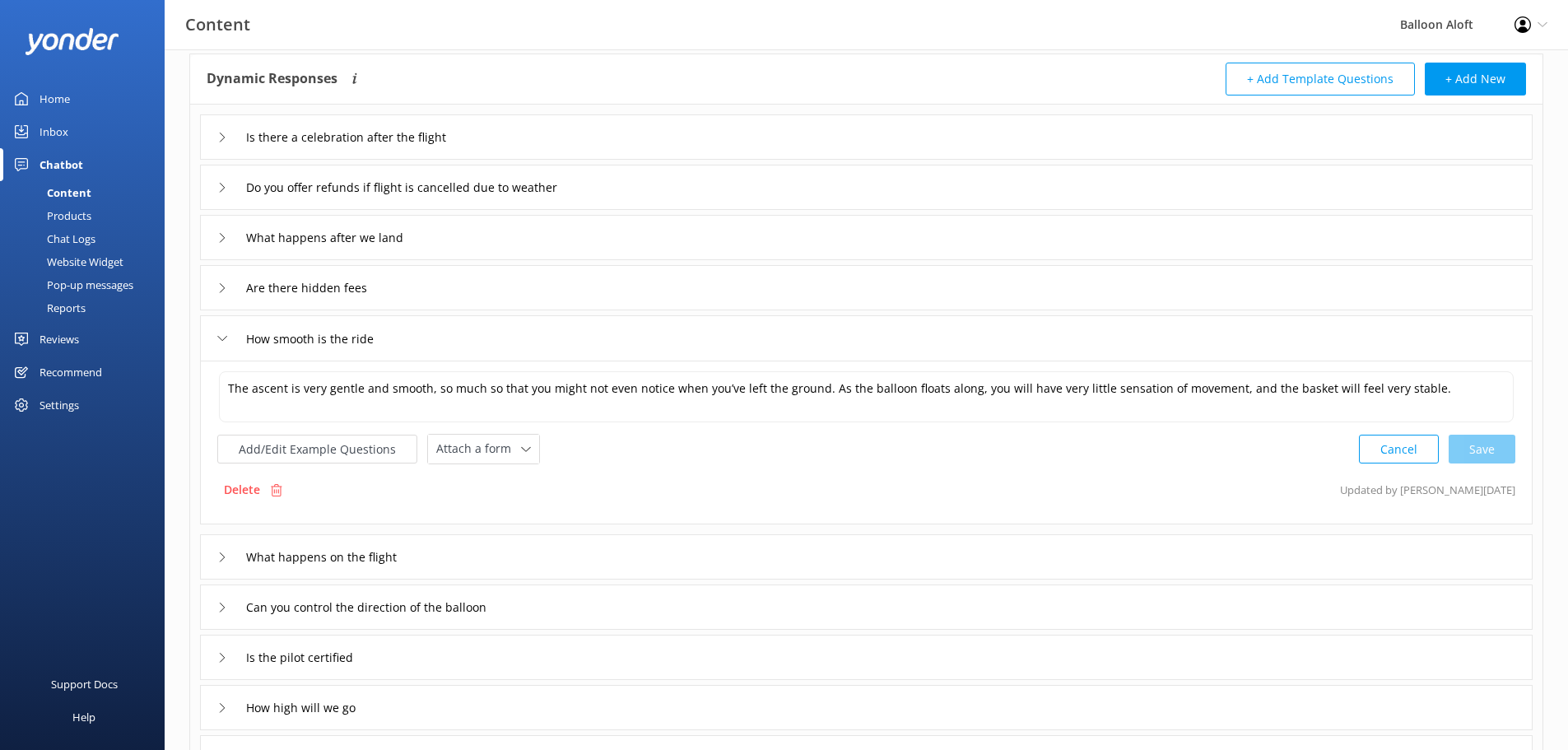
click at [222, 245] on div "What happens after we land" at bounding box center [313, 237] width 191 height 27
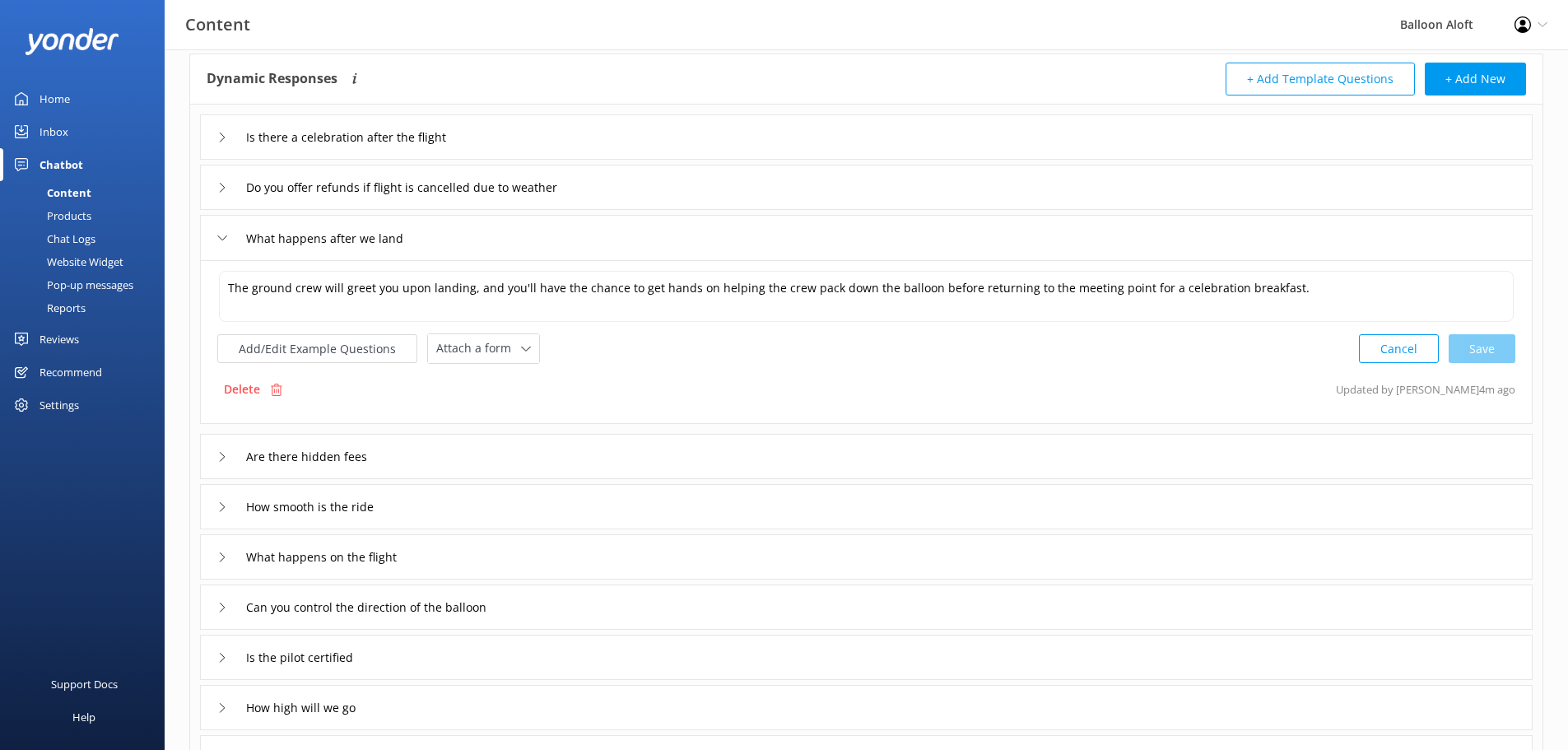
click at [213, 188] on div "Do you offer refunds if flight is cancelled due to weather" at bounding box center [866, 187] width 1333 height 45
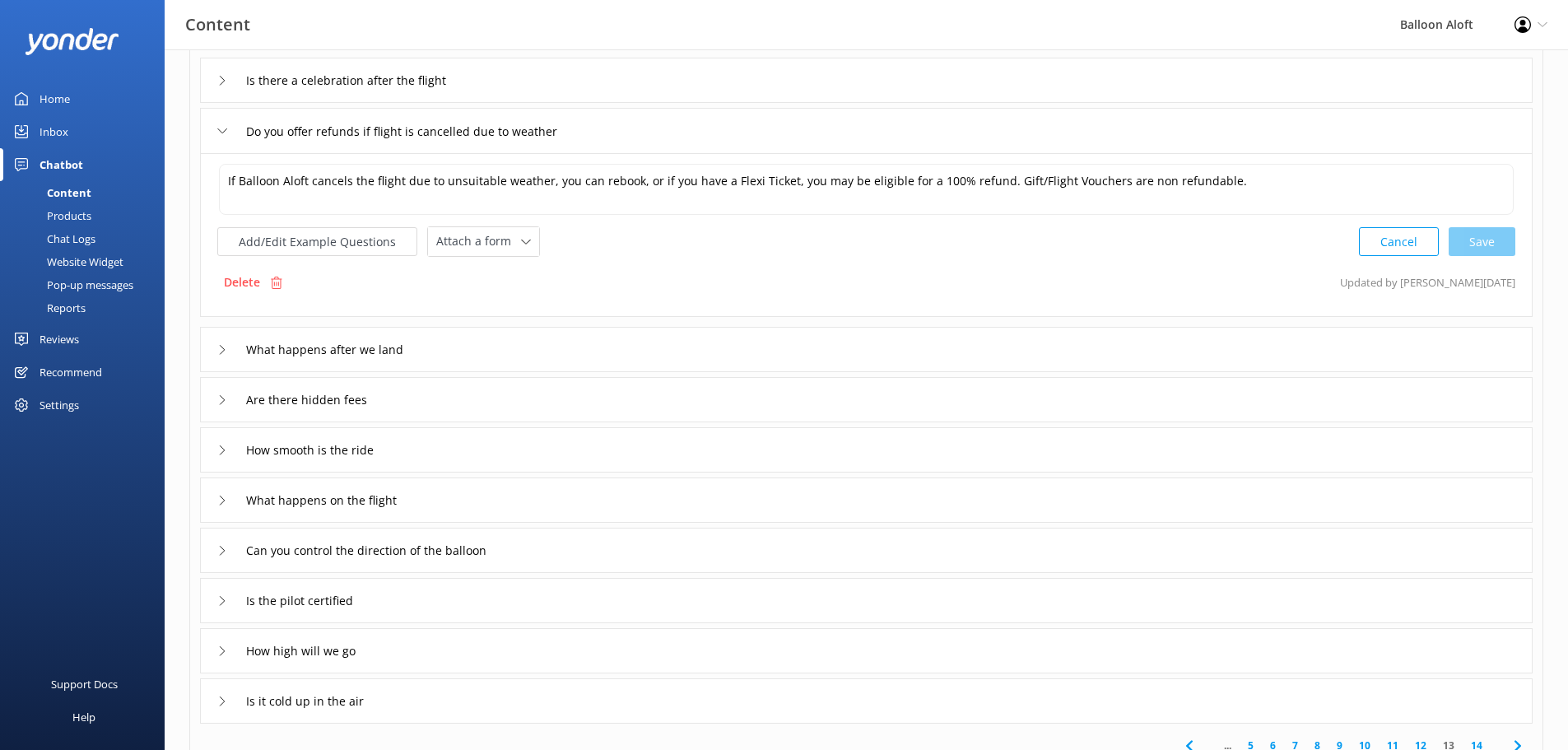
scroll to position [165, 0]
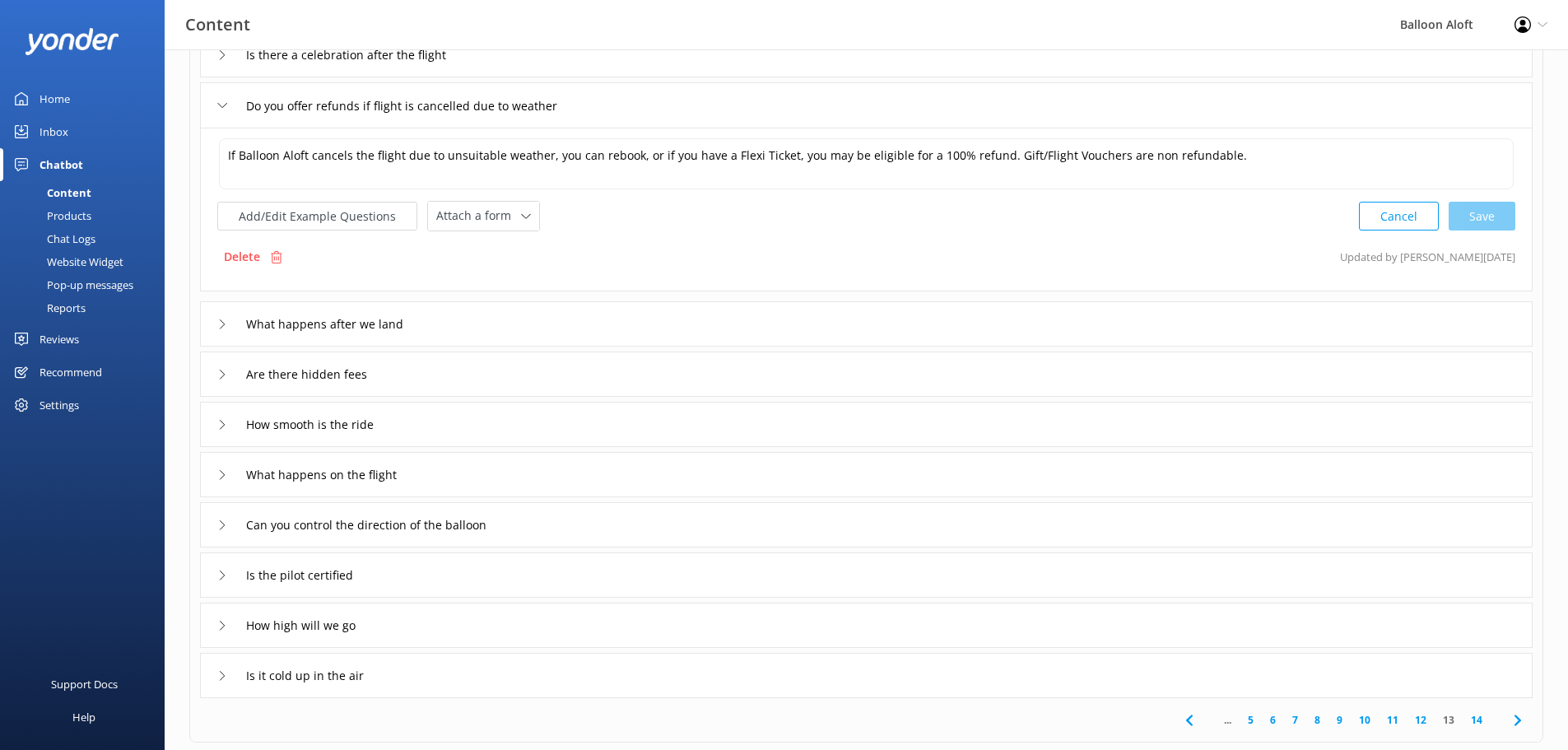
click at [221, 623] on icon at bounding box center [222, 625] width 10 height 10
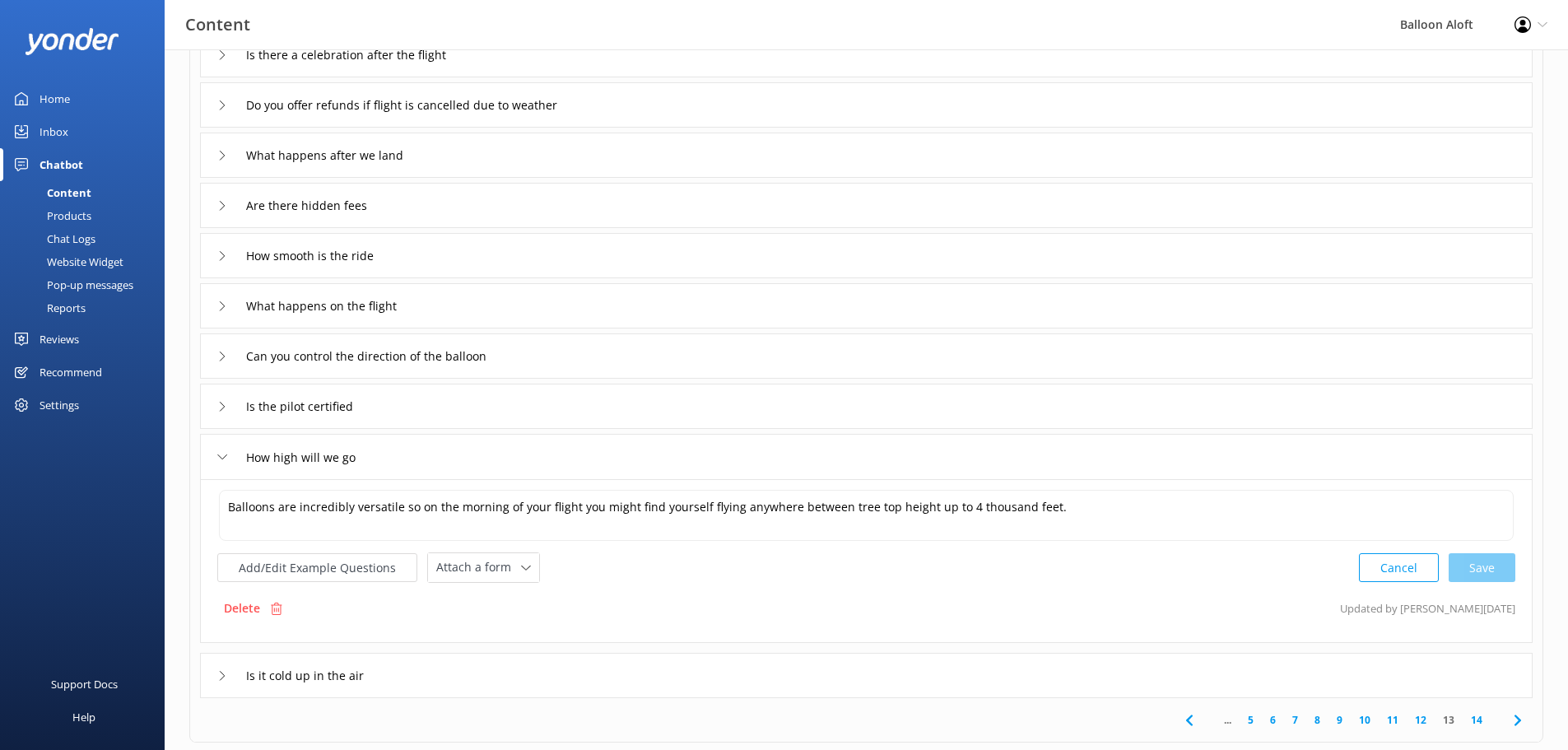
click at [218, 678] on icon at bounding box center [222, 676] width 10 height 10
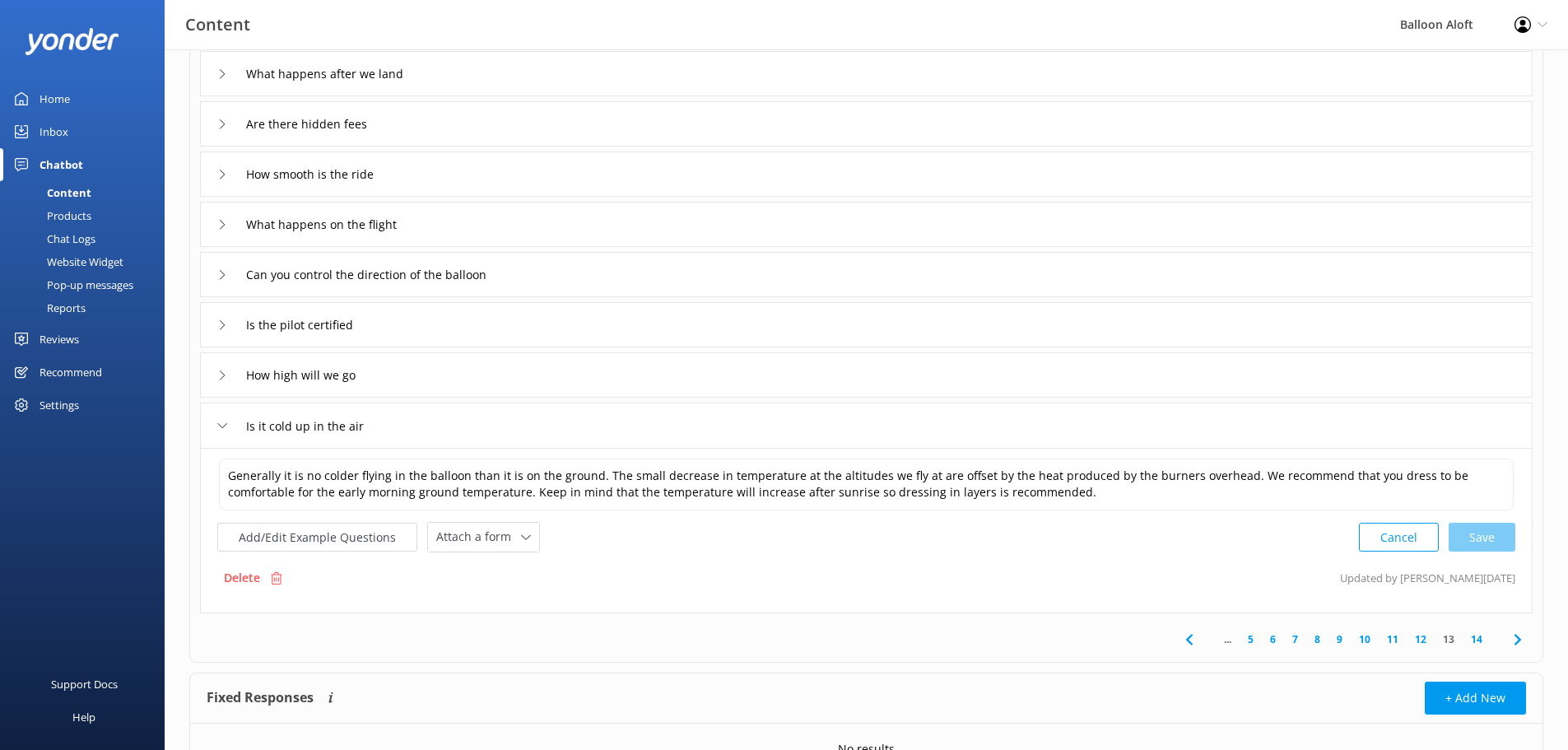
scroll to position [331, 0]
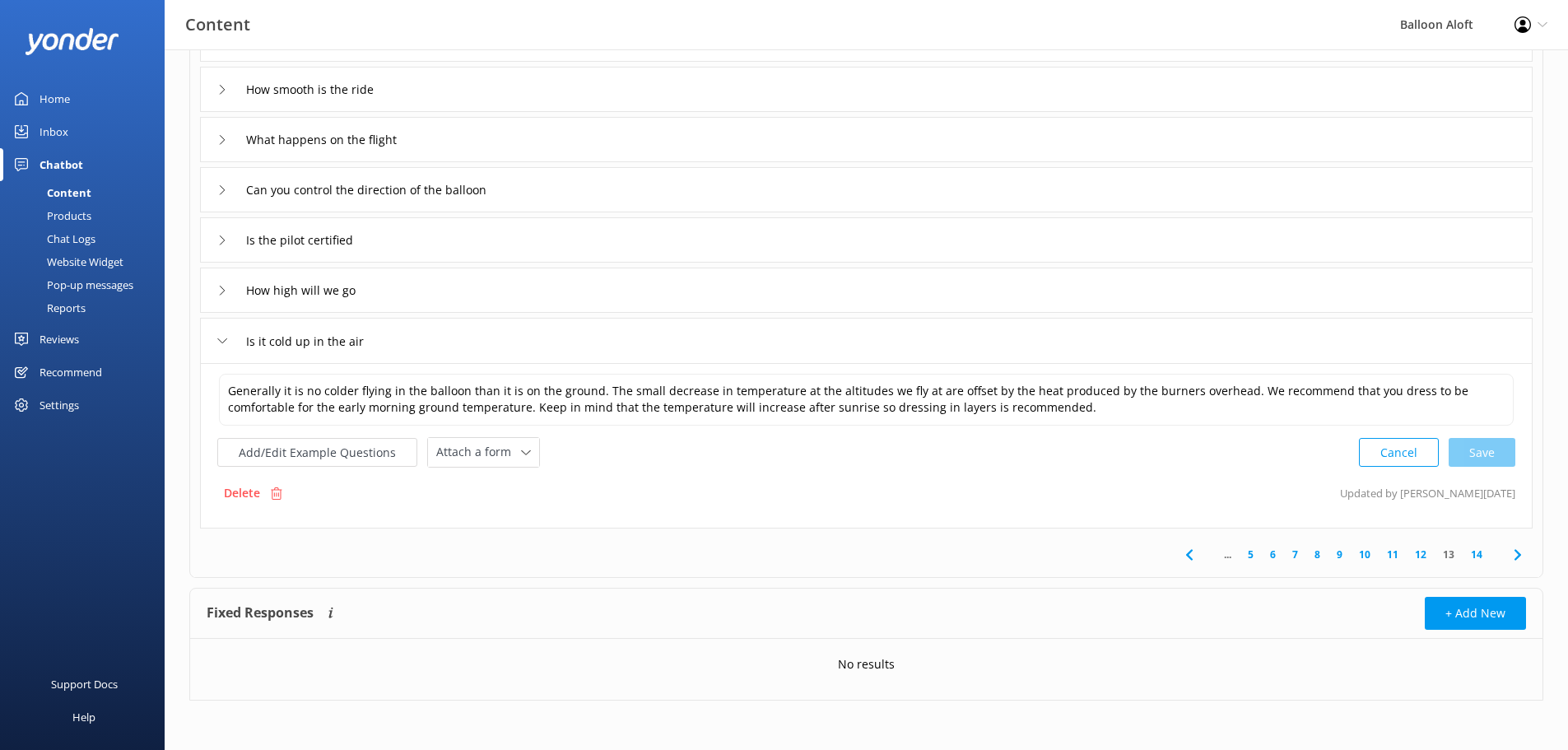
click at [1335, 555] on link "9" at bounding box center [1340, 555] width 22 height 16
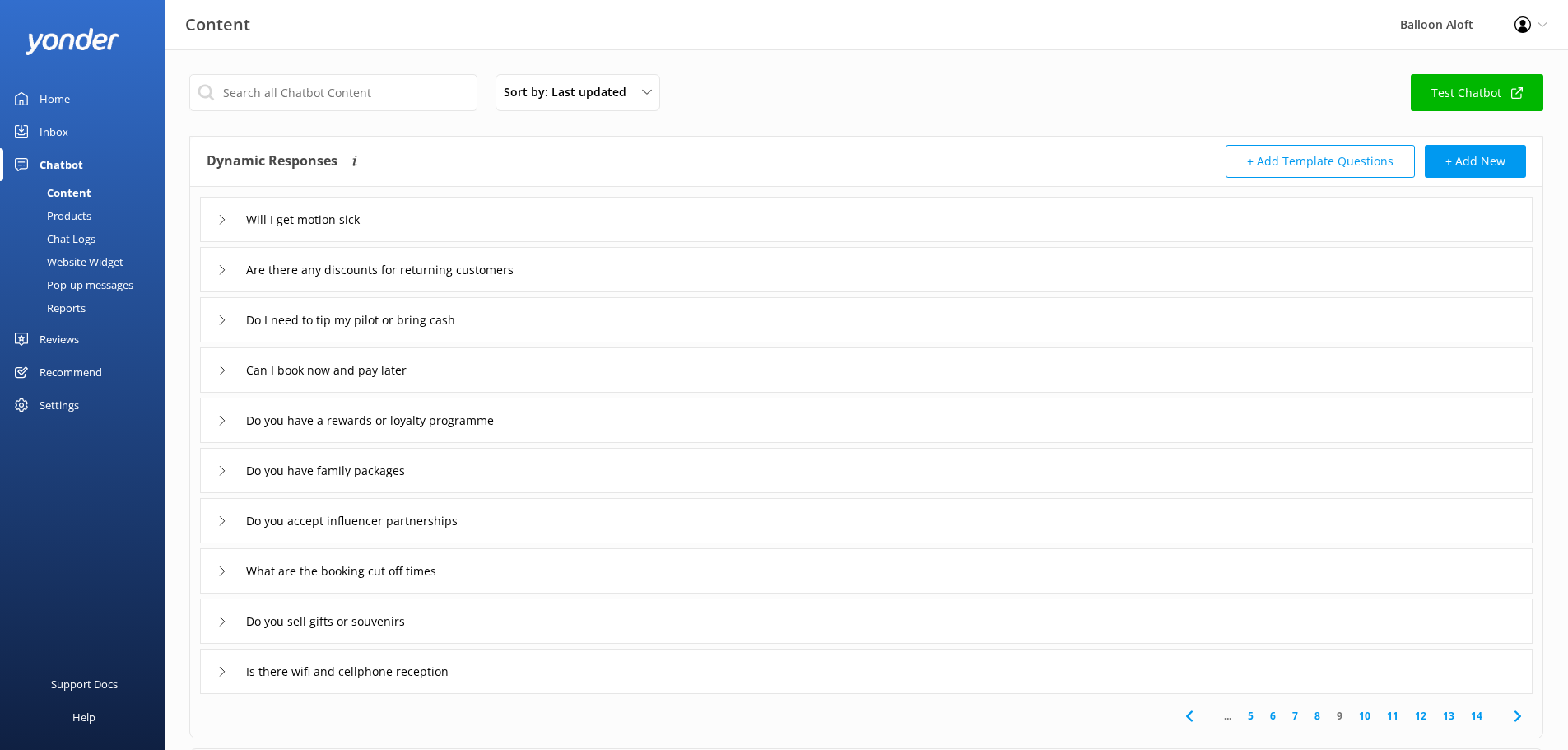
click at [218, 215] on icon at bounding box center [222, 219] width 10 height 10
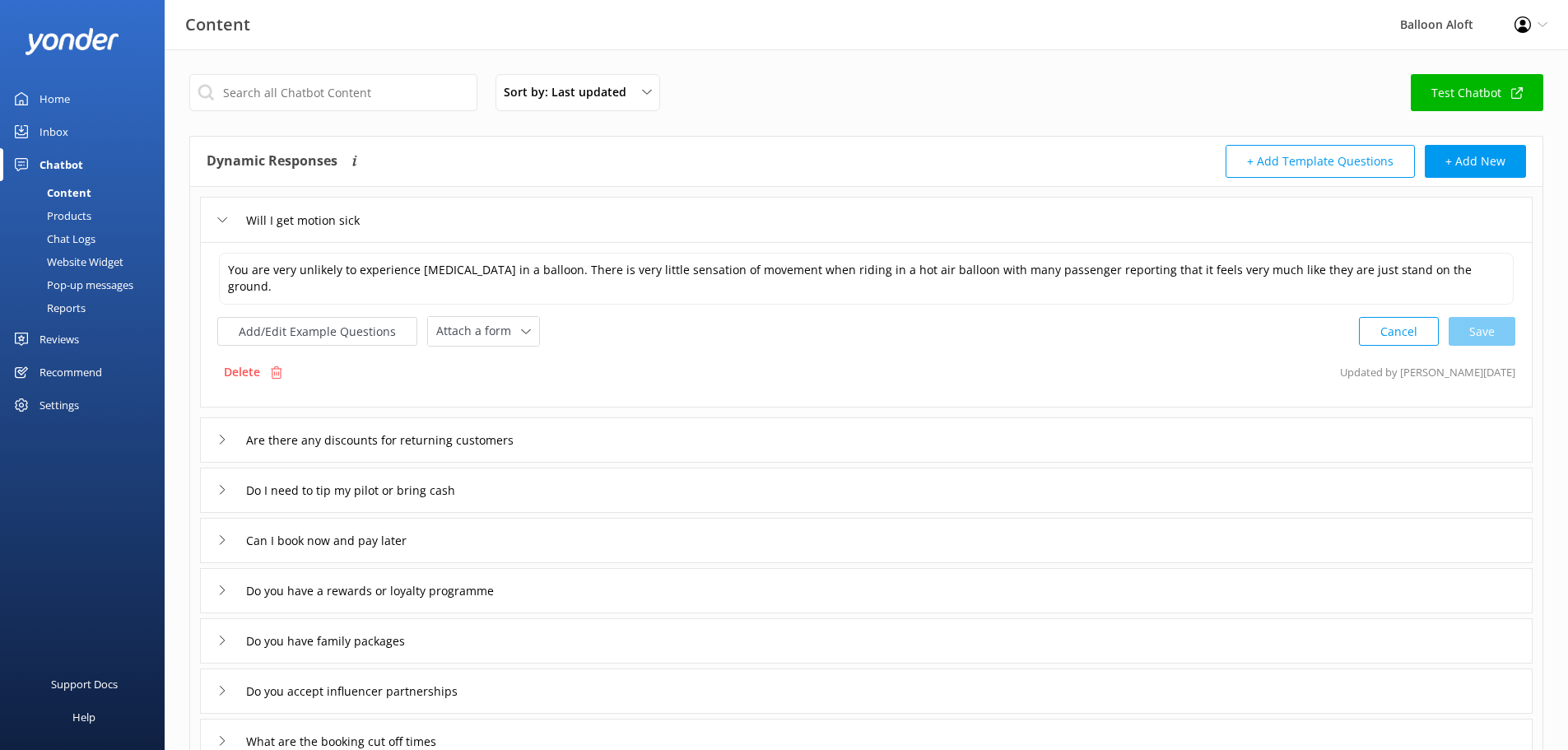
click at [221, 440] on icon at bounding box center [222, 440] width 10 height 10
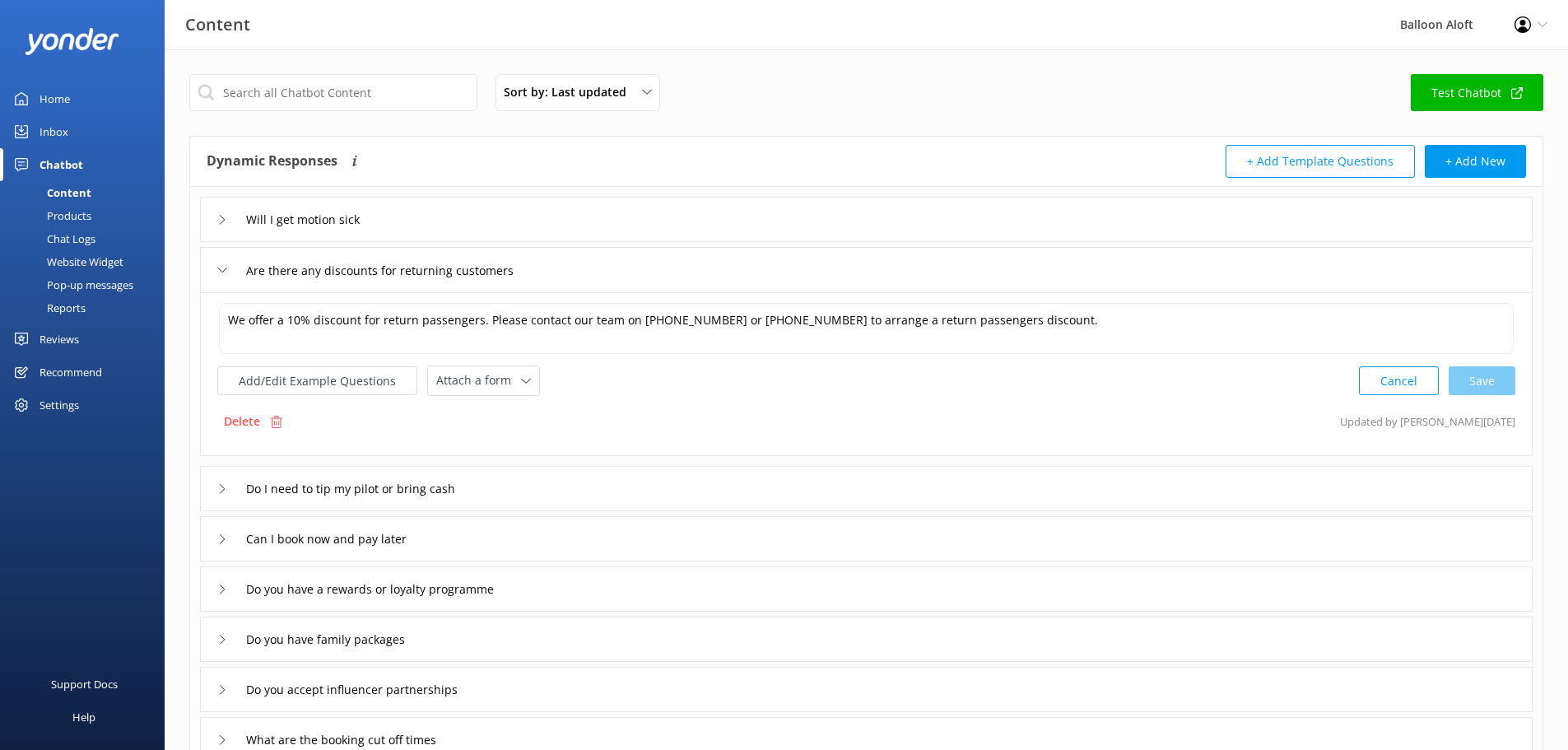
click at [229, 484] on div "Do I need to tip my pilot or bring cash" at bounding box center [356, 488] width 277 height 27
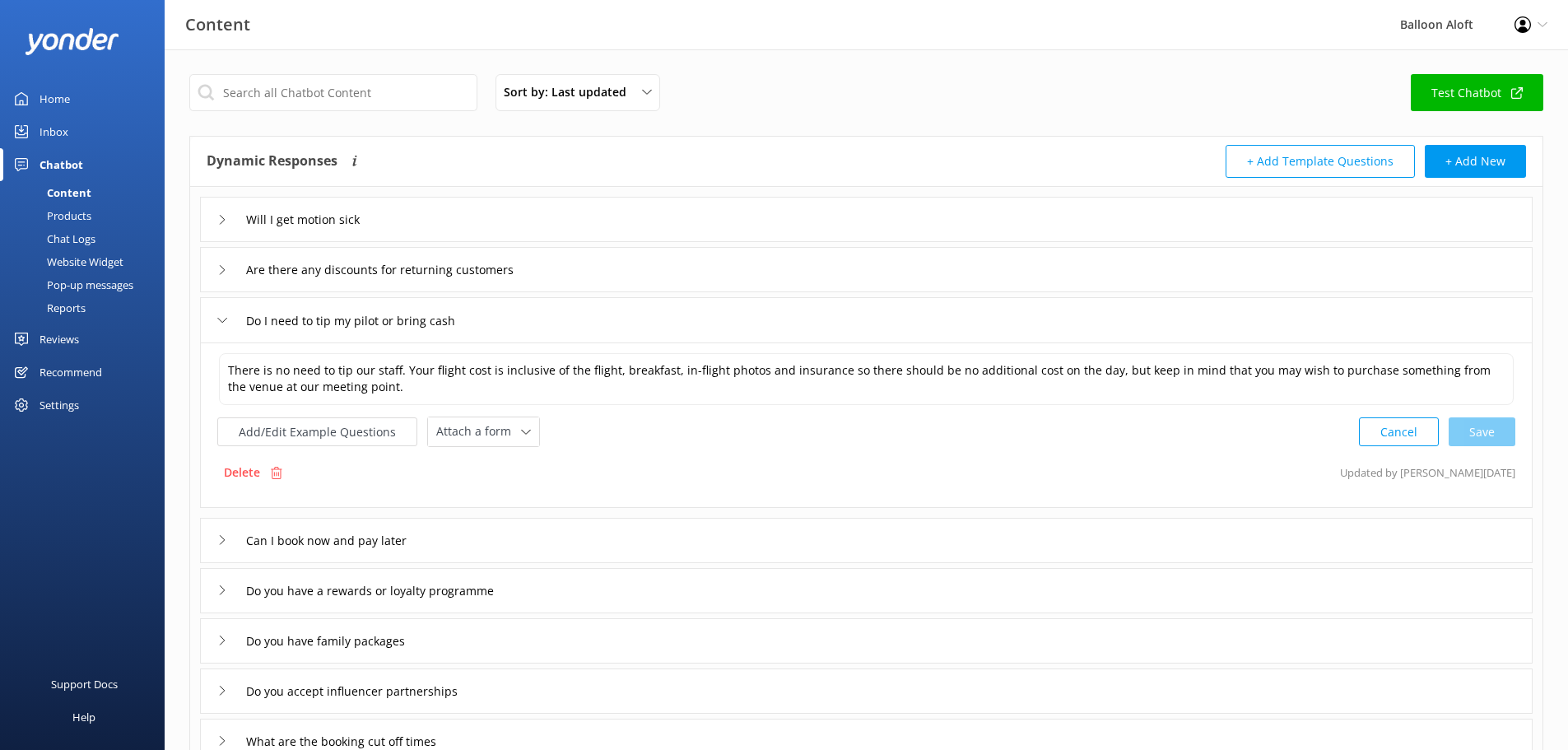
click at [216, 543] on div "Can I book now and pay later" at bounding box center [866, 540] width 1333 height 45
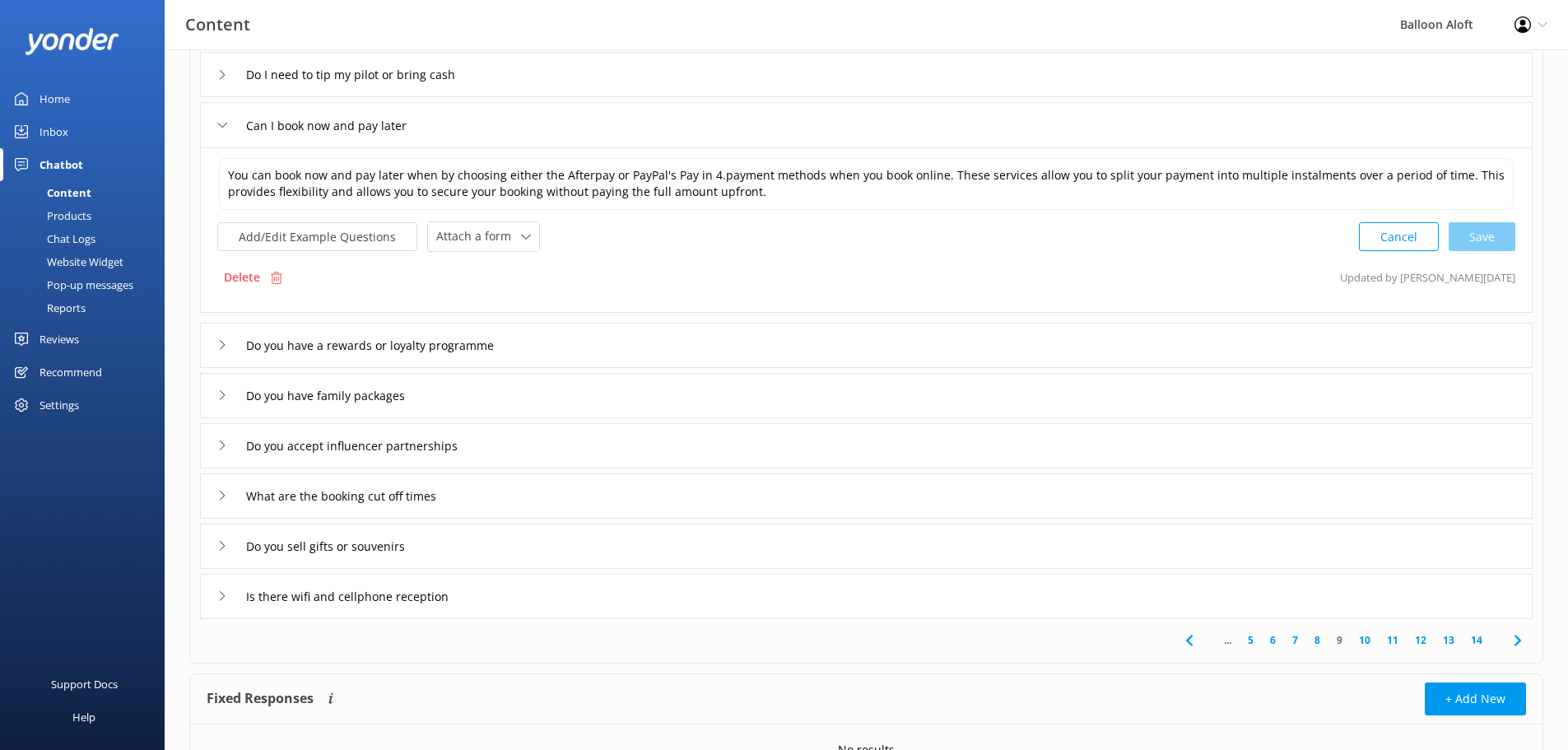
scroll to position [247, 0]
click at [220, 343] on icon at bounding box center [222, 343] width 10 height 10
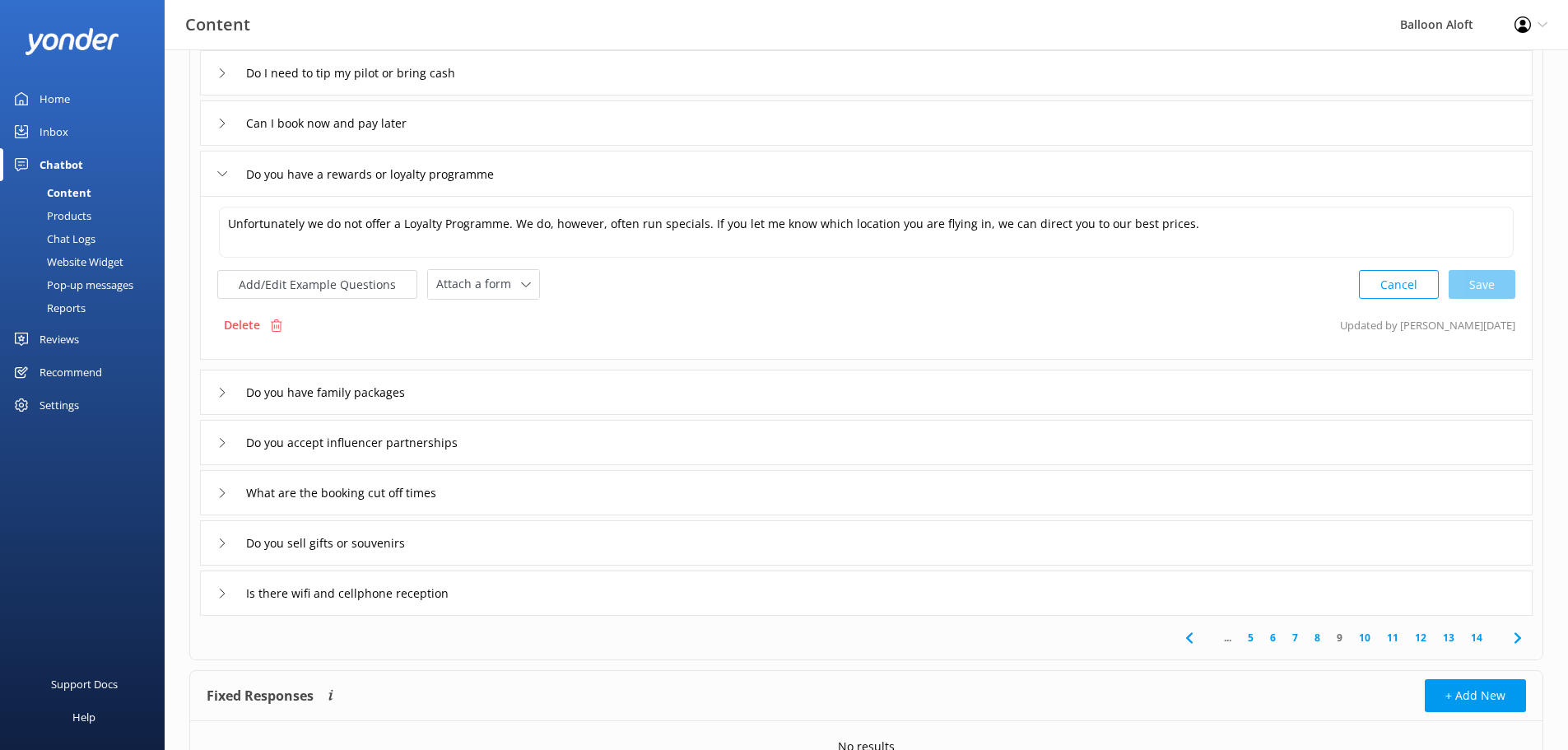
click at [221, 389] on icon at bounding box center [222, 392] width 10 height 10
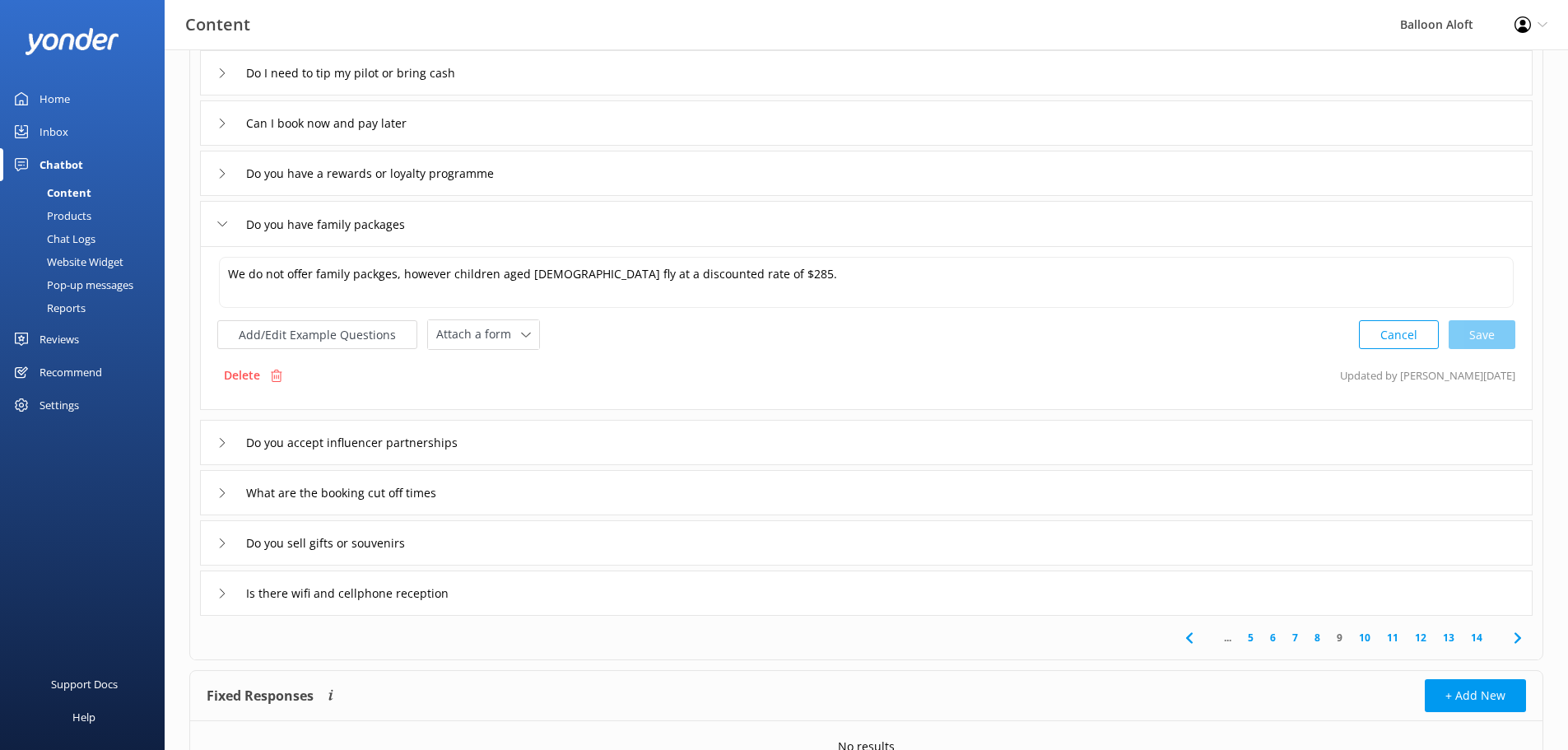
click at [220, 444] on icon at bounding box center [222, 442] width 10 height 10
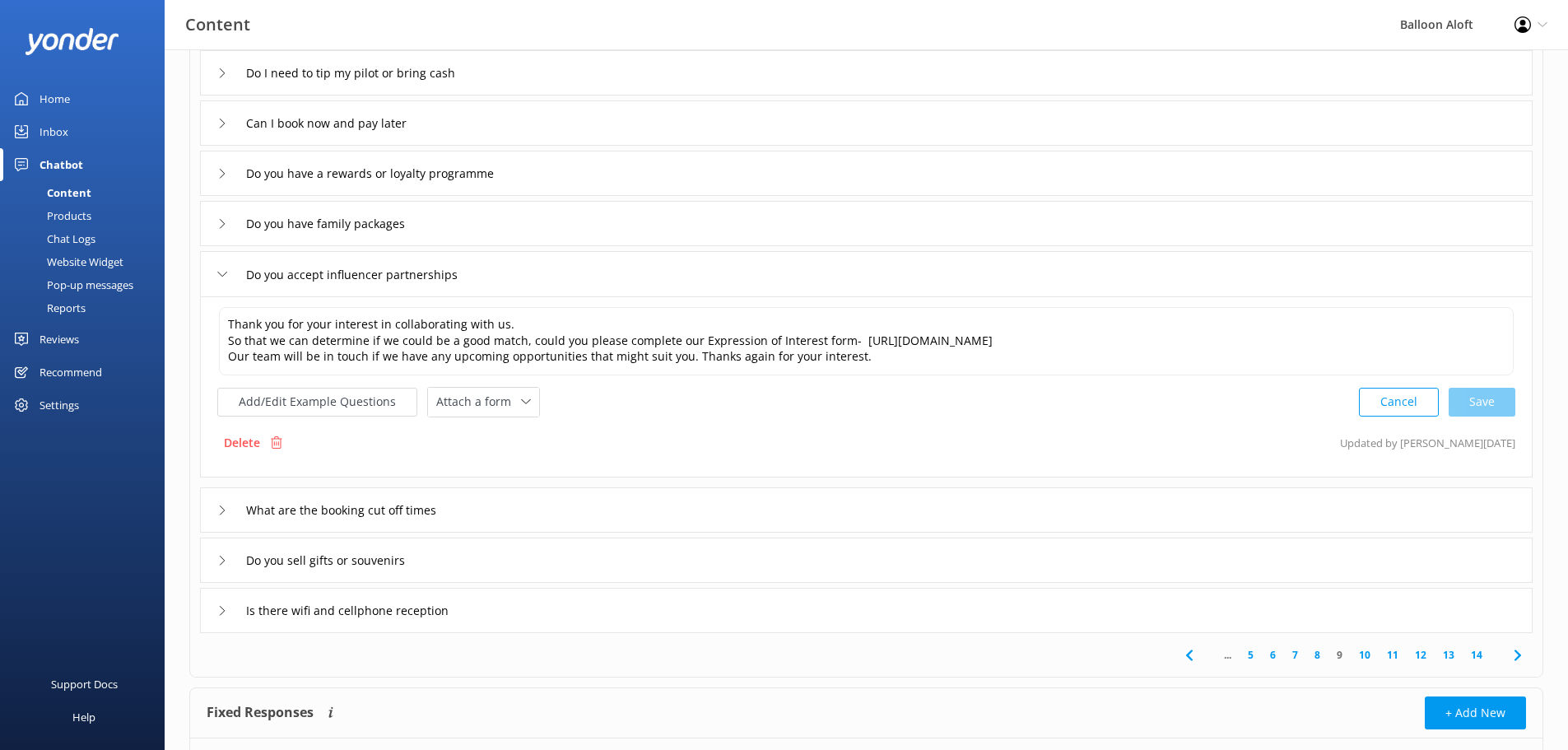
click at [218, 506] on icon at bounding box center [222, 510] width 10 height 10
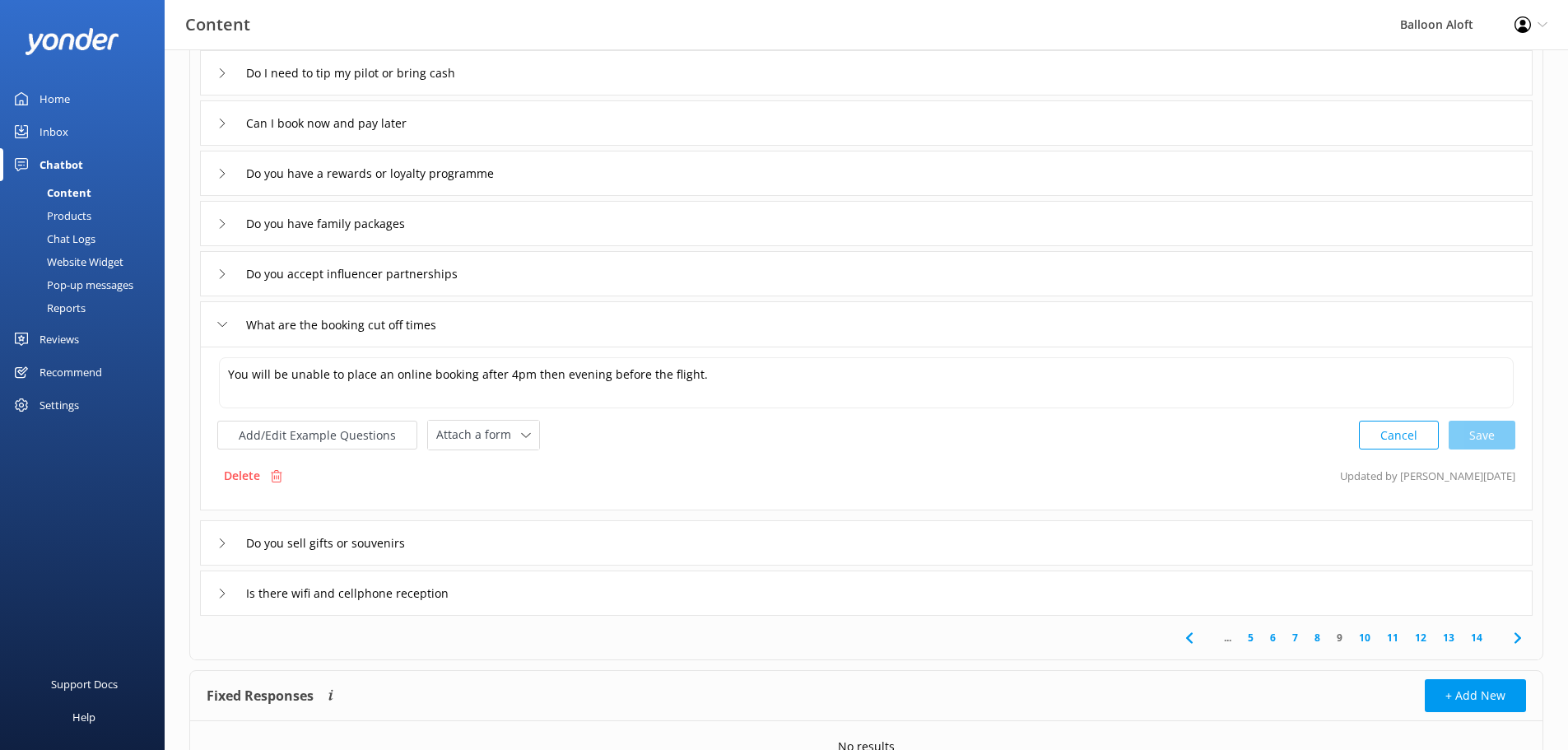
click at [230, 549] on div "Do you sell gifts or souvenirs" at bounding box center [329, 543] width 224 height 27
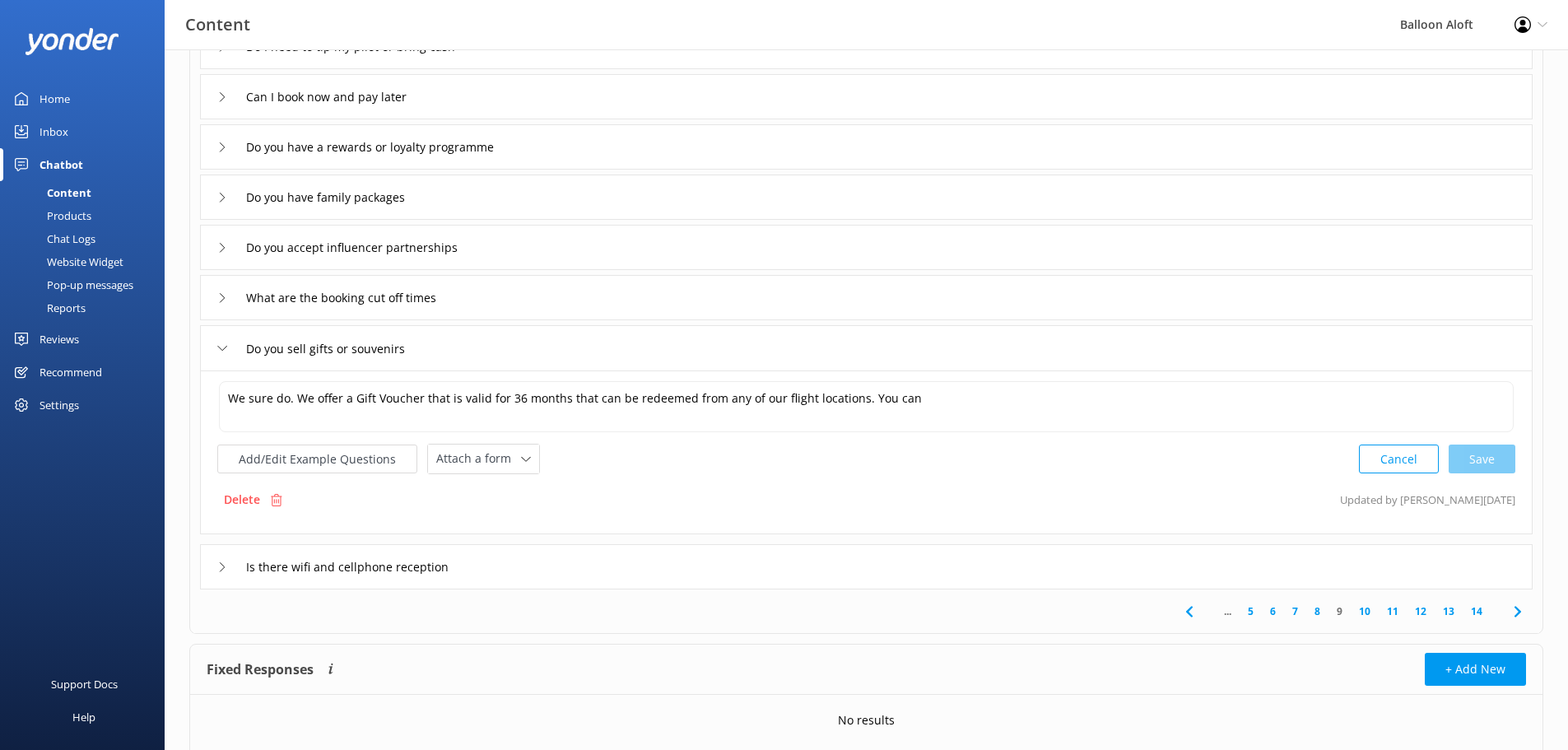
scroll to position [248, 0]
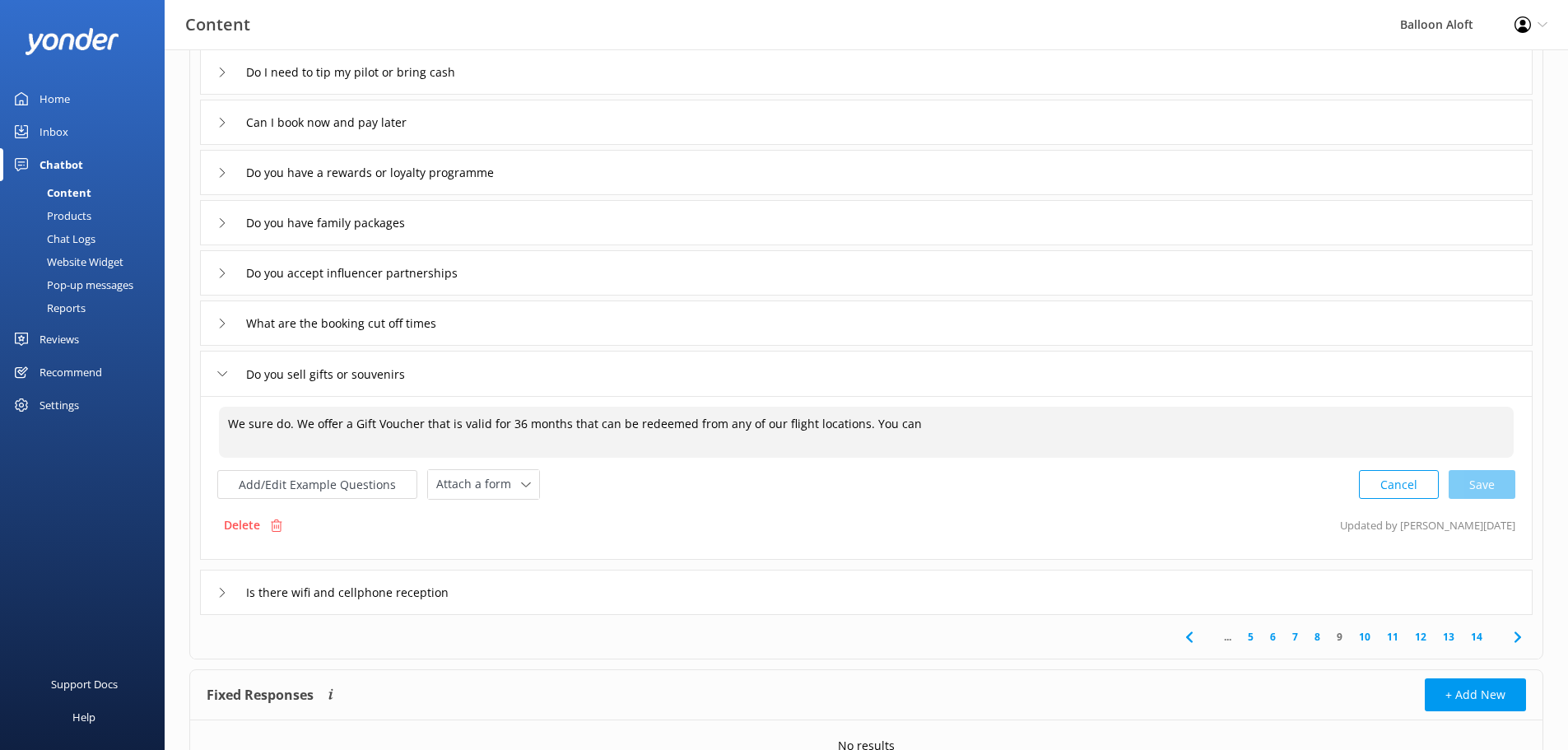
drag, startPoint x: 906, startPoint y: 424, endPoint x: 860, endPoint y: 424, distance: 46.0
click at [860, 424] on textarea "We sure do. We offer a Gift Voucher that is valid for 36 months that can be red…" at bounding box center [867, 432] width 1295 height 51
click at [937, 437] on textarea "We sure do. We offer a Gift Voucher that is valid for 36 months that can be red…" at bounding box center [867, 432] width 1295 height 51
paste textarea "[URL][DOMAIN_NAME]"
click at [906, 425] on textarea "We sure do. We offer a Gift Voucher that is valid for 36 months that can be red…" at bounding box center [867, 432] width 1295 height 51
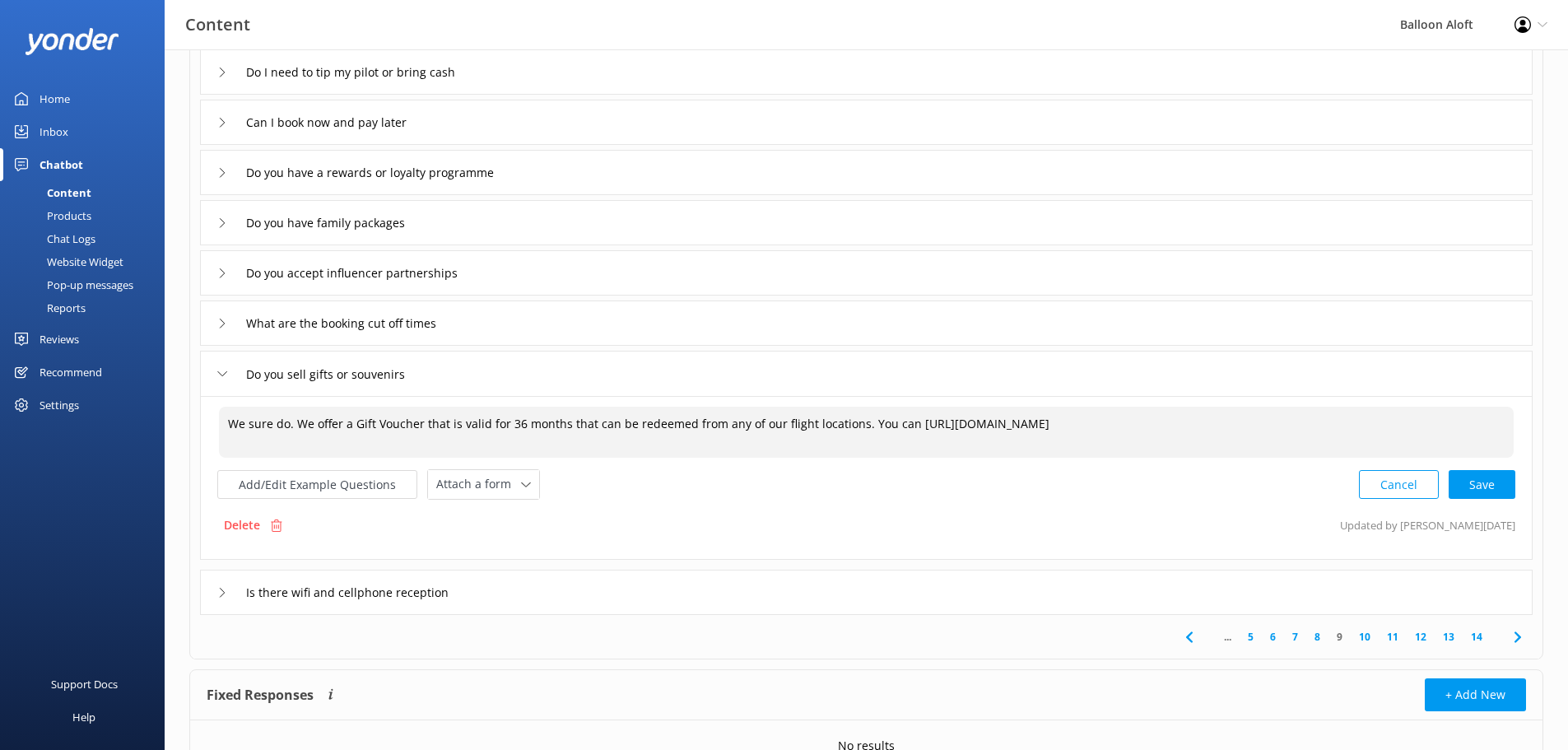
click at [905, 430] on textarea "We sure do. We offer a Gift Voucher that is valid for 36 months that can be red…" at bounding box center [867, 432] width 1295 height 51
click at [904, 427] on textarea "We sure do. We offer a Gift Voucher that is valid for 36 months that can be red…" at bounding box center [867, 432] width 1295 height 51
click at [1492, 481] on div "Cancel Save" at bounding box center [1437, 485] width 157 height 30
type textarea "We sure do. We offer a Gift Voucher that is valid for 36 months that can be red…"
click at [218, 326] on icon at bounding box center [222, 323] width 10 height 10
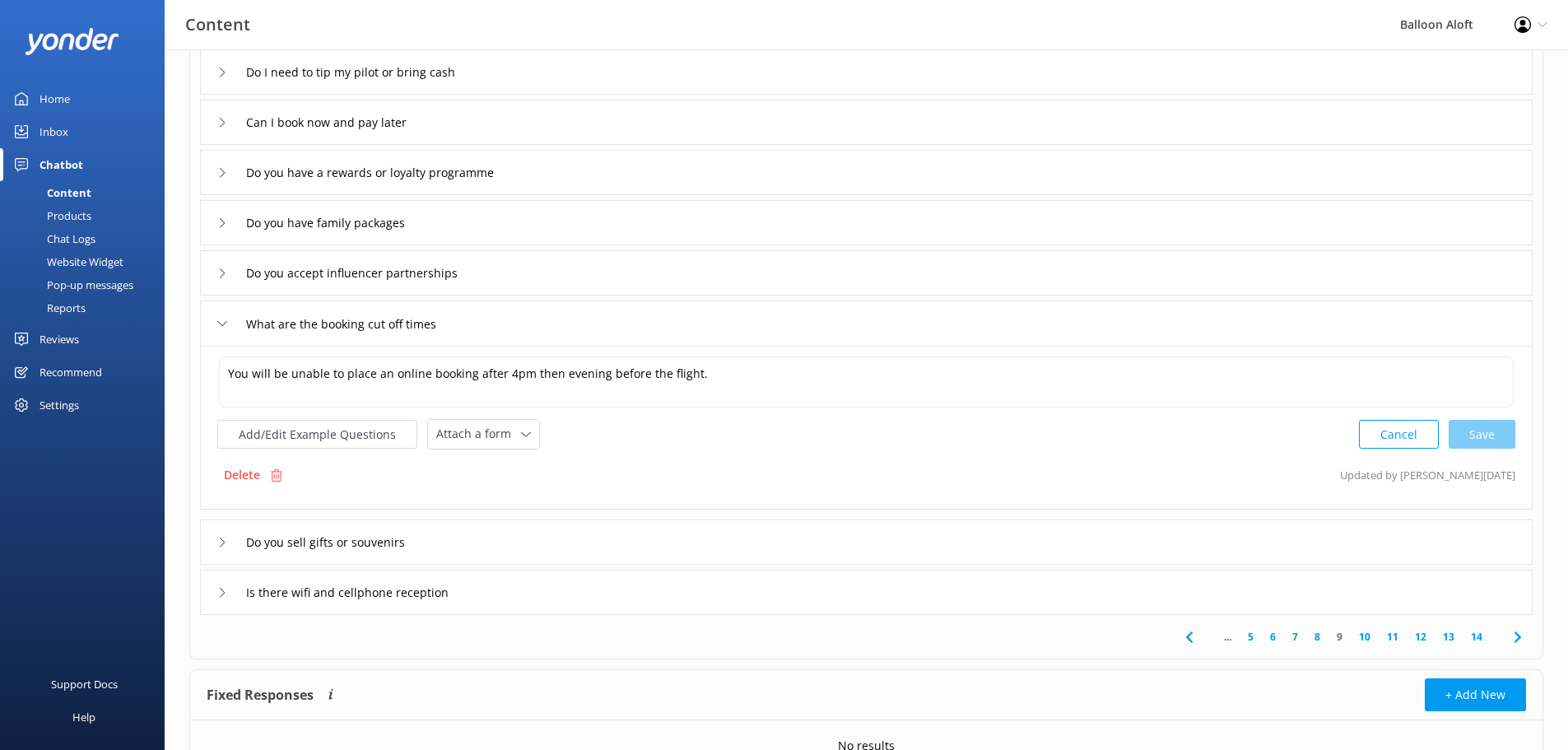
click at [219, 270] on icon at bounding box center [222, 272] width 10 height 10
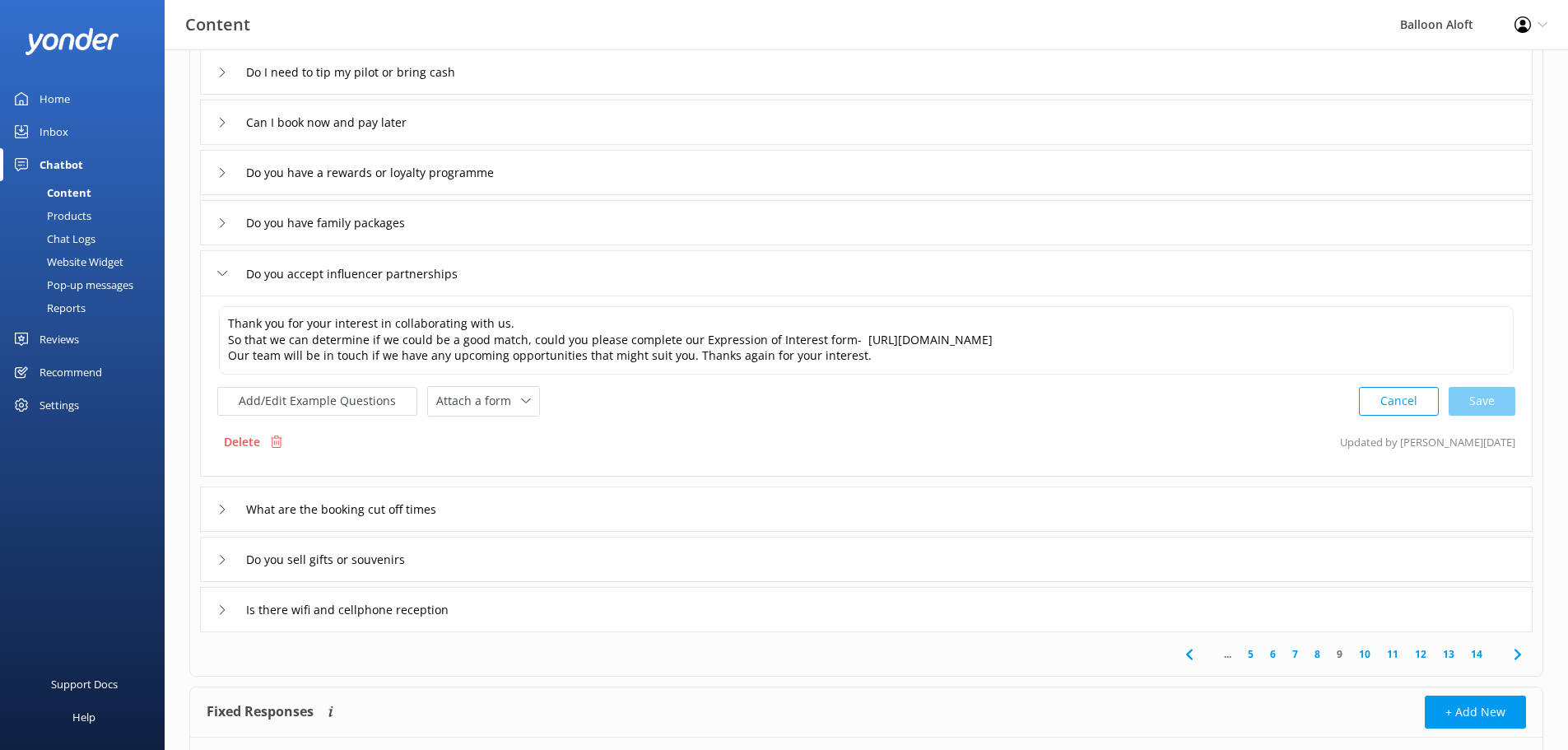
click at [217, 607] on div "Is there wifi and cellphone reception" at bounding box center [866, 609] width 1333 height 45
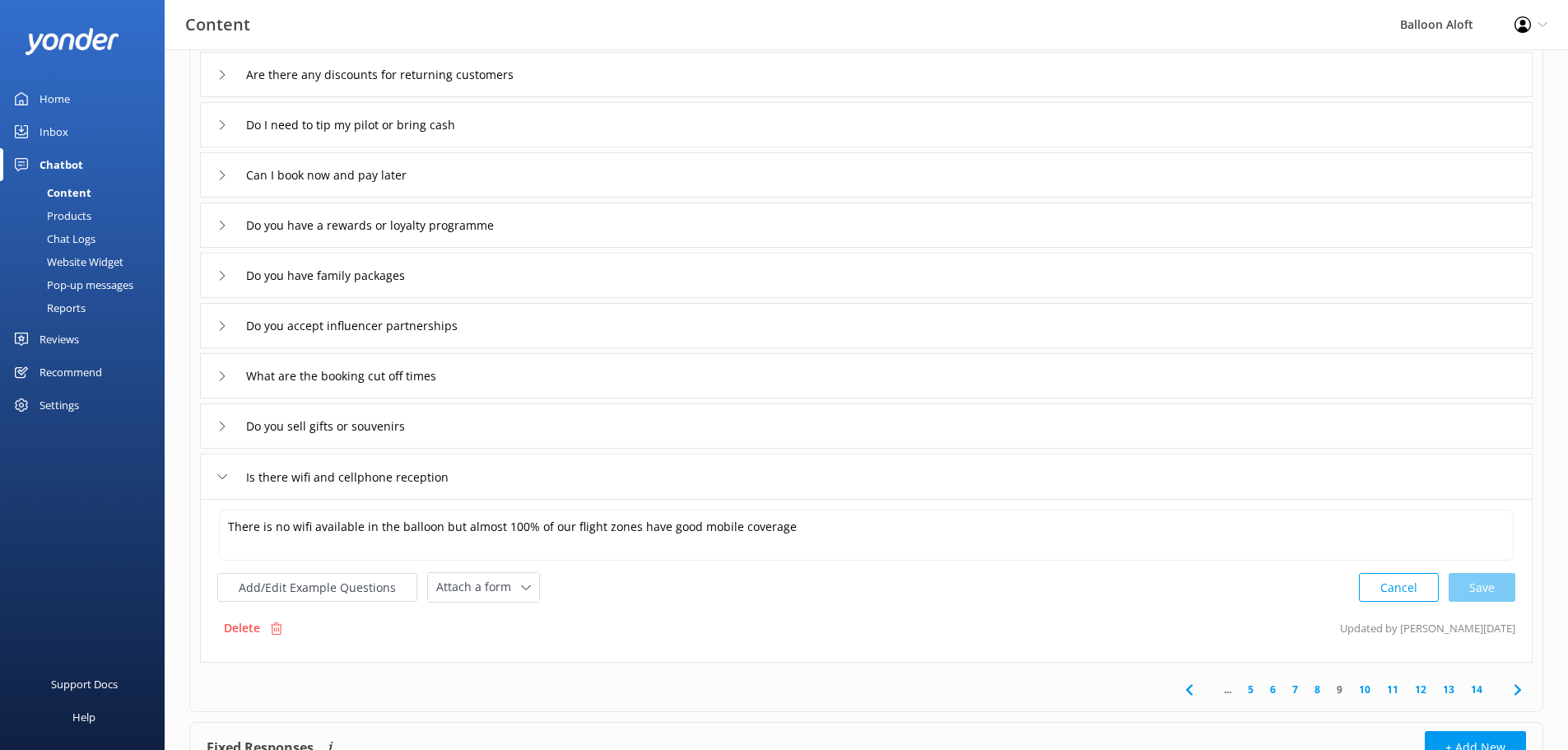
scroll to position [165, 0]
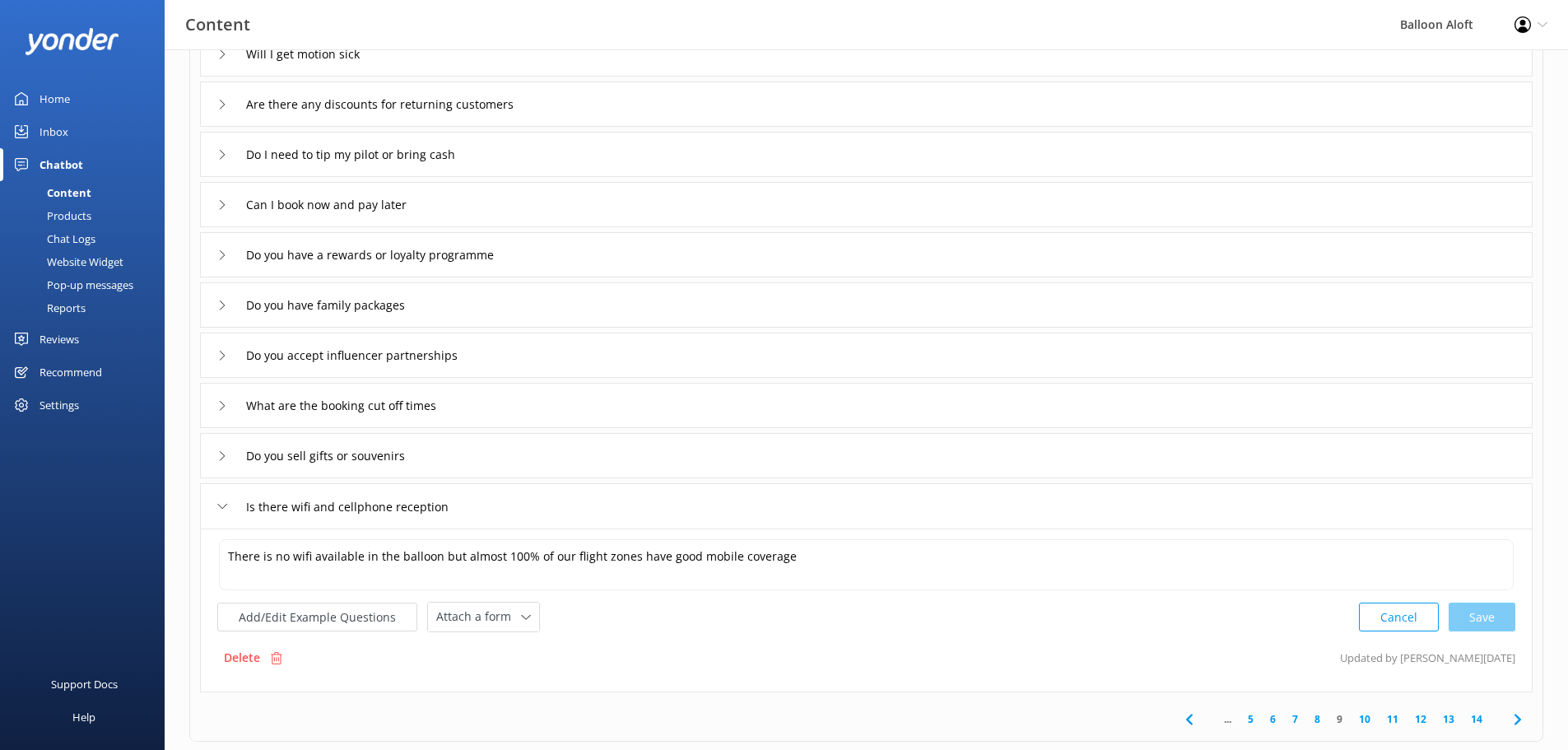
click at [217, 203] on div "Can I book now and pay later" at bounding box center [866, 204] width 1333 height 45
